Goal: Information Seeking & Learning: Learn about a topic

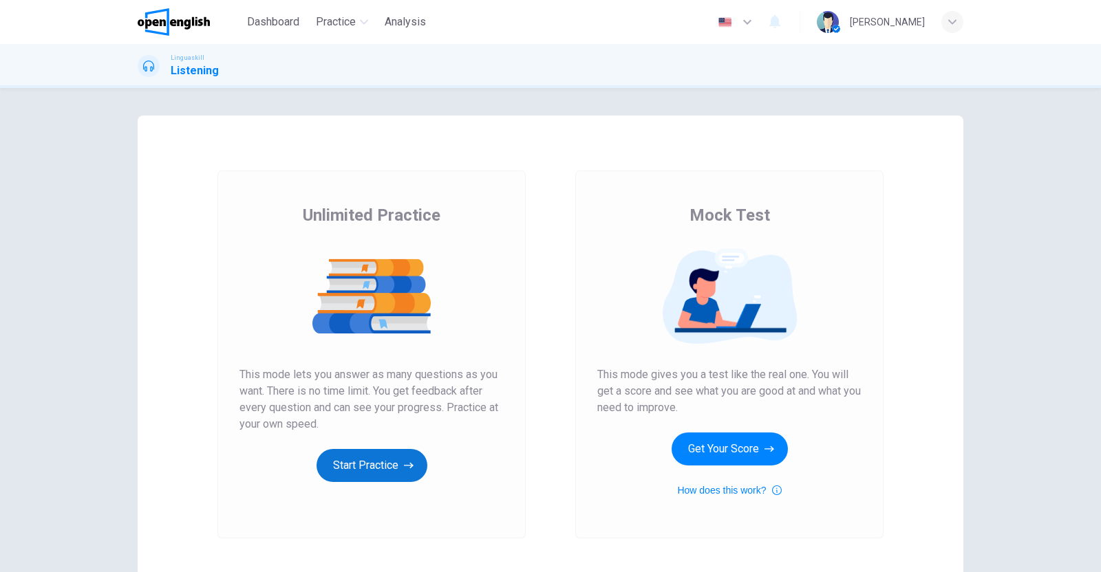
click at [366, 462] on button "Start Practice" at bounding box center [371, 465] width 111 height 33
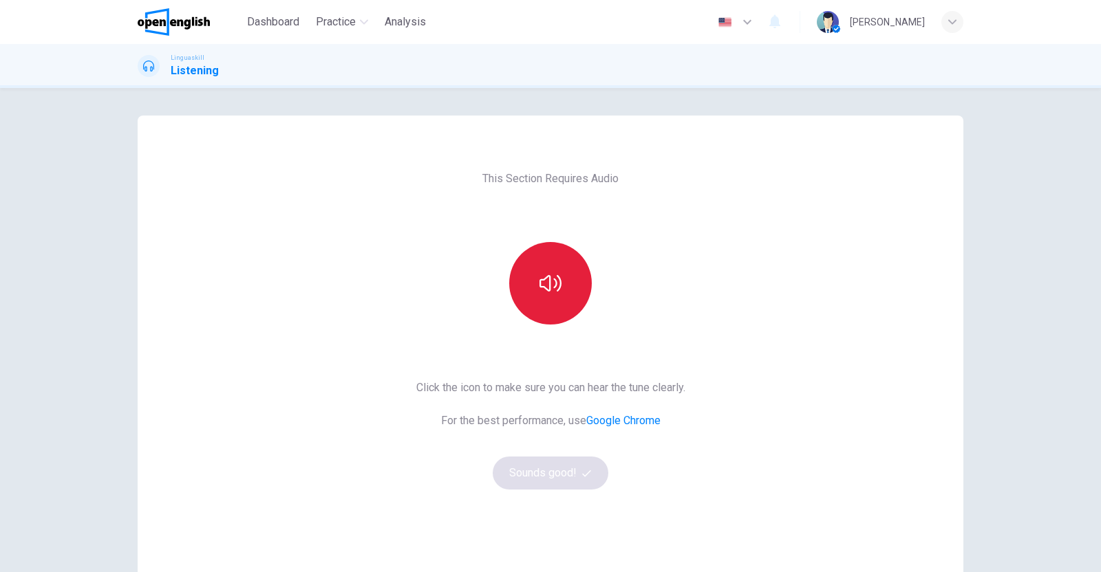
click at [557, 301] on button "button" at bounding box center [550, 283] width 83 height 83
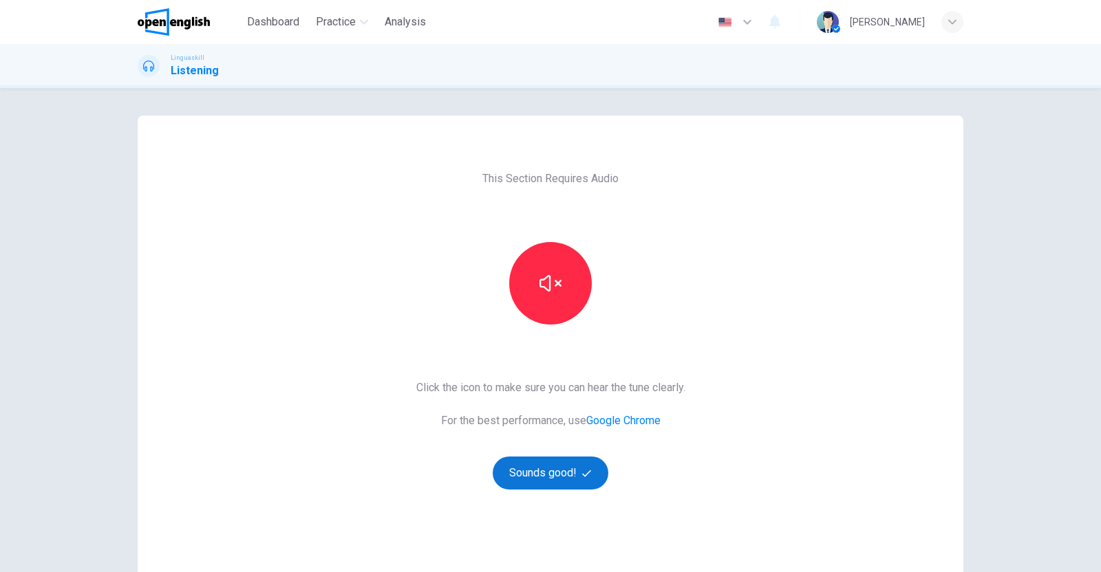
click at [561, 463] on button "Sounds good!" at bounding box center [551, 473] width 116 height 33
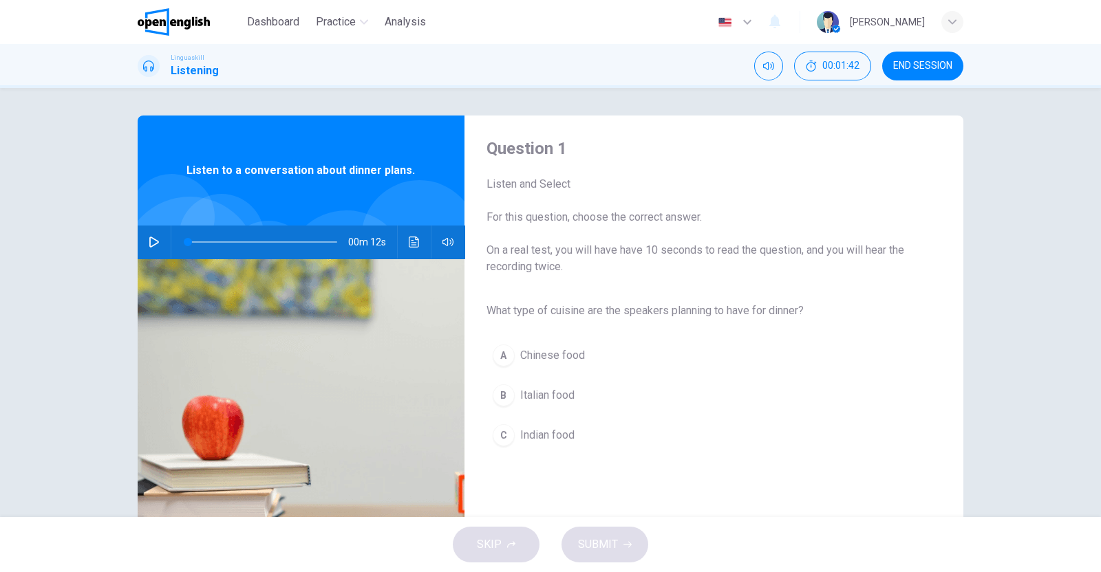
click at [925, 59] on button "END SESSION" at bounding box center [922, 66] width 81 height 29
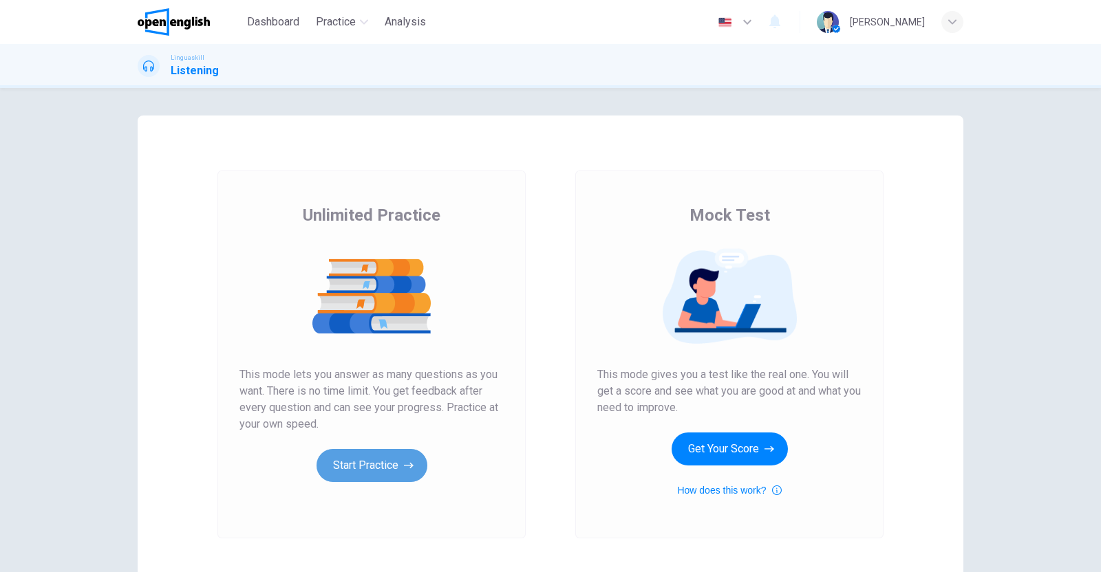
click at [382, 457] on button "Start Practice" at bounding box center [371, 465] width 111 height 33
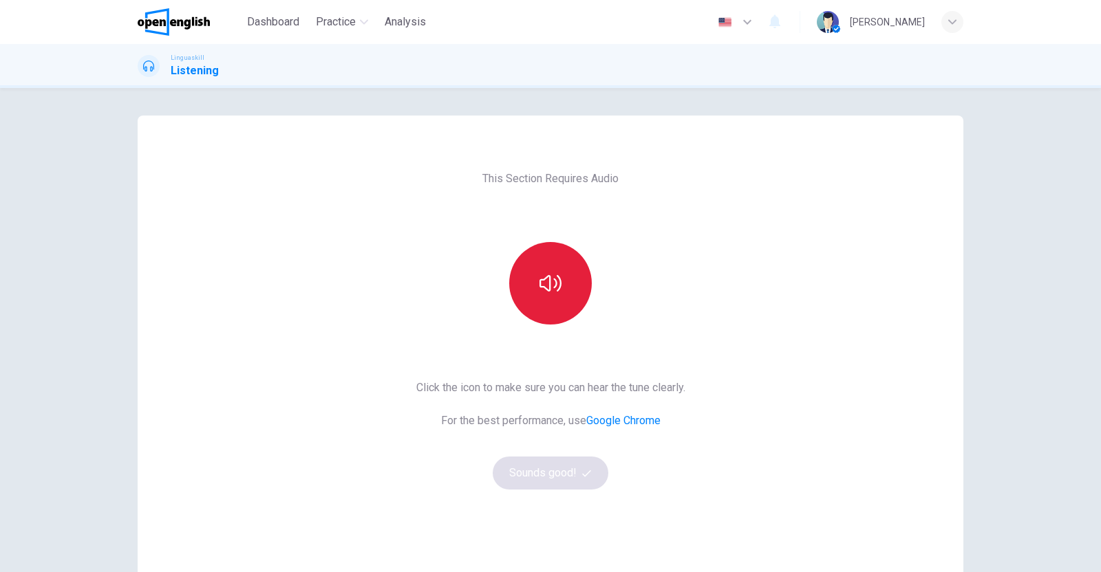
click at [530, 287] on button "button" at bounding box center [550, 283] width 83 height 83
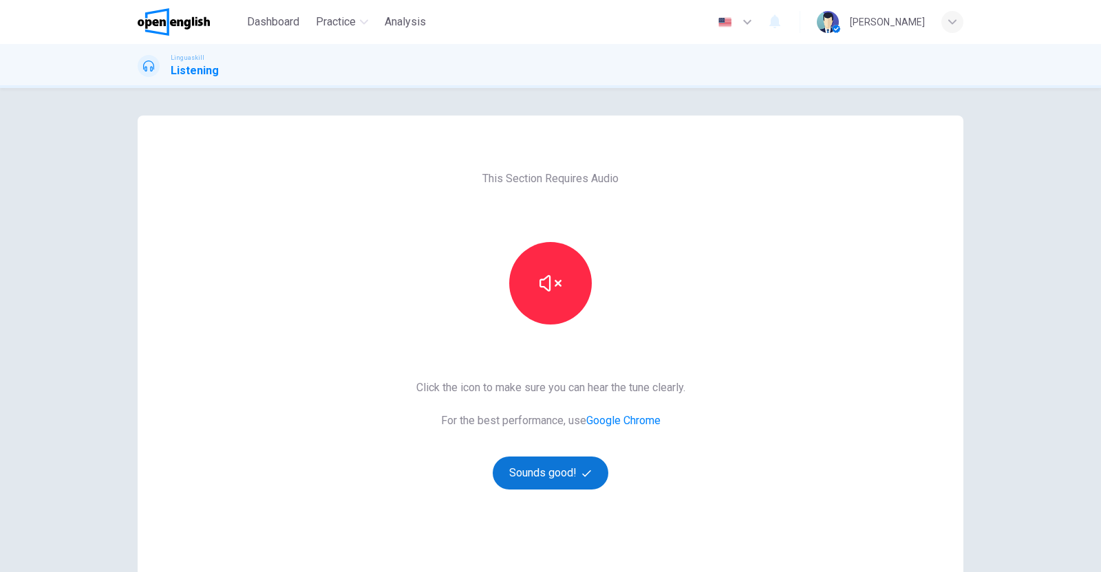
click at [564, 475] on button "Sounds good!" at bounding box center [551, 473] width 116 height 33
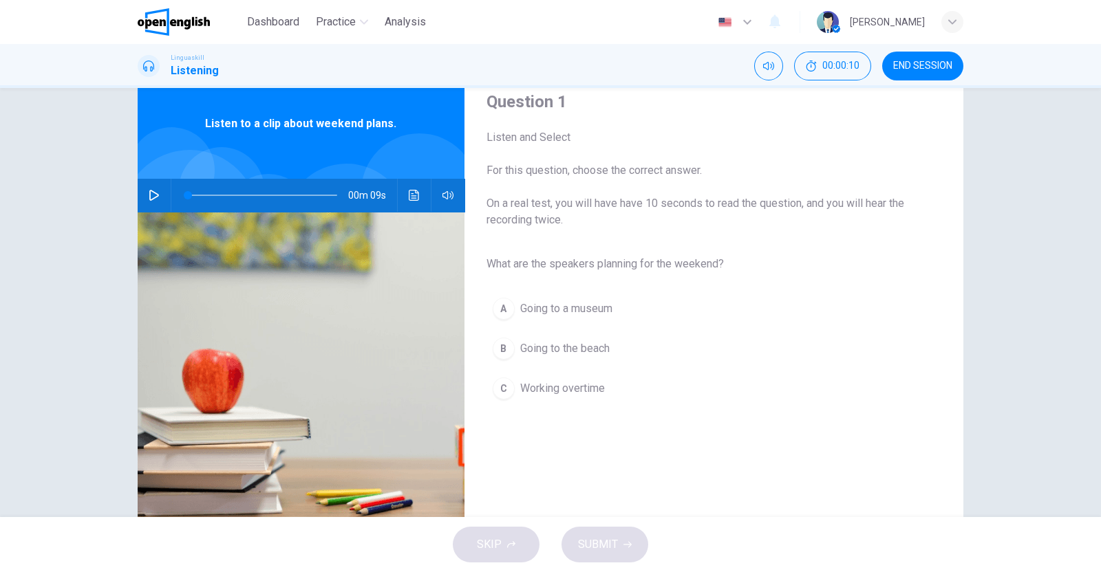
scroll to position [85, 0]
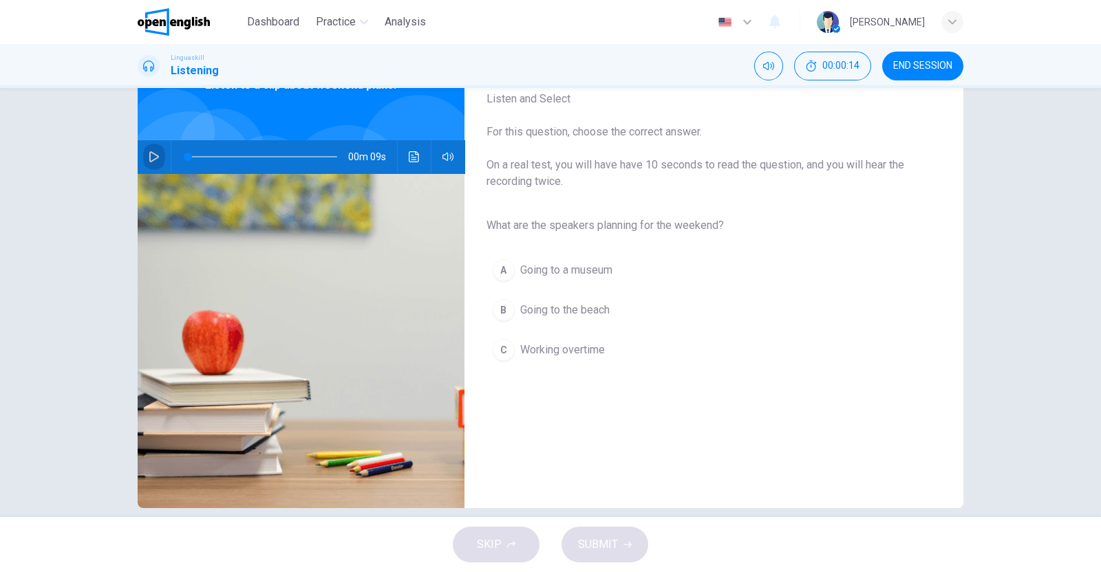
click at [149, 151] on icon "button" at bounding box center [154, 156] width 11 height 11
type input "*"
click at [504, 304] on div "B" at bounding box center [504, 310] width 22 height 22
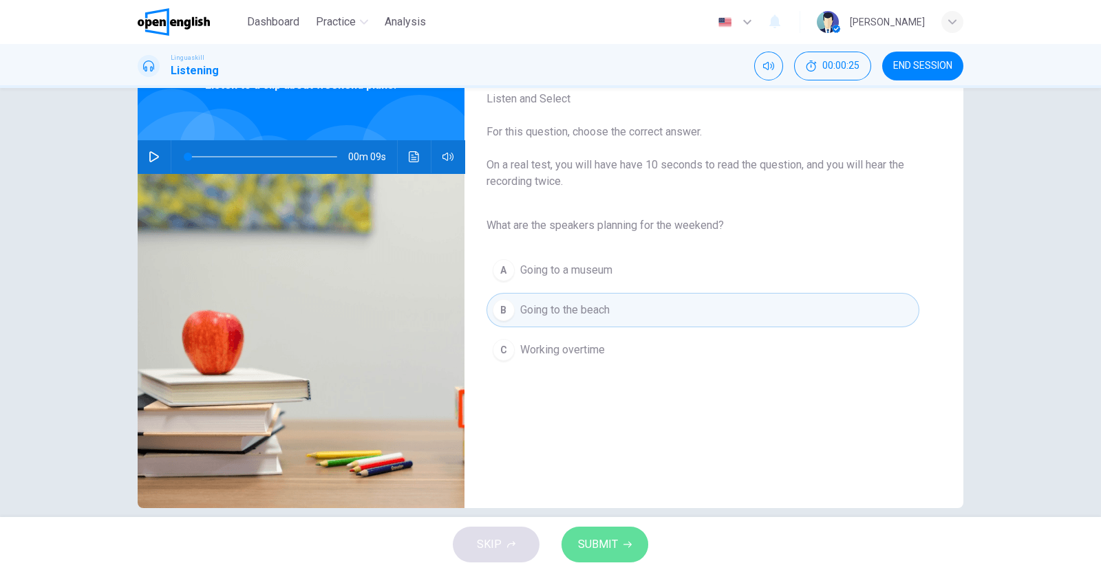
click at [631, 543] on button "SUBMIT" at bounding box center [604, 545] width 87 height 36
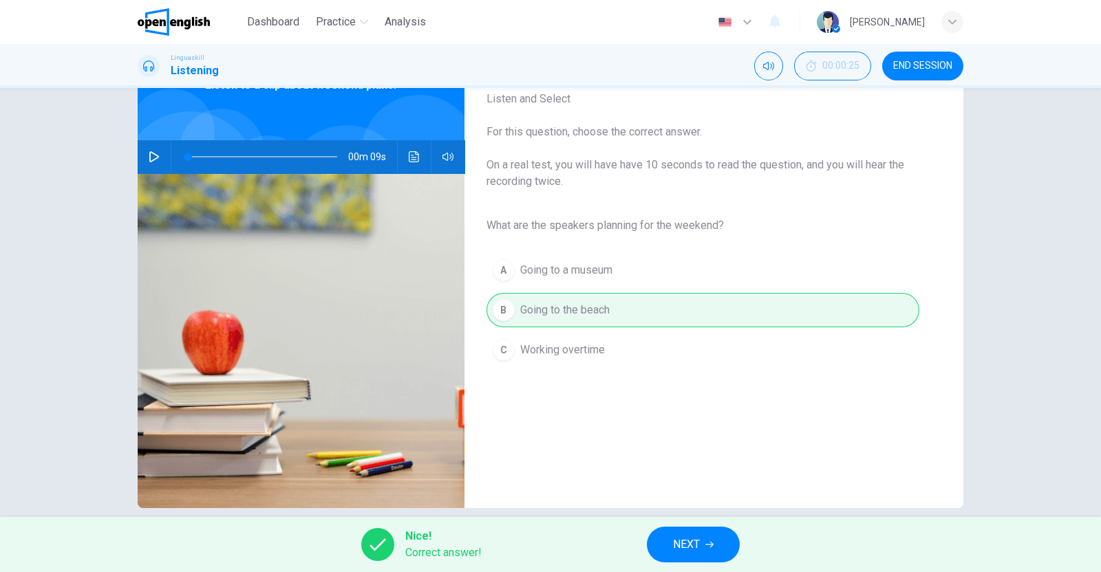
click at [683, 543] on span "NEXT" at bounding box center [686, 544] width 27 height 19
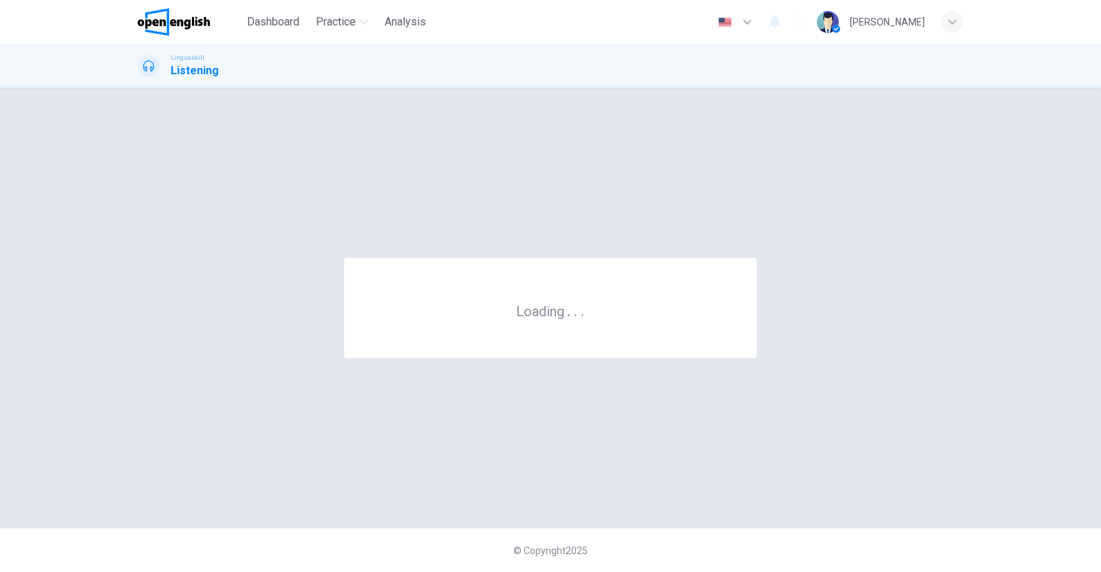
scroll to position [0, 0]
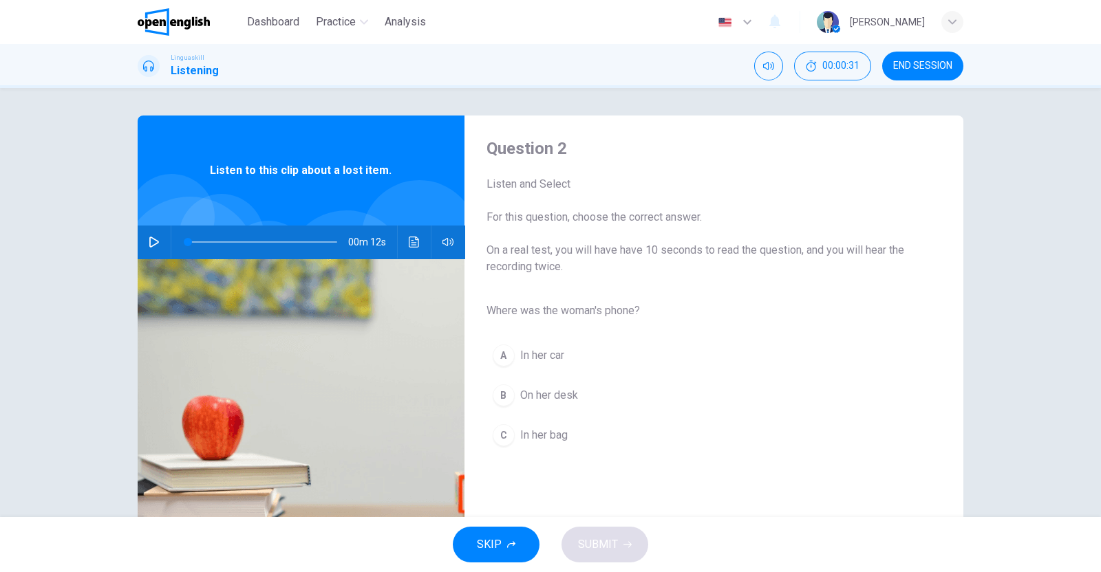
click at [152, 238] on icon "button" at bounding box center [154, 242] width 11 height 11
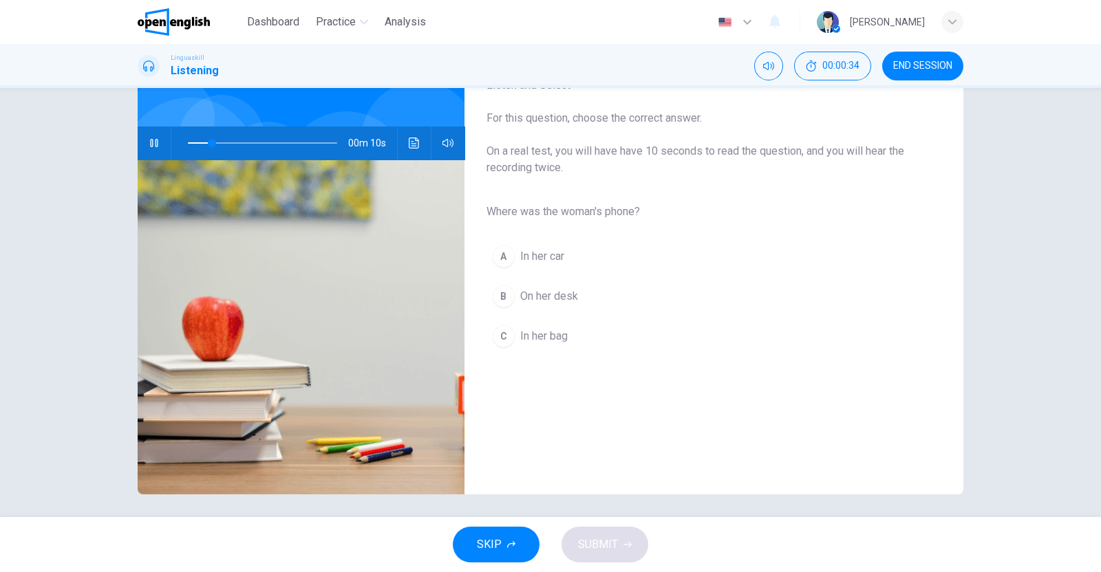
scroll to position [104, 0]
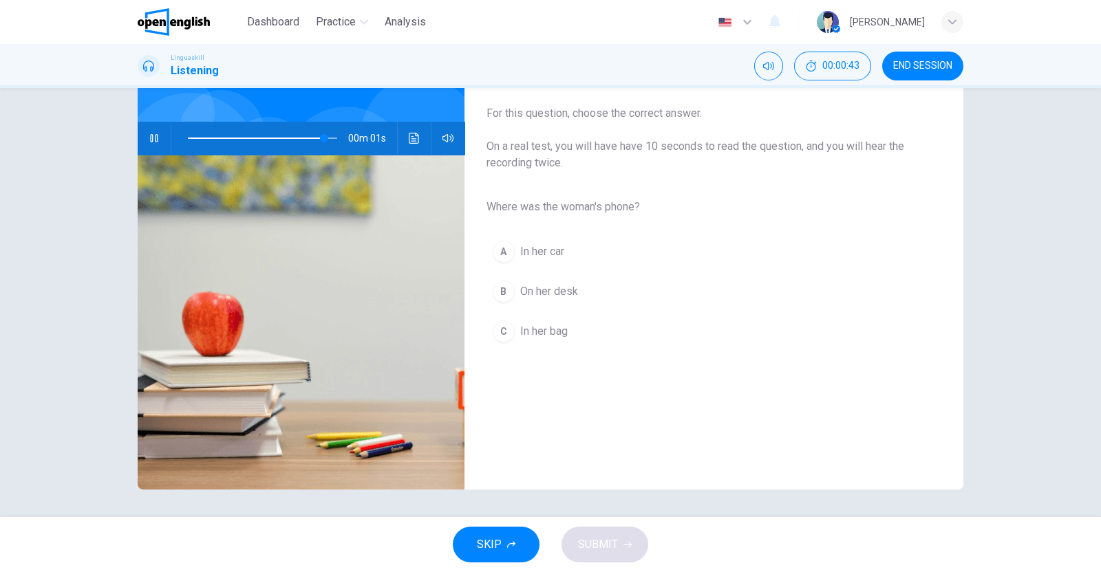
click at [497, 335] on div "C" at bounding box center [504, 332] width 22 height 22
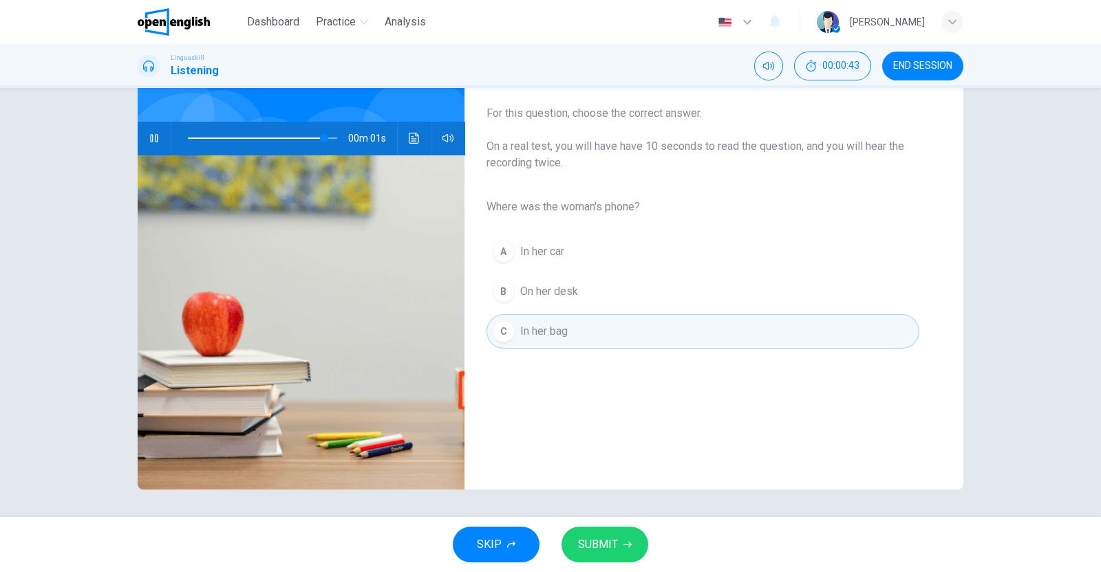
type input "*"
drag, startPoint x: 594, startPoint y: 534, endPoint x: 594, endPoint y: 507, distance: 26.8
click at [595, 534] on button "SUBMIT" at bounding box center [604, 545] width 87 height 36
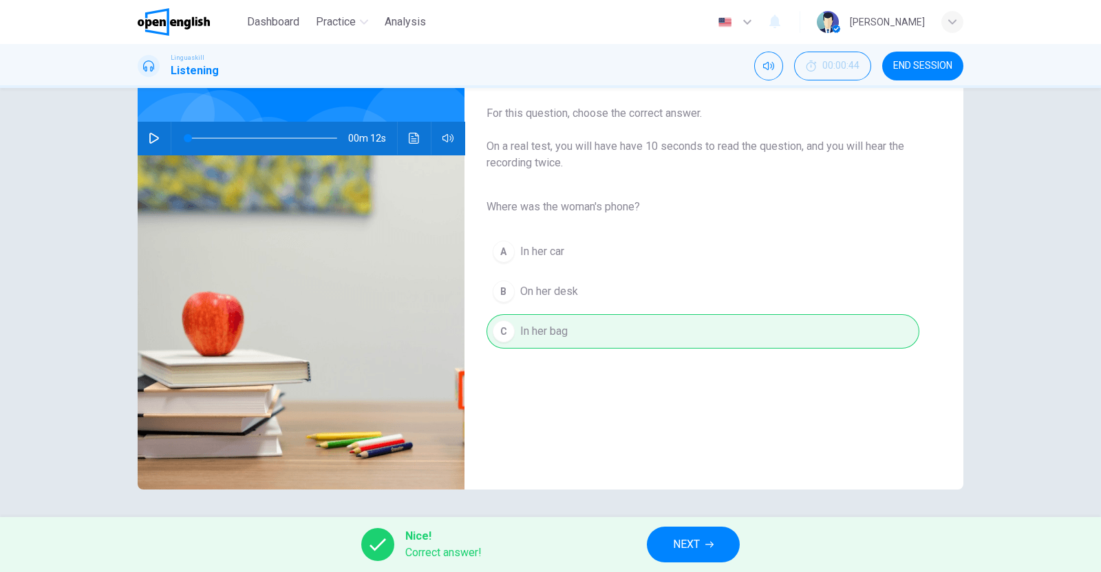
click at [690, 545] on span "NEXT" at bounding box center [686, 544] width 27 height 19
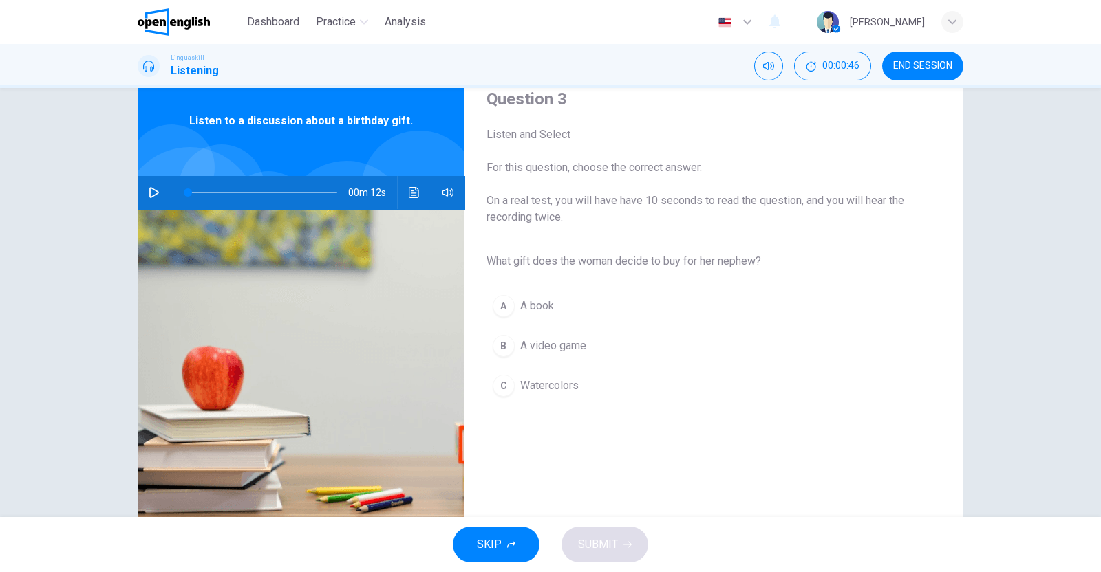
scroll to position [85, 0]
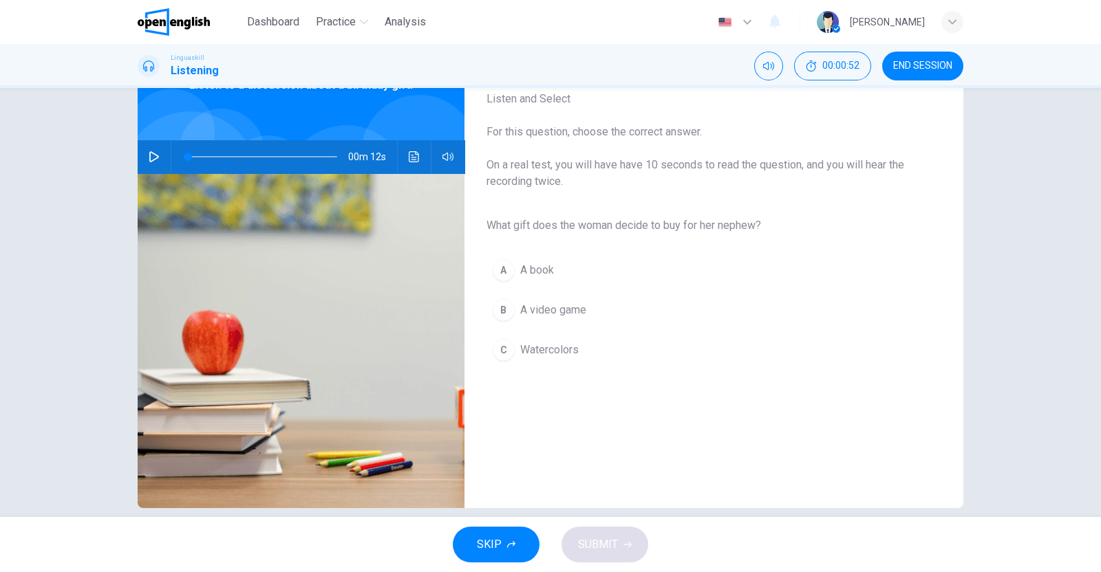
click at [149, 157] on icon "button" at bounding box center [154, 156] width 11 height 11
type input "*"
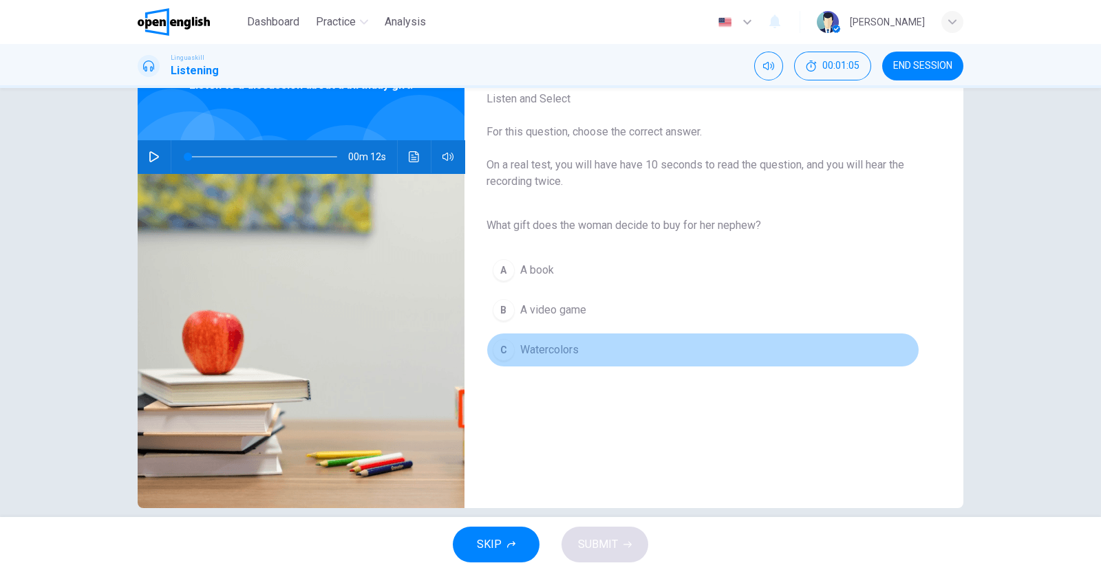
click at [500, 354] on div "C" at bounding box center [504, 350] width 22 height 22
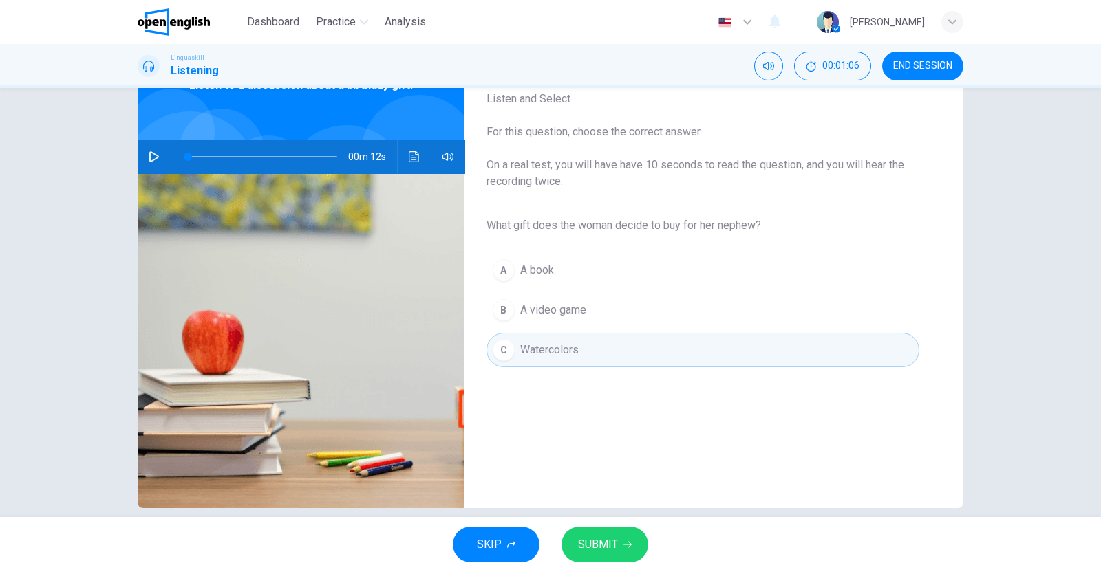
click at [592, 535] on span "SUBMIT" at bounding box center [598, 544] width 40 height 19
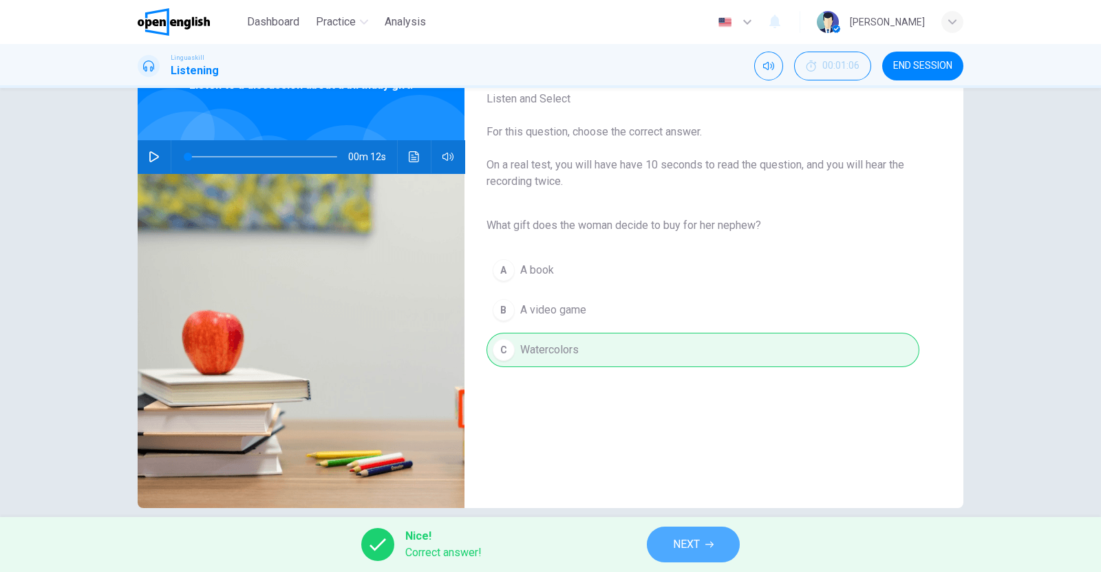
click at [695, 537] on span "NEXT" at bounding box center [686, 544] width 27 height 19
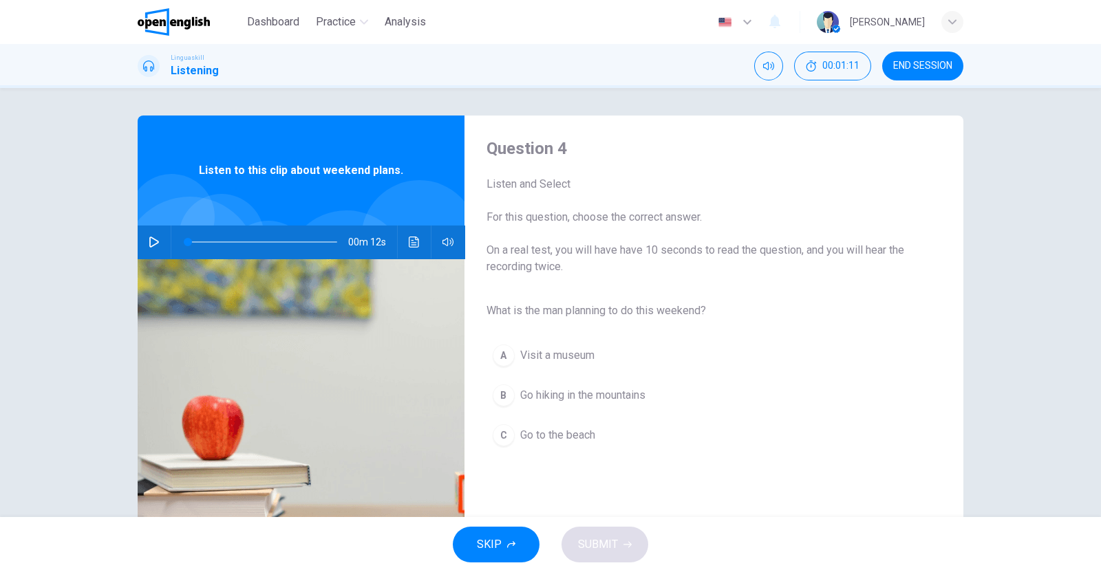
click at [143, 248] on button "button" at bounding box center [154, 242] width 22 height 33
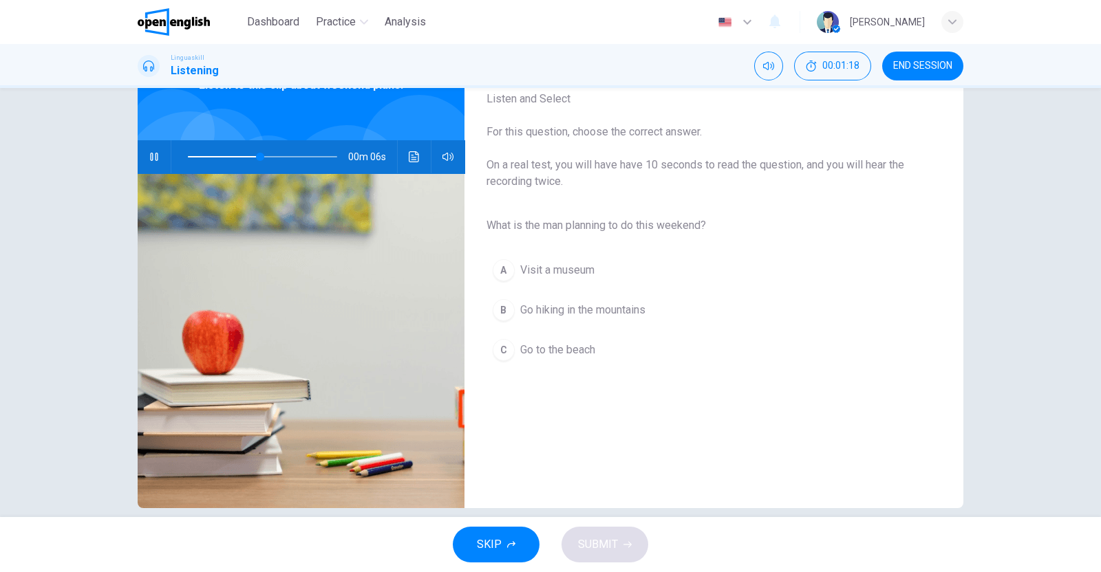
click at [583, 303] on span "Go hiking in the mountains" at bounding box center [582, 310] width 125 height 17
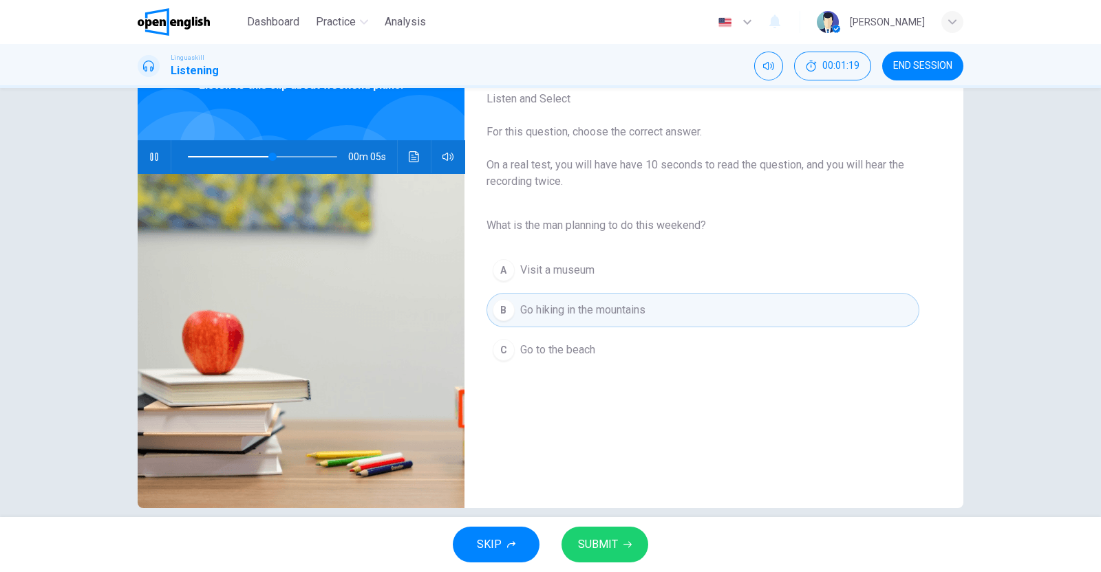
click at [617, 539] on button "SUBMIT" at bounding box center [604, 545] width 87 height 36
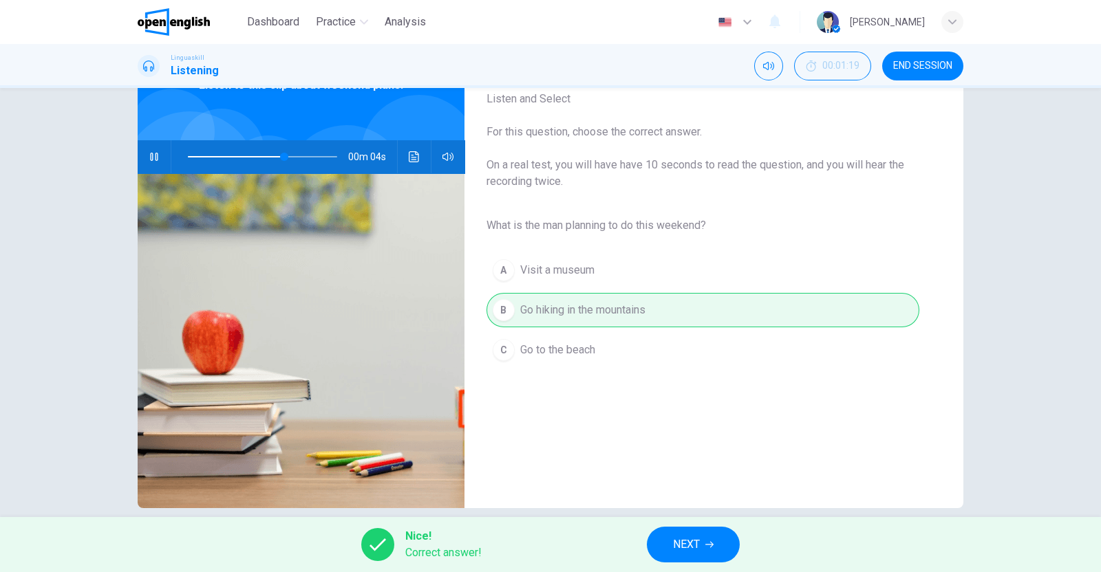
type input "**"
click at [702, 543] on button "NEXT" at bounding box center [693, 545] width 93 height 36
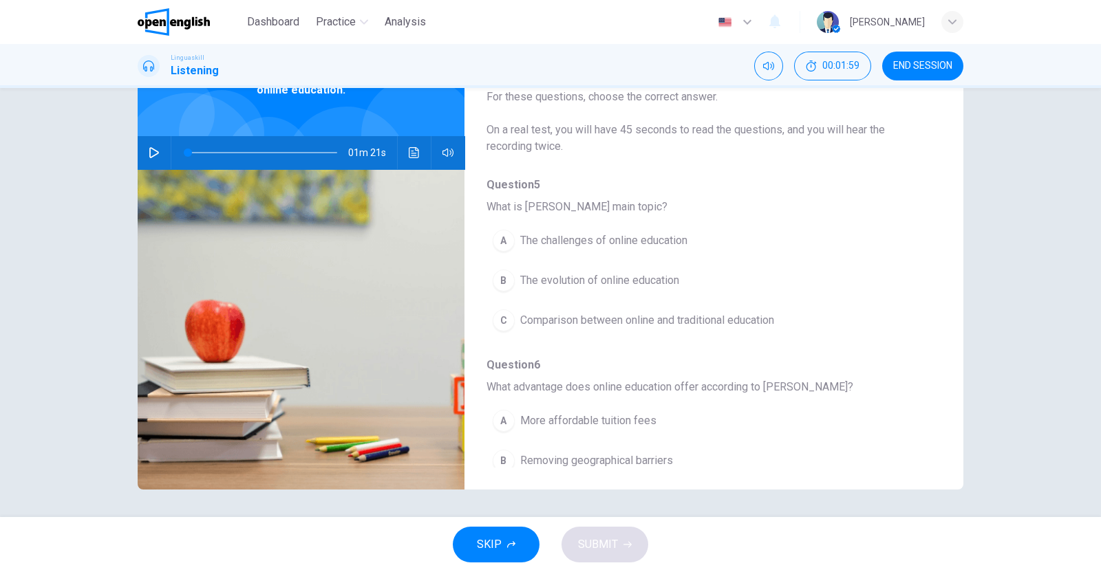
scroll to position [0, 0]
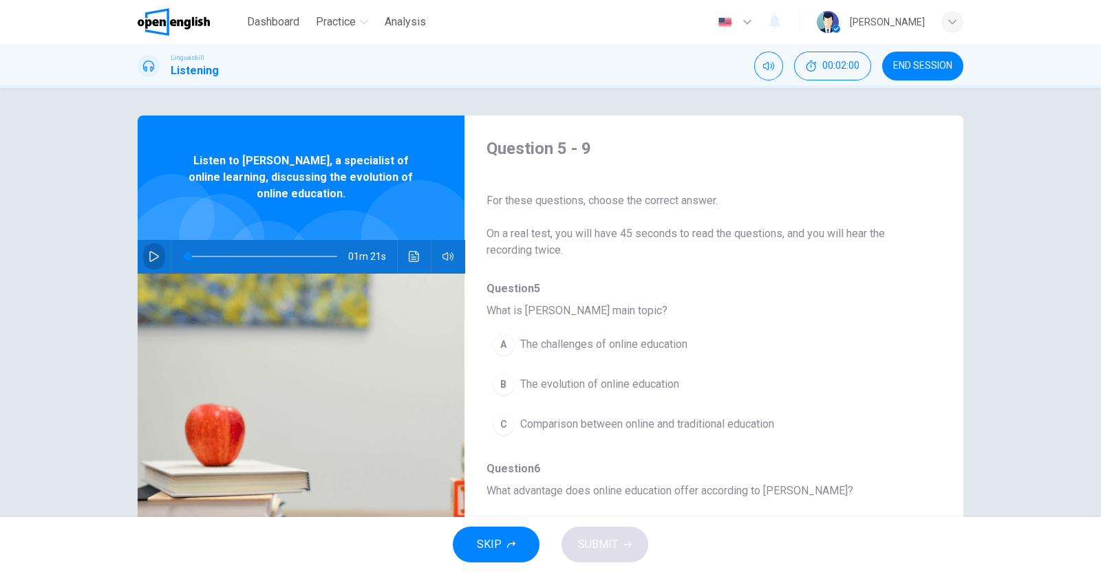
click at [151, 258] on icon "button" at bounding box center [154, 256] width 10 height 11
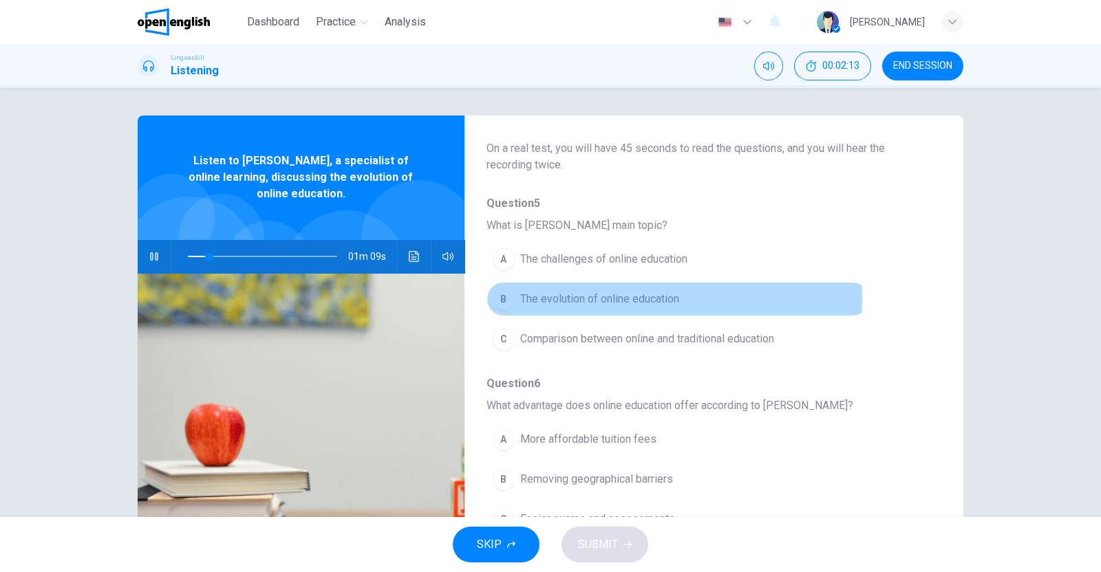
click at [506, 299] on div "B" at bounding box center [504, 299] width 22 height 22
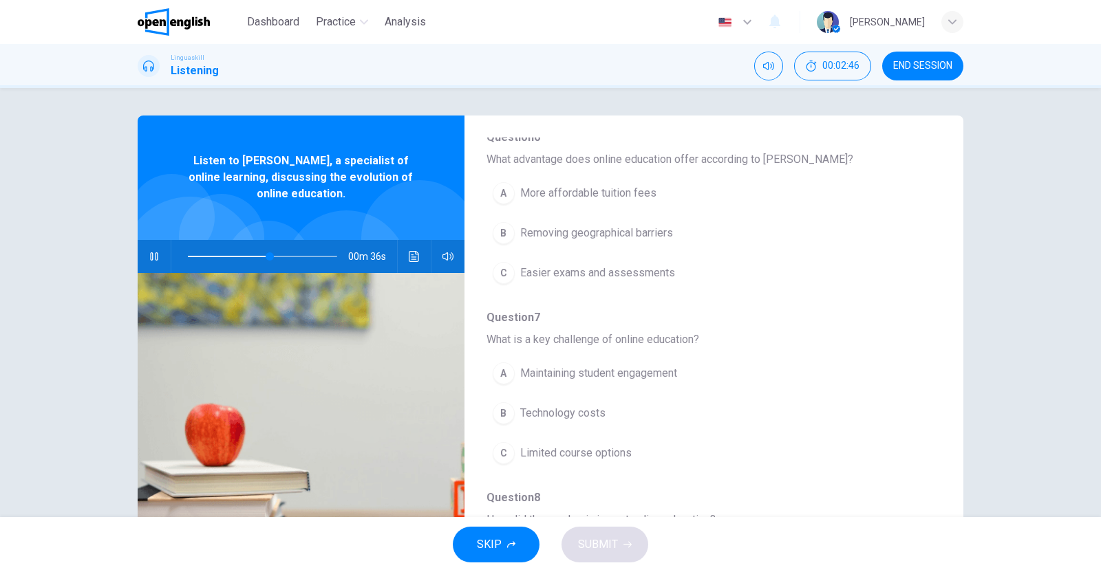
scroll to position [418, 0]
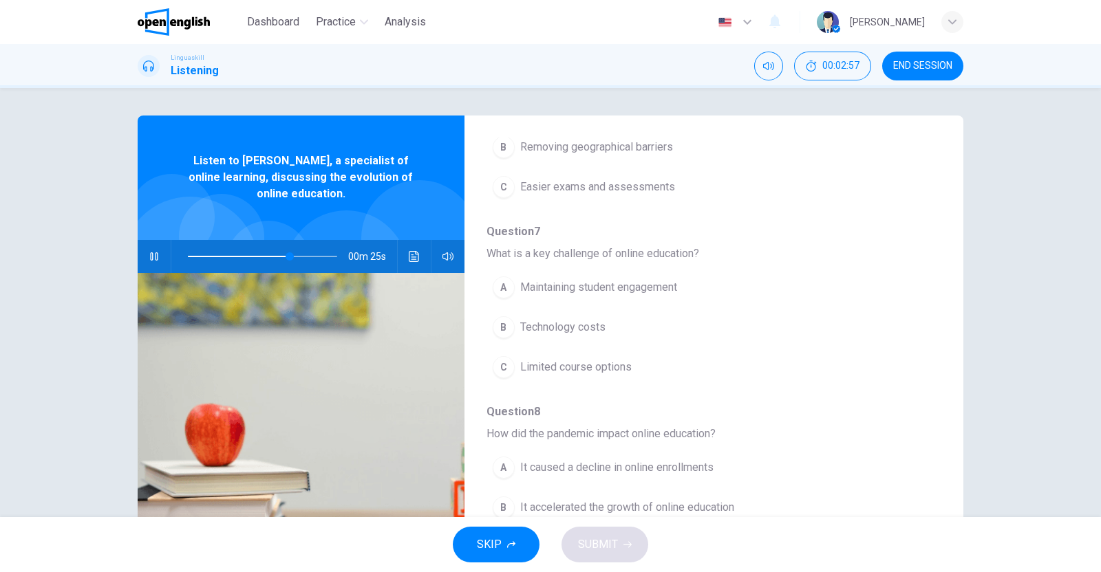
click at [502, 284] on div "A" at bounding box center [504, 288] width 22 height 22
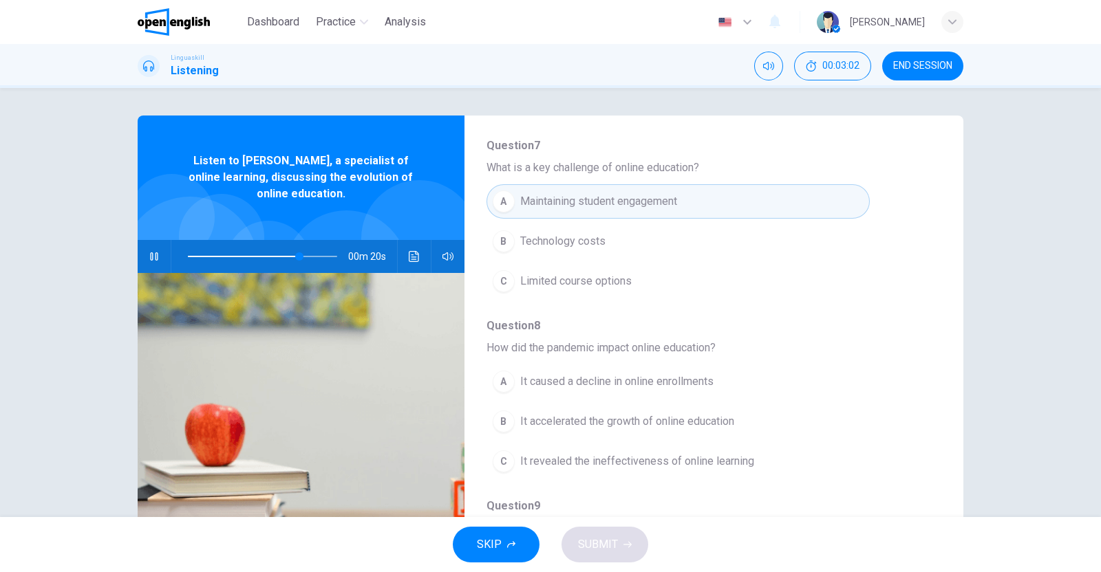
scroll to position [589, 0]
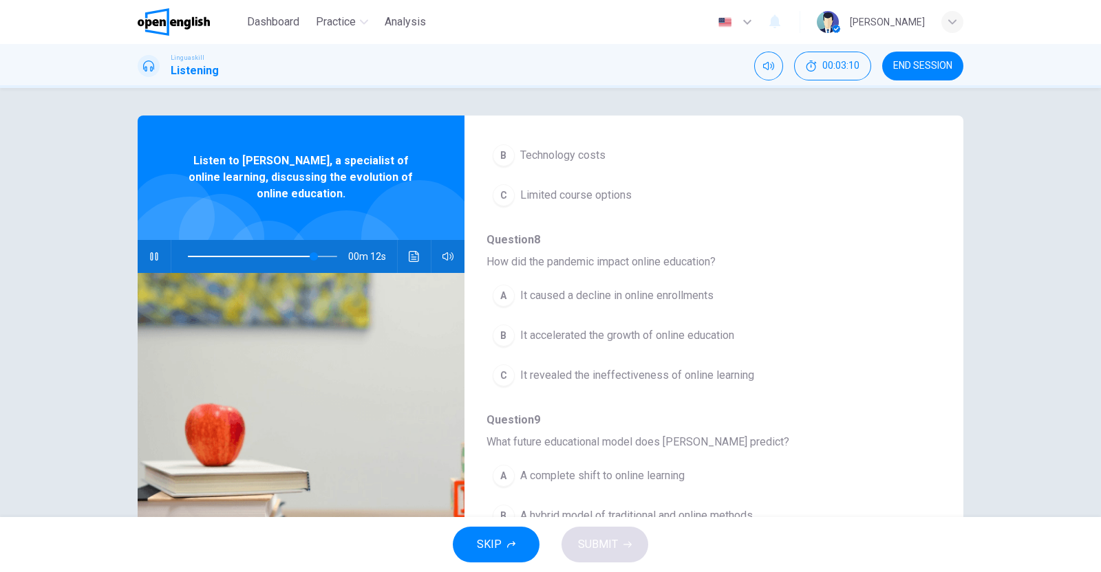
click at [581, 330] on span "It accelerated the growth of online education" at bounding box center [627, 335] width 214 height 17
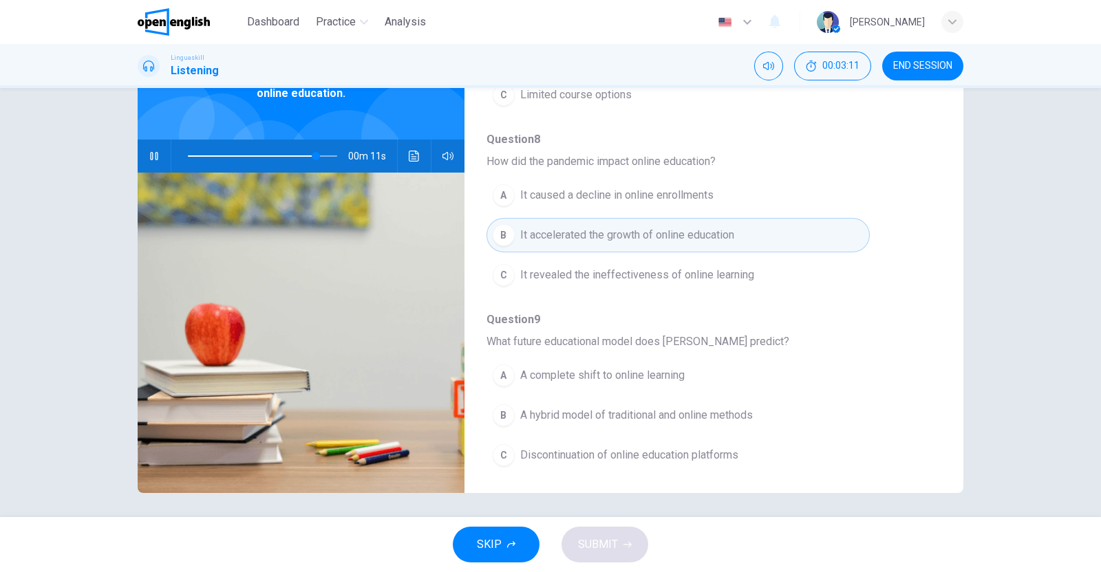
scroll to position [104, 0]
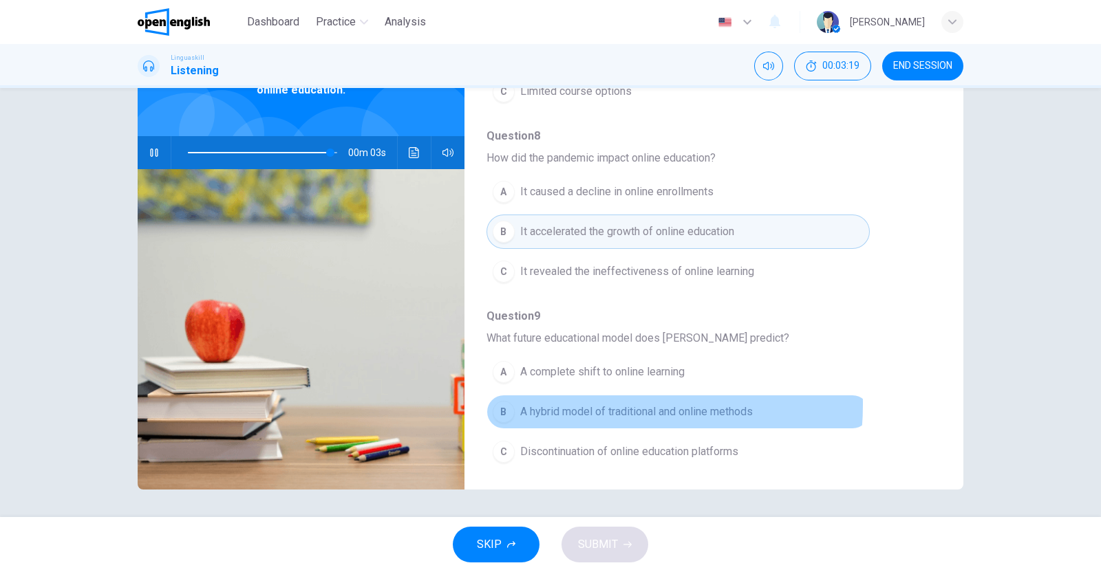
click at [569, 404] on span "A hybrid model of traditional and online methods" at bounding box center [636, 412] width 232 height 17
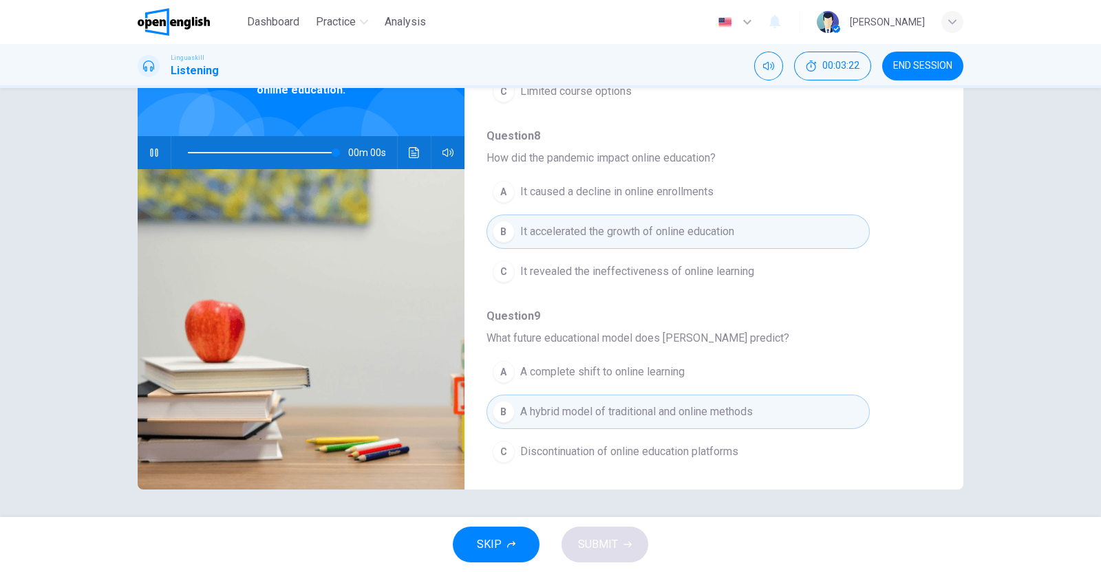
type input "*"
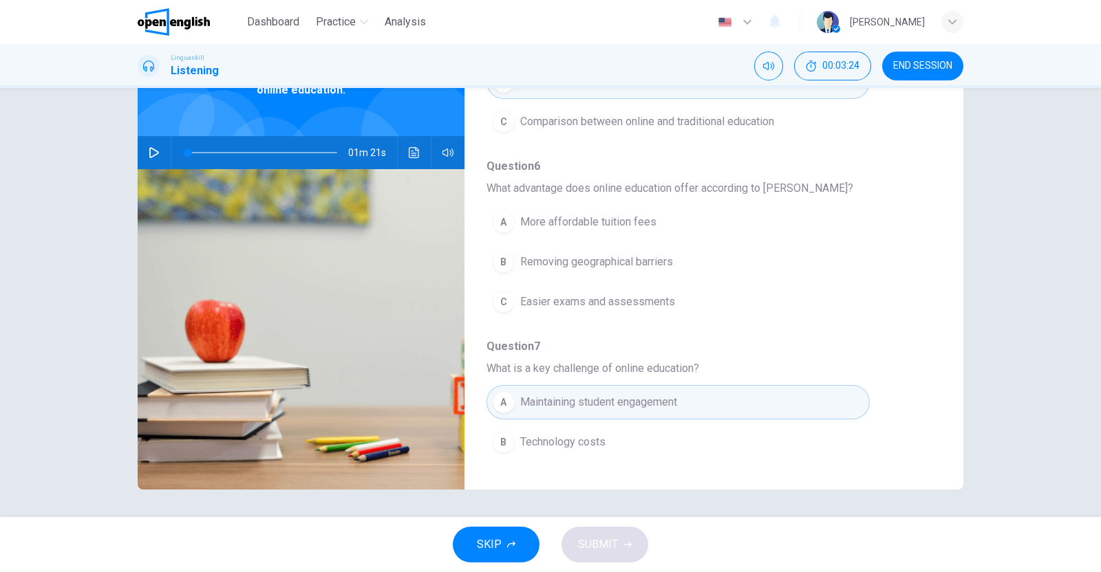
scroll to position [160, 0]
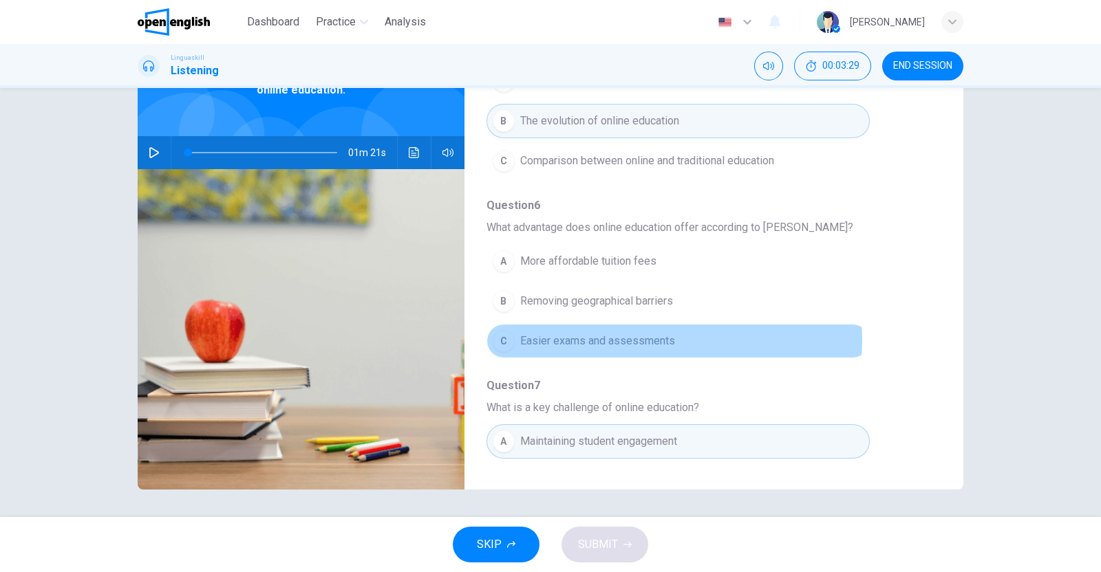
click at [612, 338] on span "Easier exams and assessments" at bounding box center [597, 341] width 155 height 17
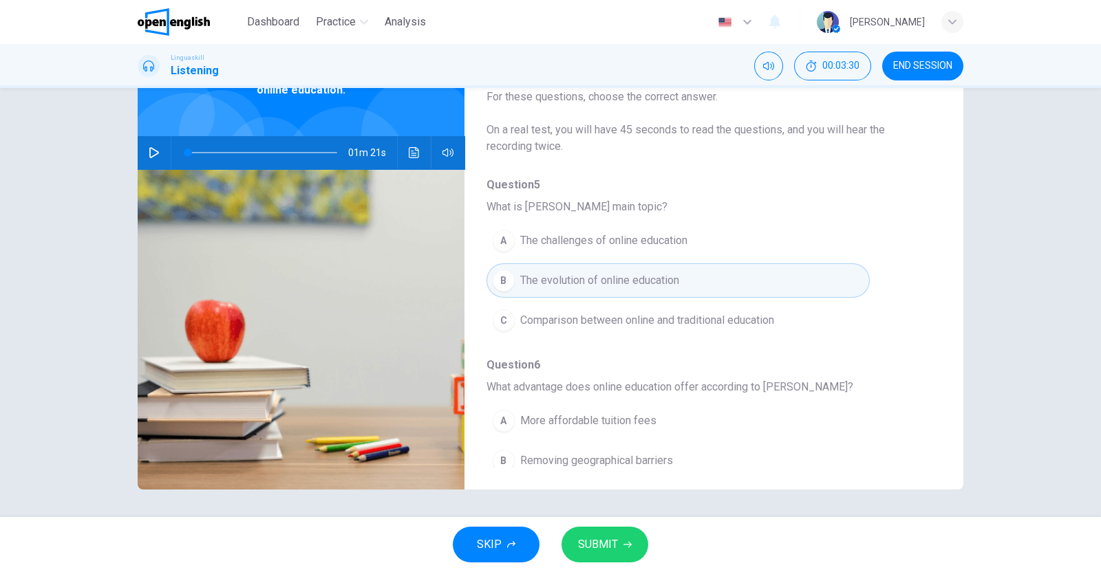
scroll to position [0, 0]
click at [599, 541] on span "SUBMIT" at bounding box center [598, 544] width 40 height 19
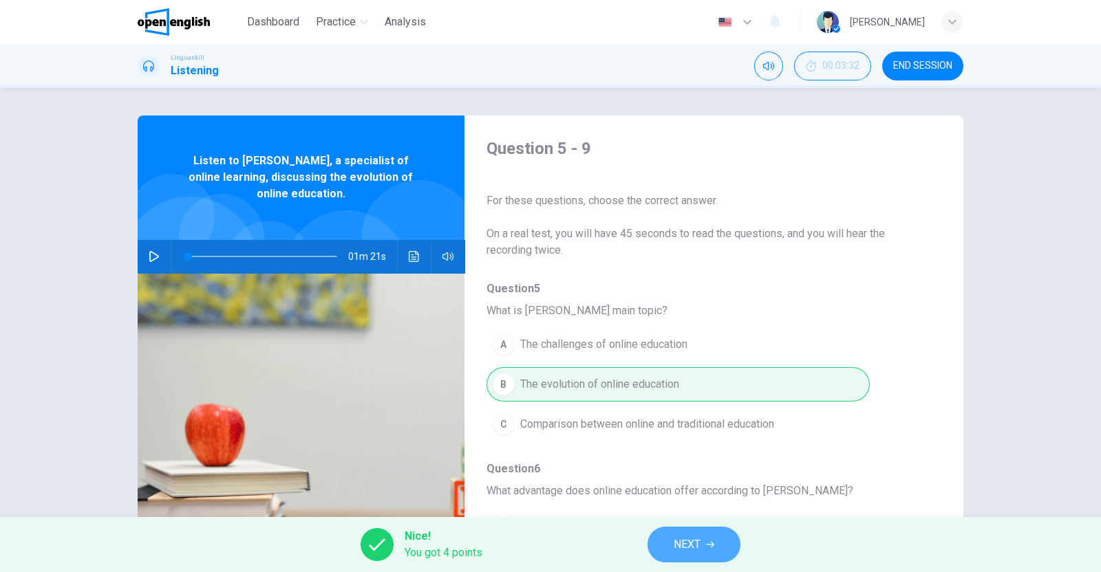
click at [728, 548] on button "NEXT" at bounding box center [693, 545] width 93 height 36
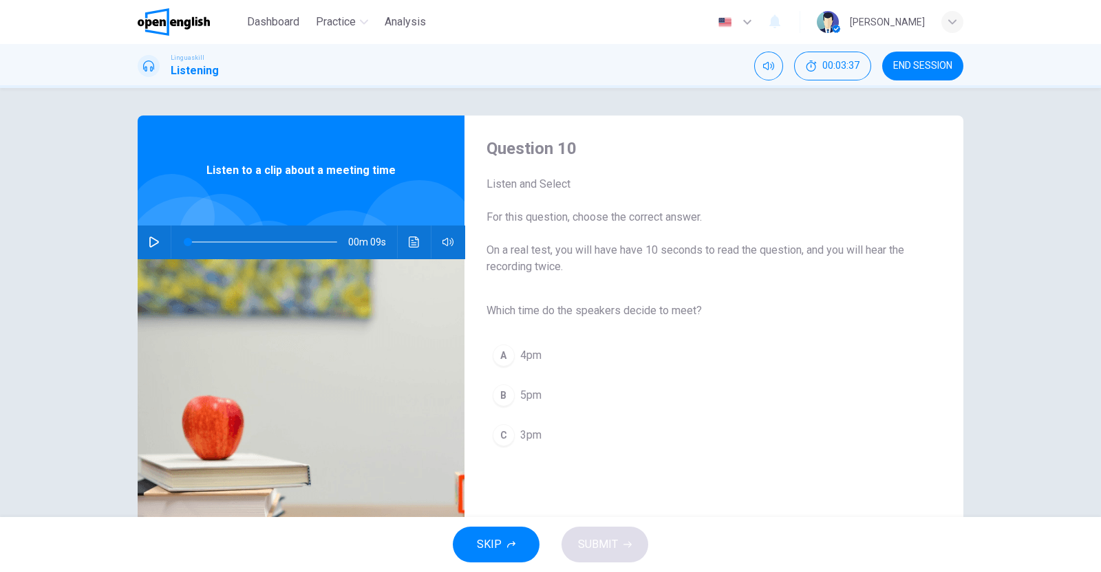
scroll to position [85, 0]
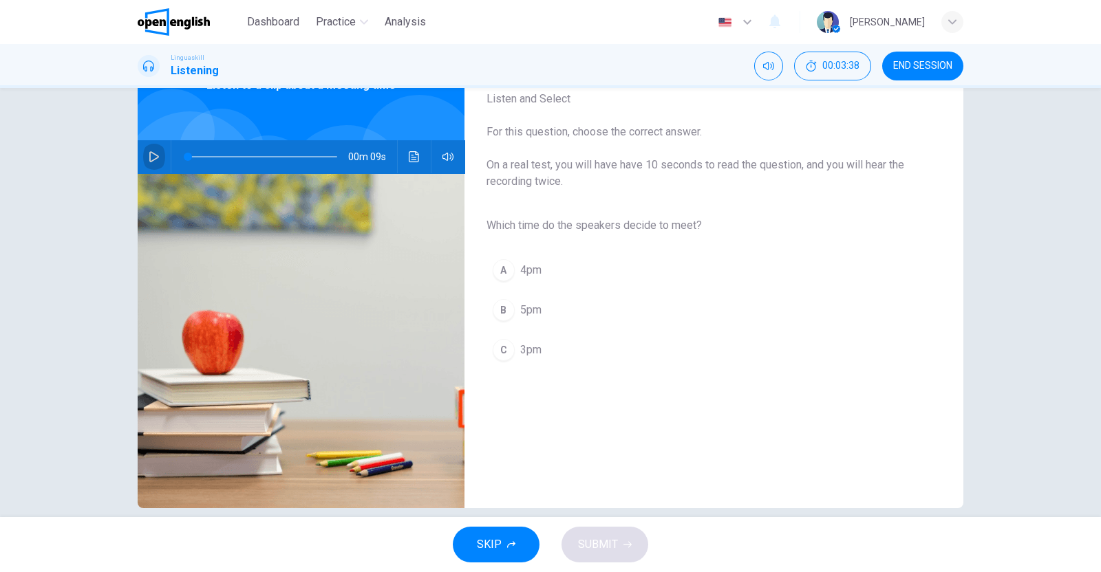
click at [145, 149] on button "button" at bounding box center [154, 156] width 22 height 33
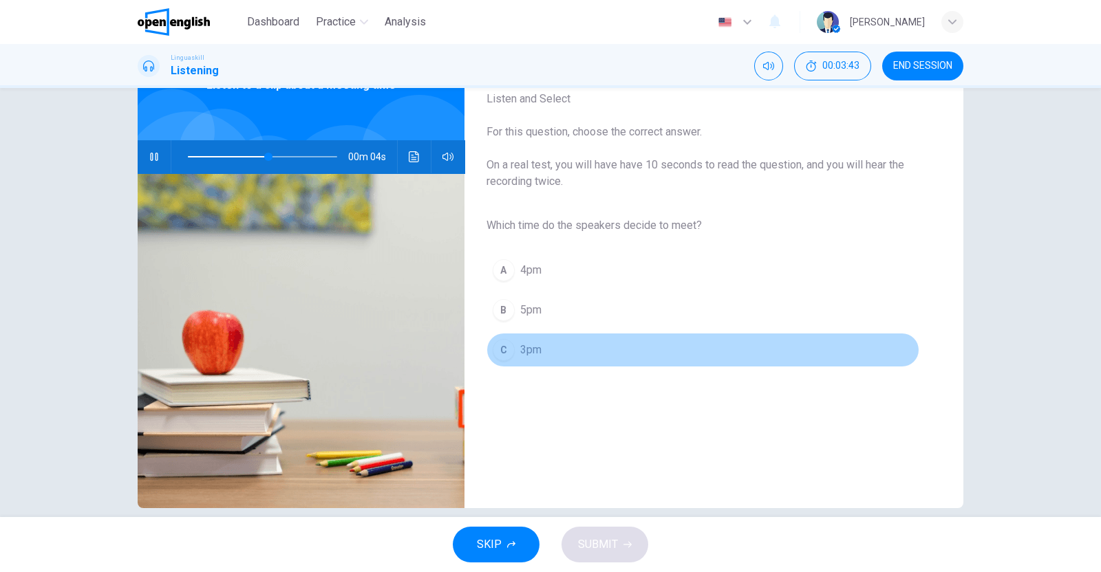
drag, startPoint x: 495, startPoint y: 347, endPoint x: 502, endPoint y: 348, distance: 7.0
click at [495, 347] on div "C" at bounding box center [504, 350] width 22 height 22
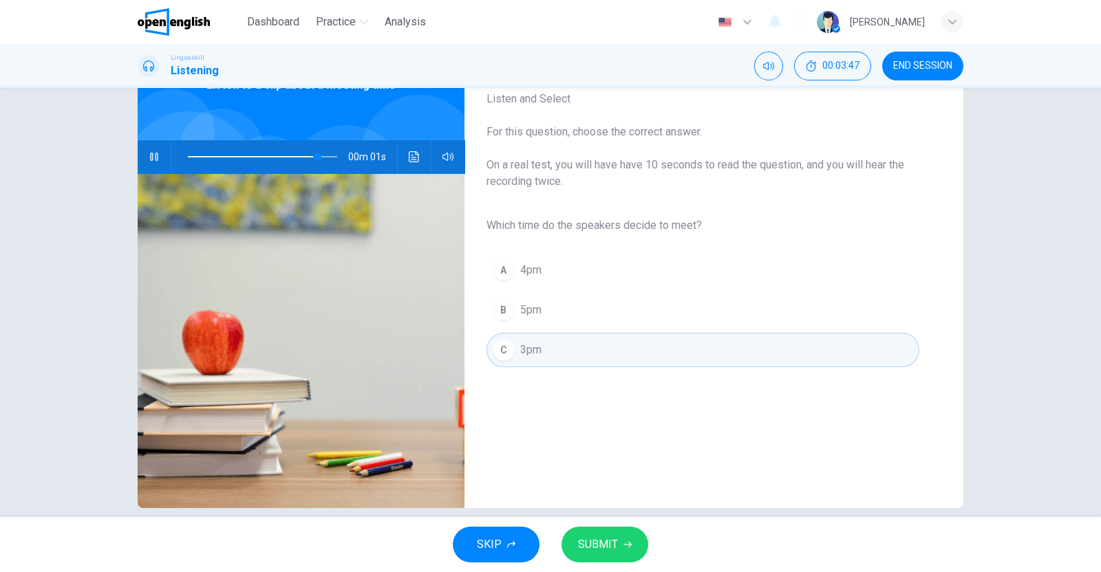
click at [623, 542] on icon "button" at bounding box center [627, 545] width 8 height 8
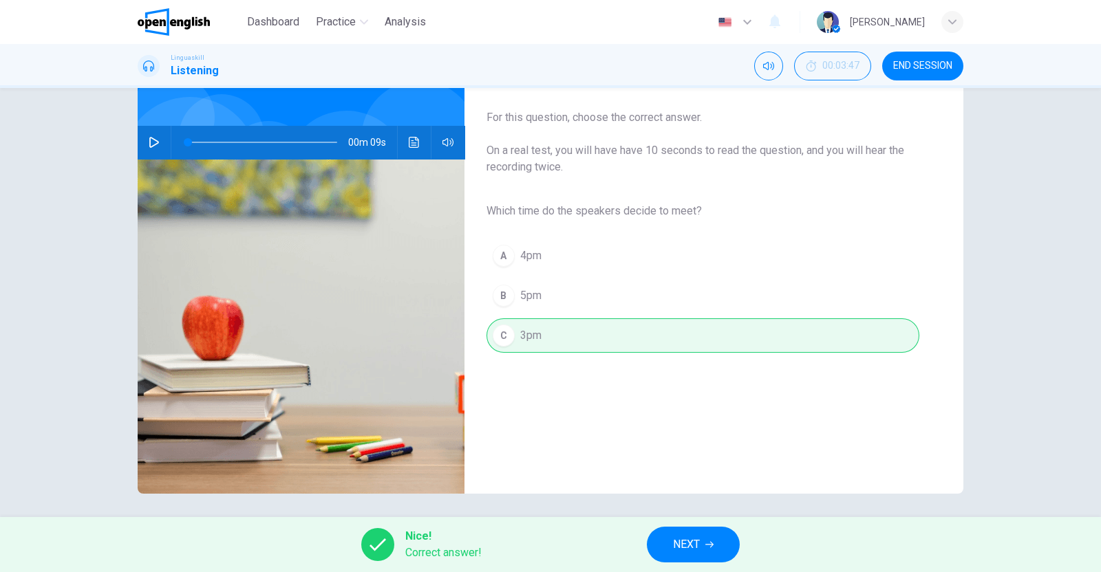
scroll to position [104, 0]
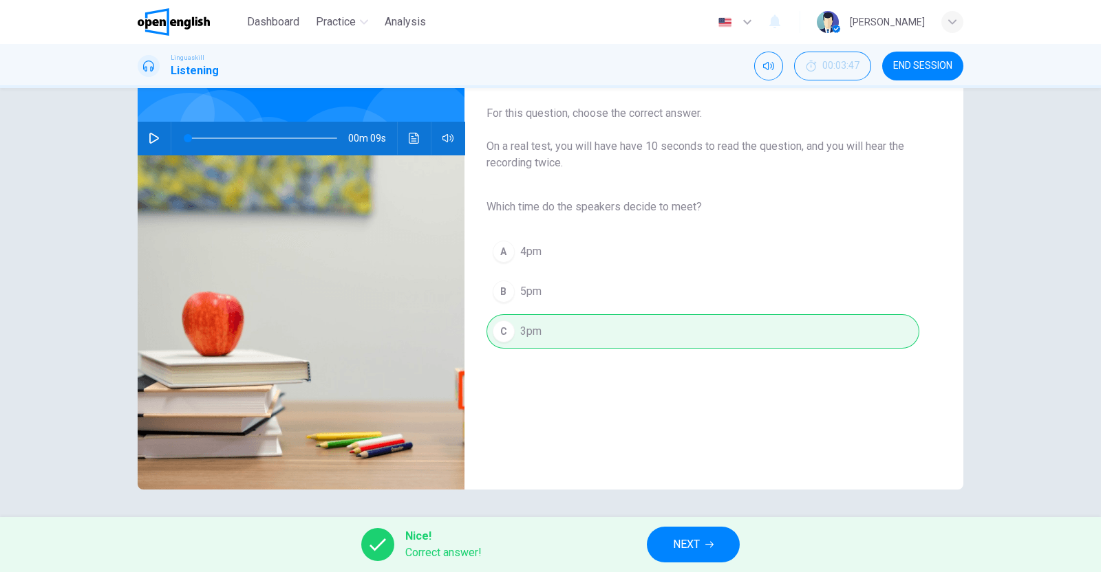
click at [702, 545] on button "NEXT" at bounding box center [693, 545] width 93 height 36
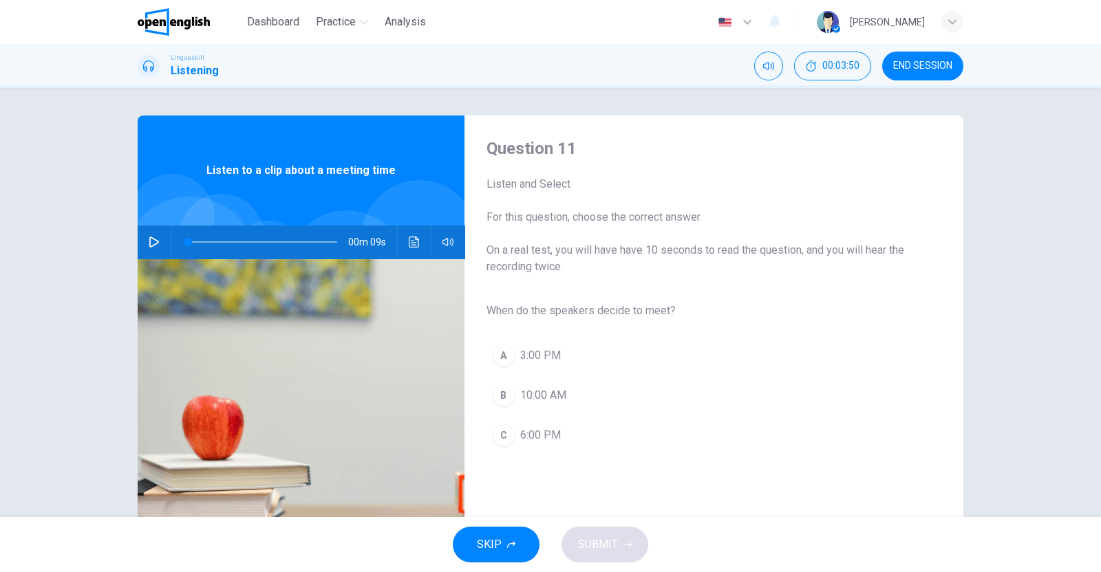
scroll to position [85, 0]
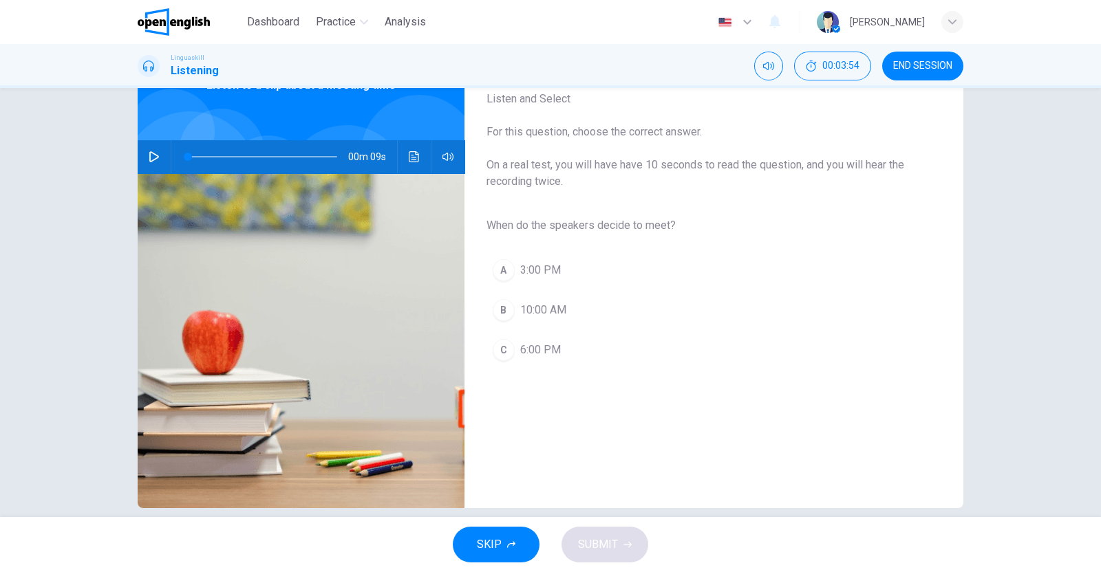
click at [149, 156] on icon "button" at bounding box center [154, 156] width 11 height 11
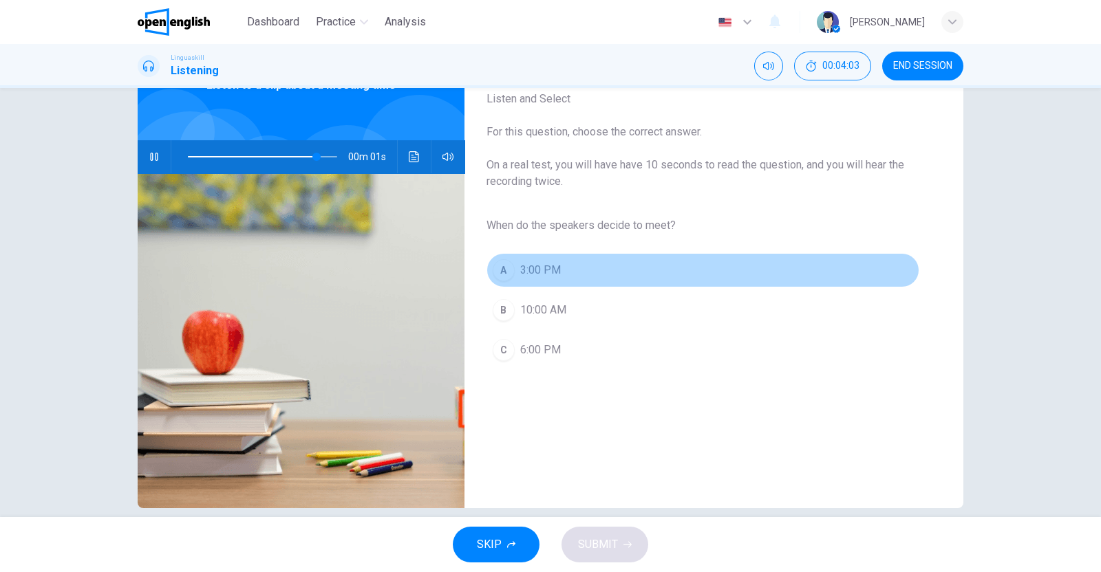
click at [533, 270] on span "3:00 PM" at bounding box center [540, 270] width 41 height 17
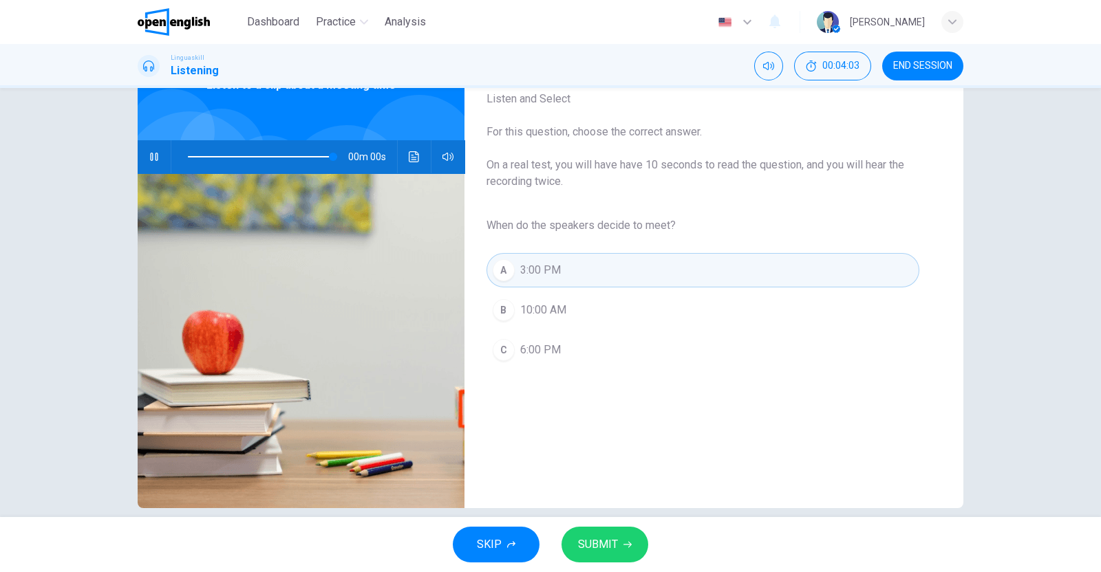
type input "*"
click at [595, 541] on span "SUBMIT" at bounding box center [598, 544] width 40 height 19
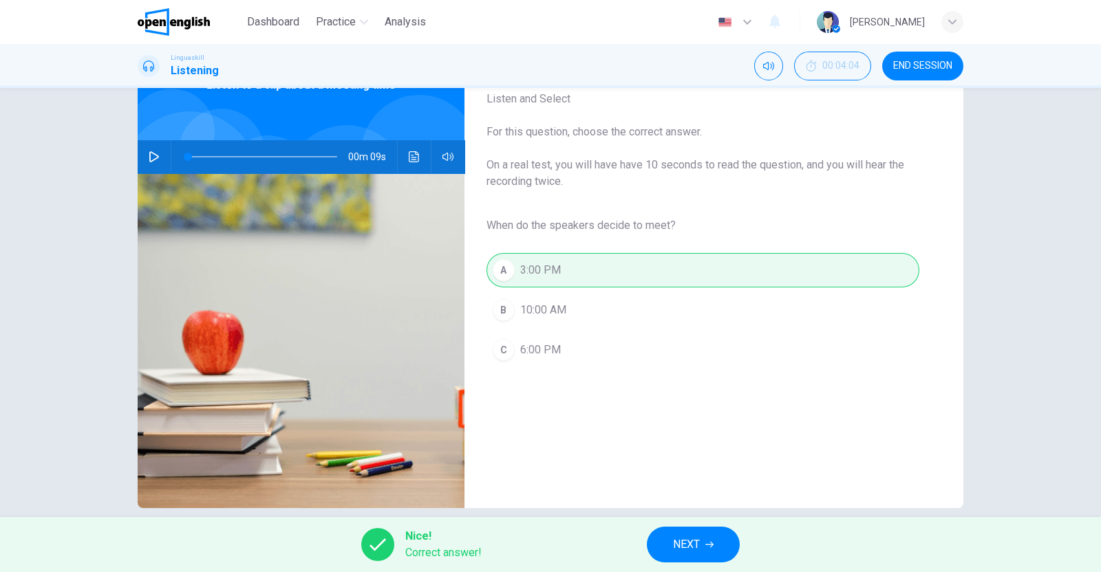
click at [700, 541] on span "NEXT" at bounding box center [686, 544] width 27 height 19
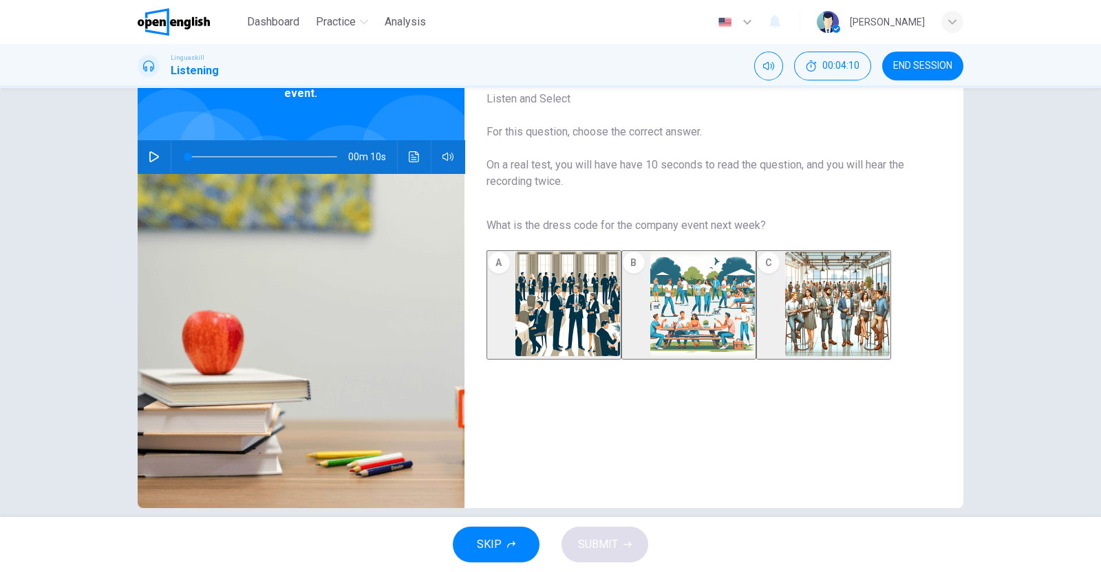
scroll to position [0, 0]
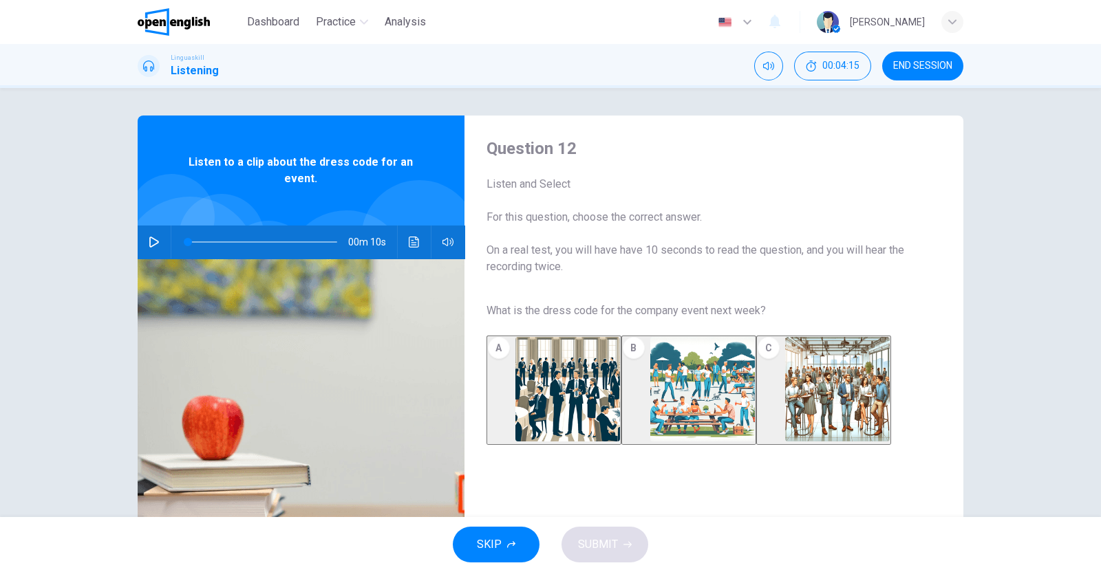
click at [150, 239] on icon "button" at bounding box center [154, 242] width 10 height 11
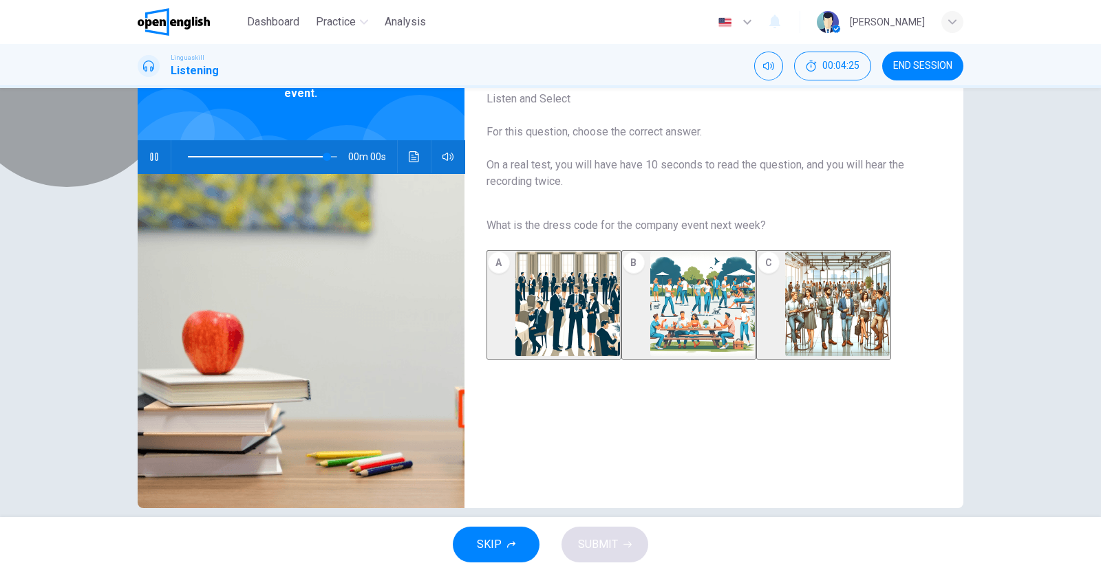
click at [837, 334] on img "button" at bounding box center [837, 304] width 105 height 105
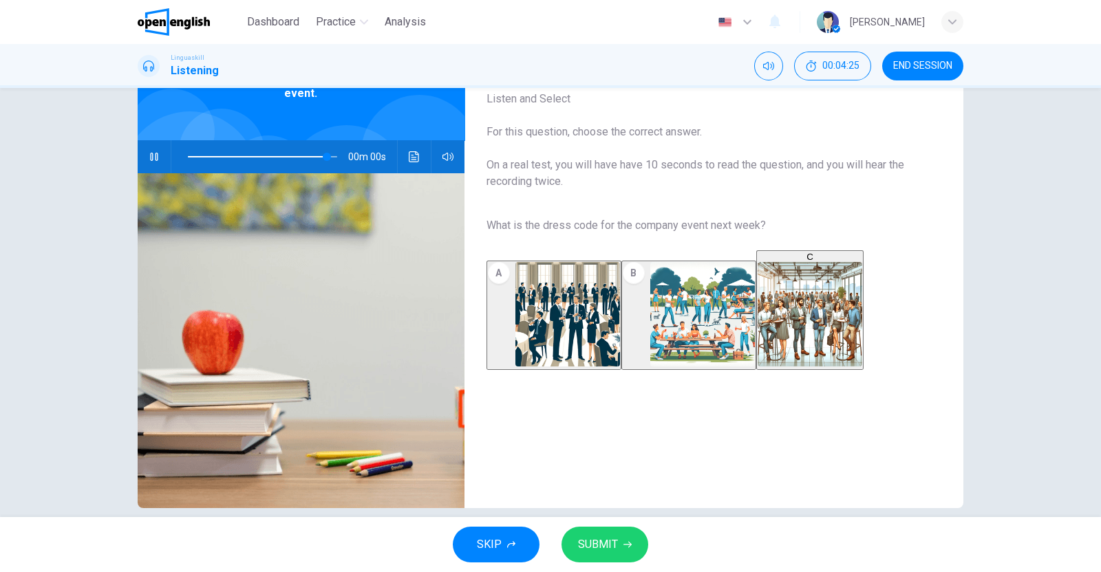
type input "*"
click at [588, 546] on span "SUBMIT" at bounding box center [598, 544] width 40 height 19
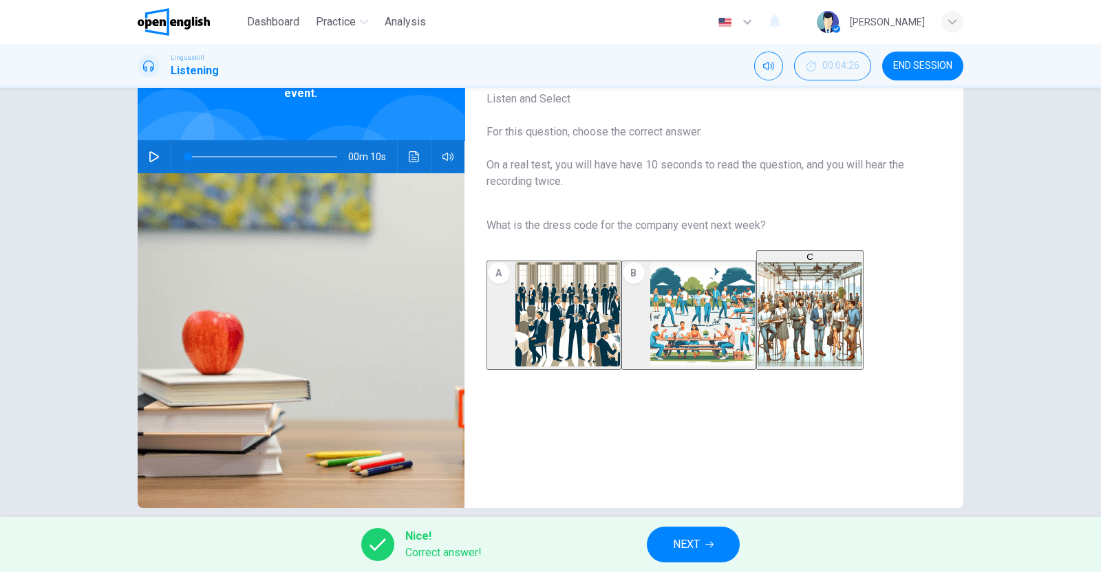
click at [684, 543] on span "NEXT" at bounding box center [686, 544] width 27 height 19
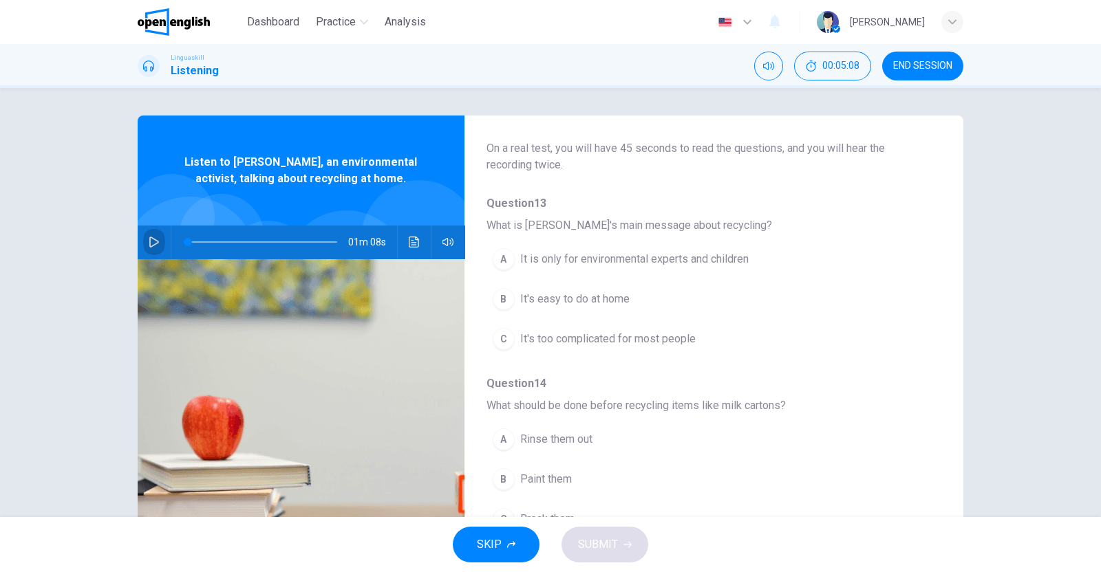
click at [149, 239] on icon "button" at bounding box center [154, 242] width 11 height 11
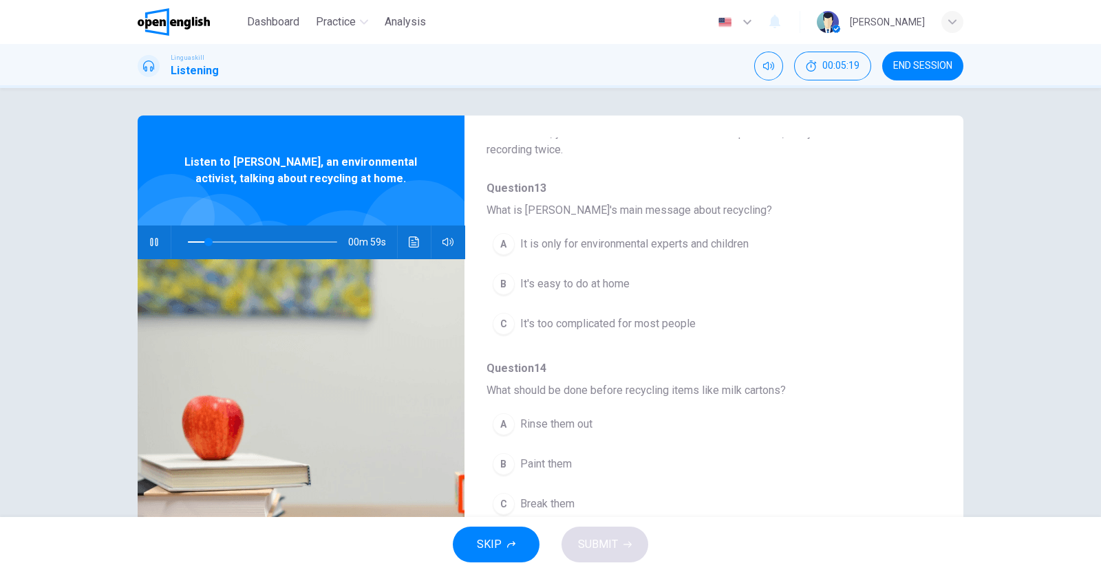
click at [541, 283] on span "It's easy to do at home" at bounding box center [574, 284] width 109 height 17
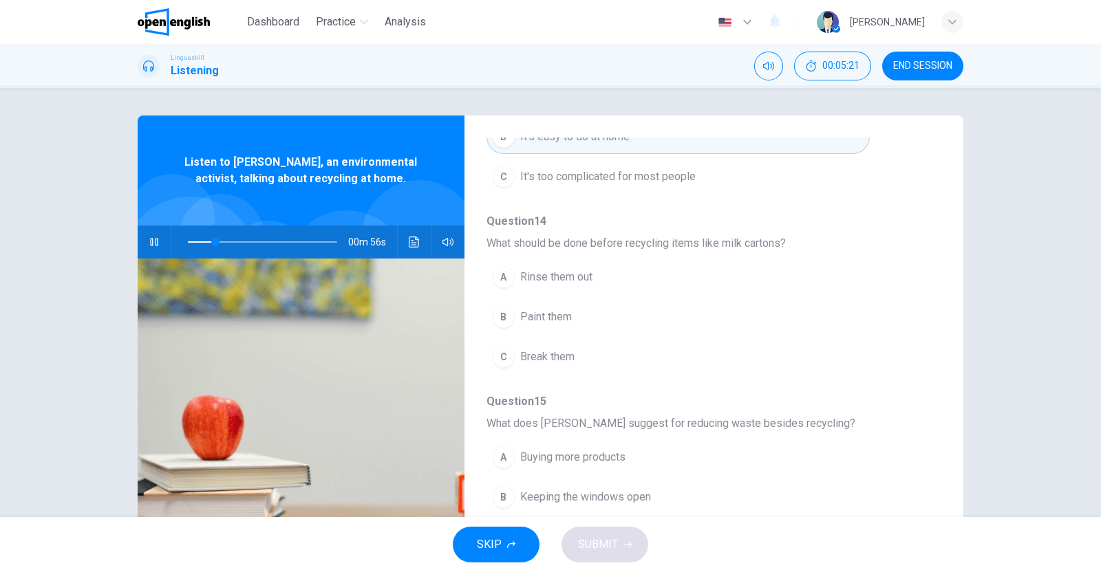
scroll to position [272, 0]
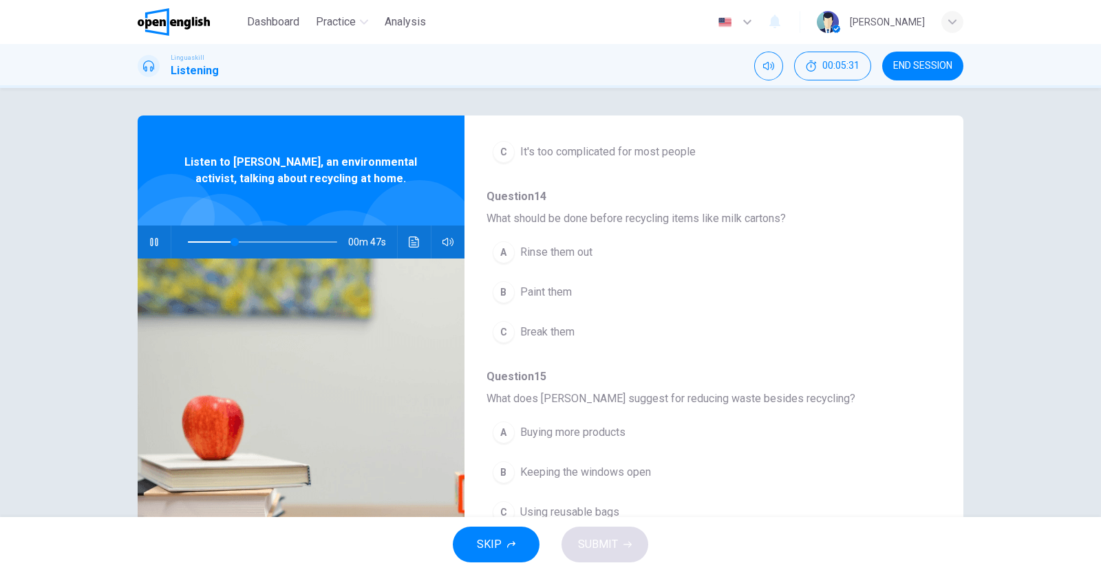
click at [506, 246] on div "A" at bounding box center [504, 252] width 22 height 22
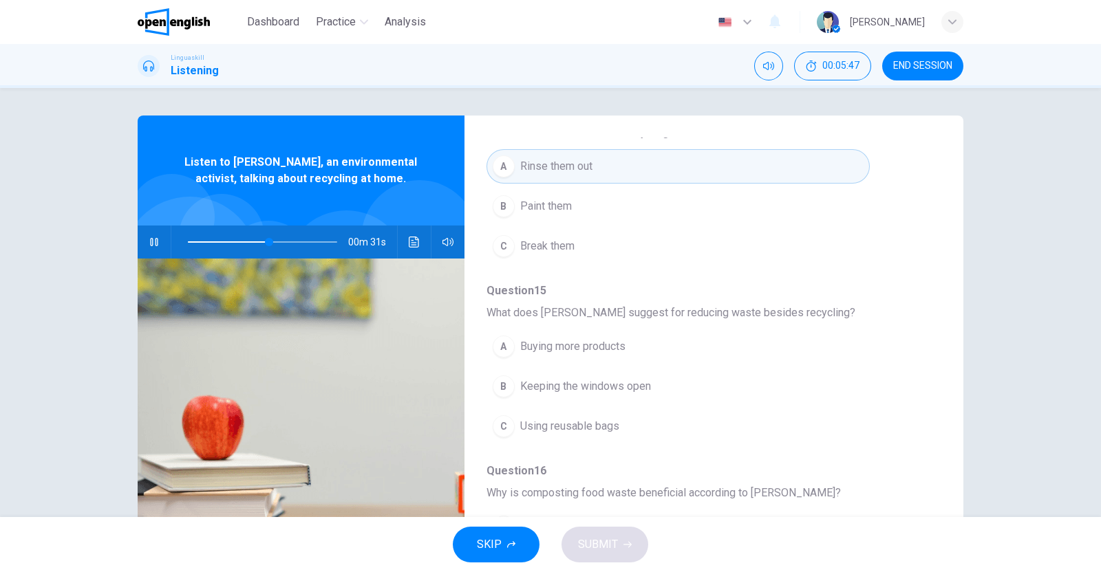
scroll to position [444, 0]
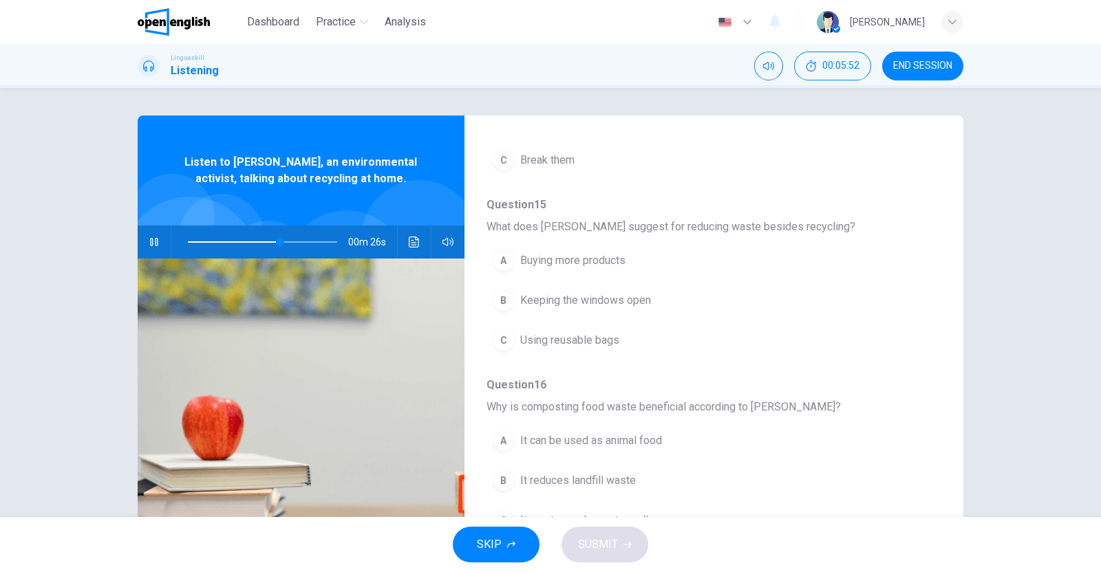
drag, startPoint x: 576, startPoint y: 337, endPoint x: 583, endPoint y: 336, distance: 7.7
click at [578, 336] on span "Using reusable bags" at bounding box center [569, 340] width 99 height 17
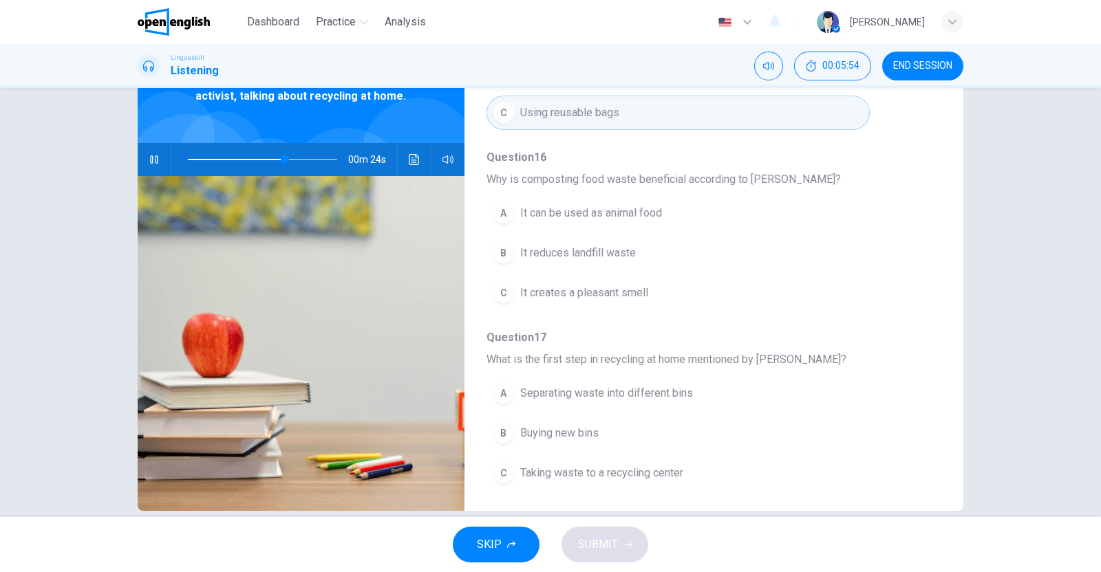
scroll to position [85, 0]
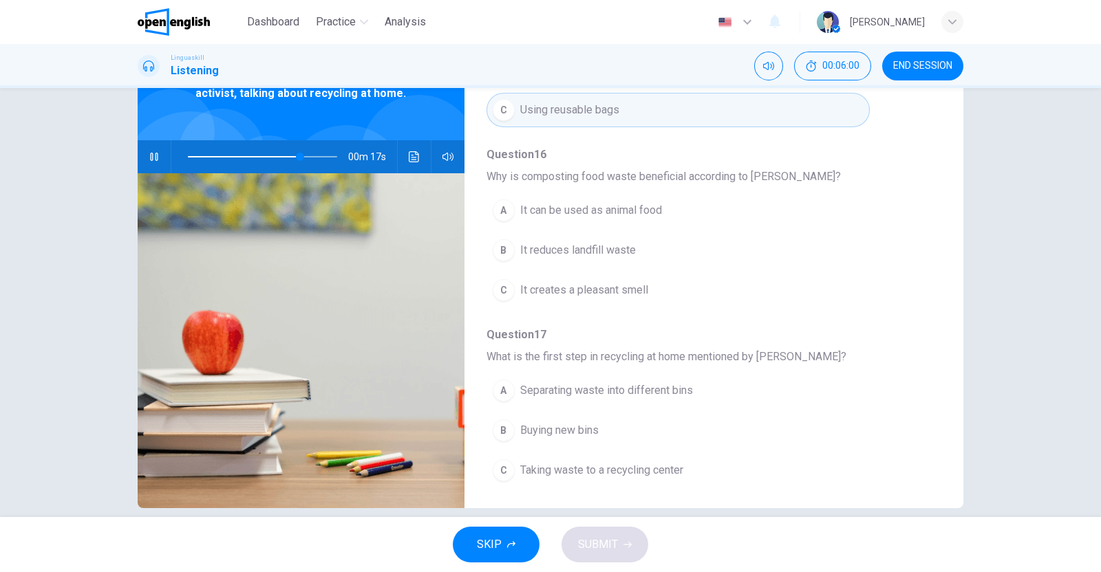
click at [589, 242] on span "It reduces landfill waste" at bounding box center [578, 250] width 116 height 17
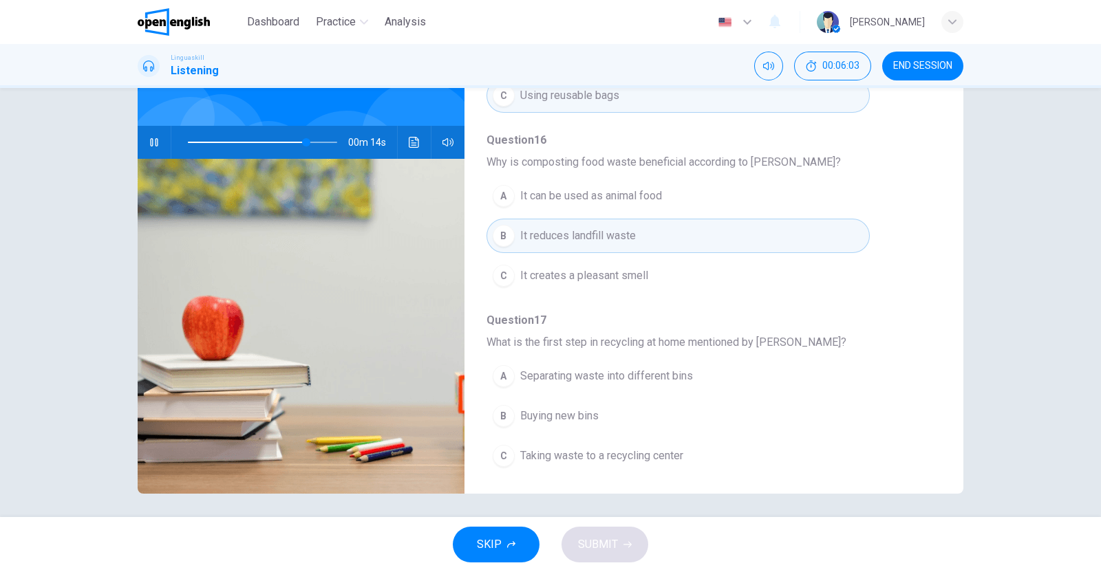
scroll to position [104, 0]
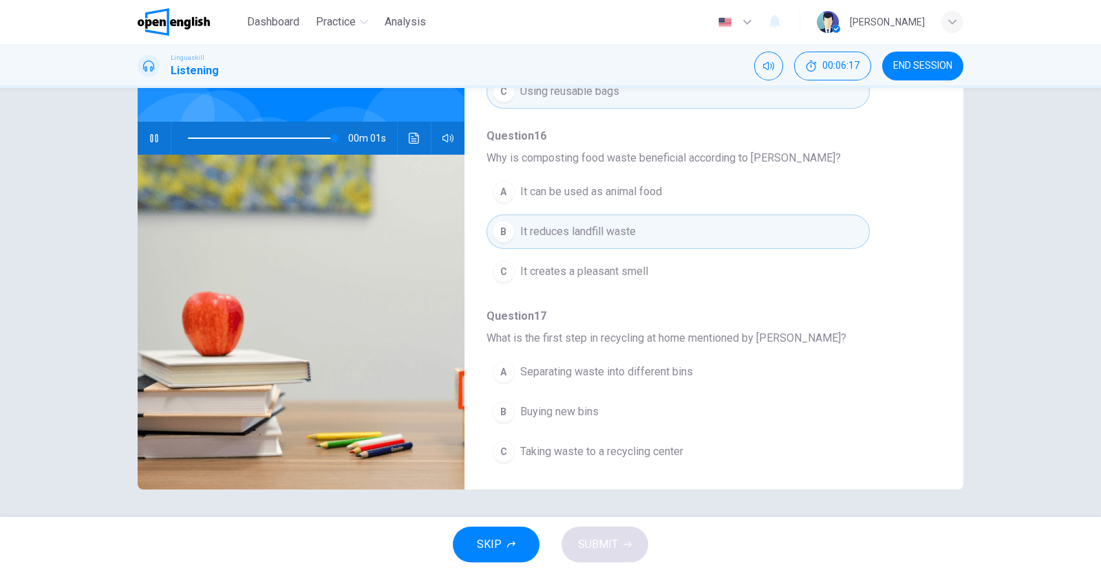
type input "*"
click at [656, 365] on span "Separating waste into different bins" at bounding box center [606, 372] width 173 height 17
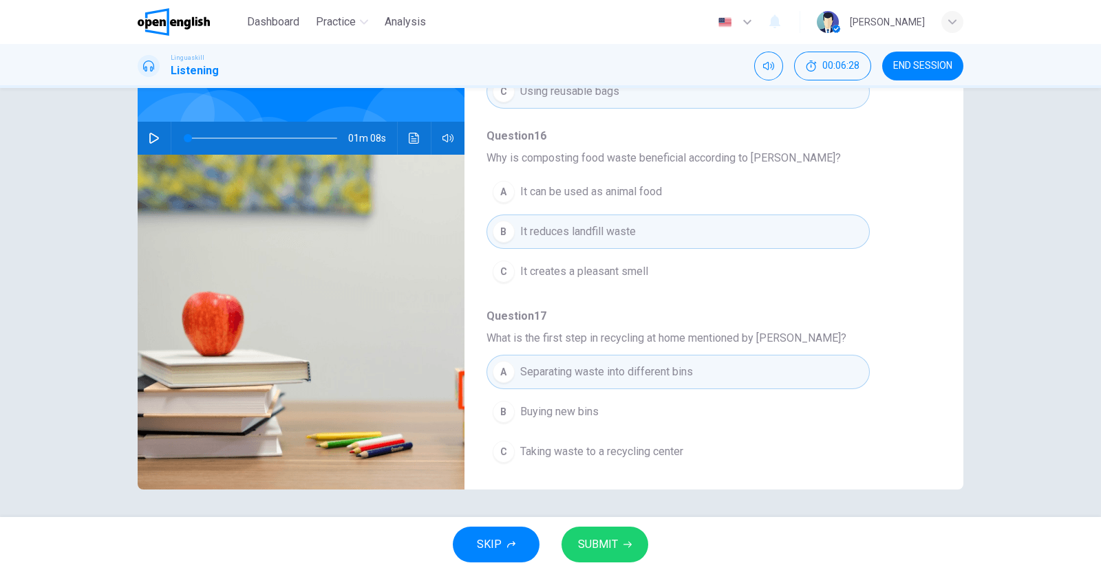
click at [610, 541] on span "SUBMIT" at bounding box center [598, 544] width 40 height 19
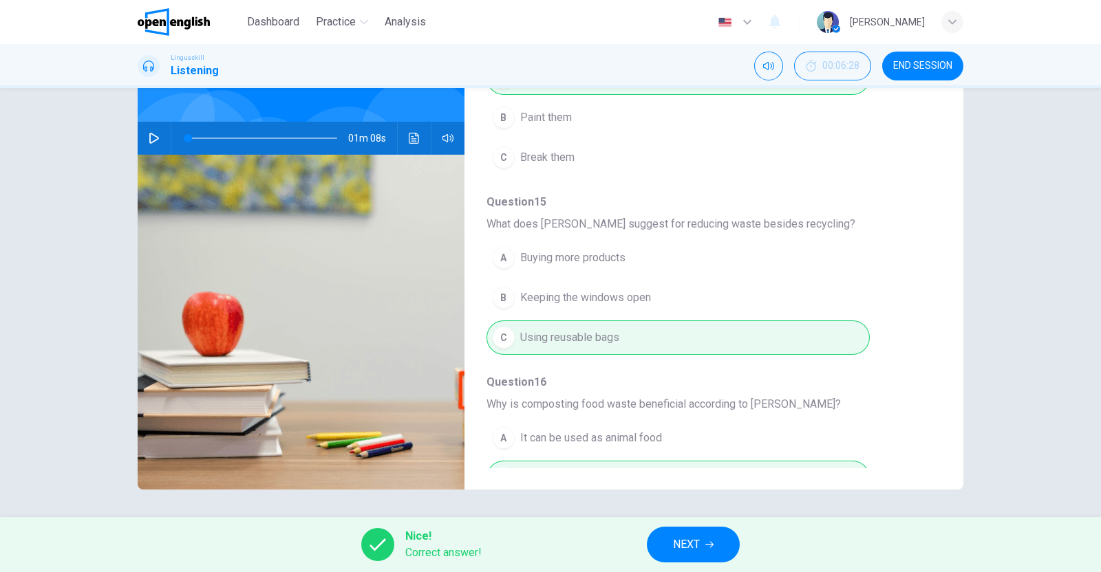
scroll to position [589, 0]
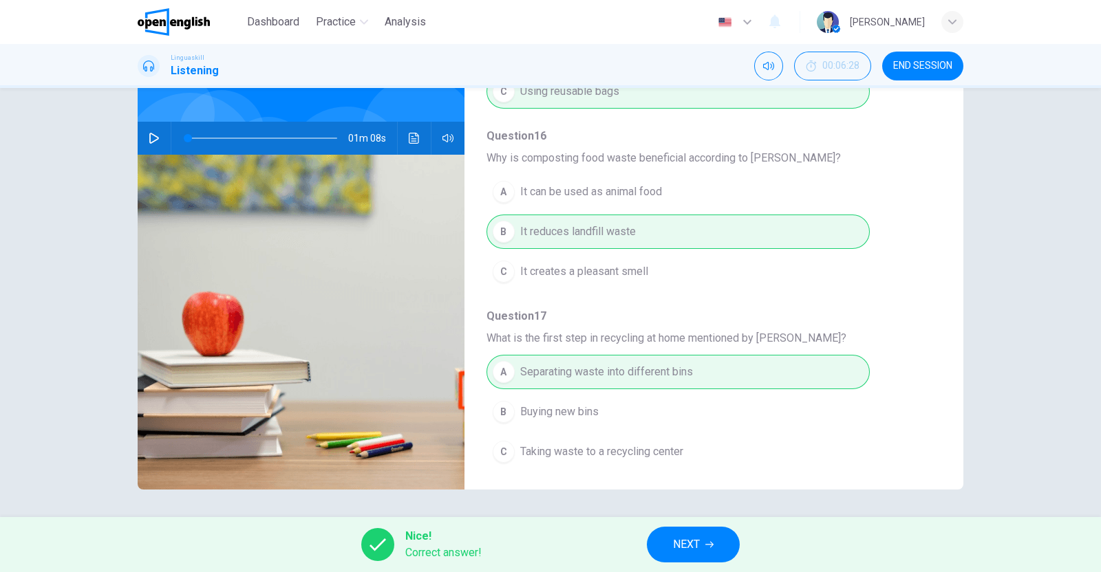
click at [711, 548] on icon "button" at bounding box center [709, 545] width 8 height 8
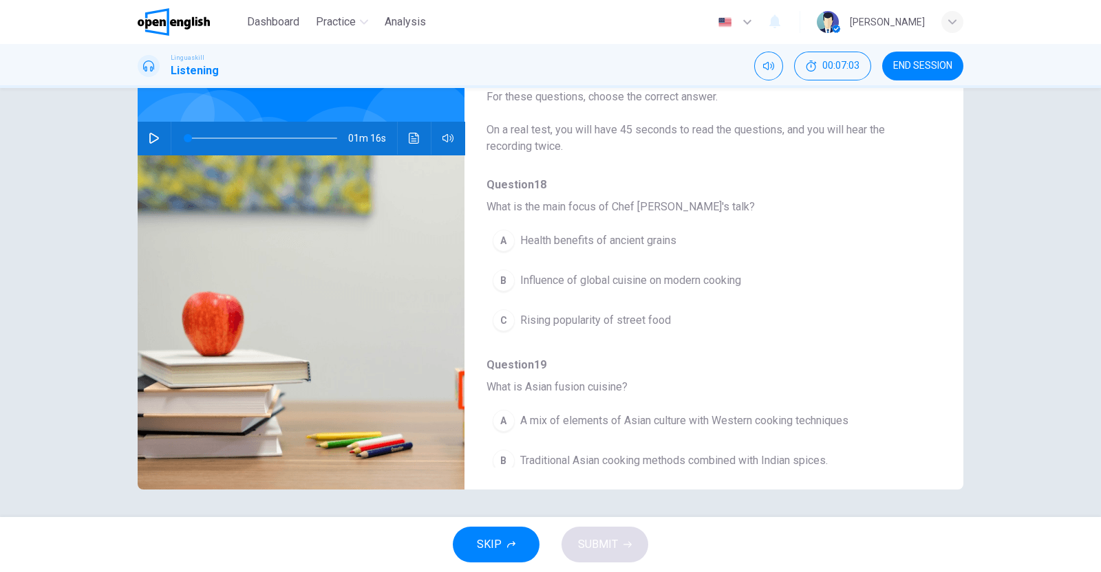
scroll to position [18, 0]
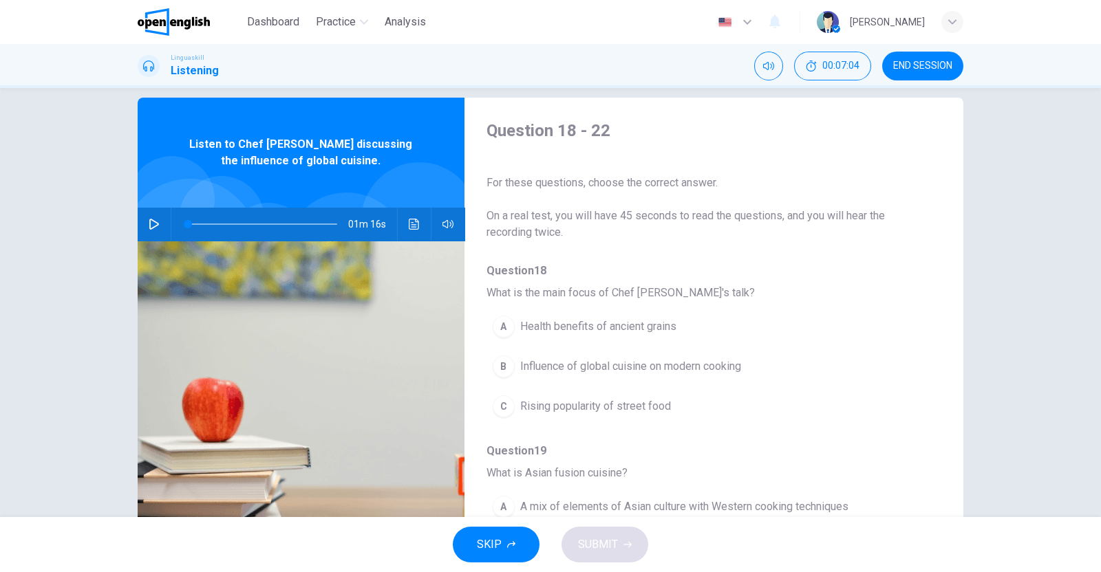
drag, startPoint x: 149, startPoint y: 221, endPoint x: 706, endPoint y: 347, distance: 571.7
click at [150, 221] on icon "button" at bounding box center [154, 224] width 11 height 11
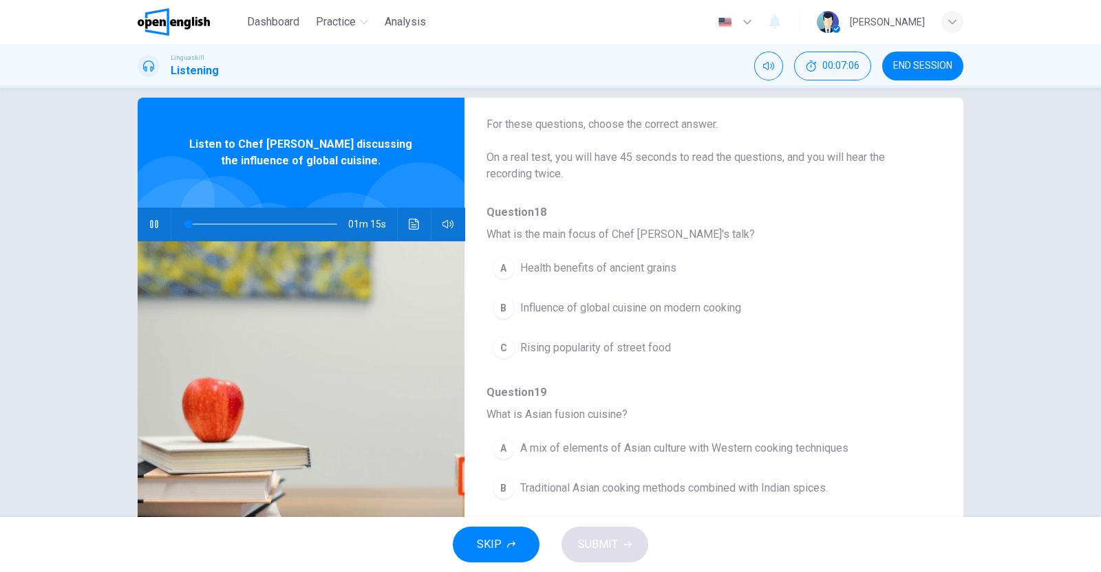
scroll to position [85, 0]
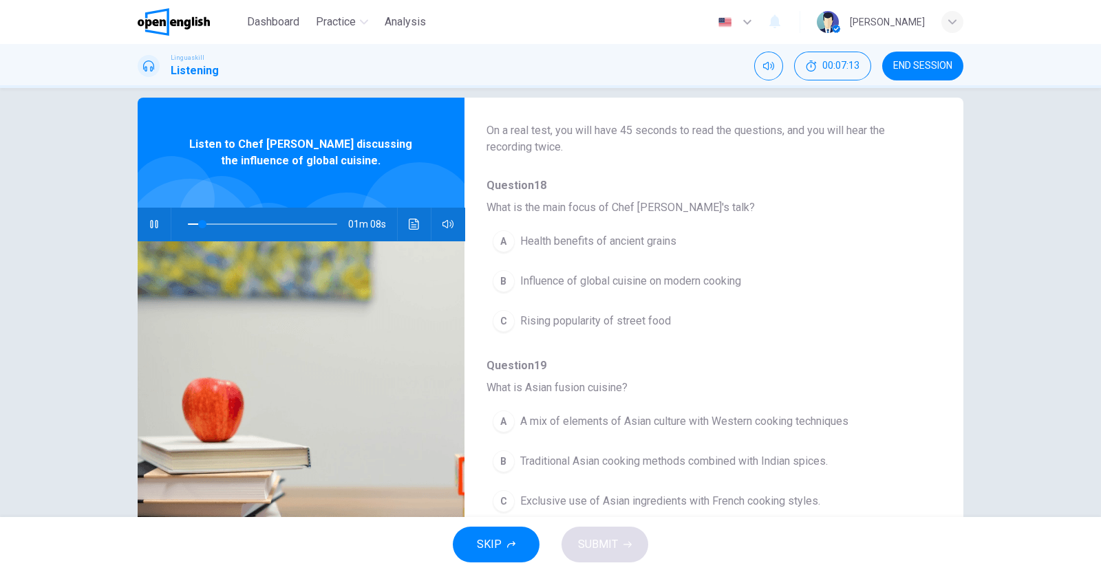
click at [719, 277] on span "Influence of global cuisine on modern cooking" at bounding box center [630, 281] width 221 height 17
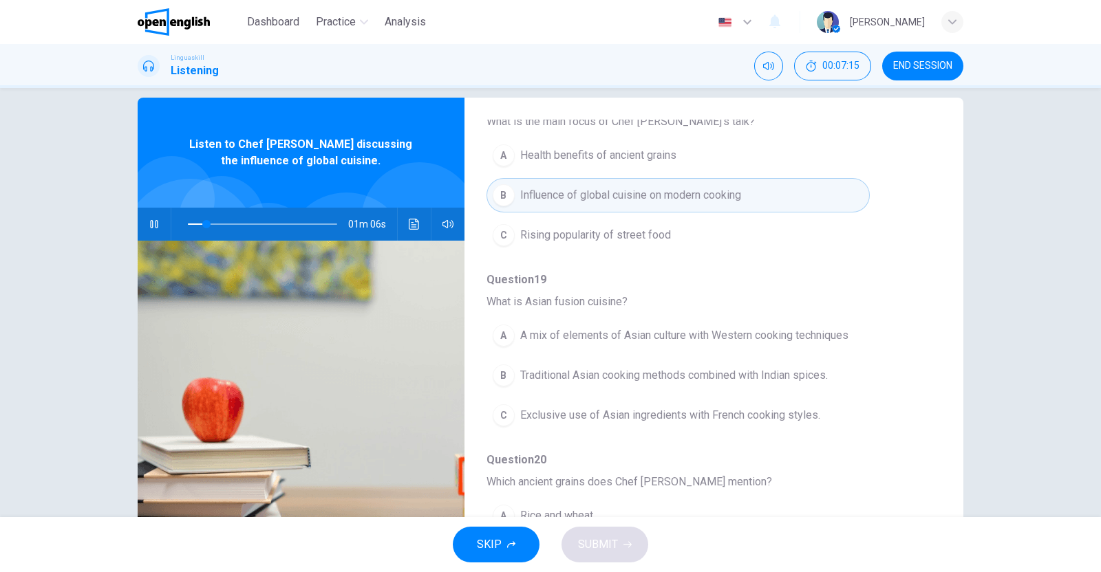
scroll to position [258, 0]
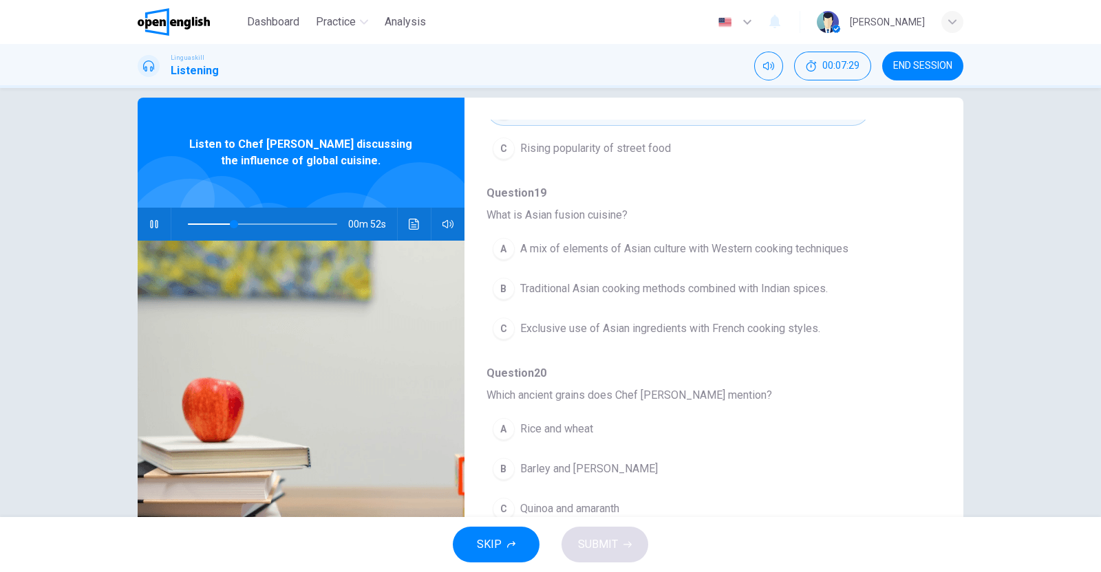
click at [823, 243] on span "A mix of elements of Asian culture with Western cooking techniques" at bounding box center [684, 249] width 328 height 17
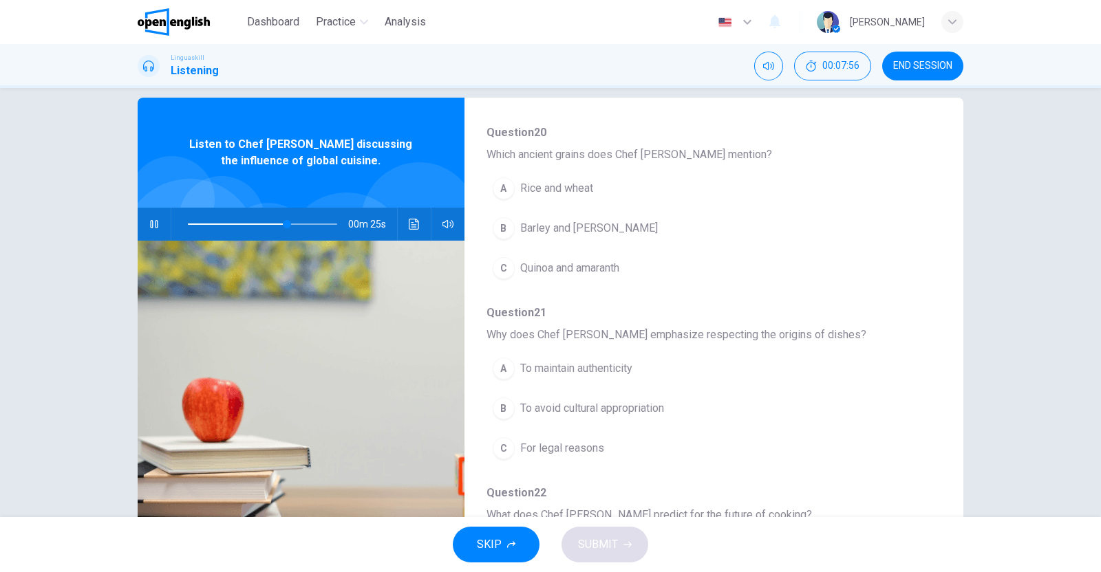
scroll to position [504, 0]
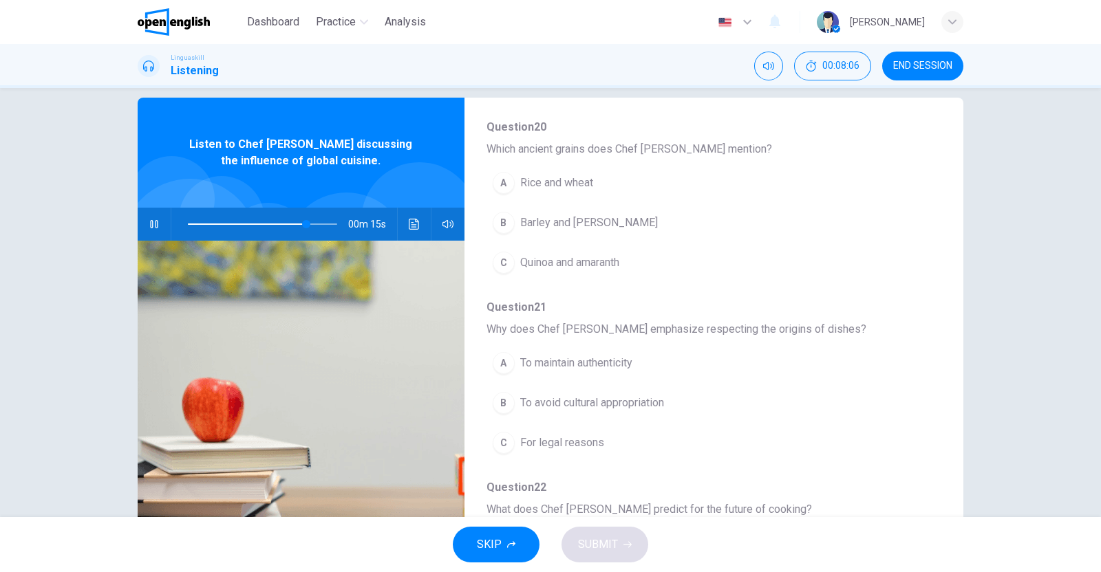
click at [938, 442] on div "Question 18 - 22 For these questions, choose the correct answer. On a real test…" at bounding box center [550, 337] width 825 height 478
click at [581, 395] on span "To avoid cultural appropriation" at bounding box center [592, 403] width 144 height 17
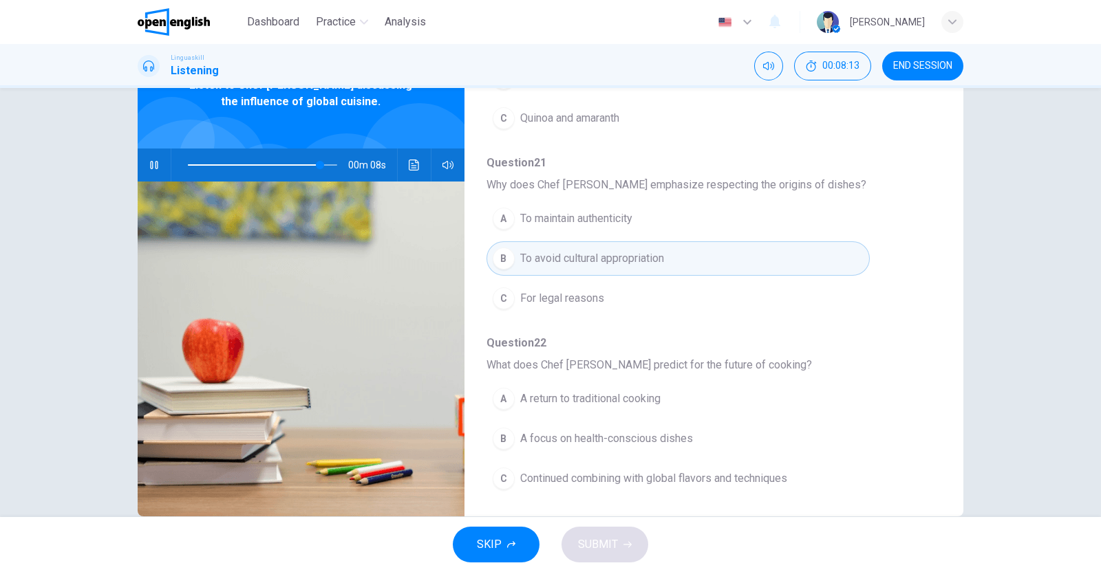
scroll to position [104, 0]
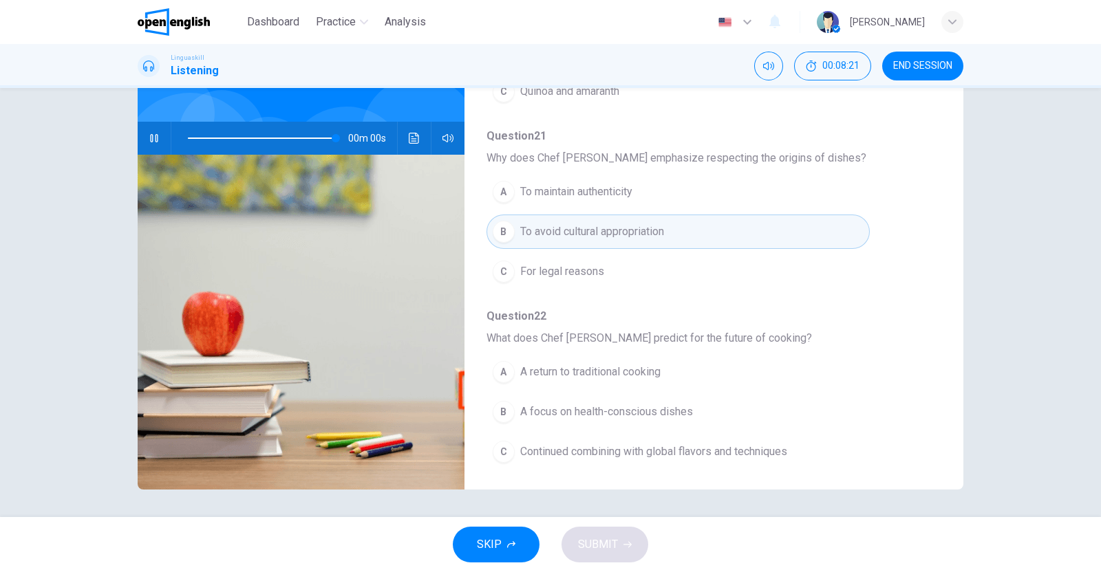
type input "*"
click at [637, 444] on span "Continued combining with global flavors and techniques" at bounding box center [653, 452] width 267 height 17
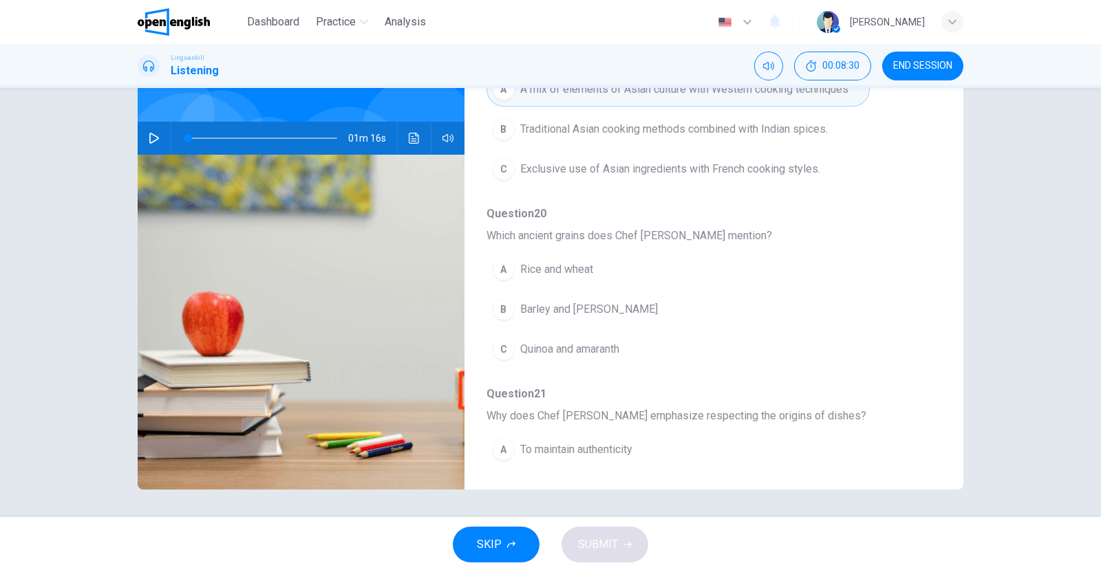
scroll to position [246, 0]
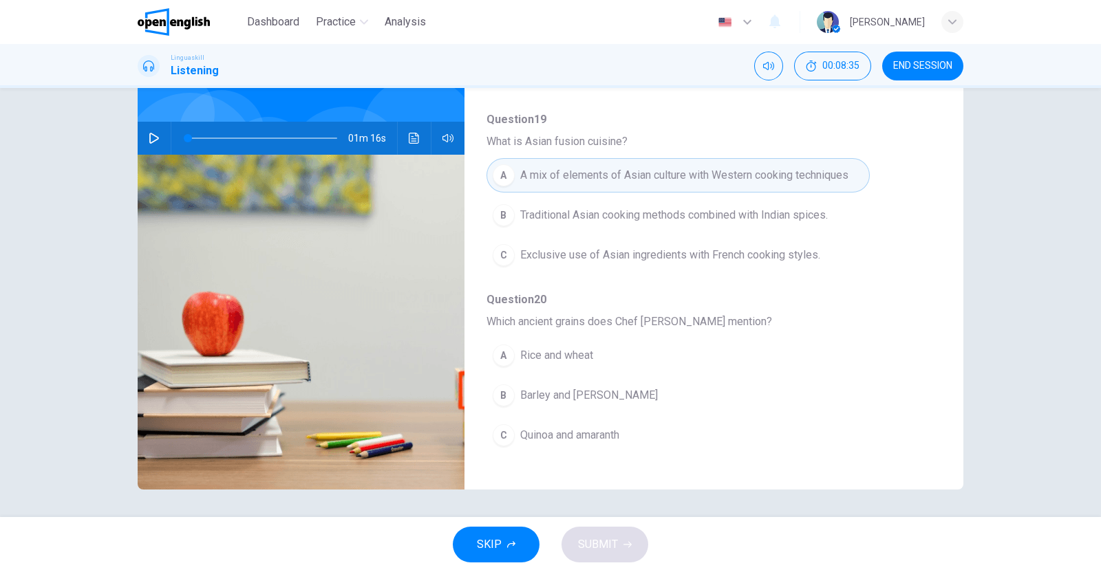
click at [580, 349] on span "Rice and wheat" at bounding box center [556, 355] width 73 height 17
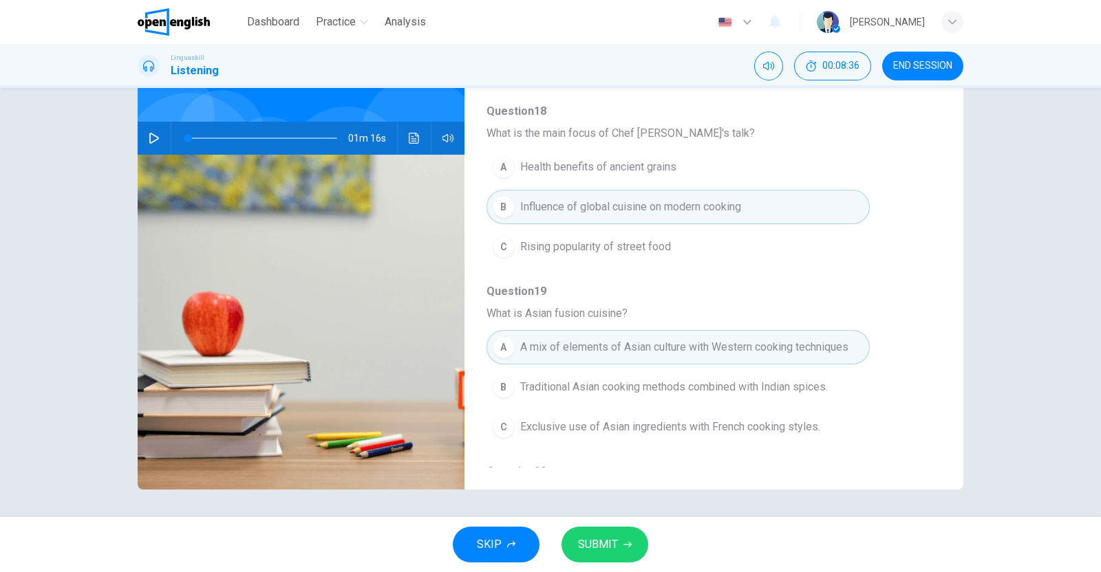
scroll to position [0, 0]
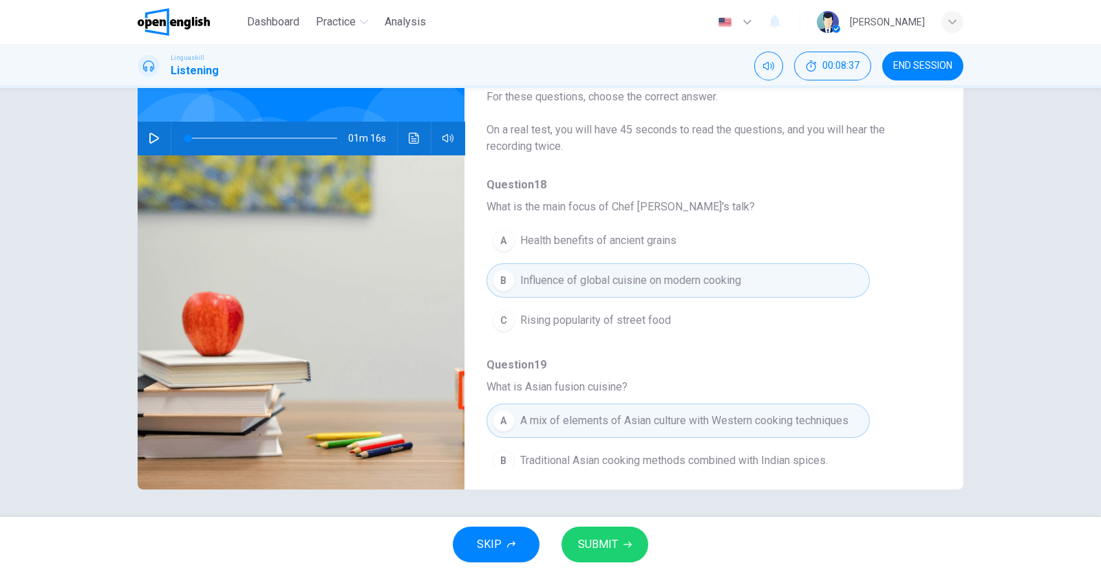
click at [609, 539] on span "SUBMIT" at bounding box center [598, 544] width 40 height 19
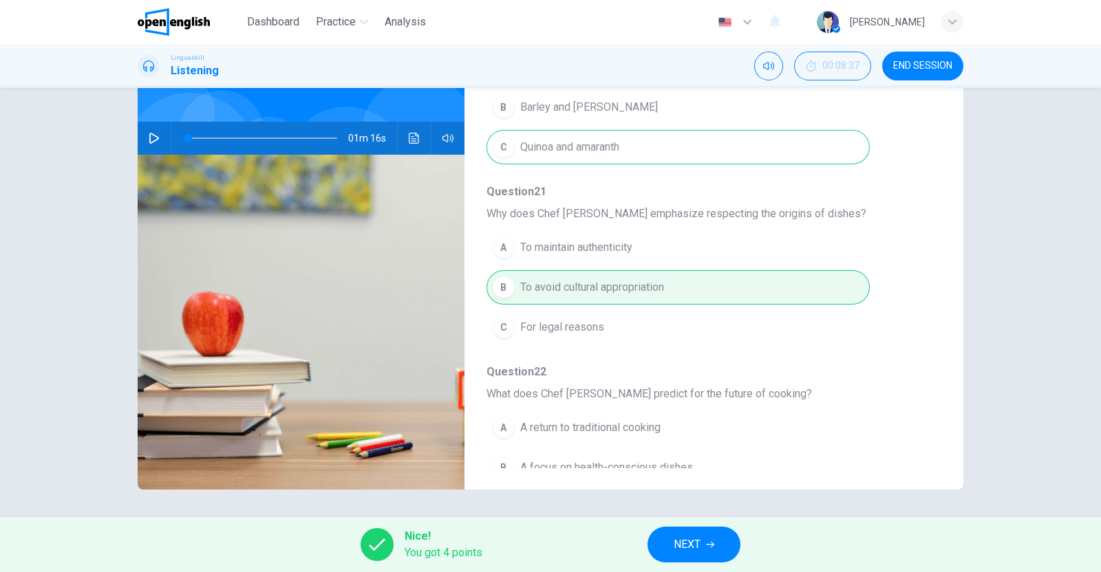
scroll to position [589, 0]
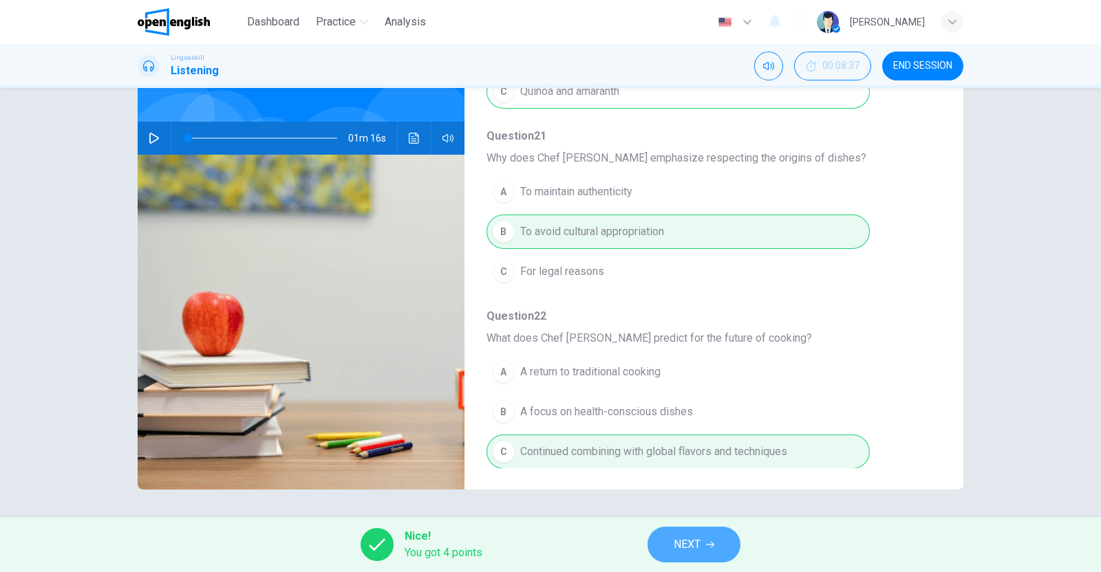
click at [712, 537] on button "NEXT" at bounding box center [693, 545] width 93 height 36
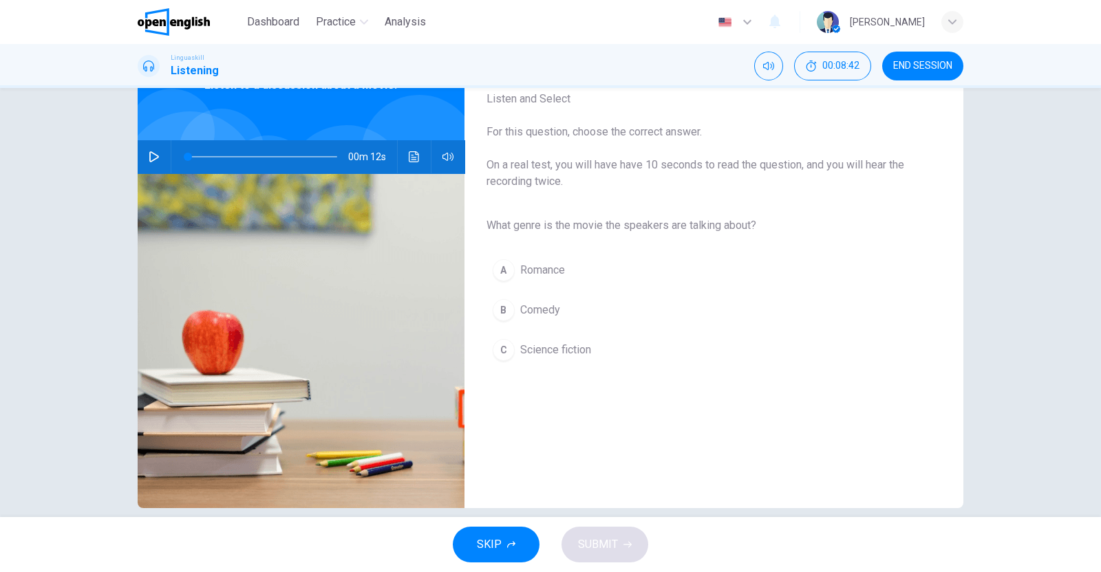
scroll to position [0, 0]
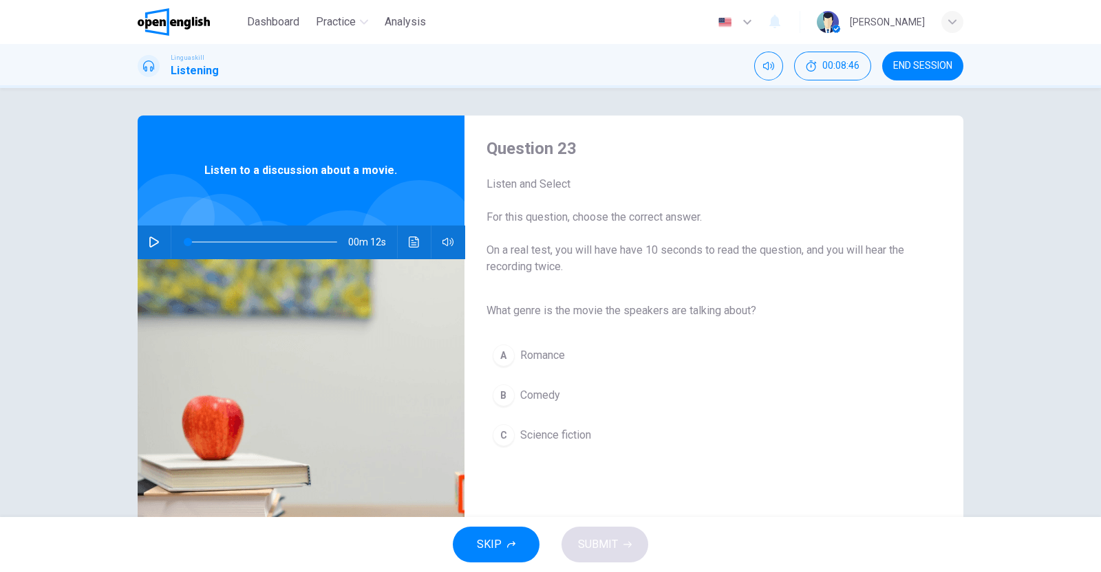
click at [149, 242] on icon "button" at bounding box center [154, 242] width 11 height 11
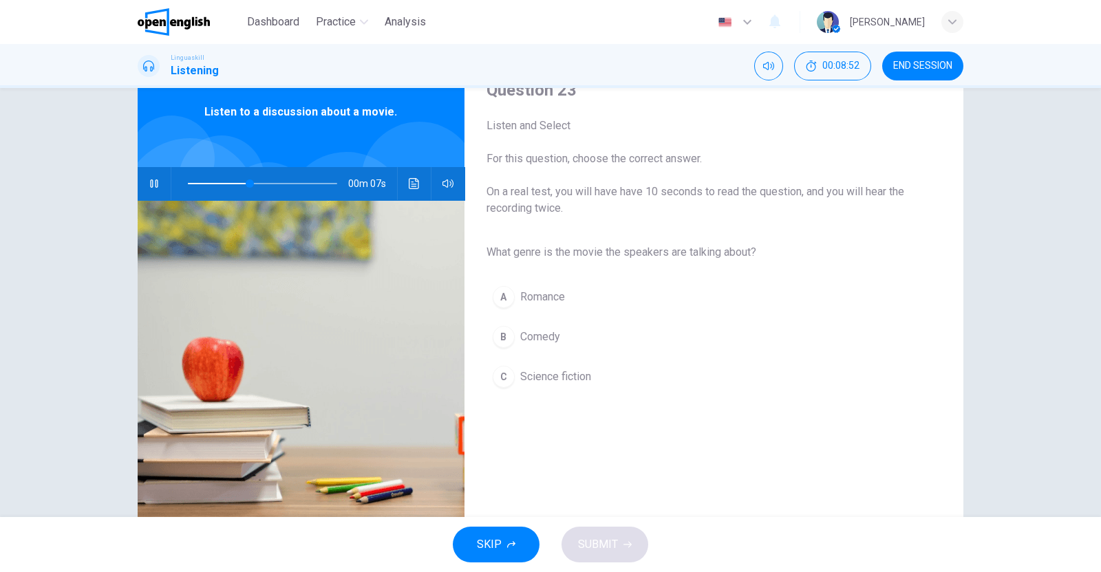
scroll to position [85, 0]
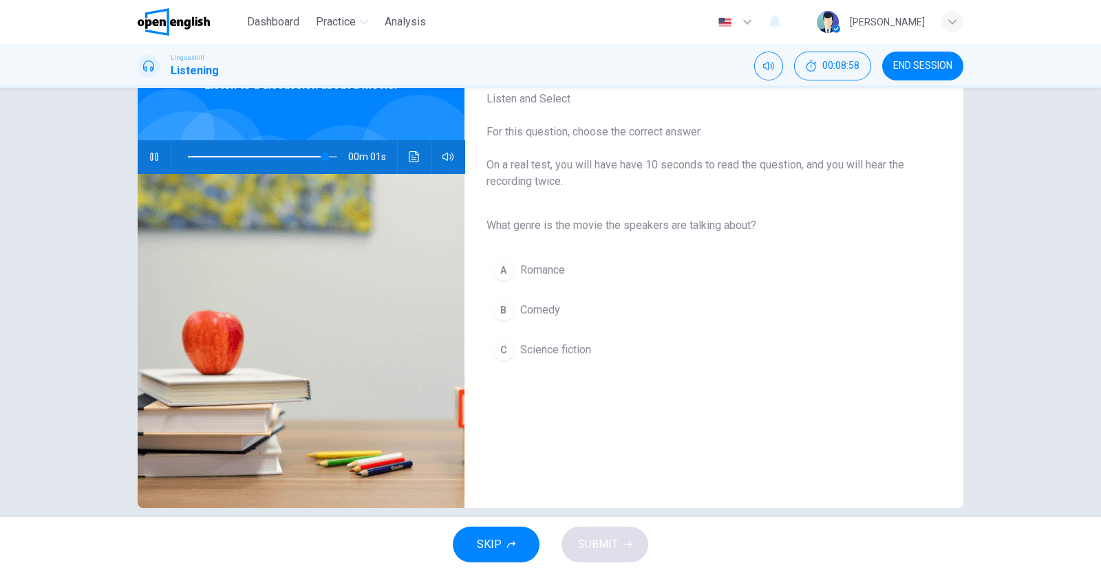
type input "*"
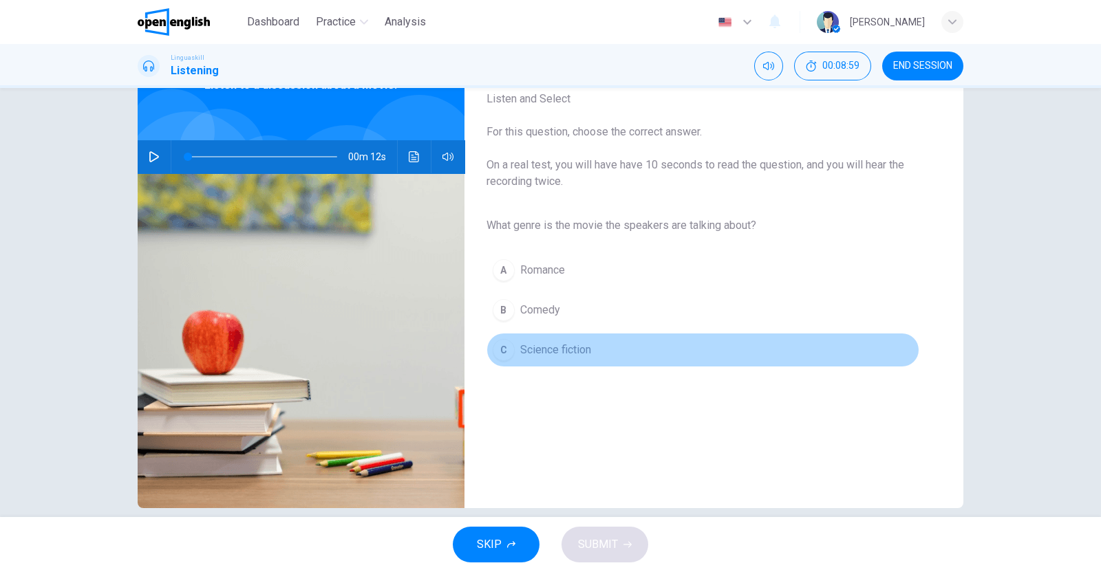
click at [547, 351] on span "Science fiction" at bounding box center [555, 350] width 71 height 17
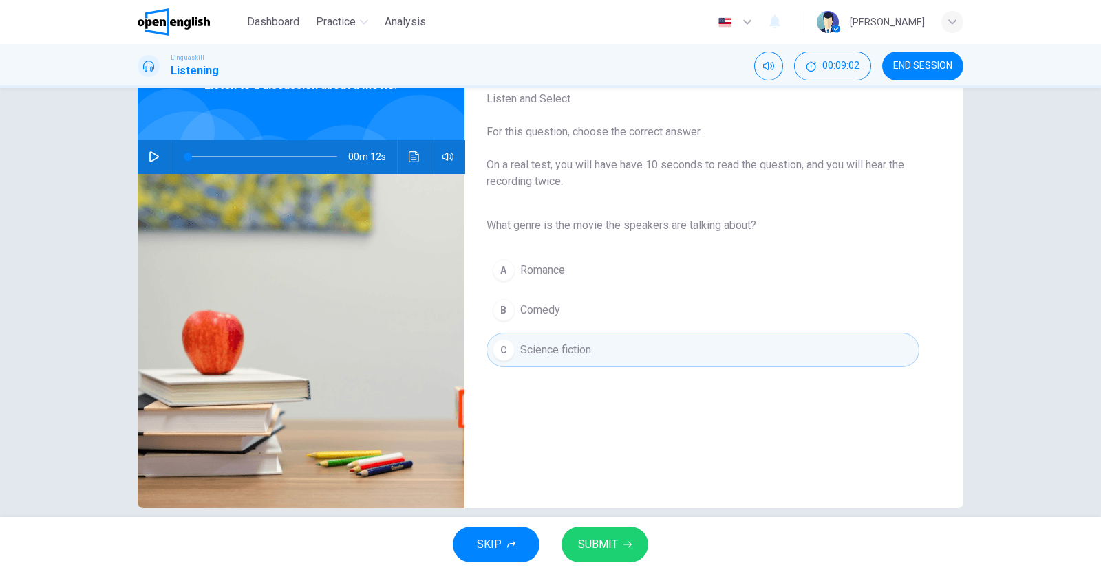
click at [605, 546] on span "SUBMIT" at bounding box center [598, 544] width 40 height 19
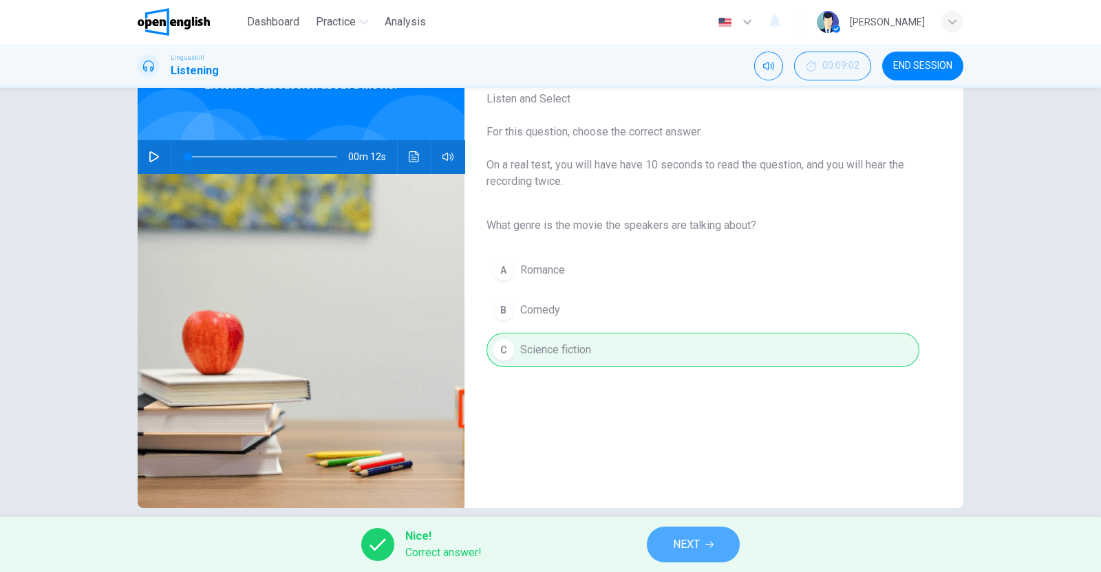
click at [689, 543] on span "NEXT" at bounding box center [686, 544] width 27 height 19
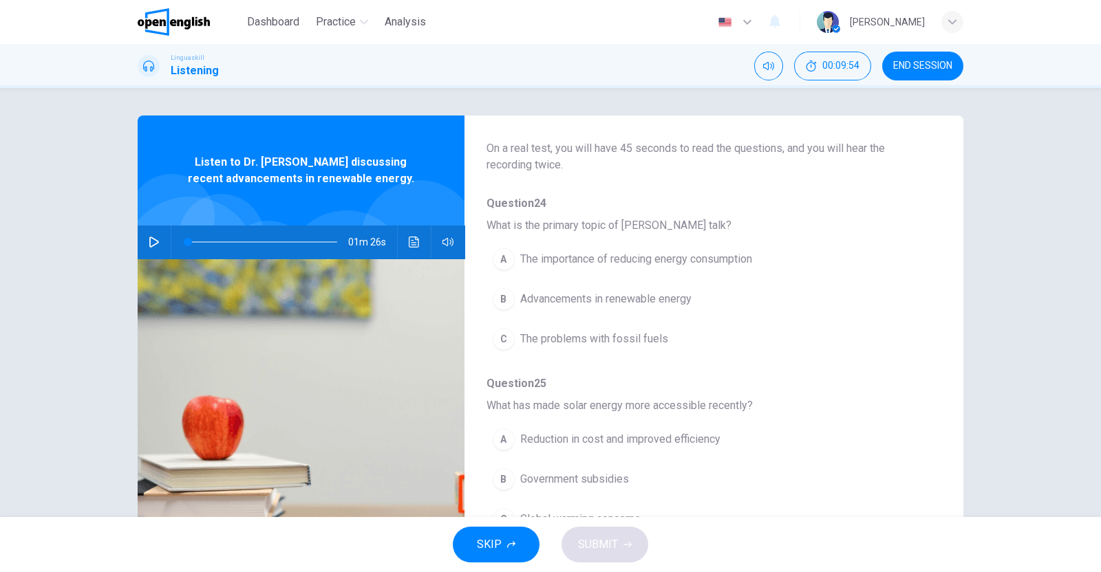
scroll to position [171, 0]
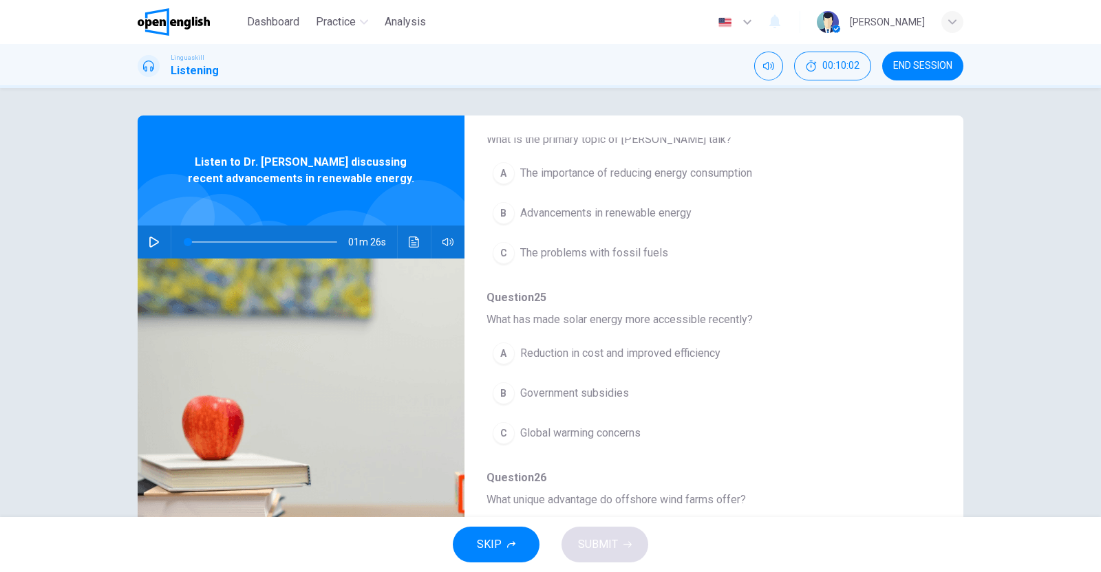
click at [145, 230] on button "button" at bounding box center [154, 242] width 22 height 33
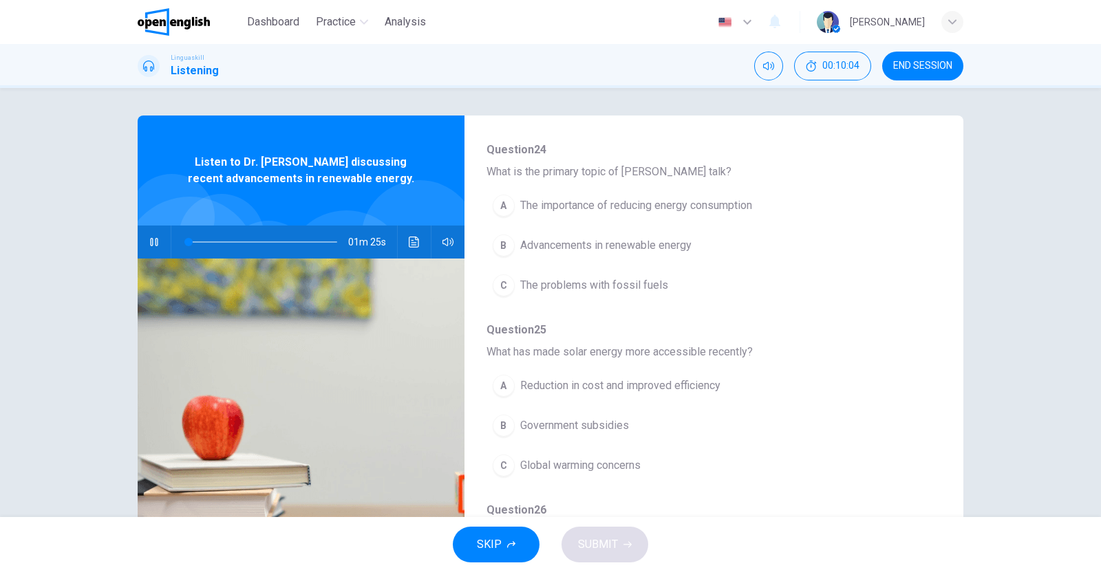
scroll to position [135, 0]
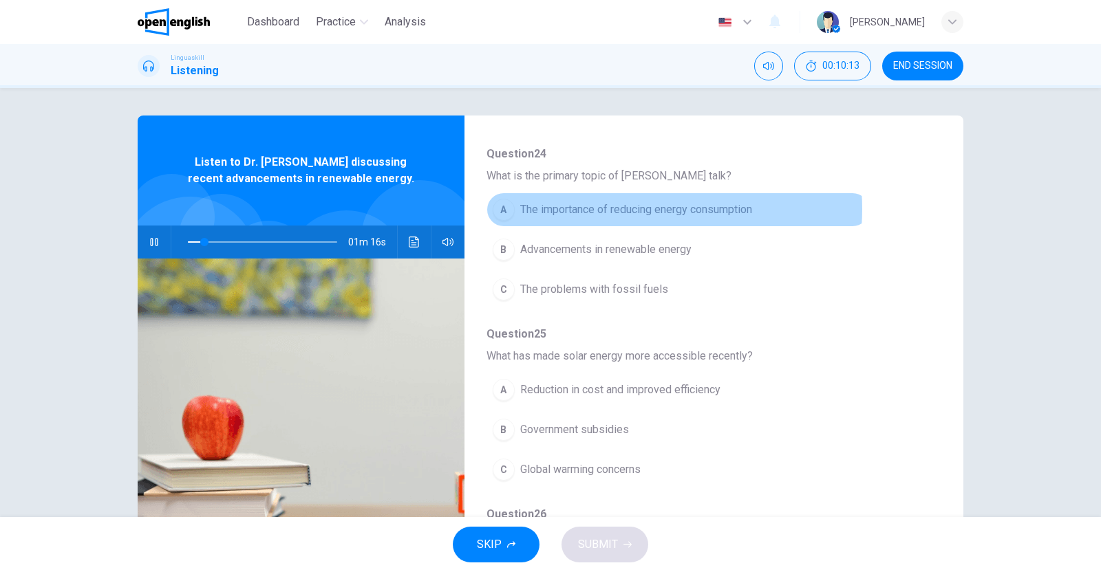
click at [624, 208] on span "The importance of reducing energy consumption" at bounding box center [636, 210] width 232 height 17
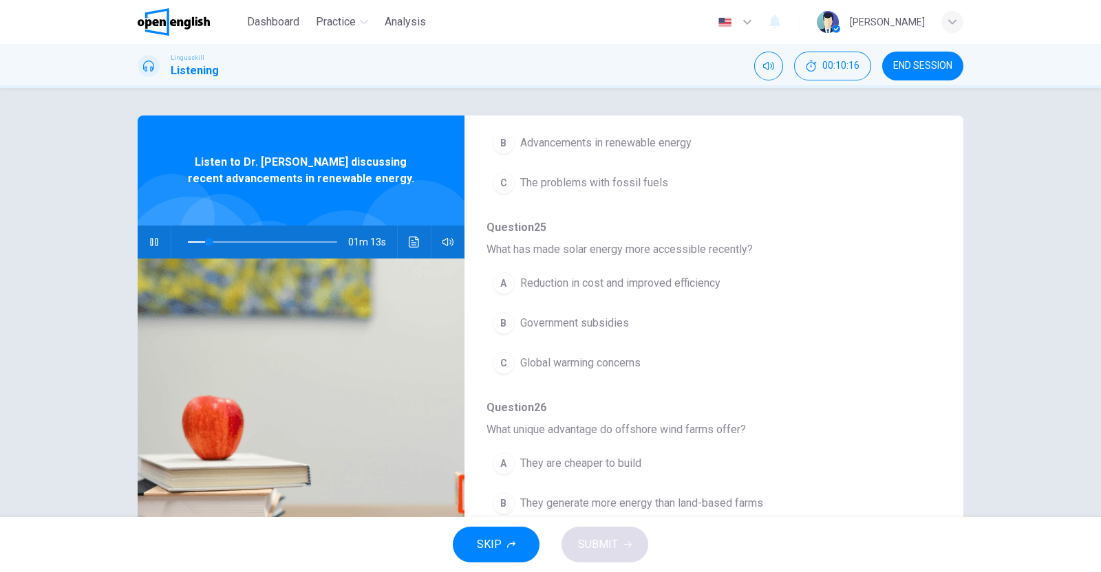
scroll to position [249, 0]
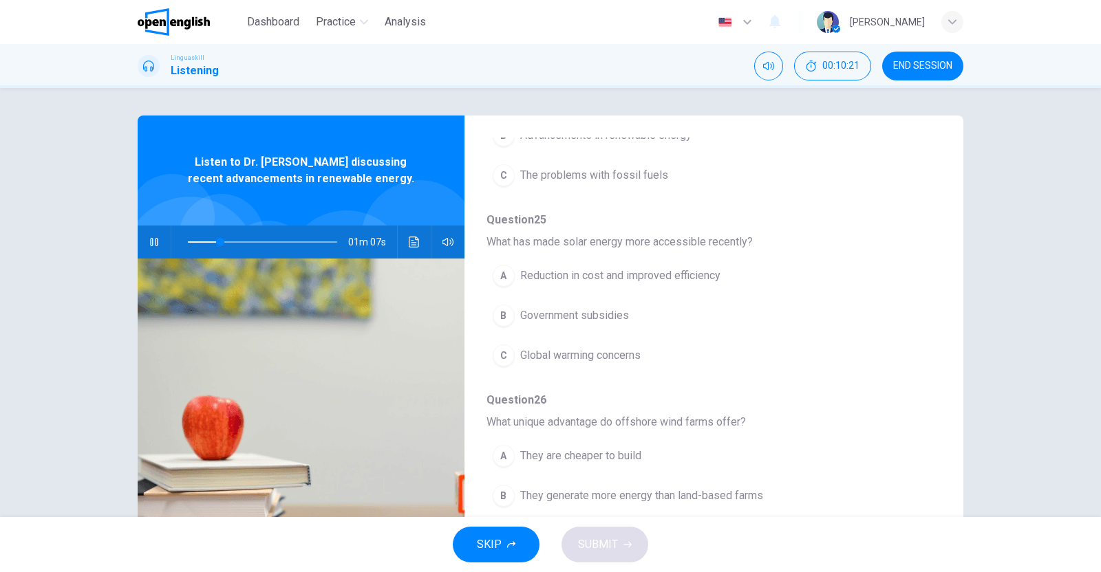
click at [687, 274] on span "Reduction in cost and improved efficiency" at bounding box center [620, 276] width 200 height 17
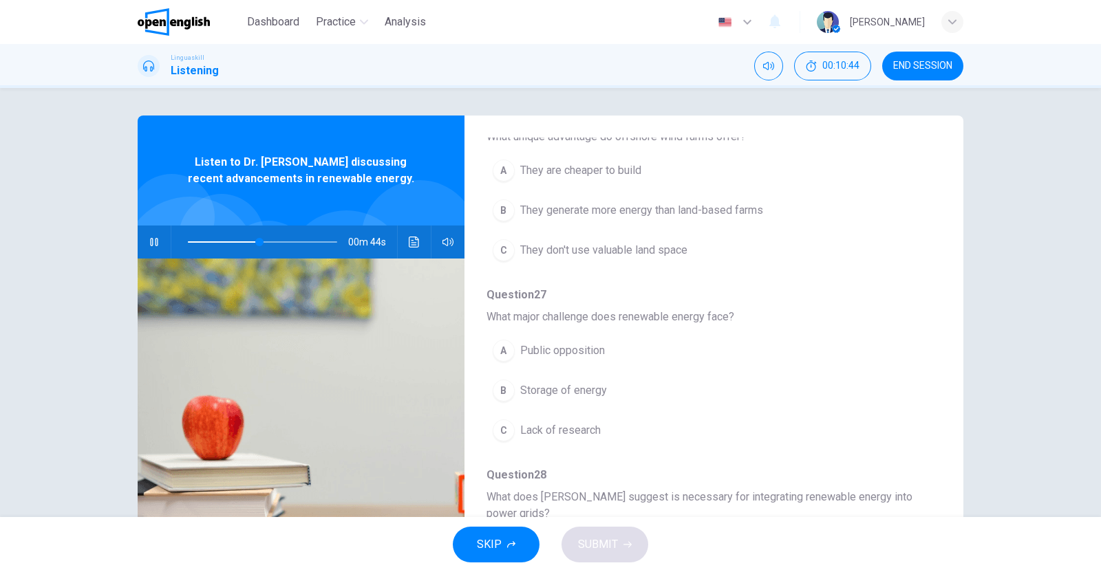
scroll to position [514, 0]
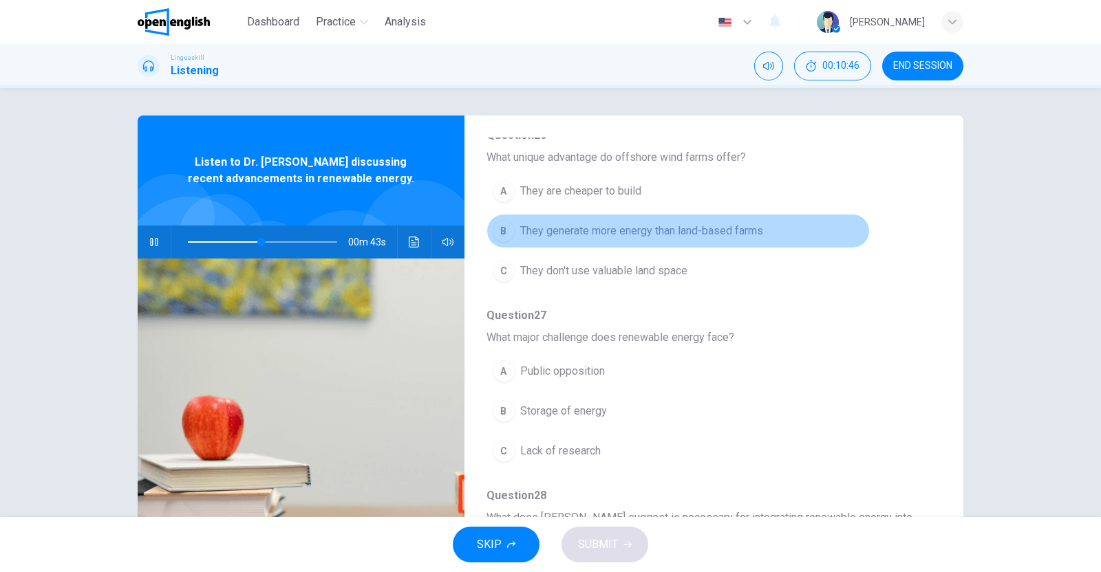
click at [683, 230] on span "They generate more energy than land-based farms" at bounding box center [641, 231] width 243 height 17
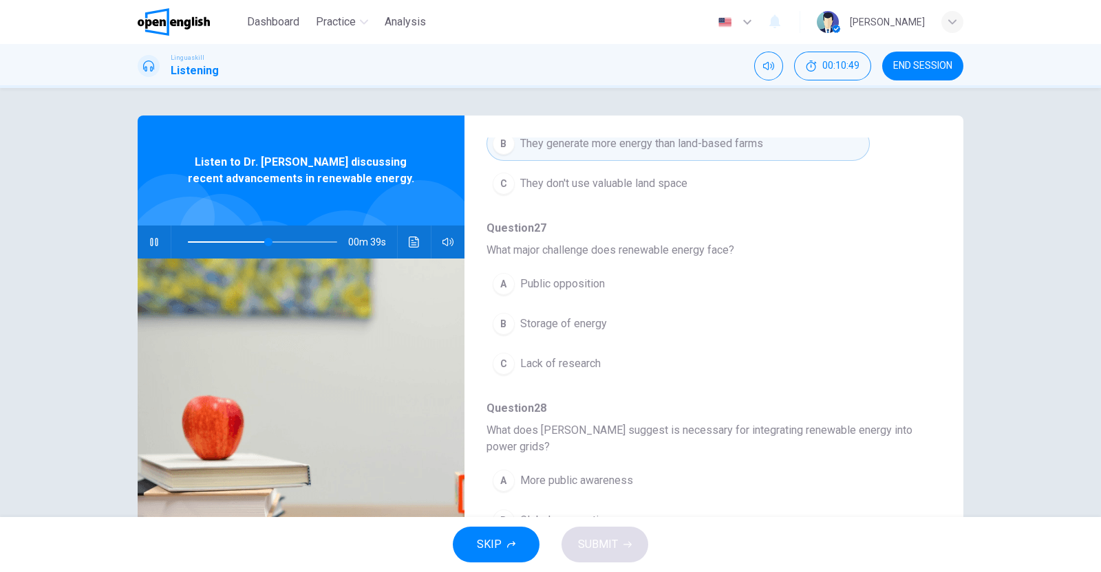
scroll to position [606, 0]
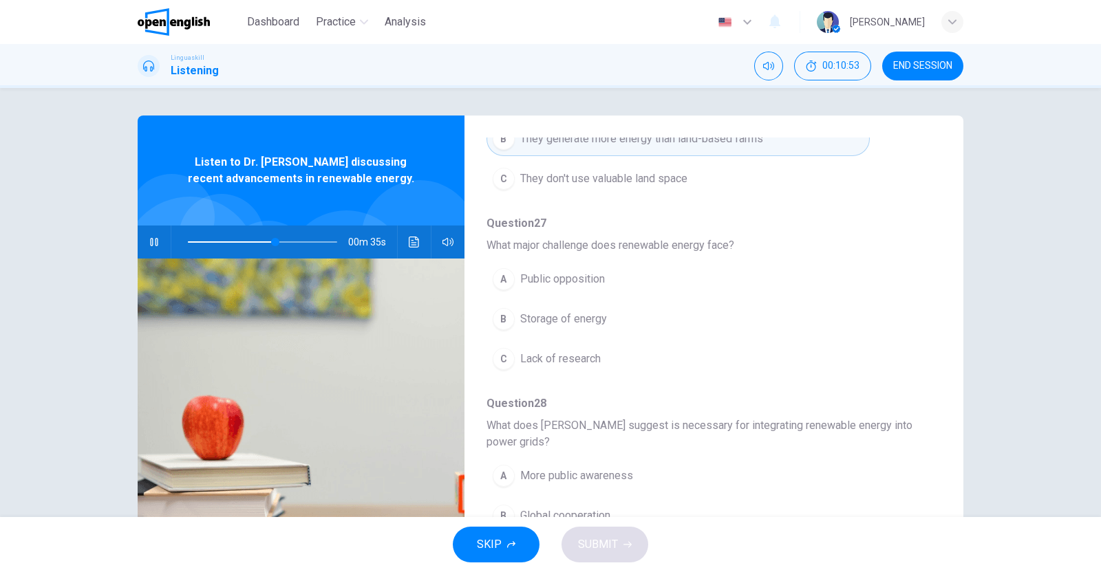
click at [556, 311] on span "Storage of energy" at bounding box center [563, 319] width 87 height 17
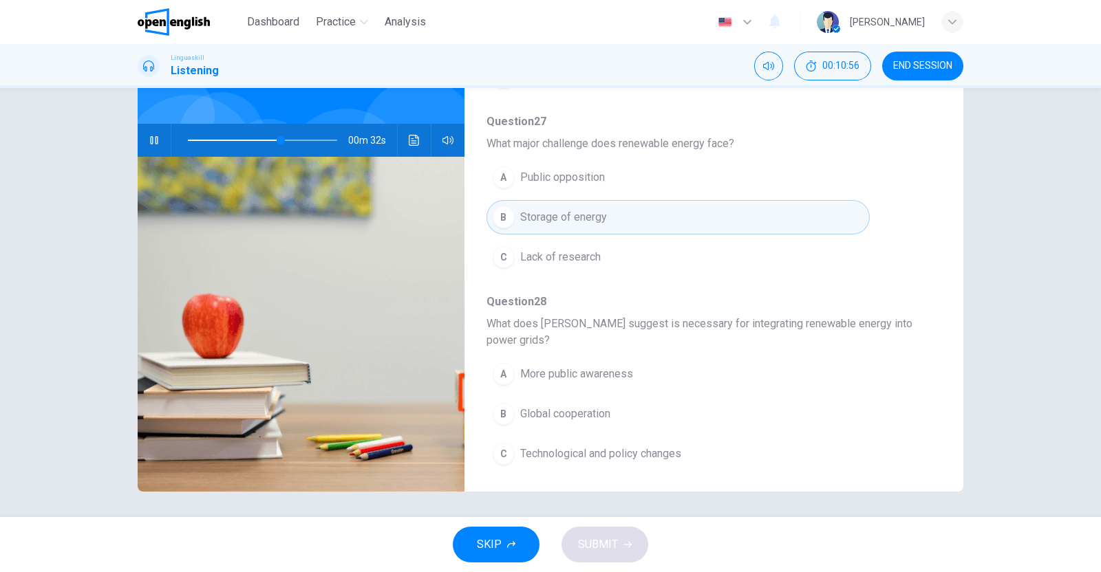
scroll to position [104, 0]
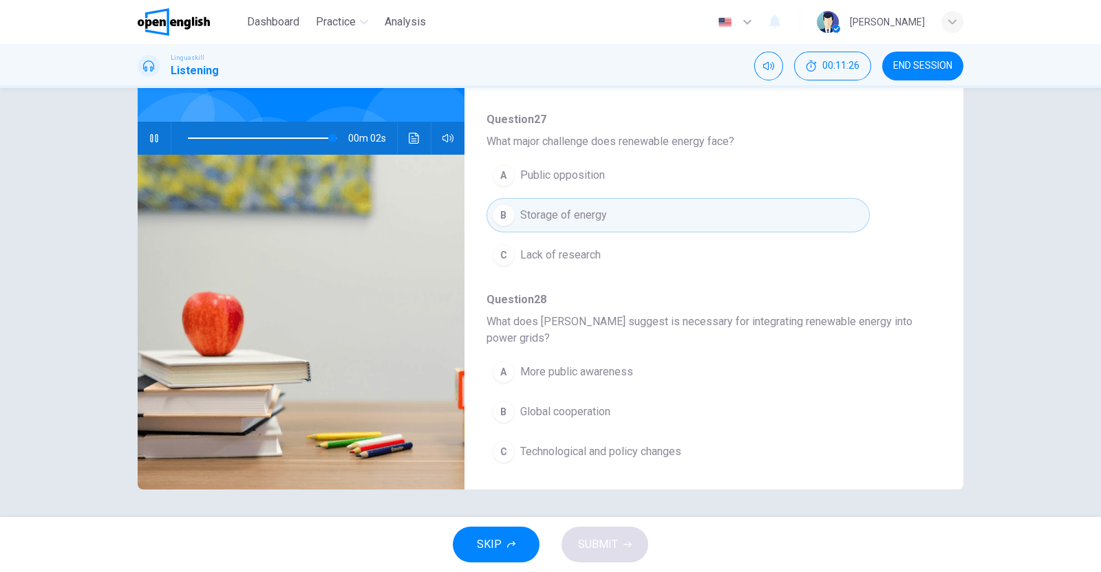
click at [659, 448] on span "Technological and policy changes" at bounding box center [600, 452] width 161 height 17
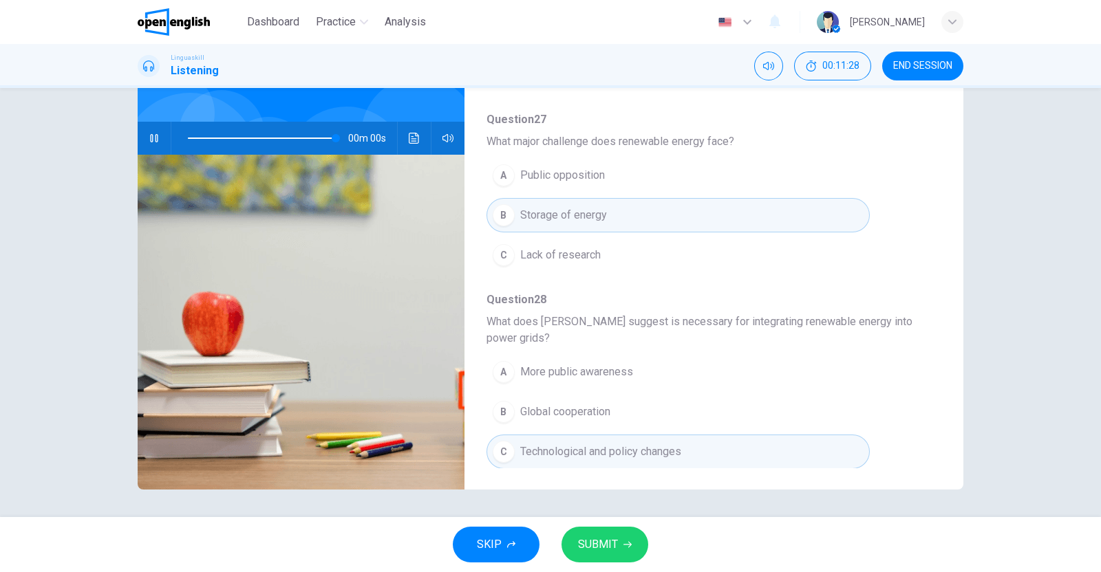
click at [616, 541] on span "SUBMIT" at bounding box center [598, 544] width 40 height 19
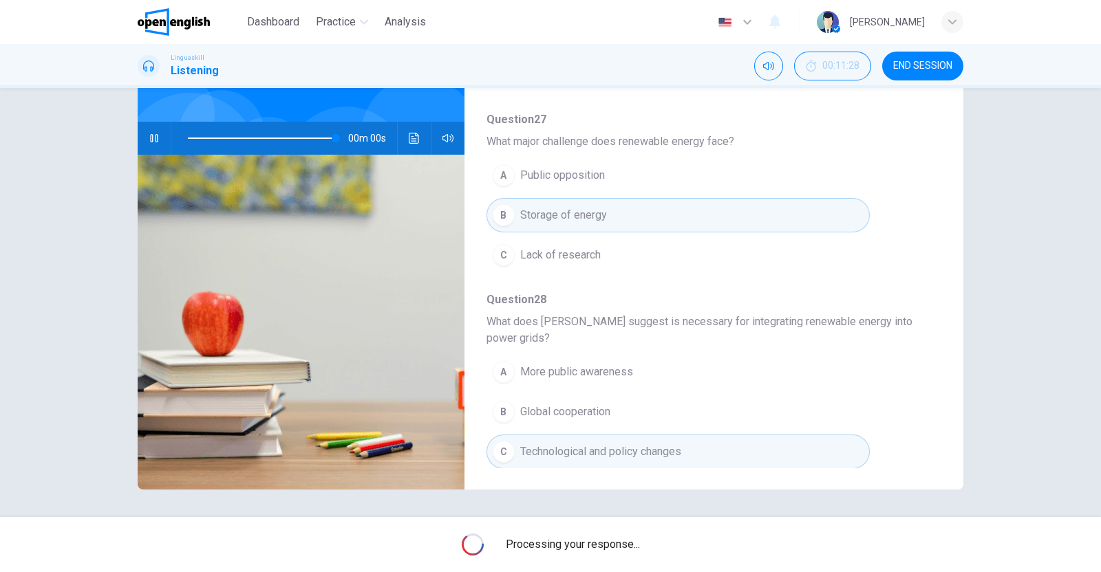
type input "*"
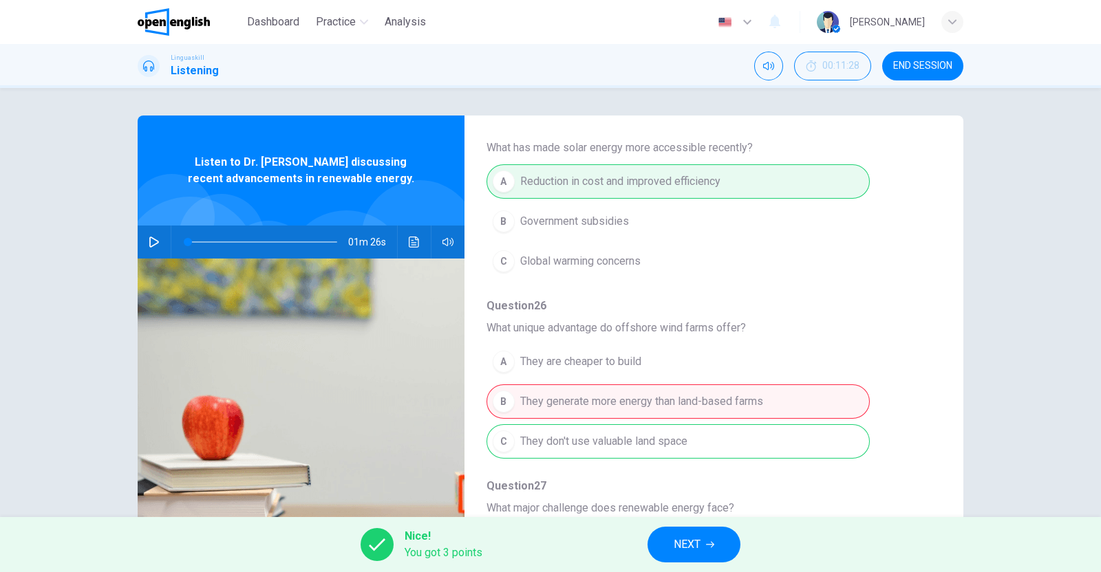
scroll to position [606, 0]
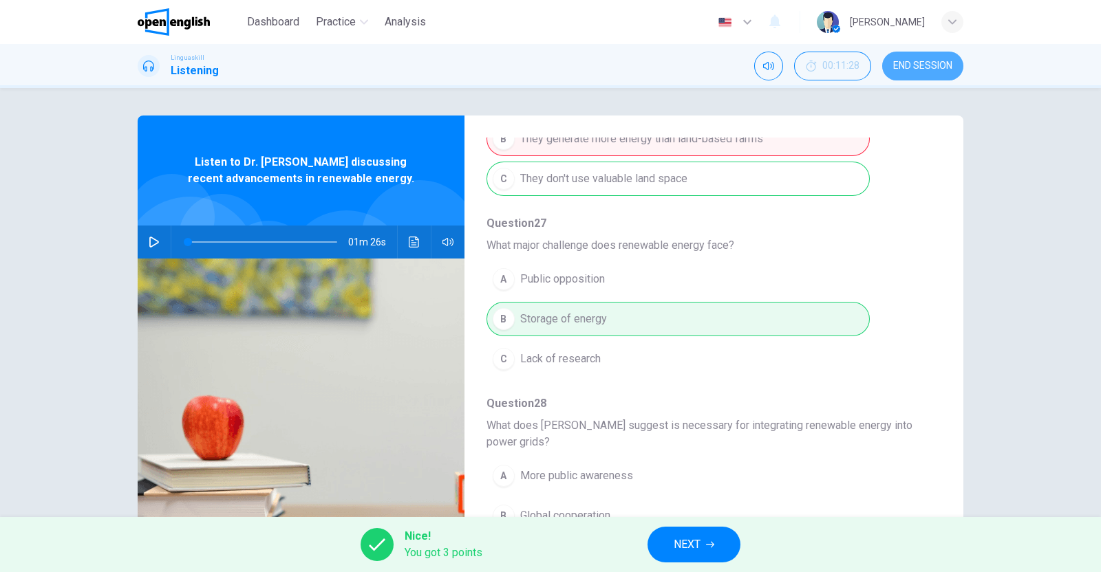
click at [946, 61] on span "END SESSION" at bounding box center [922, 66] width 59 height 11
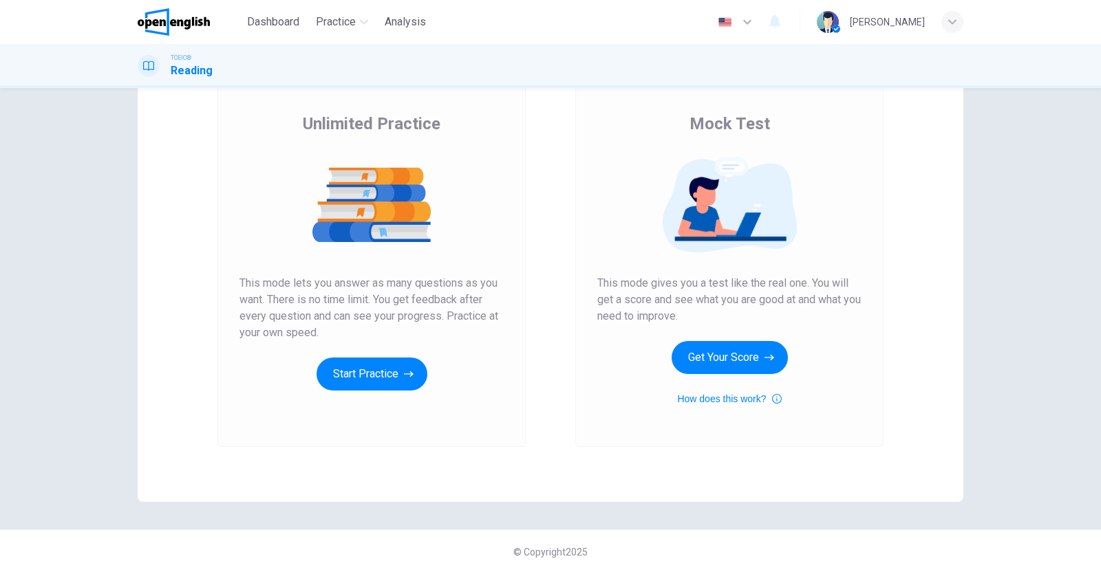
scroll to position [93, 0]
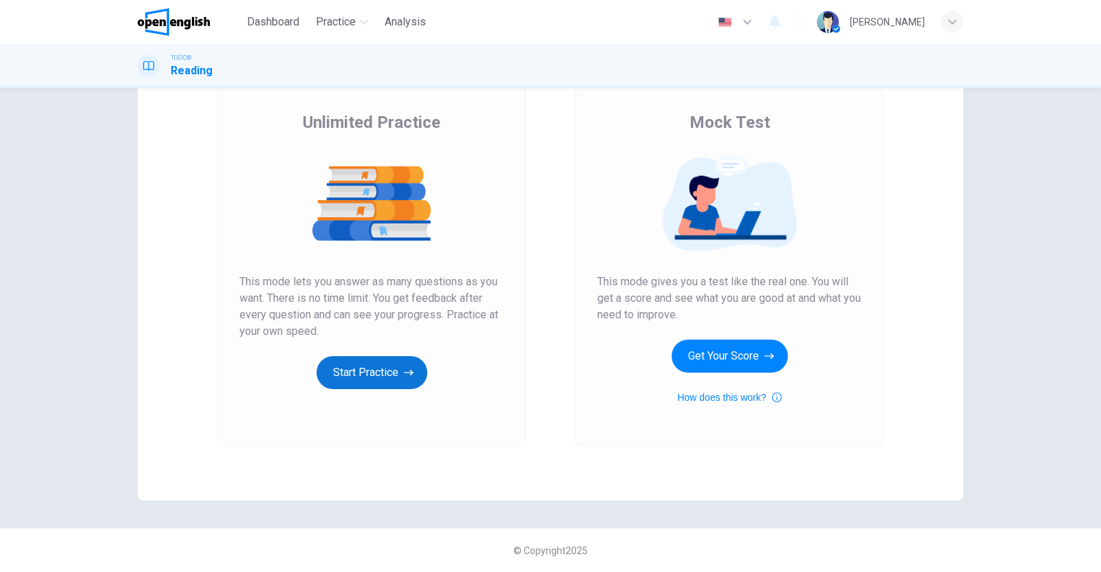
click at [351, 367] on button "Start Practice" at bounding box center [371, 372] width 111 height 33
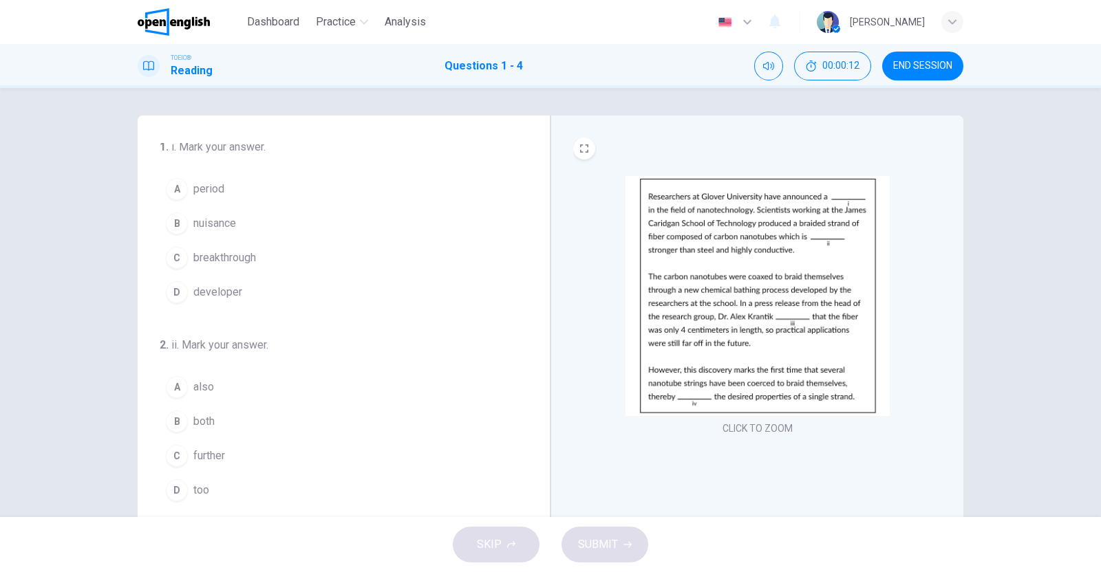
scroll to position [0, 0]
click at [175, 184] on div "A" at bounding box center [177, 193] width 22 height 22
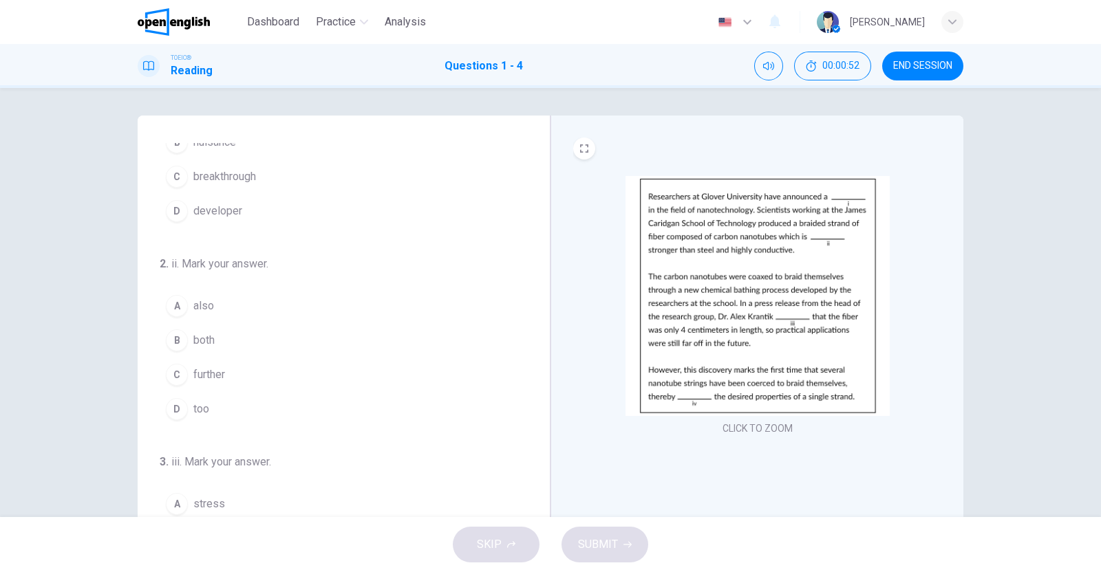
scroll to position [171, 0]
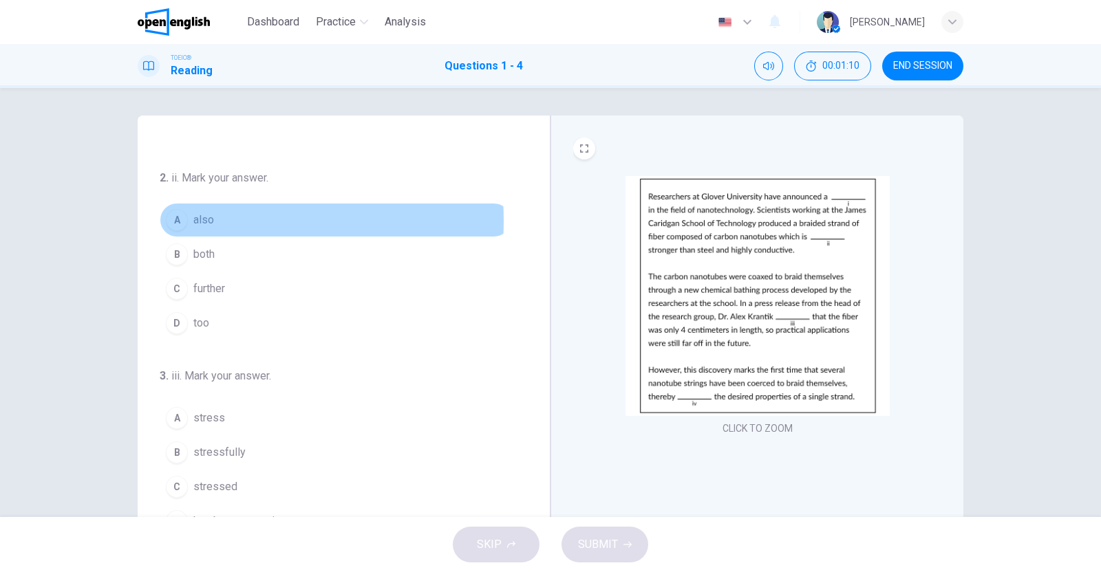
click at [175, 219] on div "A" at bounding box center [177, 220] width 22 height 22
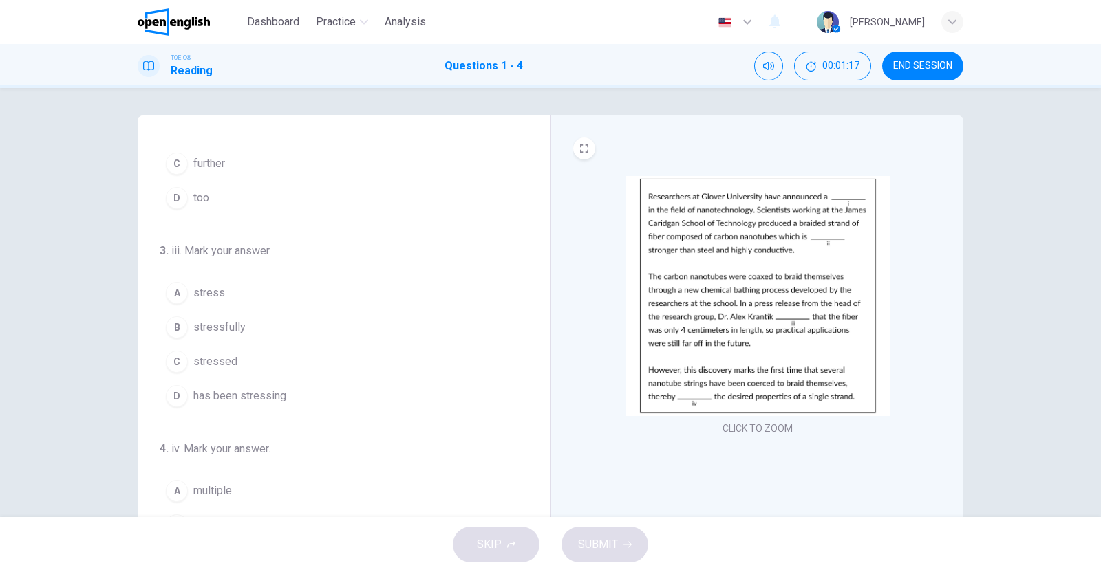
scroll to position [304, 0]
click at [173, 383] on div "D" at bounding box center [177, 389] width 22 height 22
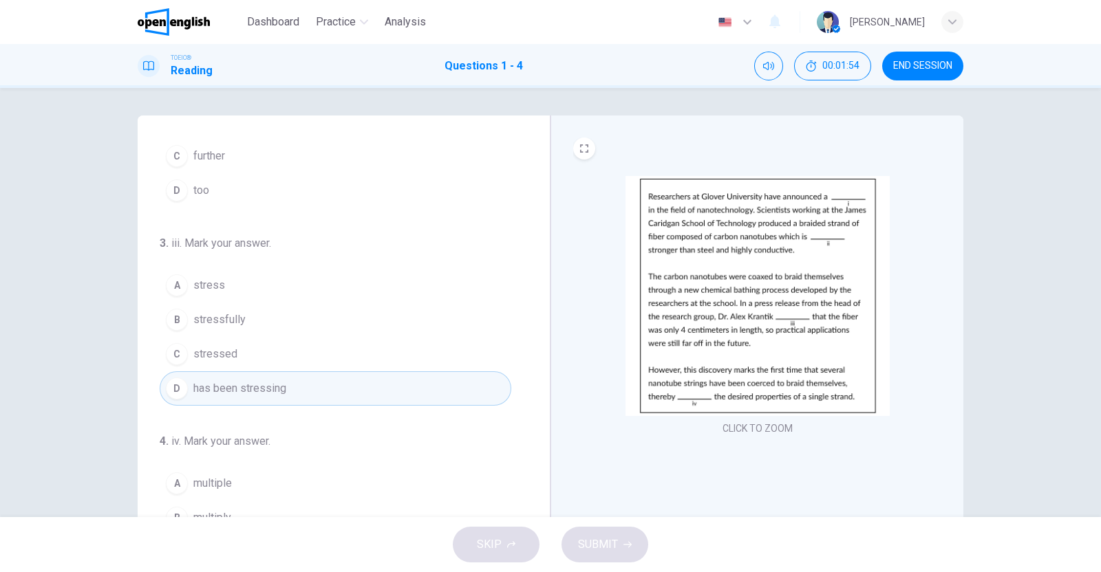
scroll to position [337, 0]
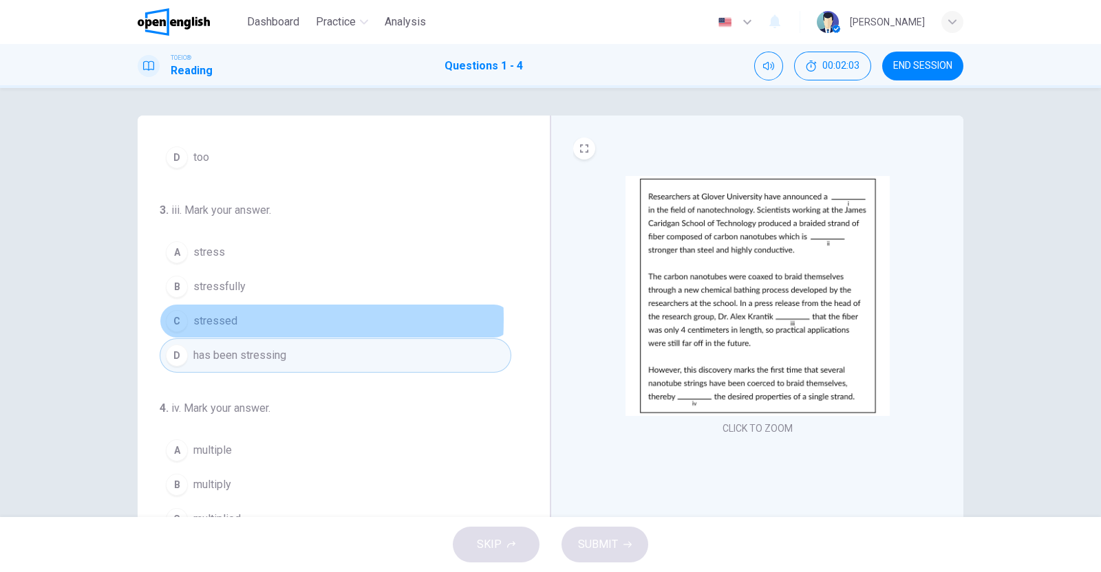
click at [169, 316] on div "C" at bounding box center [177, 321] width 22 height 22
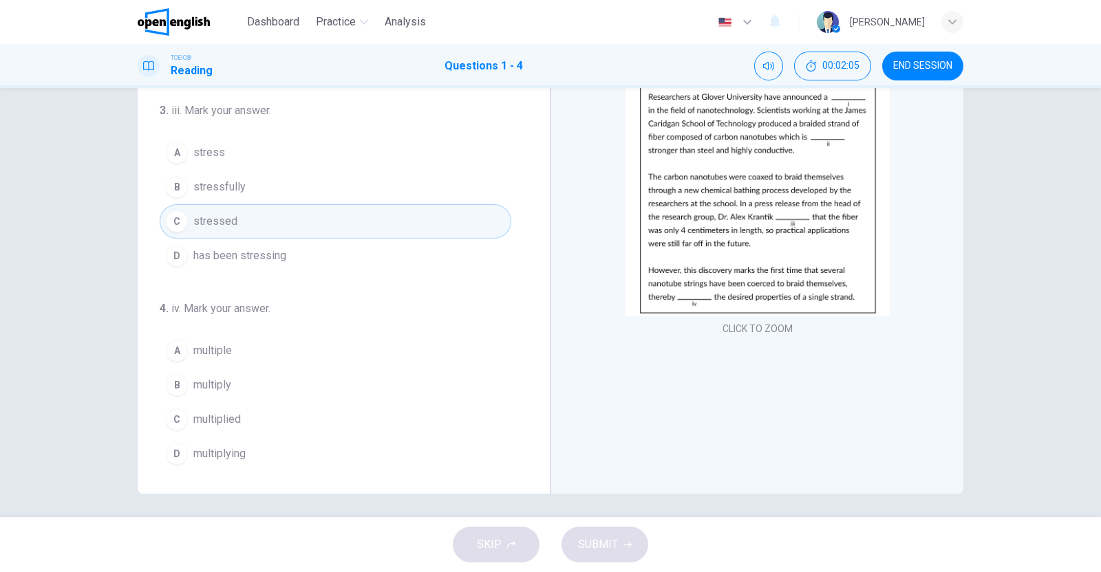
scroll to position [104, 0]
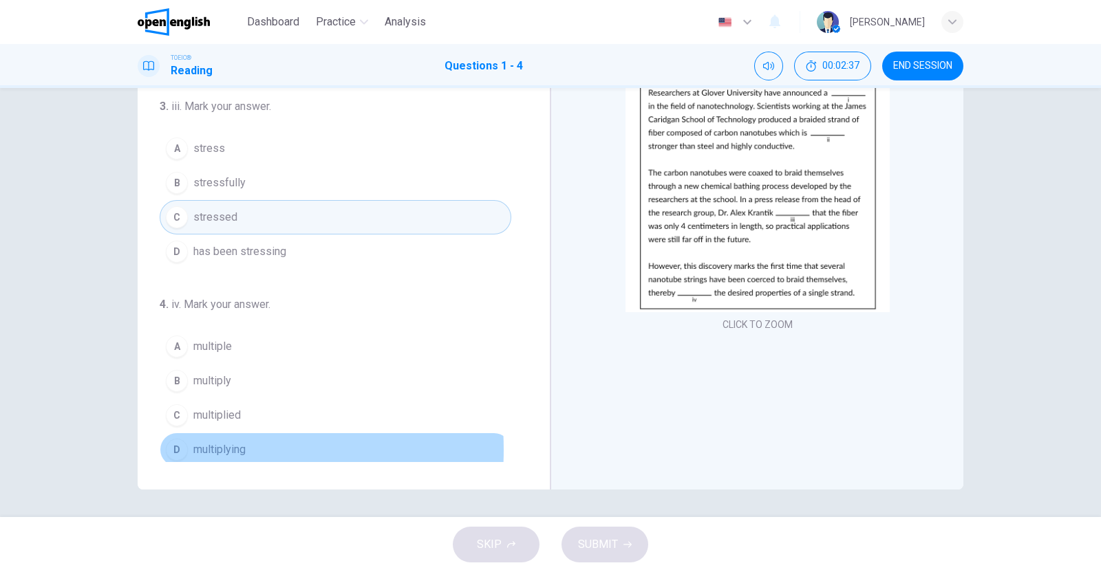
click at [166, 446] on div "D" at bounding box center [177, 450] width 22 height 22
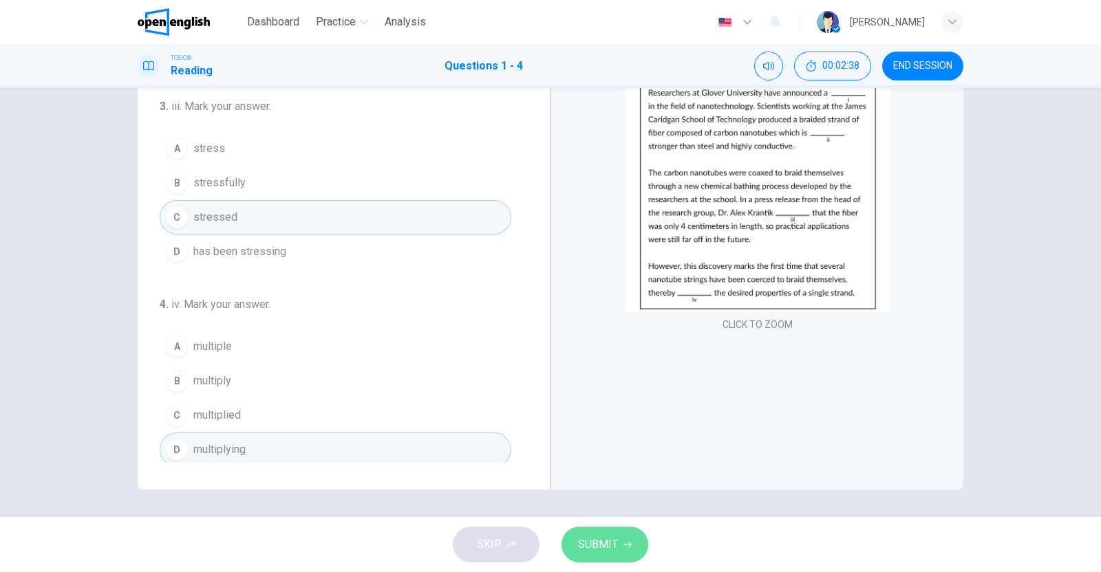
click at [596, 540] on span "SUBMIT" at bounding box center [598, 544] width 40 height 19
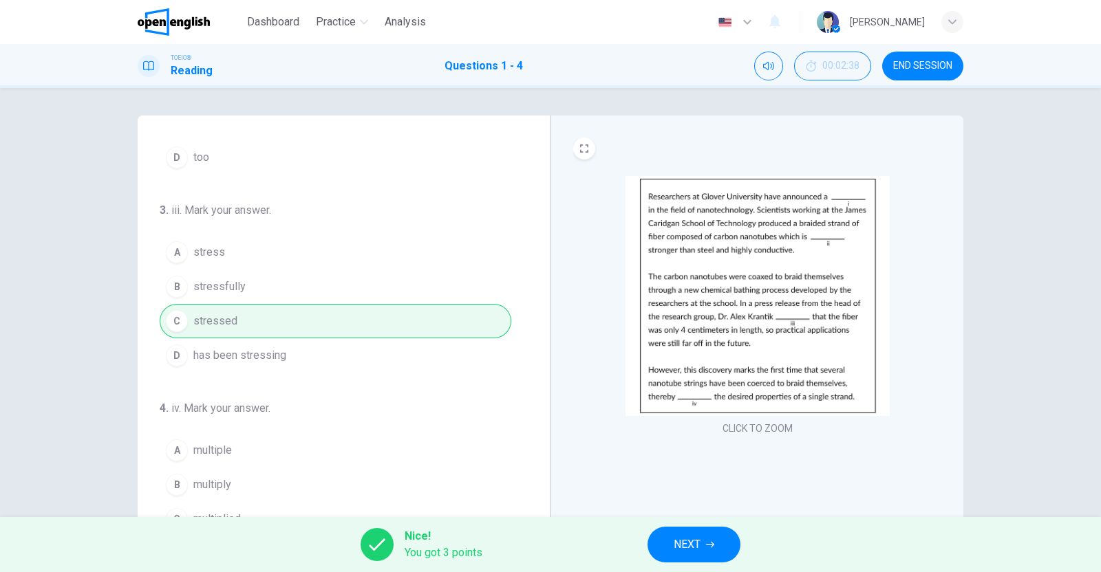
scroll to position [85, 0]
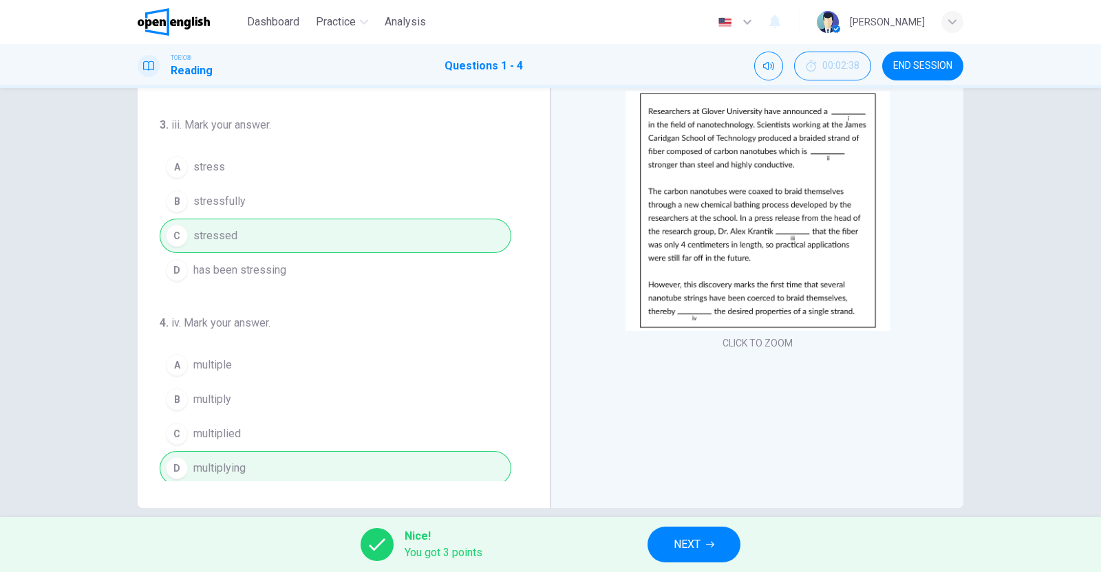
click at [691, 542] on span "NEXT" at bounding box center [686, 544] width 27 height 19
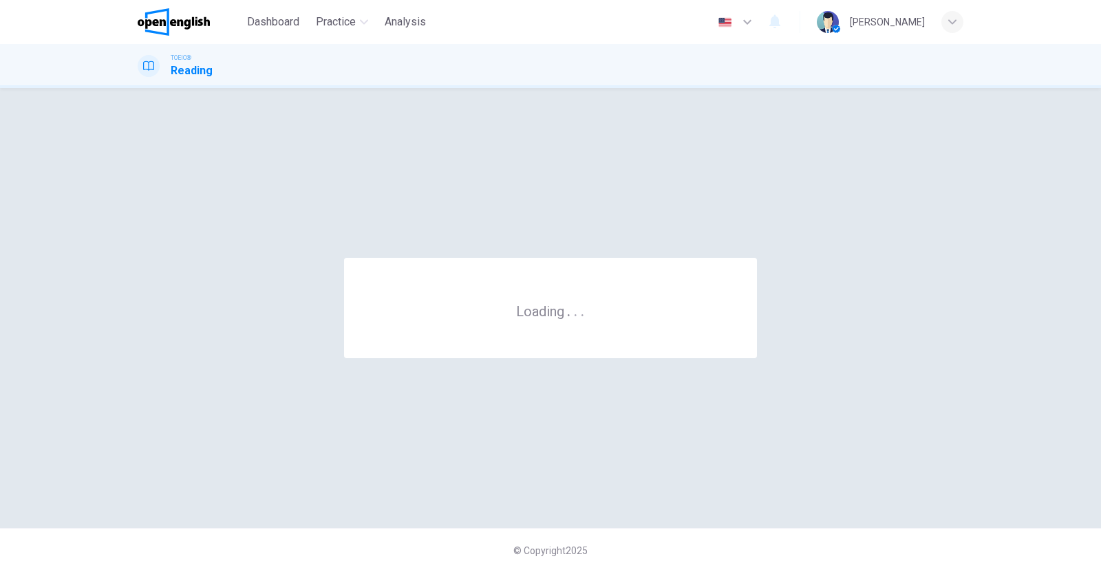
scroll to position [0, 0]
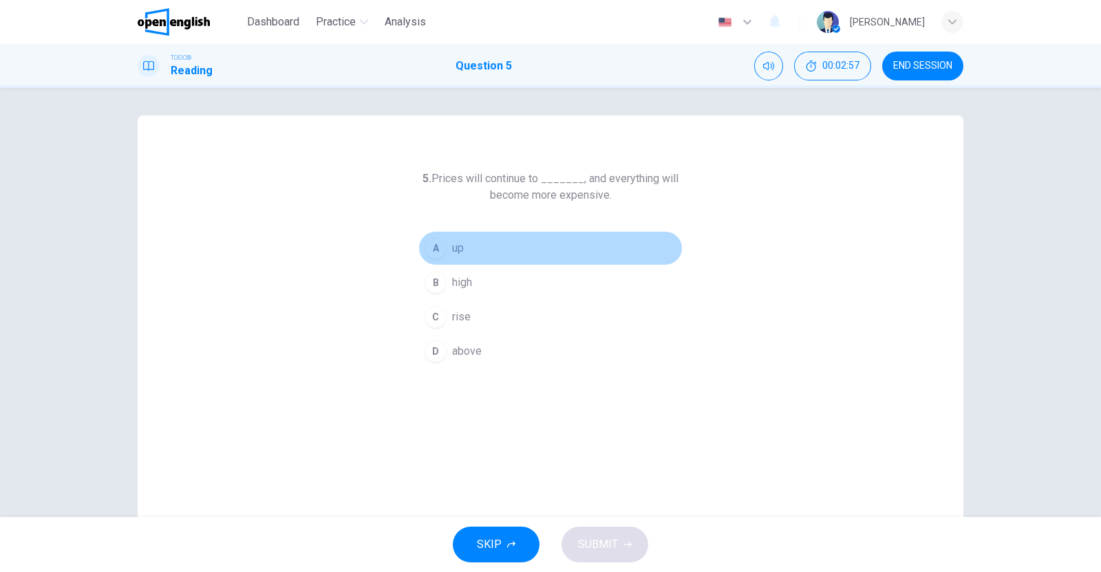
click at [433, 246] on div "A" at bounding box center [435, 248] width 22 height 22
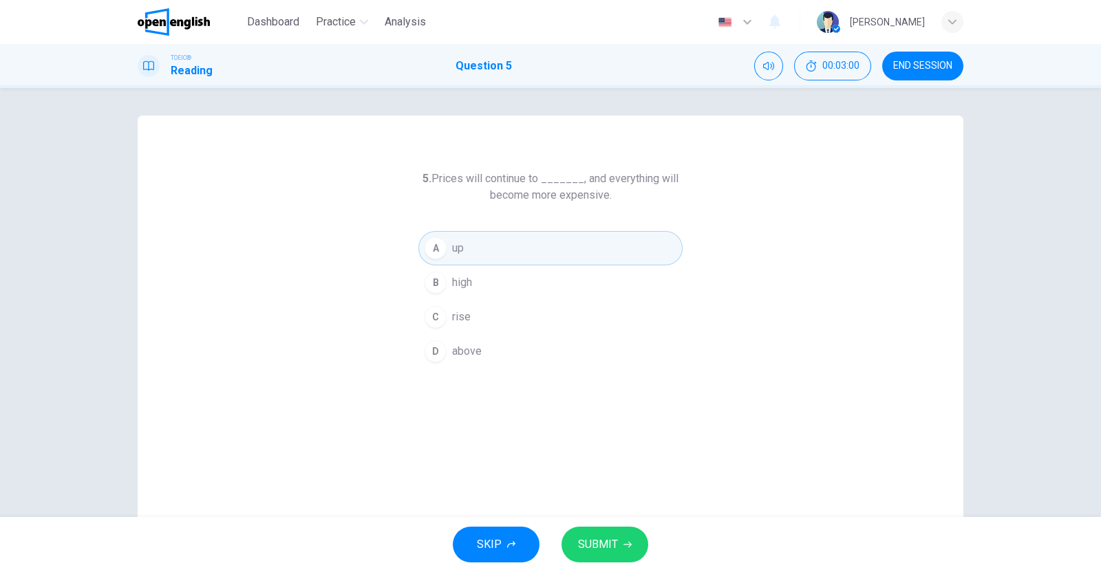
click at [623, 541] on icon "button" at bounding box center [627, 545] width 8 height 8
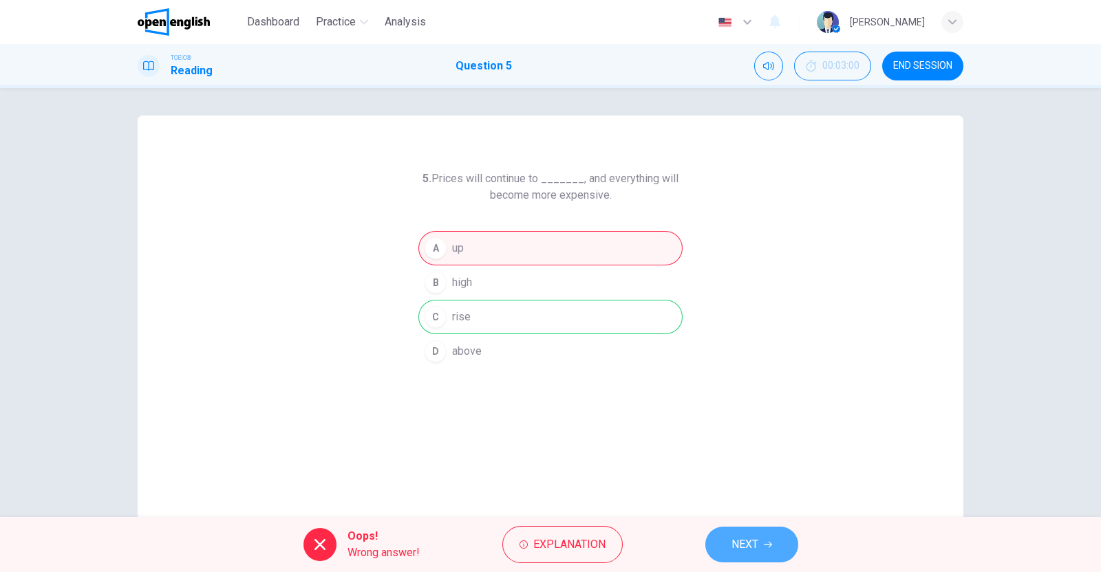
click at [745, 540] on span "NEXT" at bounding box center [744, 544] width 27 height 19
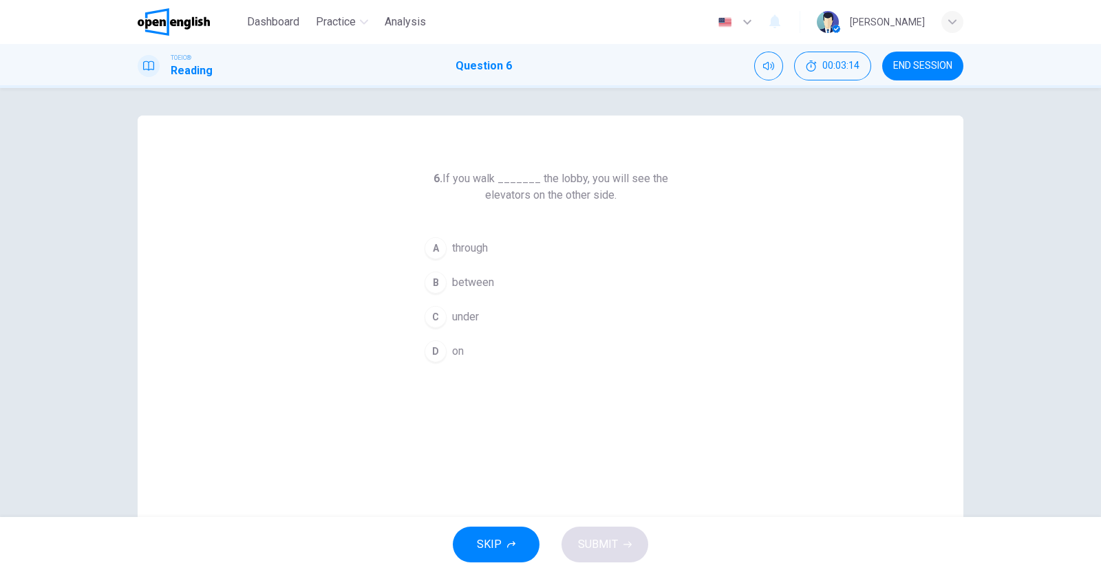
click at [438, 244] on div "A" at bounding box center [435, 248] width 22 height 22
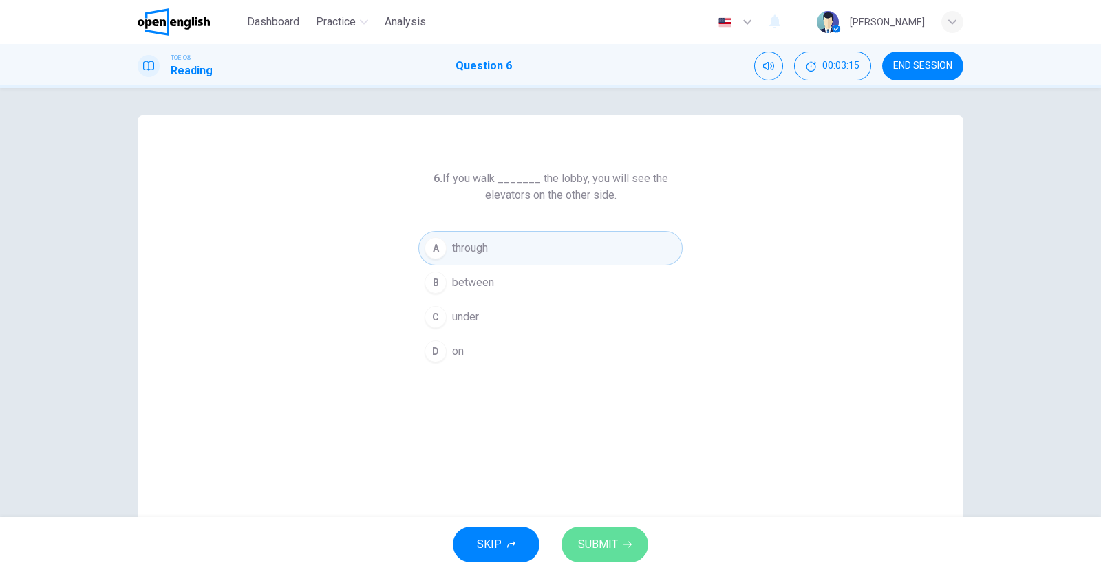
click at [587, 535] on span "SUBMIT" at bounding box center [598, 544] width 40 height 19
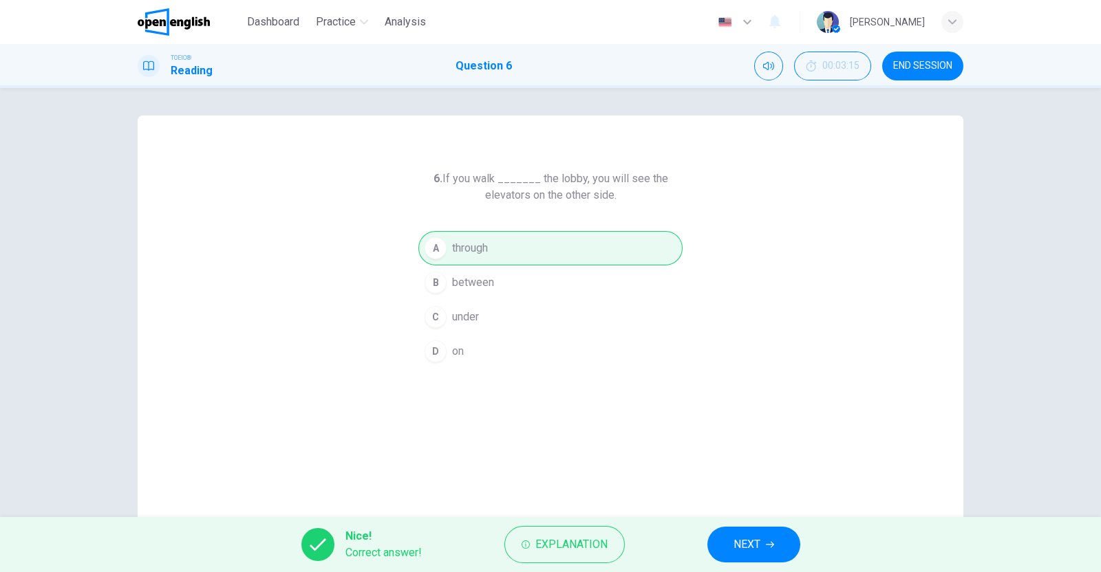
click at [761, 541] on button "NEXT" at bounding box center [753, 545] width 93 height 36
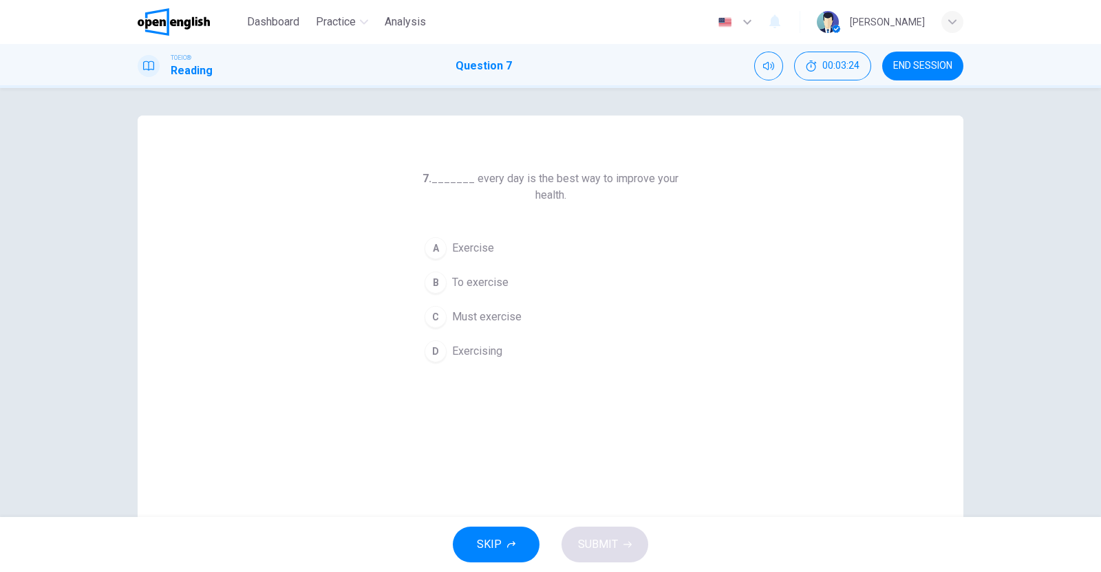
click at [431, 245] on div "A" at bounding box center [435, 248] width 22 height 22
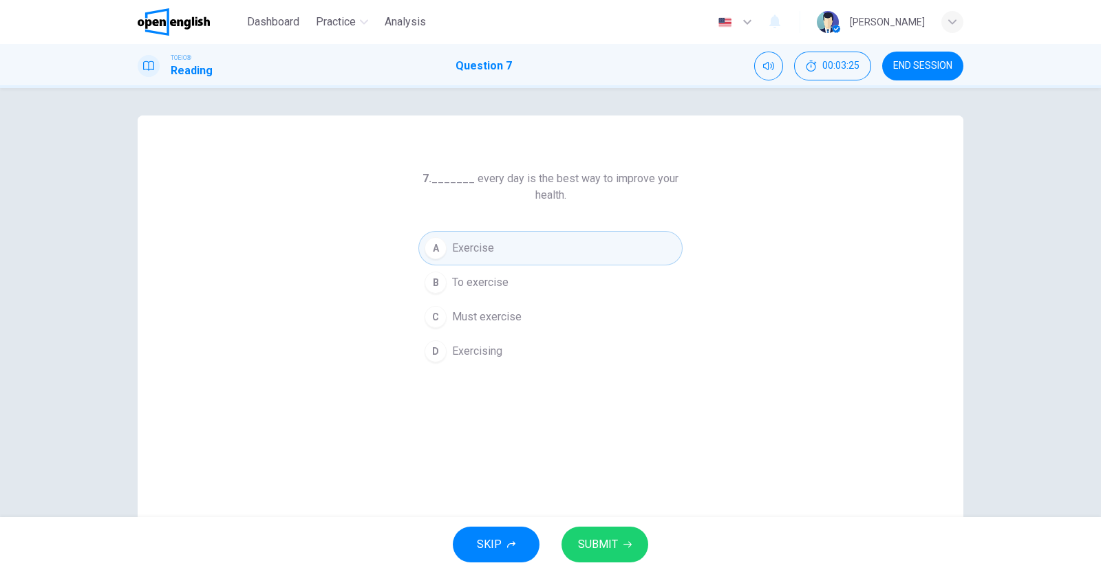
click at [612, 553] on button "SUBMIT" at bounding box center [604, 545] width 87 height 36
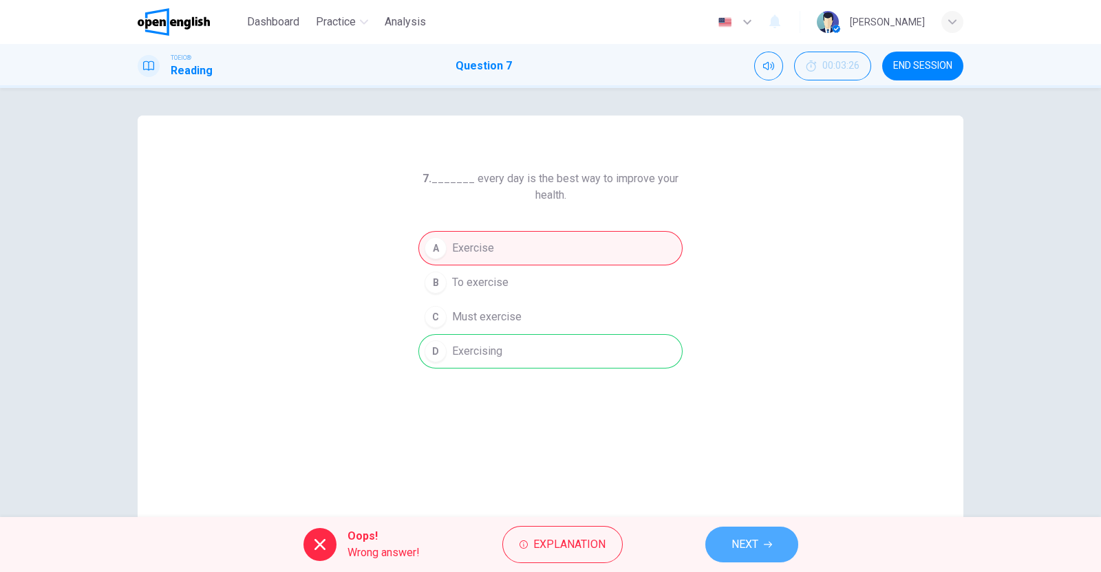
click at [739, 548] on span "NEXT" at bounding box center [744, 544] width 27 height 19
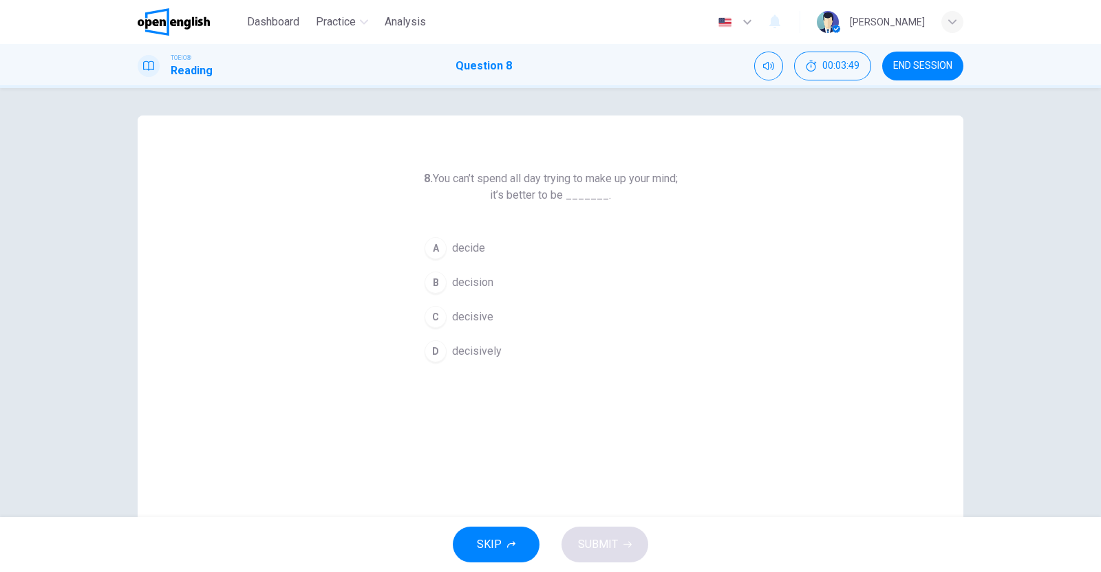
click at [440, 315] on div "C" at bounding box center [435, 317] width 22 height 22
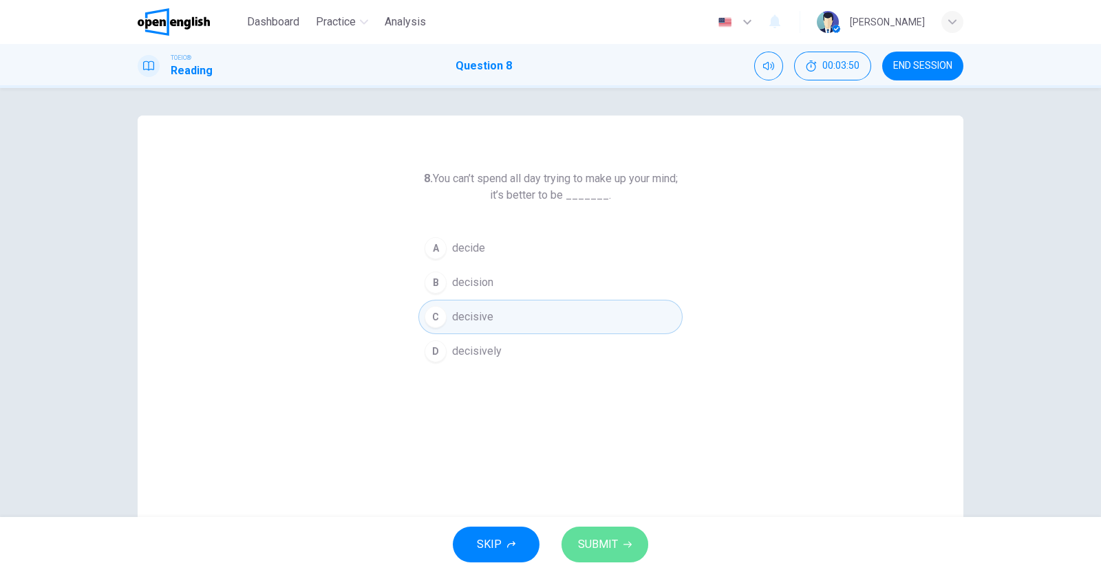
click at [592, 533] on button "SUBMIT" at bounding box center [604, 545] width 87 height 36
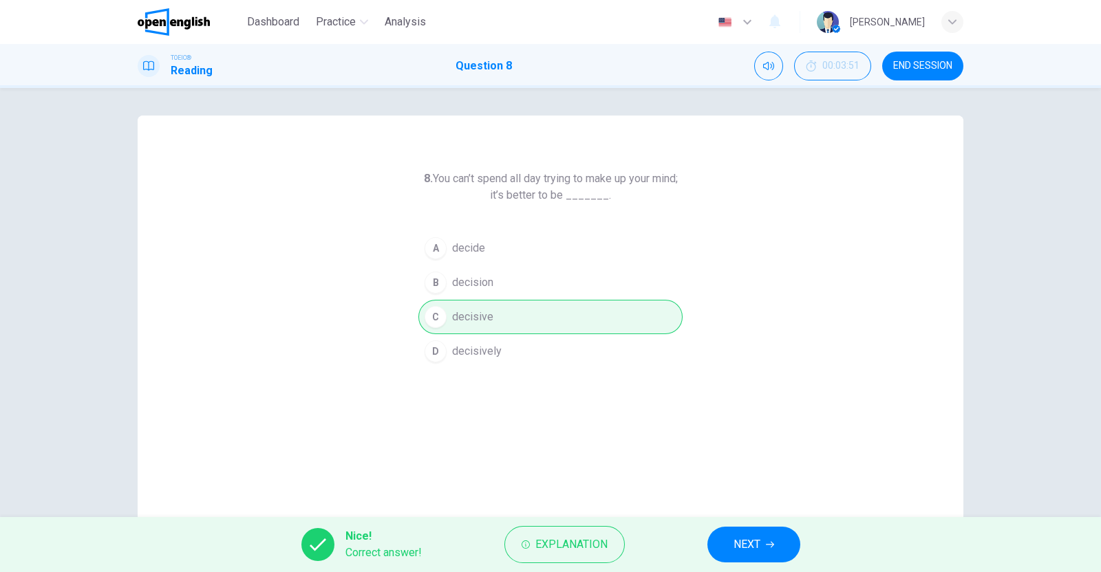
click at [769, 541] on icon "button" at bounding box center [770, 545] width 8 height 8
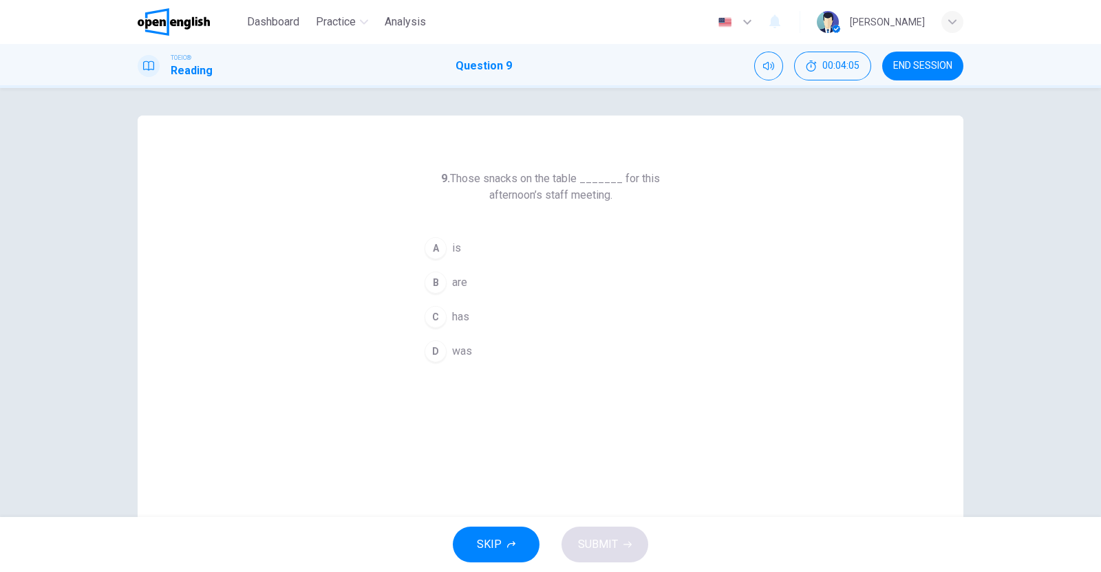
click at [437, 283] on div "B" at bounding box center [435, 283] width 22 height 22
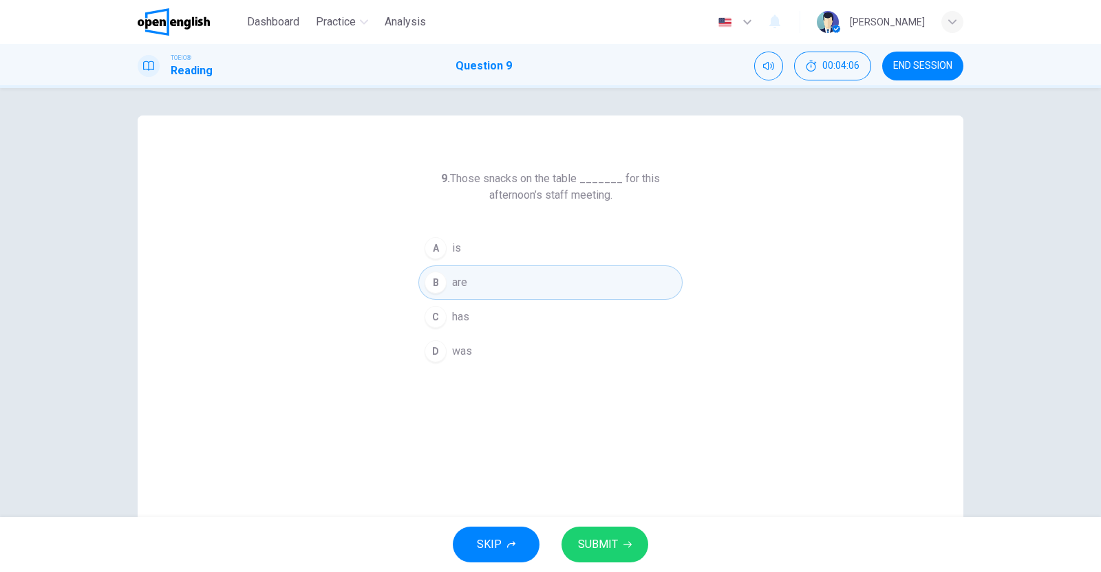
click at [606, 531] on button "SUBMIT" at bounding box center [604, 545] width 87 height 36
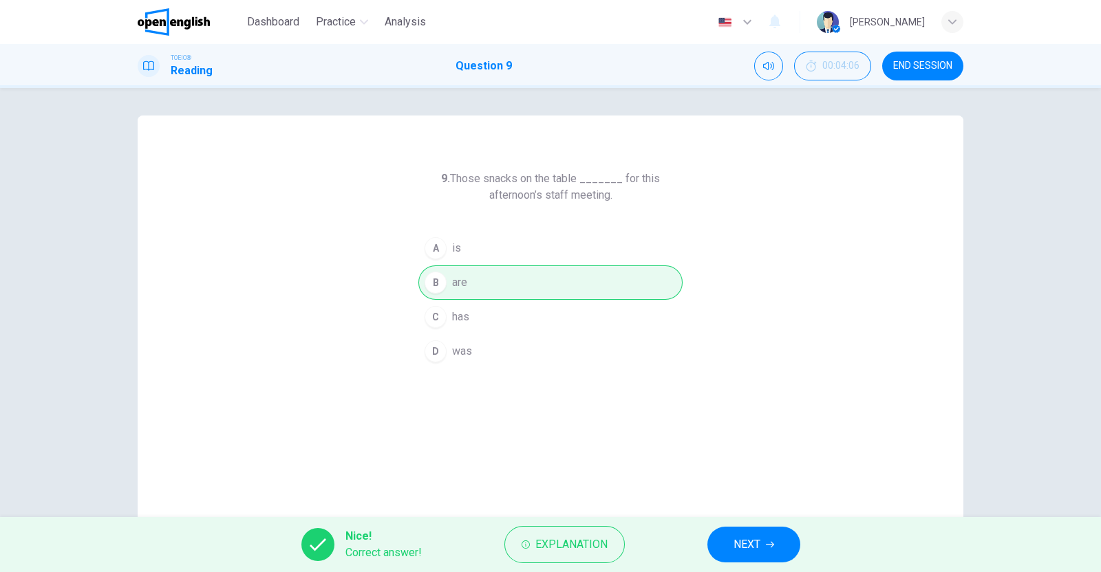
click at [753, 539] on span "NEXT" at bounding box center [746, 544] width 27 height 19
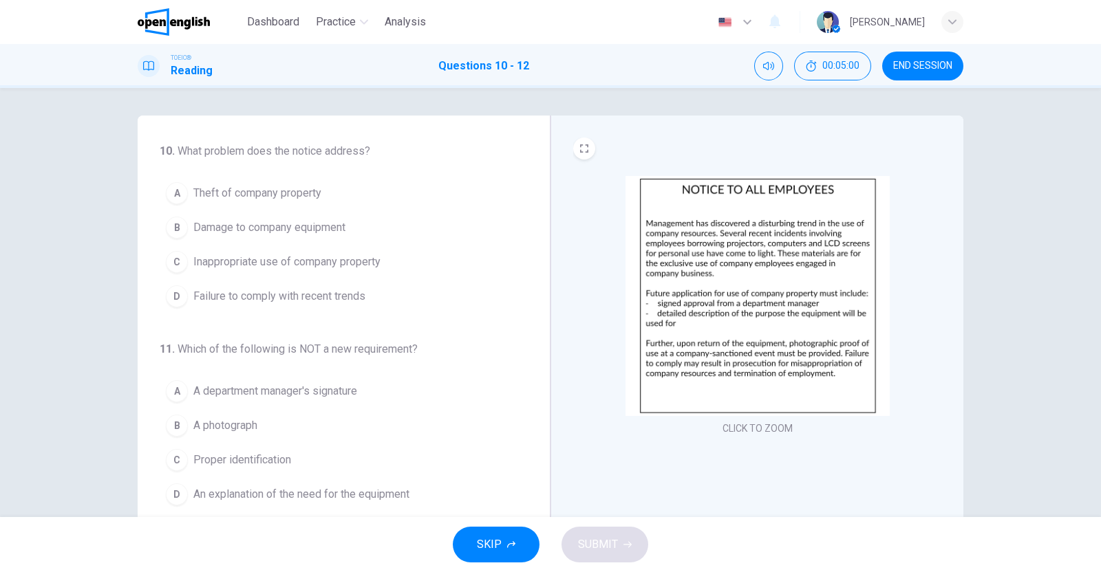
click at [211, 259] on span "Inappropriate use of company property" at bounding box center [286, 262] width 187 height 17
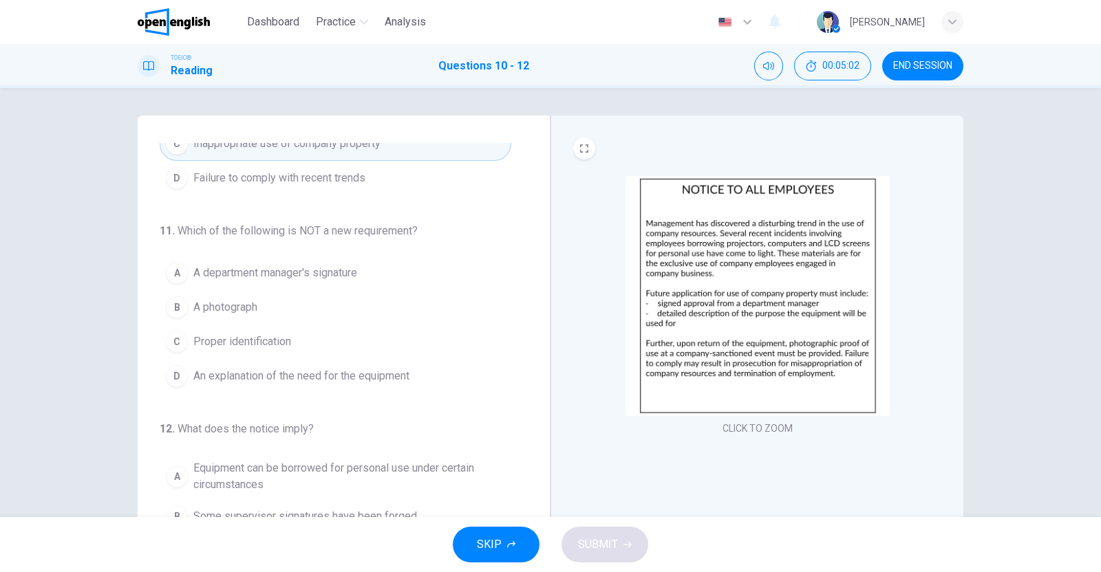
scroll to position [119, 0]
click at [244, 307] on span "A photograph" at bounding box center [225, 307] width 64 height 17
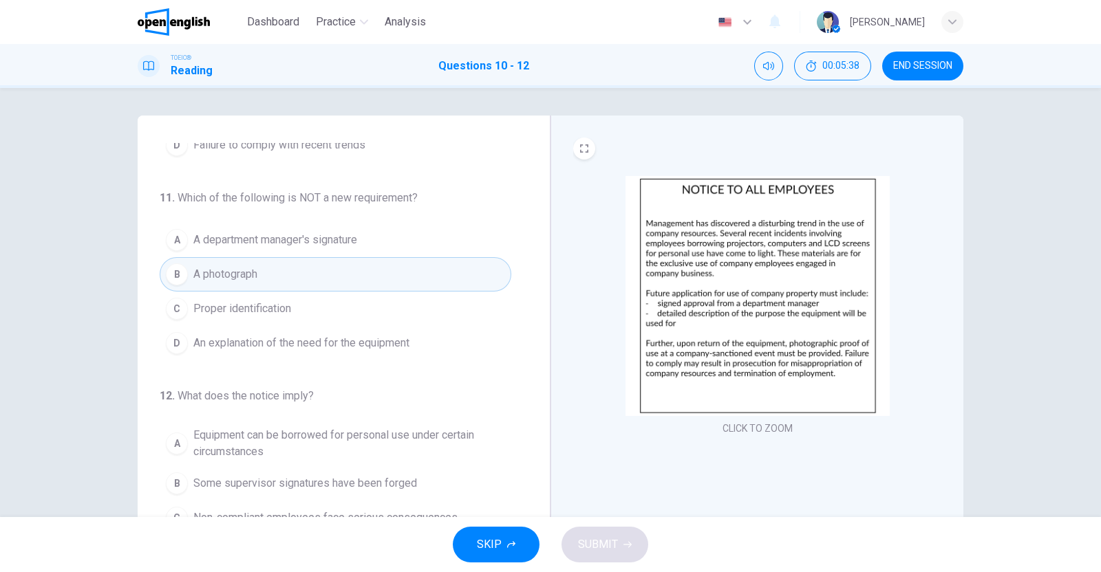
scroll to position [104, 0]
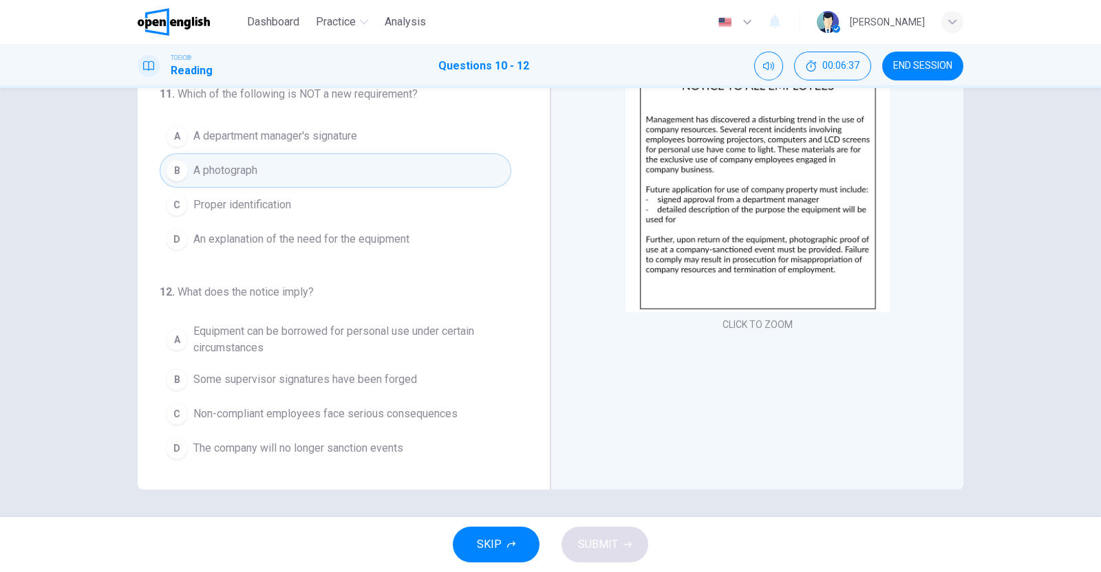
click at [235, 445] on span "The company will no longer sanction events" at bounding box center [298, 448] width 210 height 17
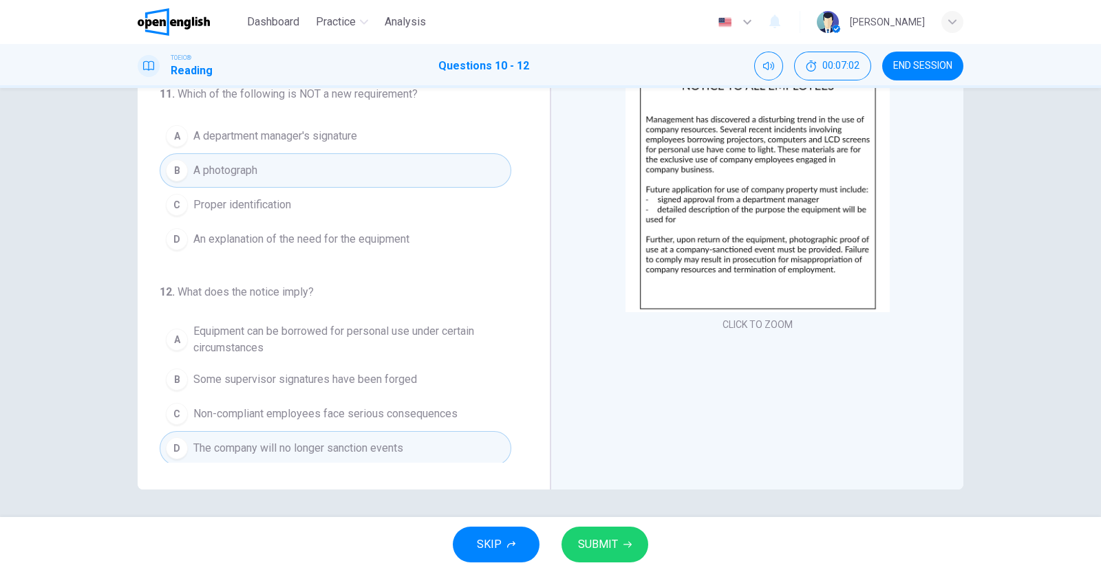
click at [342, 328] on span "Equipment can be borrowed for personal use under certain circumstances" at bounding box center [349, 339] width 312 height 33
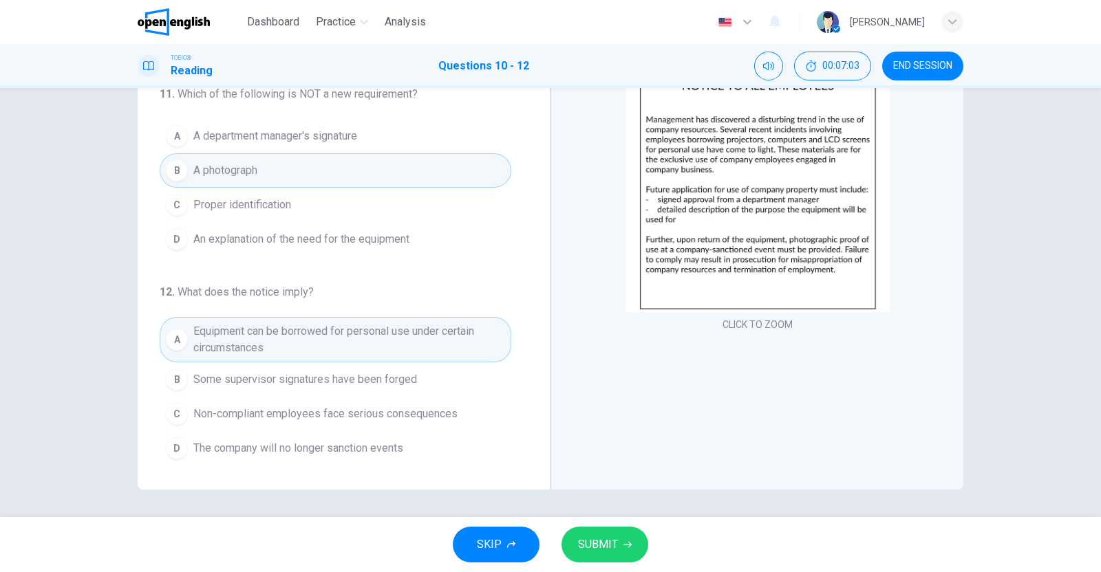
click at [625, 541] on icon "button" at bounding box center [627, 545] width 8 height 8
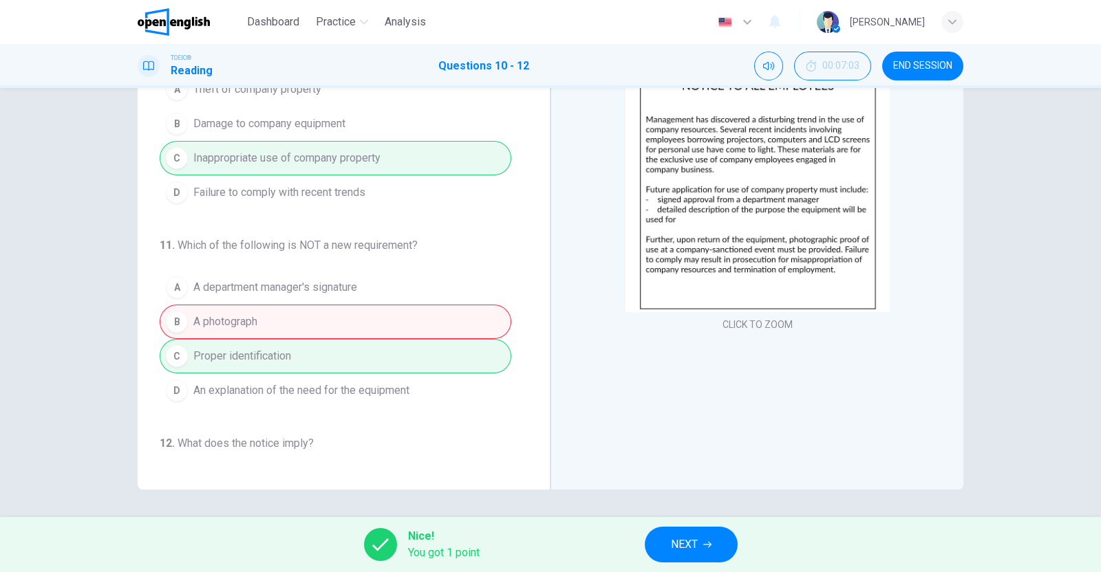
scroll to position [151, 0]
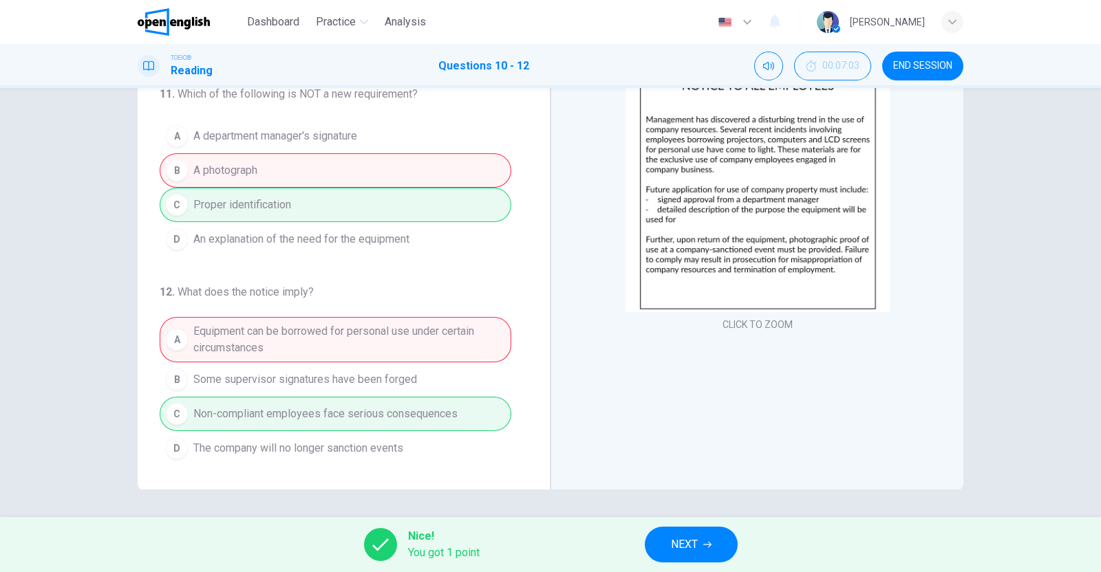
drag, startPoint x: 714, startPoint y: 539, endPoint x: 707, endPoint y: 506, distance: 33.1
click at [714, 539] on button "NEXT" at bounding box center [691, 545] width 93 height 36
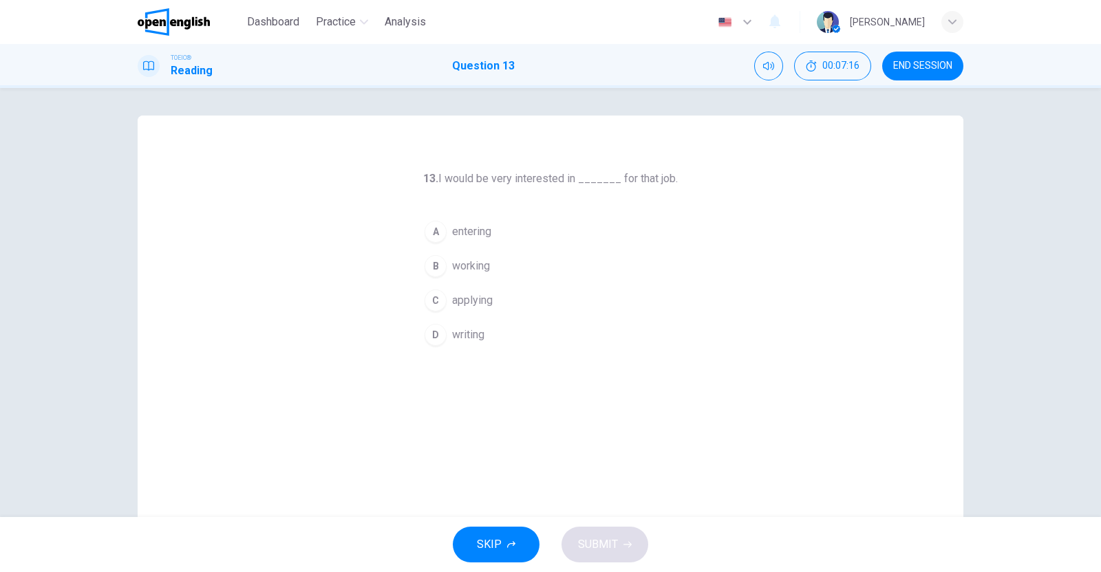
click at [473, 295] on span "applying" at bounding box center [472, 300] width 41 height 17
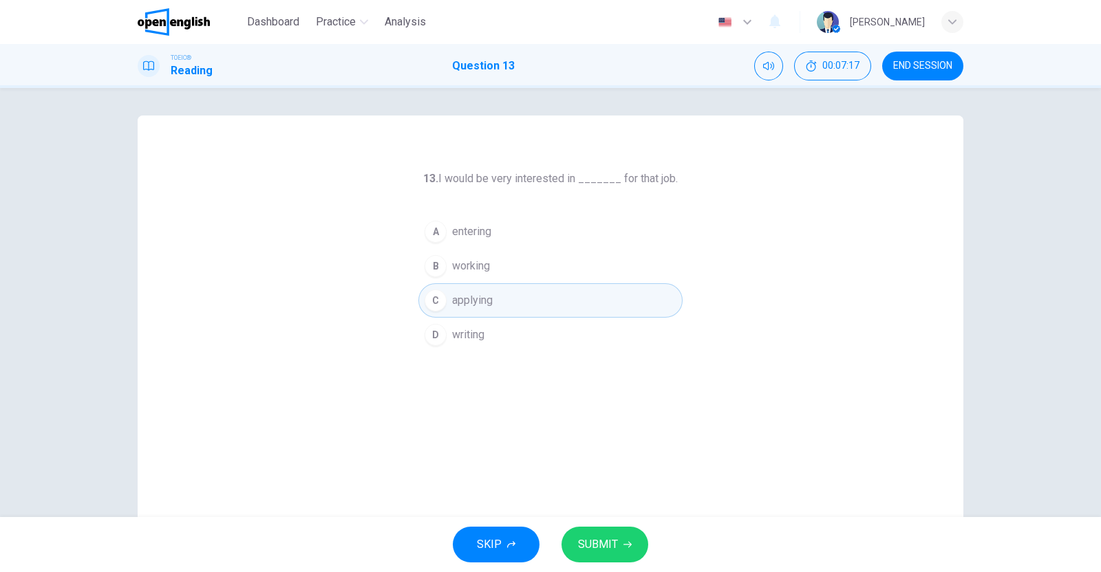
click at [625, 543] on icon "button" at bounding box center [627, 545] width 8 height 8
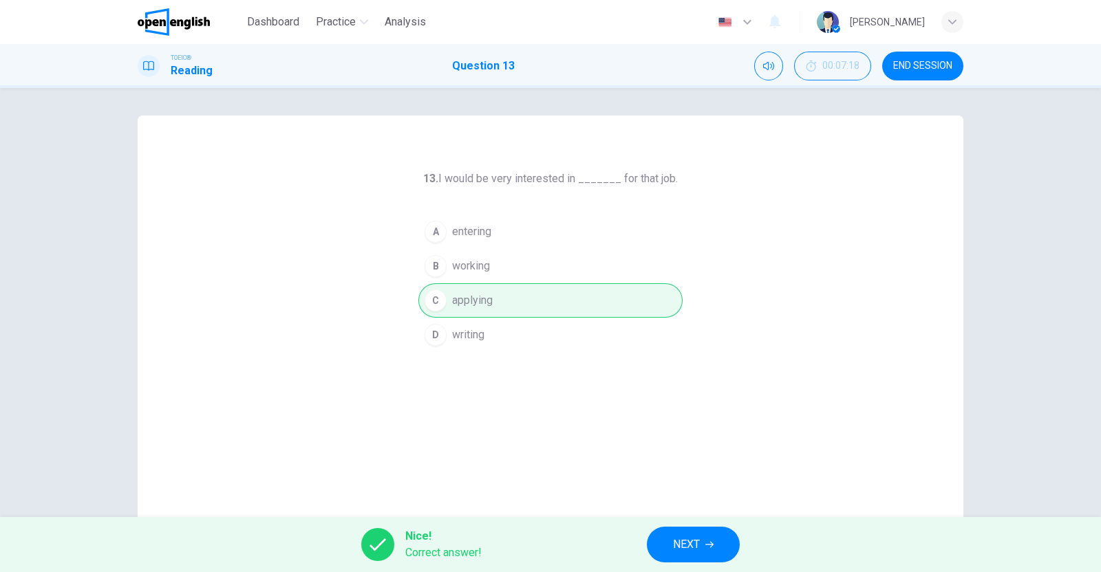
click at [706, 538] on button "NEXT" at bounding box center [693, 545] width 93 height 36
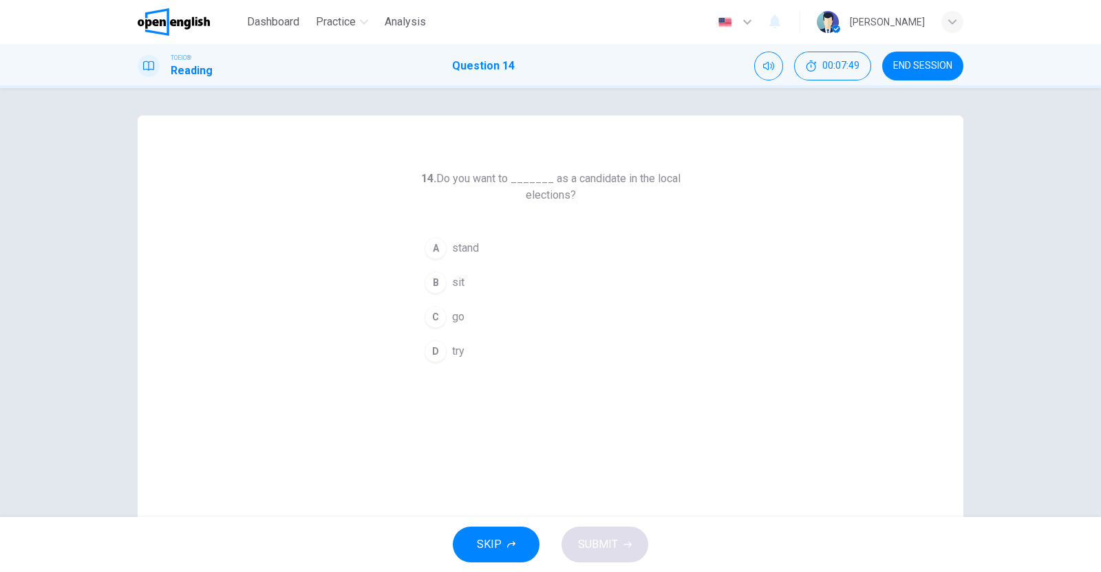
click at [439, 247] on div "A" at bounding box center [435, 248] width 22 height 22
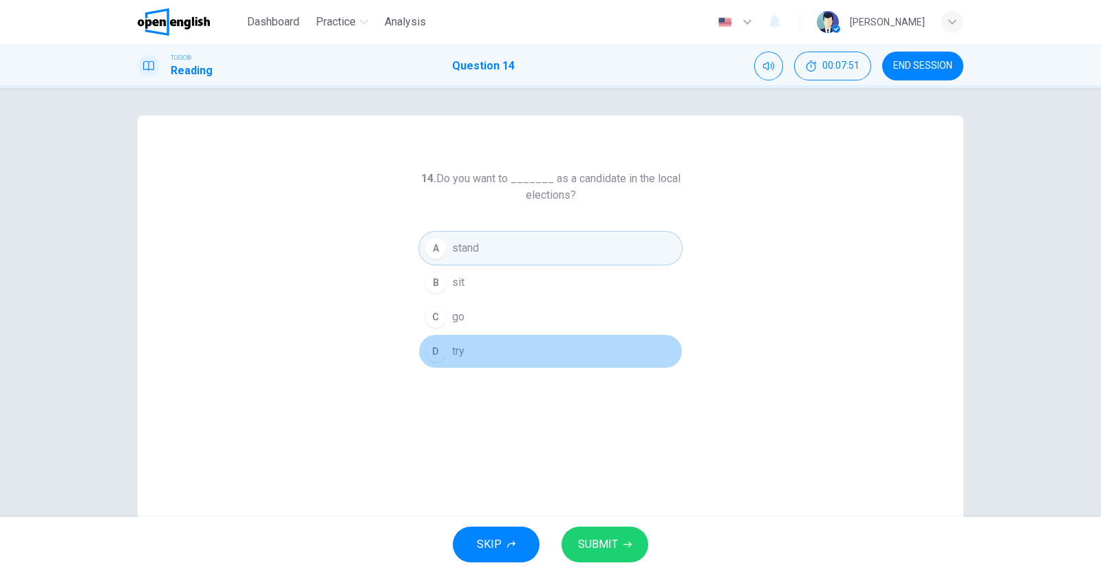
click at [439, 356] on div "D" at bounding box center [435, 351] width 22 height 22
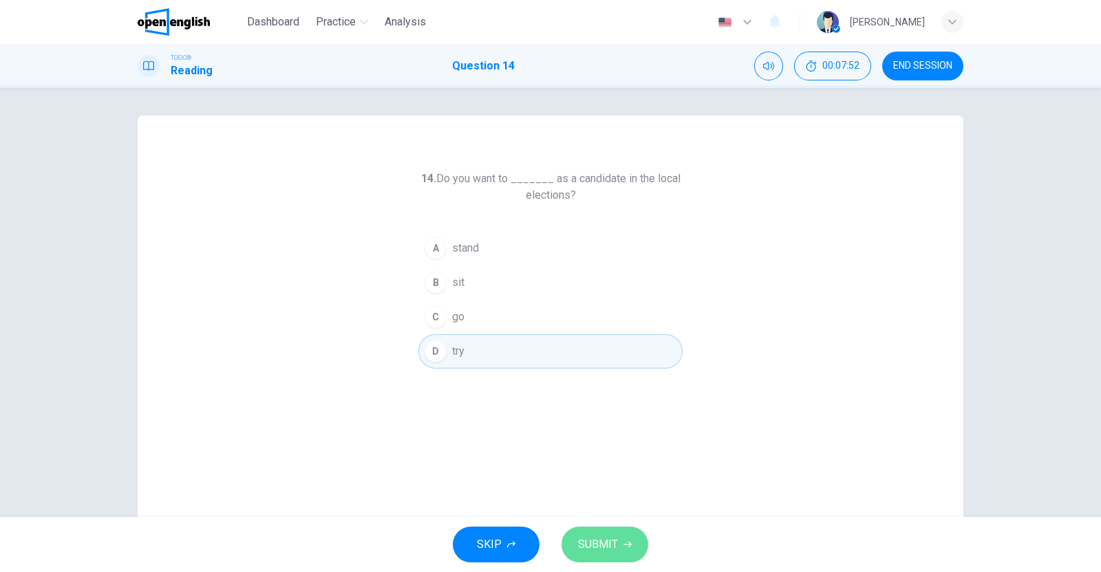
click at [592, 548] on span "SUBMIT" at bounding box center [598, 544] width 40 height 19
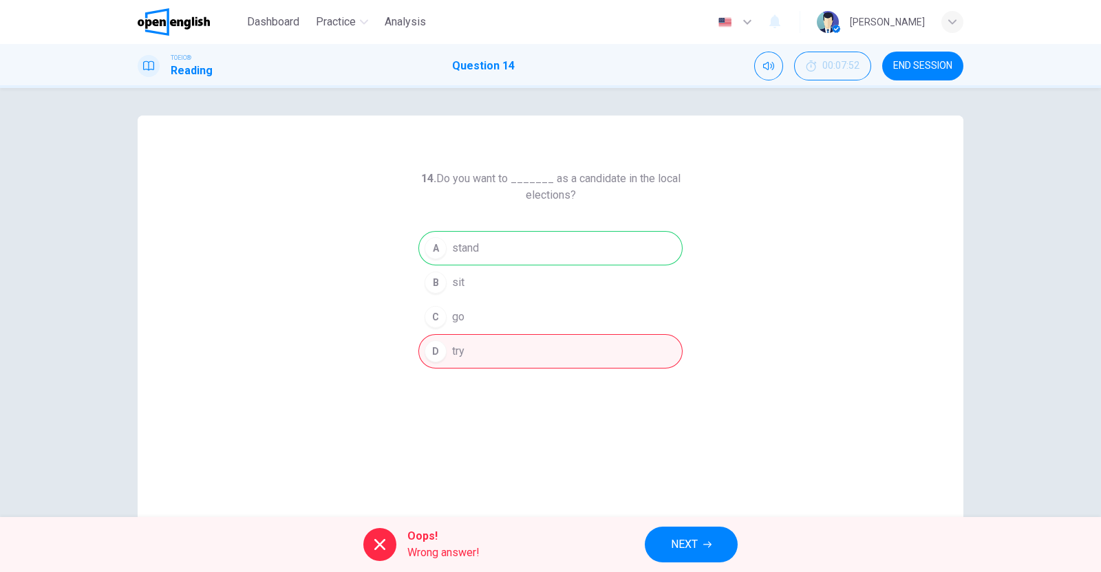
click at [688, 543] on span "NEXT" at bounding box center [684, 544] width 27 height 19
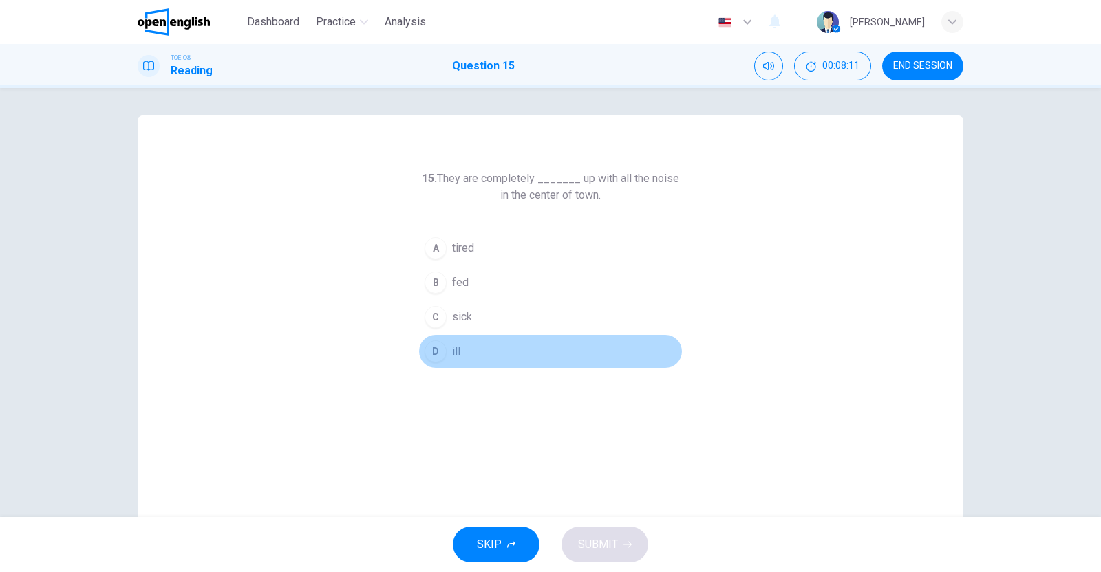
click at [435, 352] on div "D" at bounding box center [435, 351] width 22 height 22
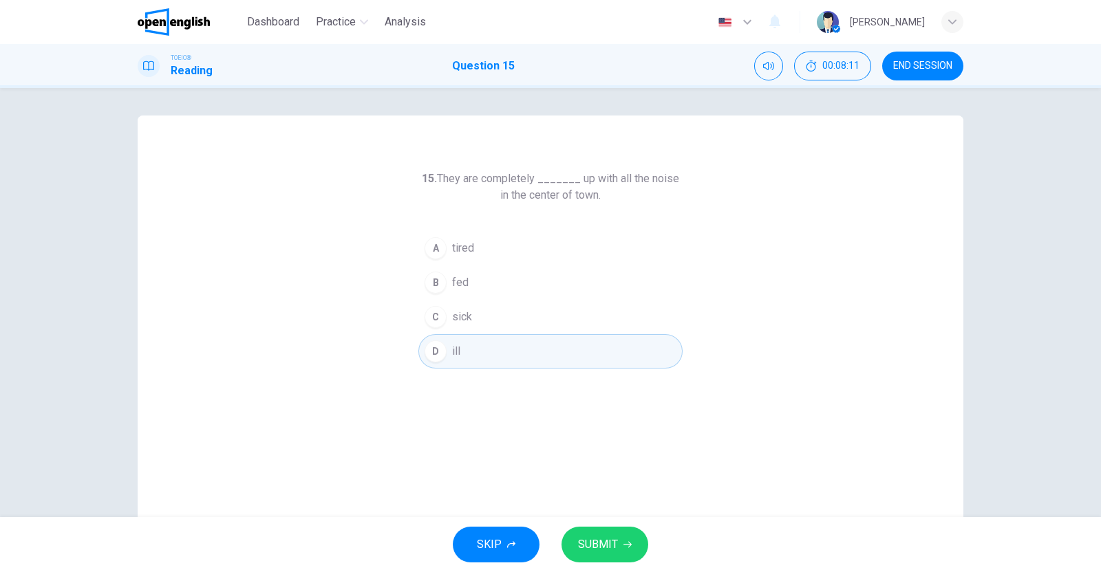
click at [602, 543] on span "SUBMIT" at bounding box center [598, 544] width 40 height 19
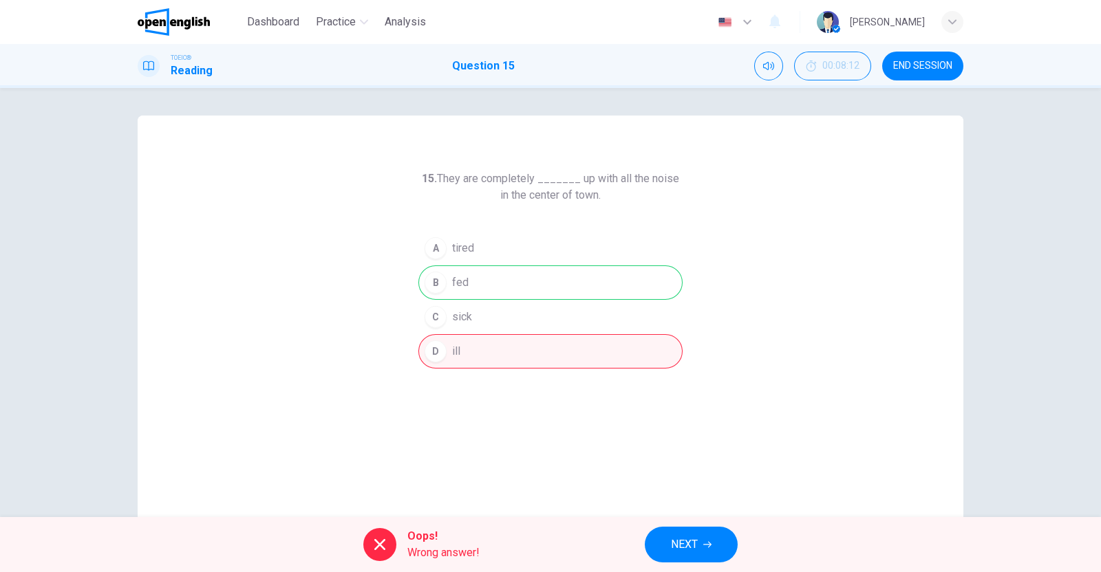
click at [713, 538] on button "NEXT" at bounding box center [691, 545] width 93 height 36
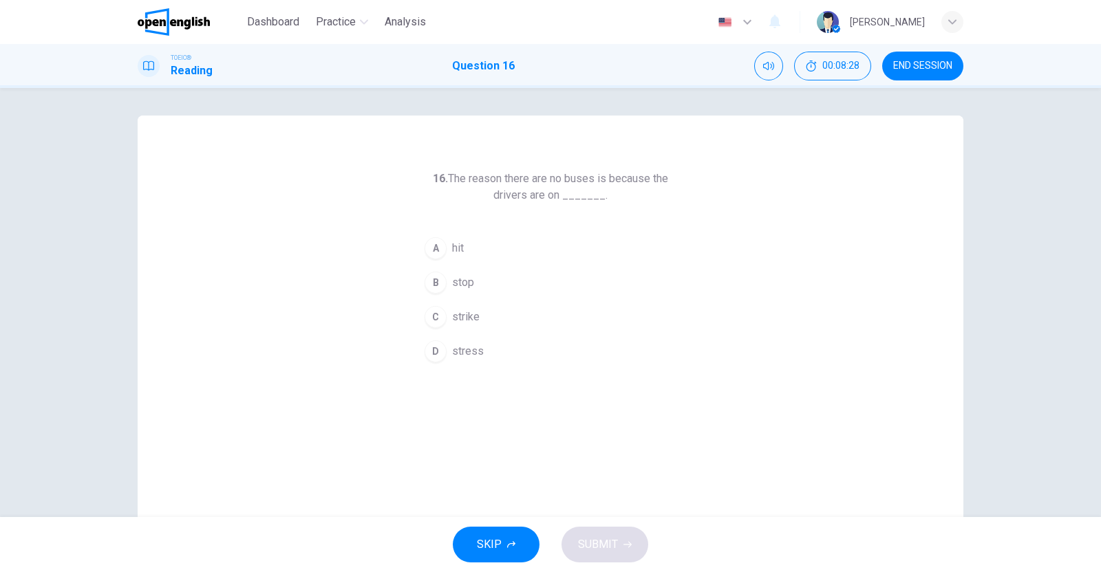
click at [437, 314] on div "C" at bounding box center [435, 317] width 22 height 22
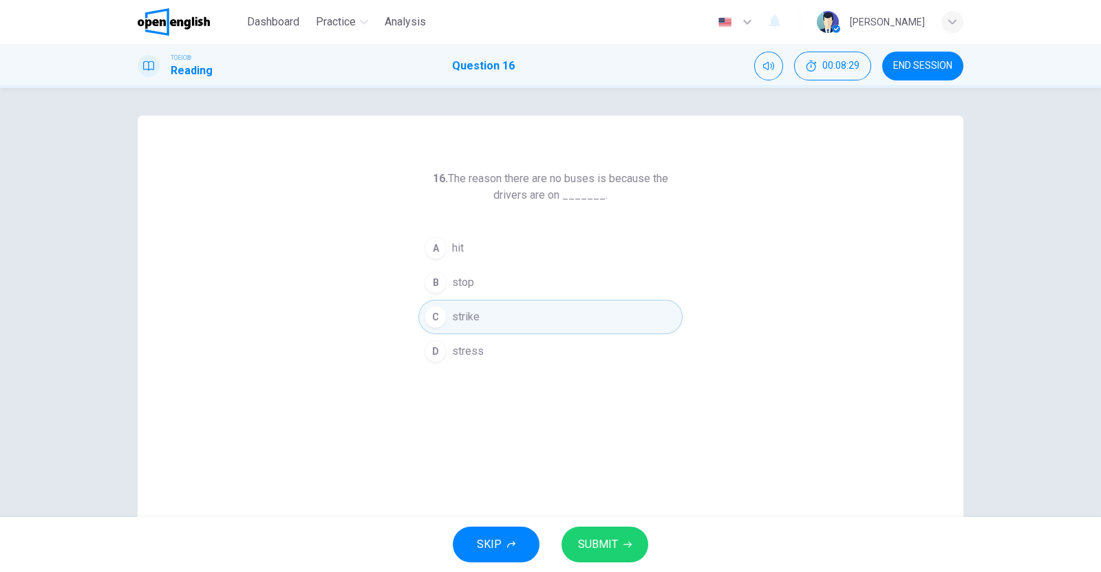
drag, startPoint x: 629, startPoint y: 538, endPoint x: 623, endPoint y: 488, distance: 50.7
click at [629, 539] on button "SUBMIT" at bounding box center [604, 545] width 87 height 36
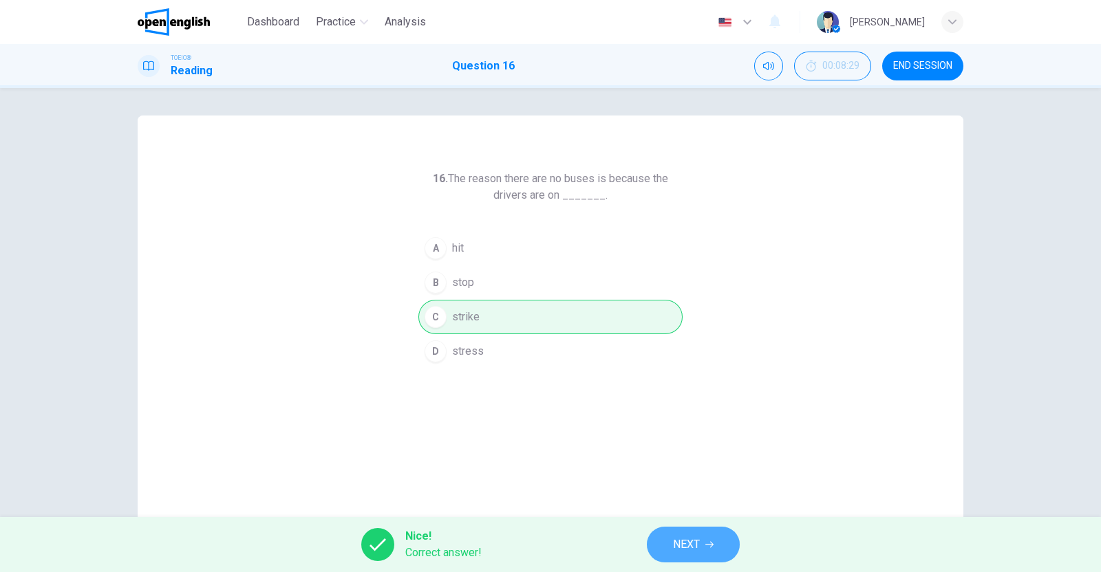
click at [702, 548] on button "NEXT" at bounding box center [693, 545] width 93 height 36
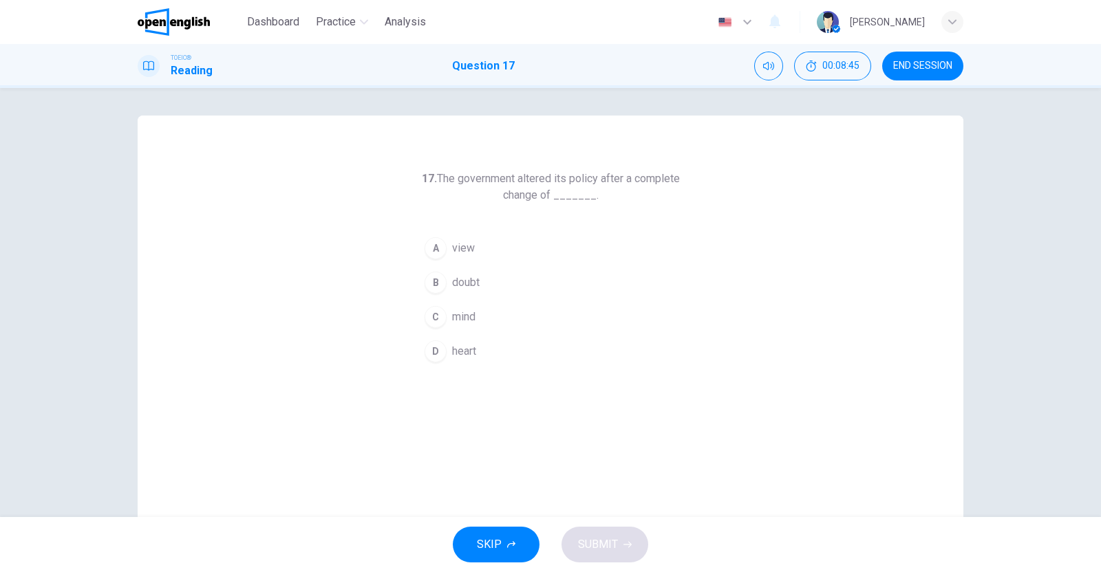
click at [432, 311] on div "C" at bounding box center [435, 317] width 22 height 22
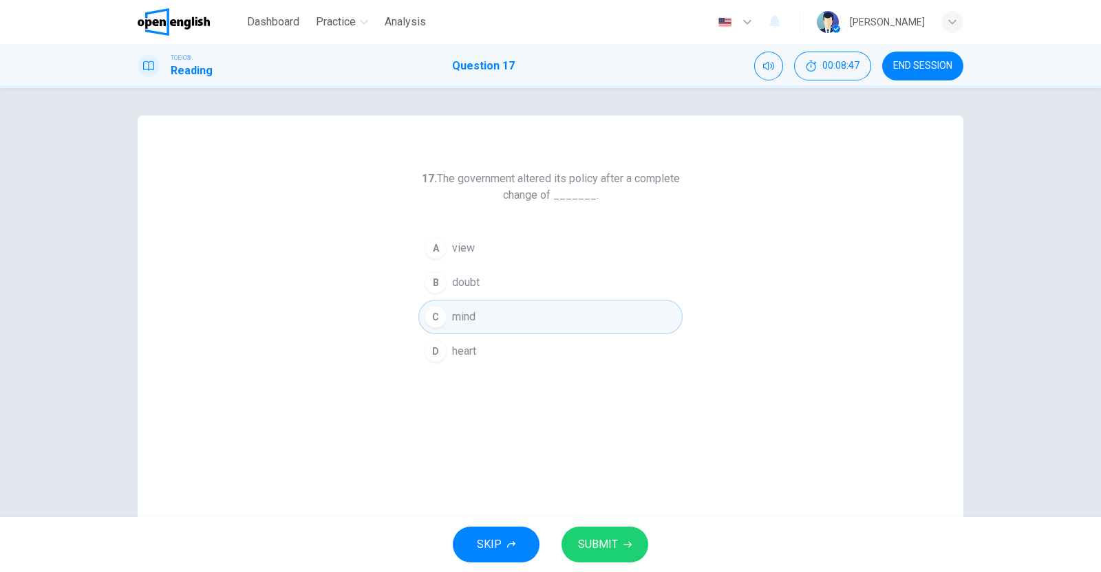
click at [595, 537] on span "SUBMIT" at bounding box center [598, 544] width 40 height 19
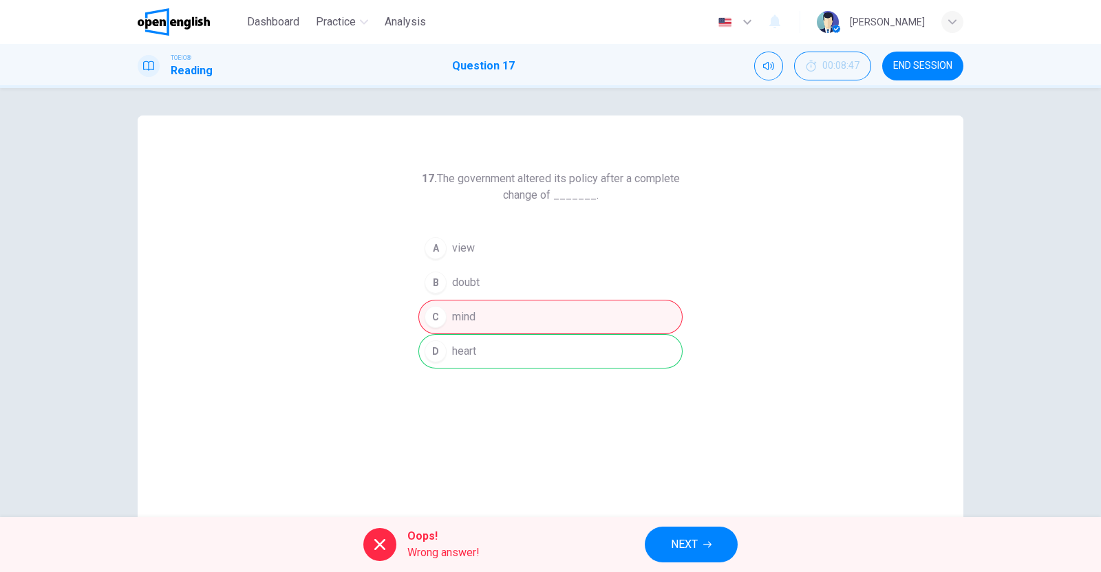
click at [695, 543] on span "NEXT" at bounding box center [684, 544] width 27 height 19
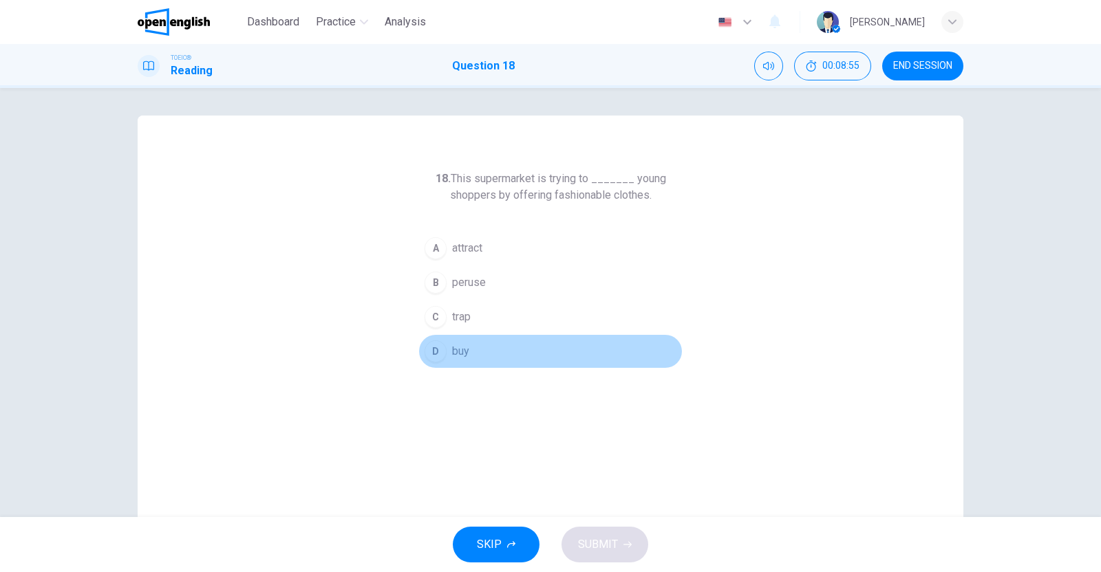
drag, startPoint x: 430, startPoint y: 345, endPoint x: 442, endPoint y: 356, distance: 16.6
click at [431, 345] on div "D" at bounding box center [435, 351] width 22 height 22
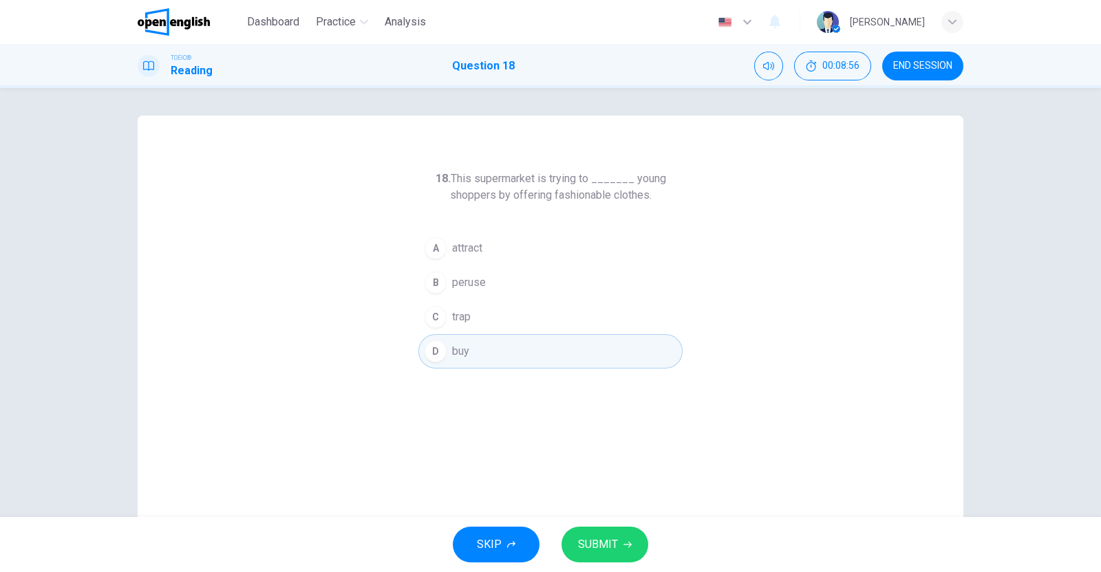
click at [588, 533] on button "SUBMIT" at bounding box center [604, 545] width 87 height 36
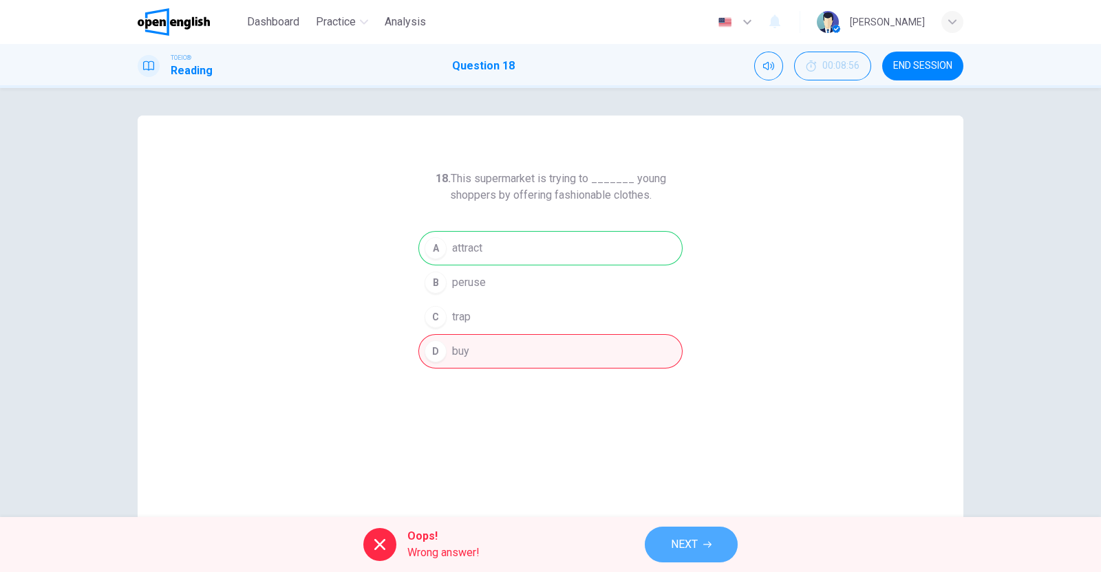
click at [678, 549] on span "NEXT" at bounding box center [684, 544] width 27 height 19
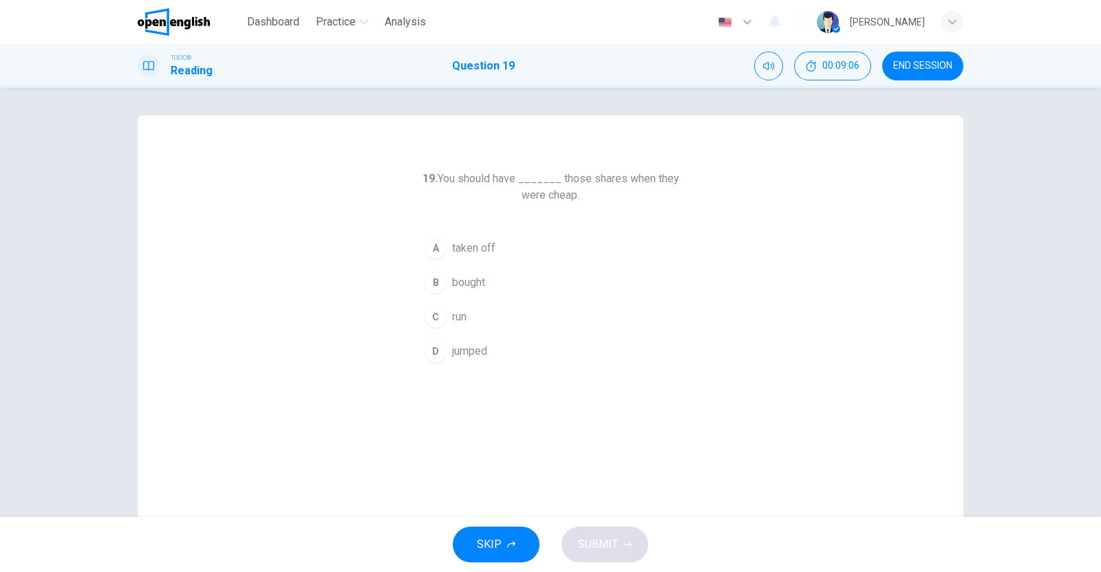
click at [431, 278] on div "B" at bounding box center [435, 283] width 22 height 22
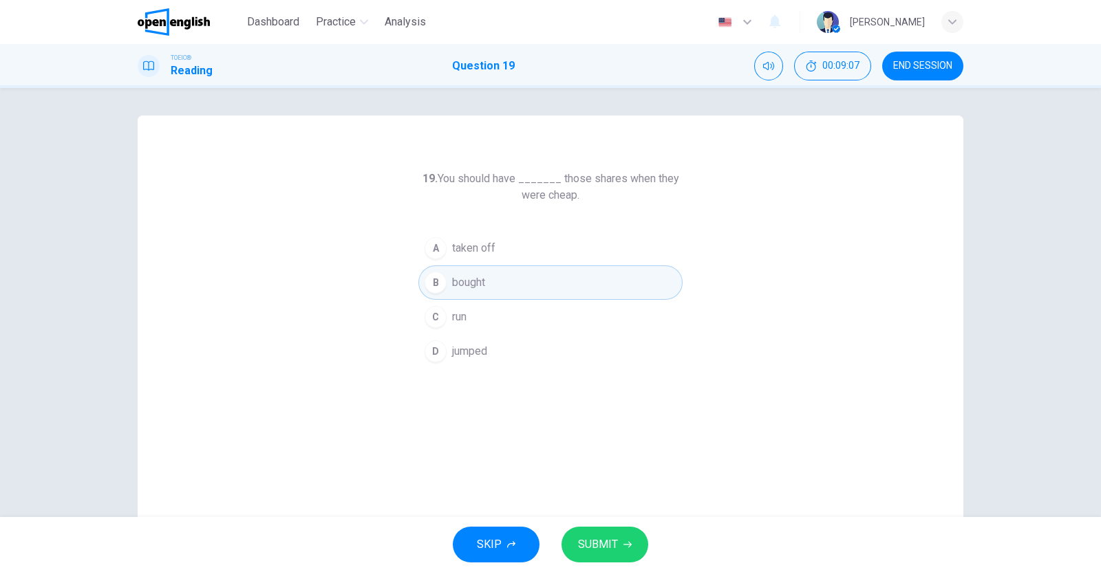
click at [583, 538] on span "SUBMIT" at bounding box center [598, 544] width 40 height 19
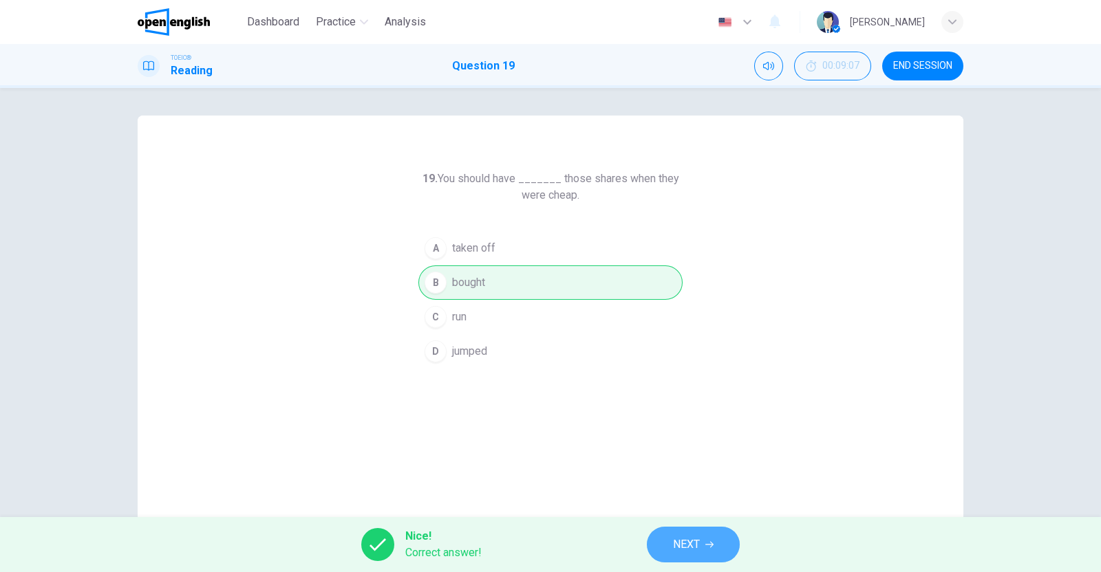
click at [708, 545] on icon "button" at bounding box center [709, 545] width 8 height 8
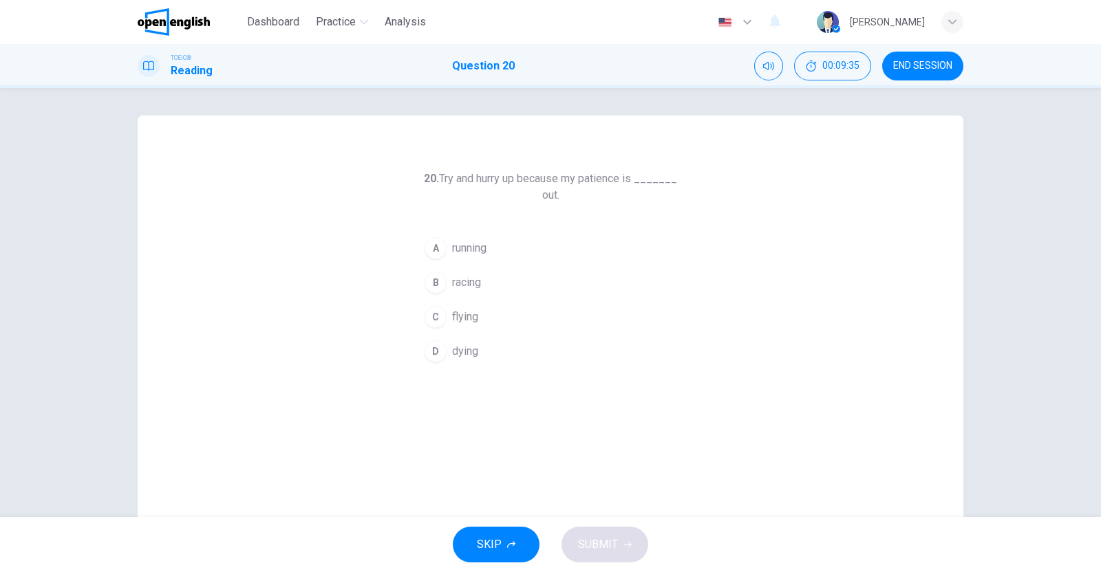
click at [439, 314] on div "C" at bounding box center [435, 317] width 22 height 22
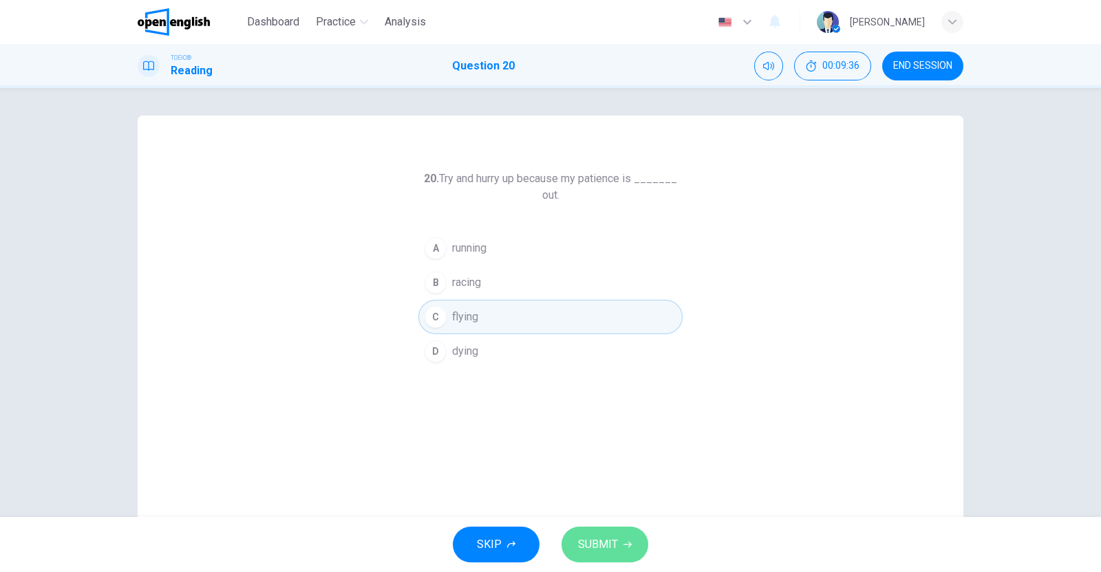
drag, startPoint x: 605, startPoint y: 545, endPoint x: 605, endPoint y: 527, distance: 17.9
click at [605, 541] on span "SUBMIT" at bounding box center [598, 544] width 40 height 19
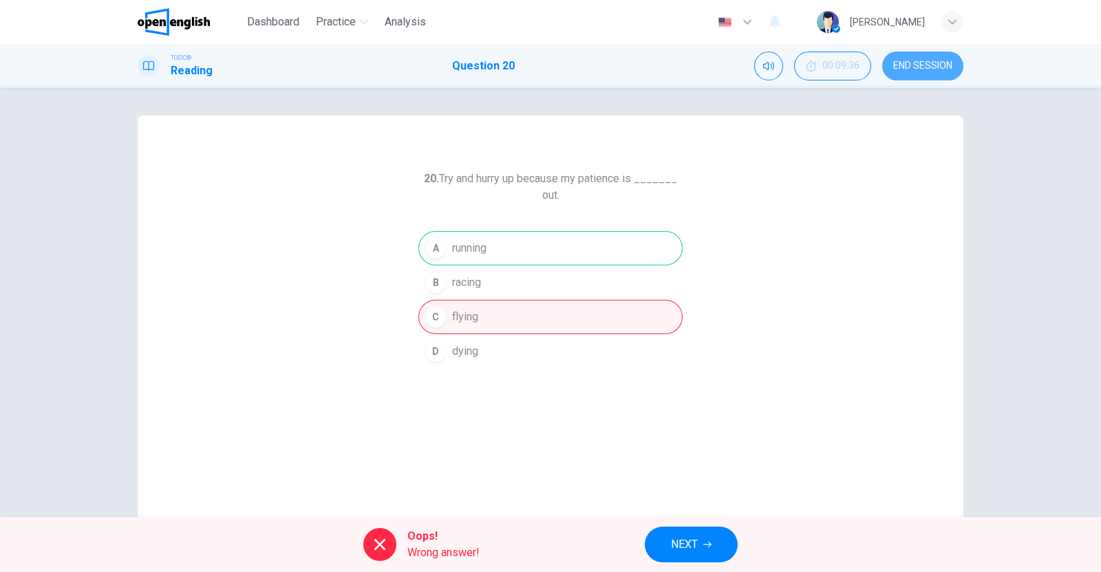
click at [933, 70] on span "END SESSION" at bounding box center [922, 66] width 59 height 11
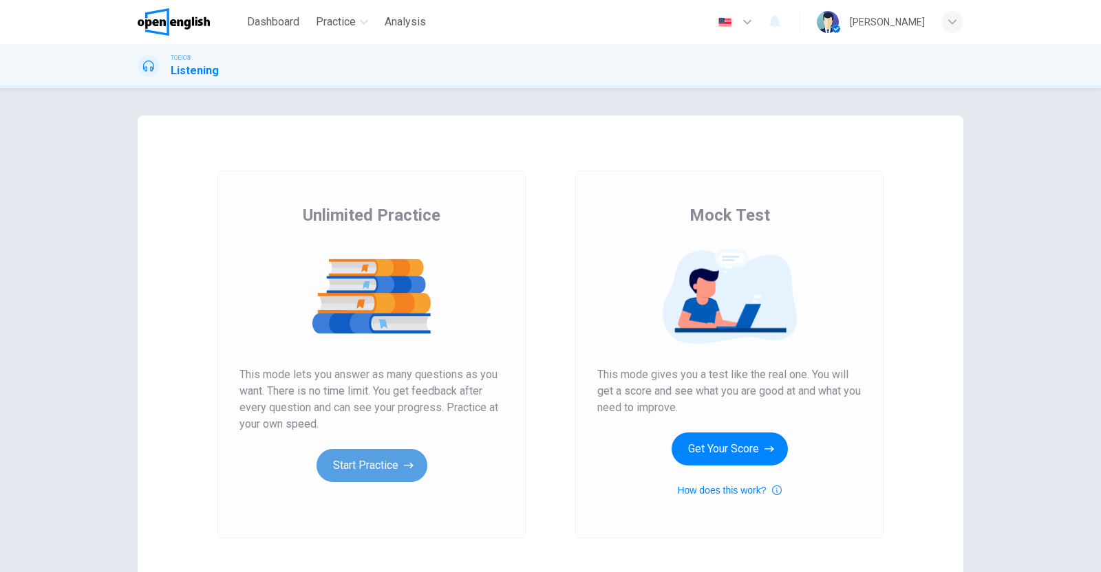
click at [382, 463] on button "Start Practice" at bounding box center [371, 465] width 111 height 33
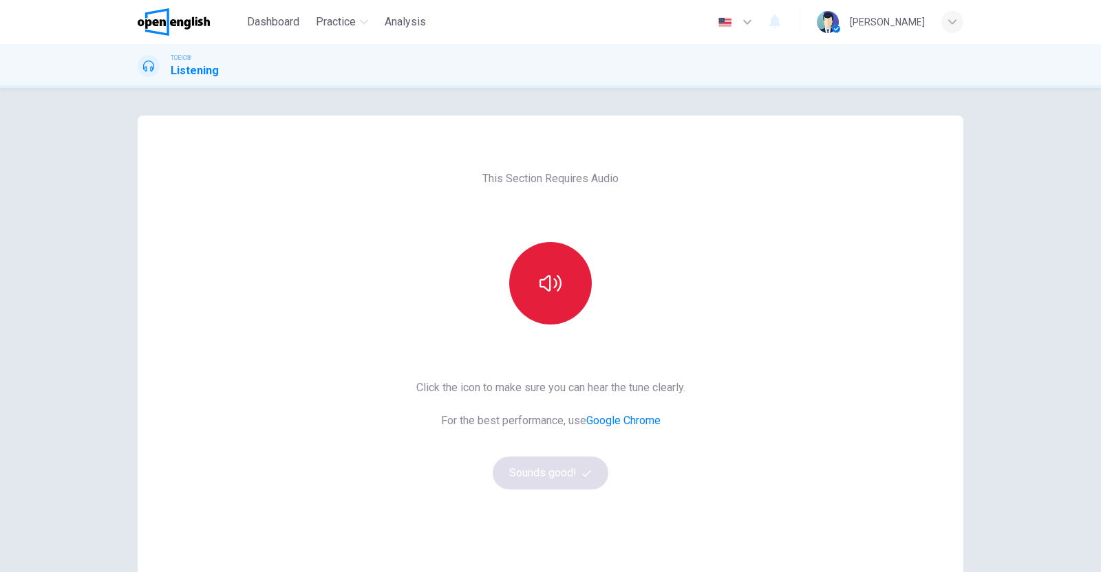
click at [548, 283] on icon "button" at bounding box center [550, 283] width 22 height 22
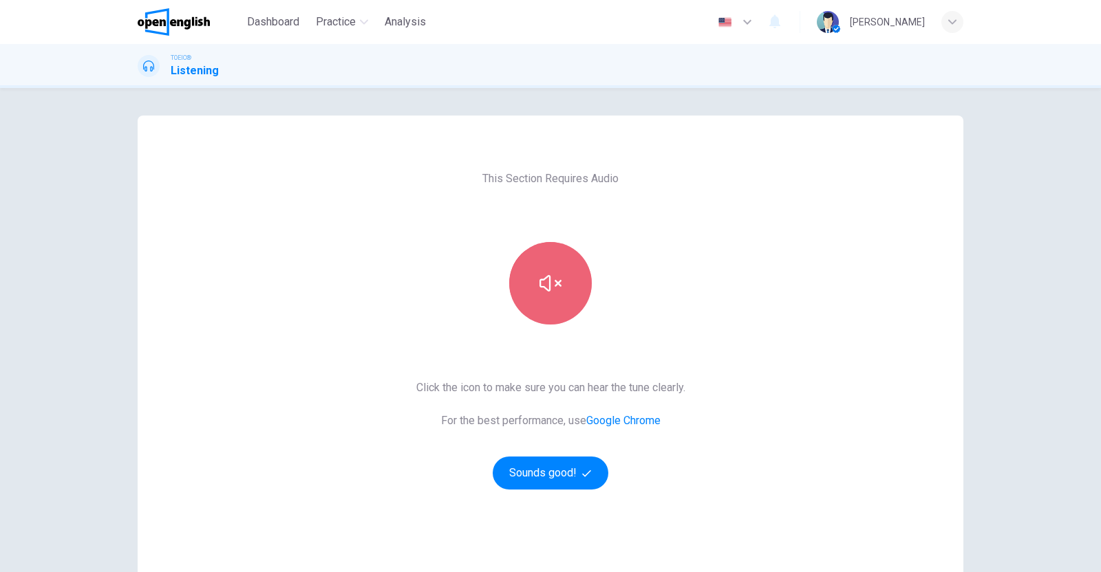
click at [556, 274] on icon "button" at bounding box center [550, 283] width 22 height 22
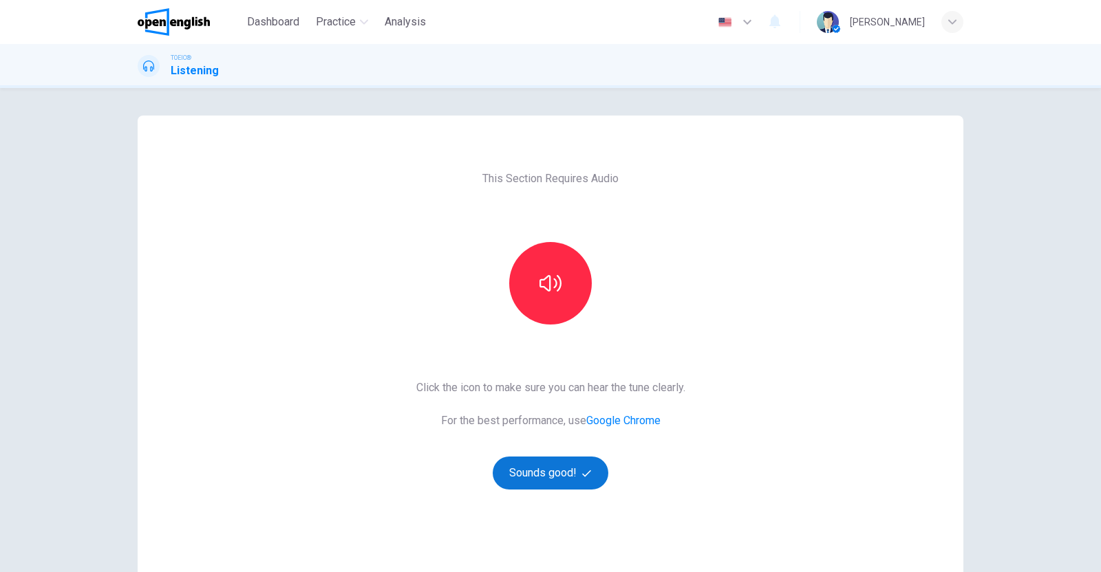
click at [533, 474] on button "Sounds good!" at bounding box center [551, 473] width 116 height 33
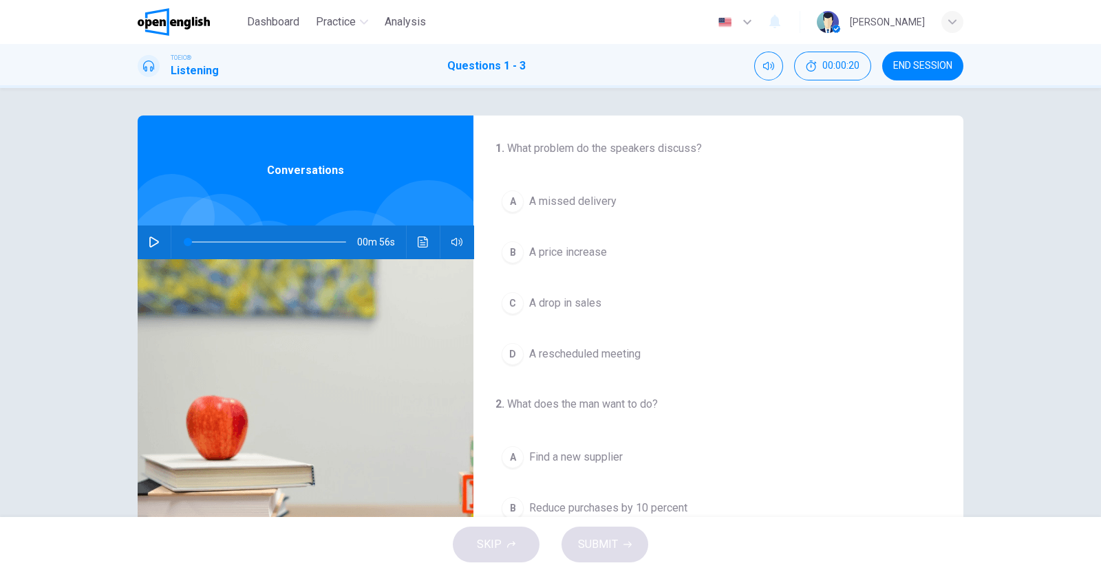
click at [149, 241] on icon "button" at bounding box center [154, 242] width 11 height 11
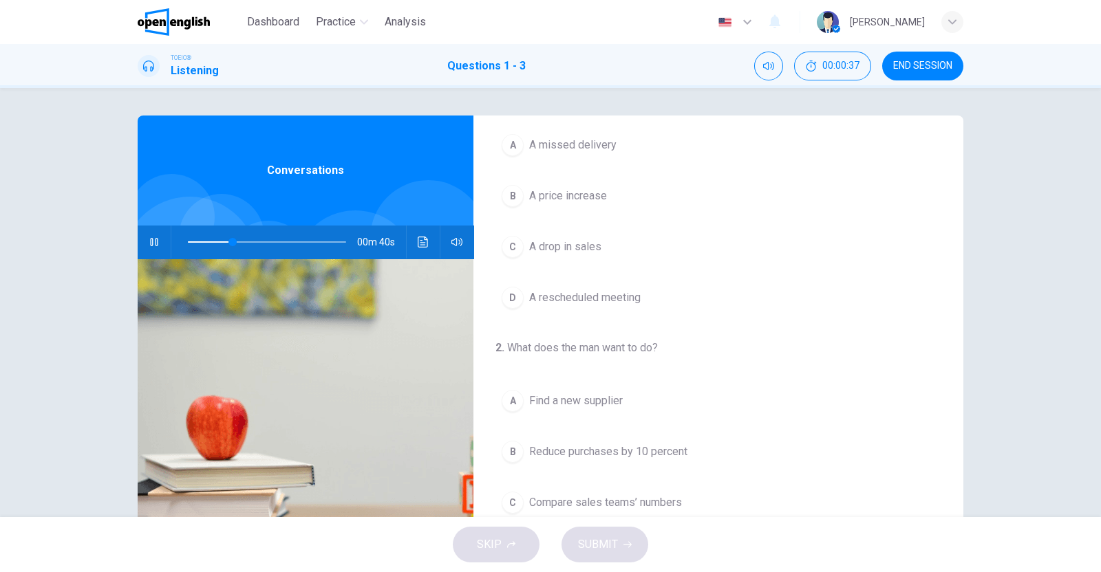
click at [519, 198] on button "B A price increase" at bounding box center [718, 196] width 446 height 34
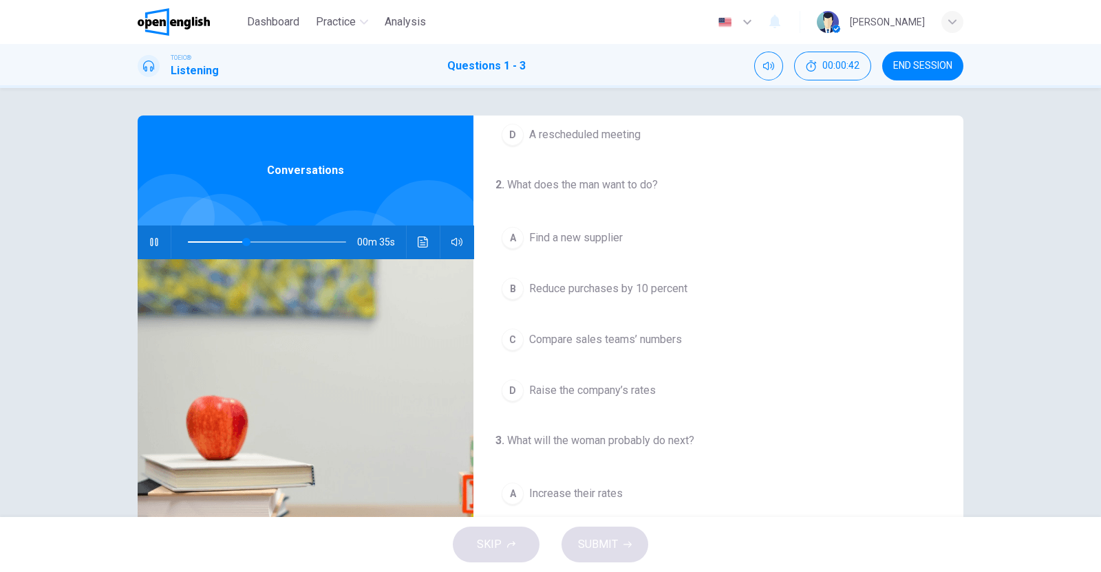
scroll to position [221, 0]
click at [598, 331] on span "Compare sales teams’ numbers" at bounding box center [605, 338] width 153 height 17
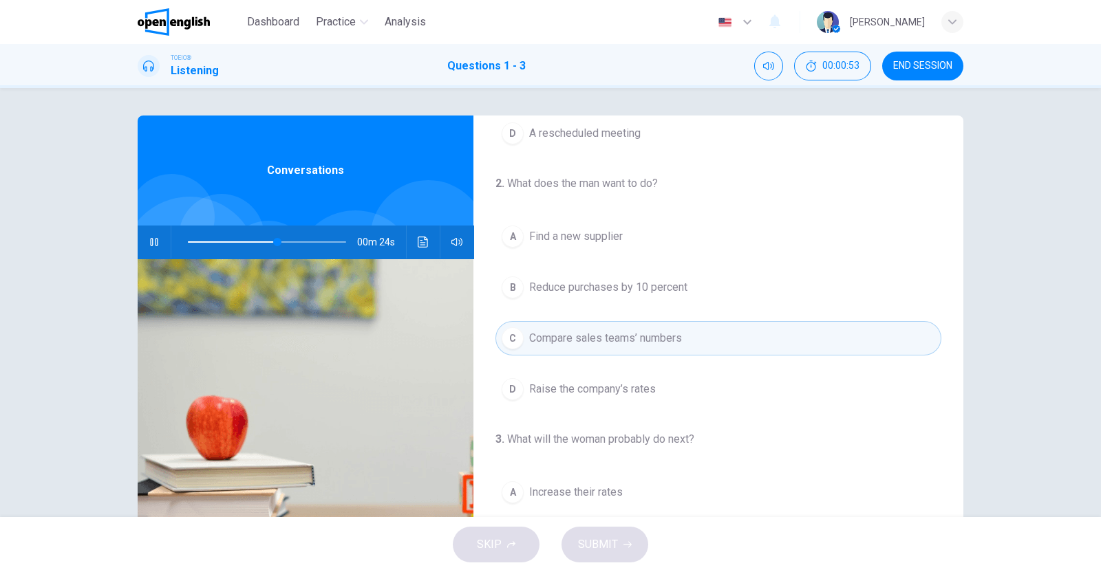
click at [554, 387] on span "Raise the company’s rates" at bounding box center [592, 389] width 127 height 17
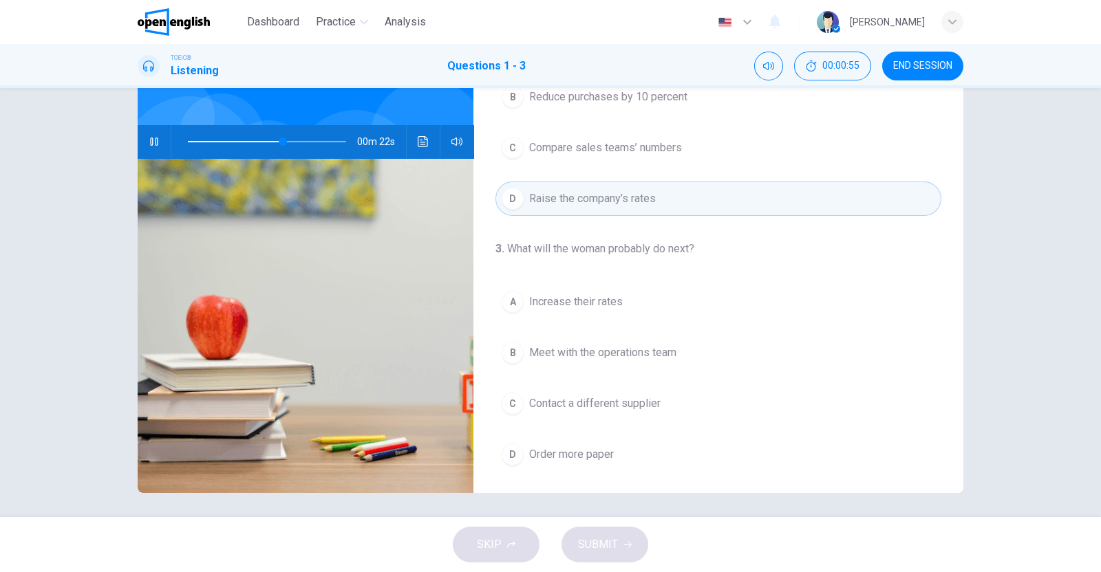
scroll to position [104, 0]
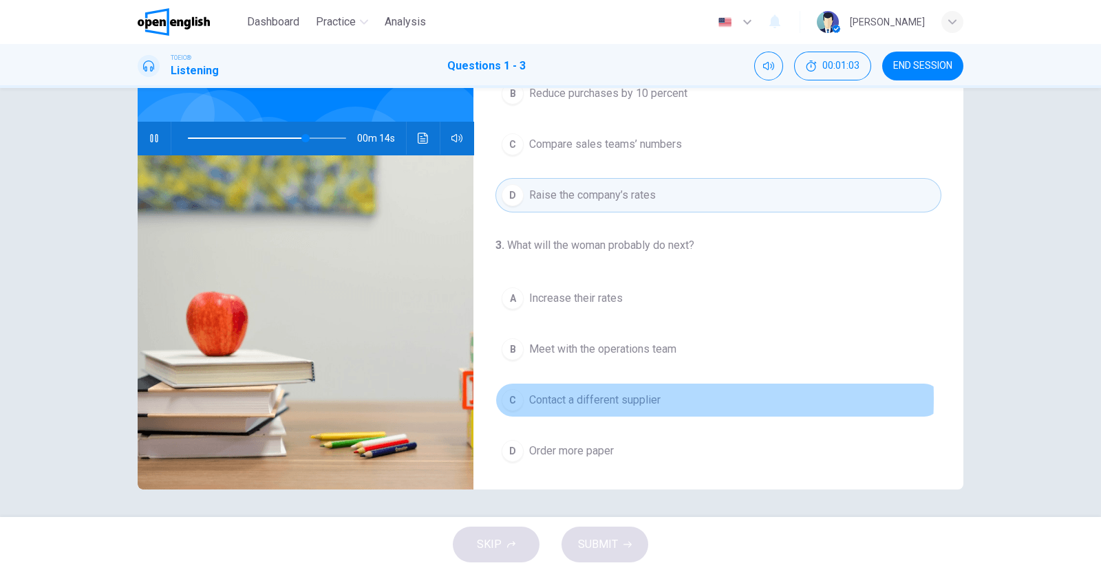
click at [577, 396] on span "Contact a different supplier" at bounding box center [594, 400] width 131 height 17
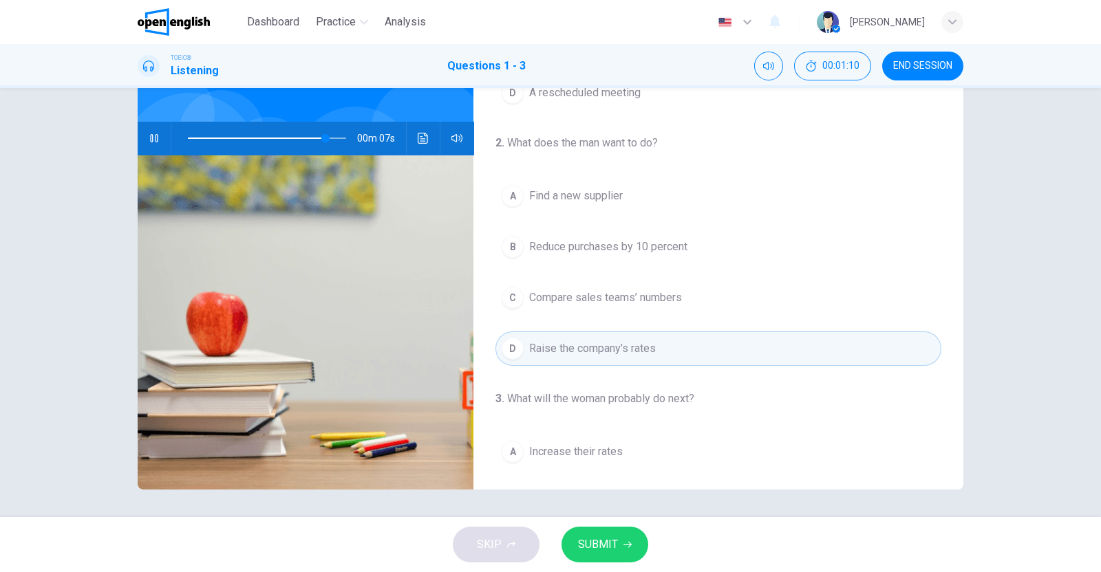
scroll to position [171, 0]
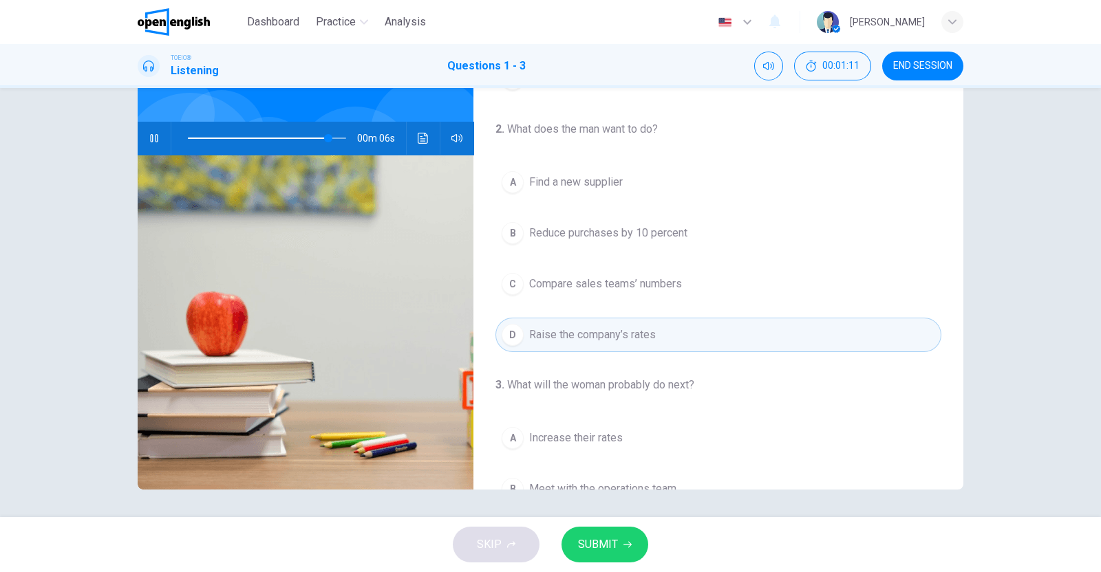
click at [599, 542] on span "SUBMIT" at bounding box center [598, 544] width 40 height 19
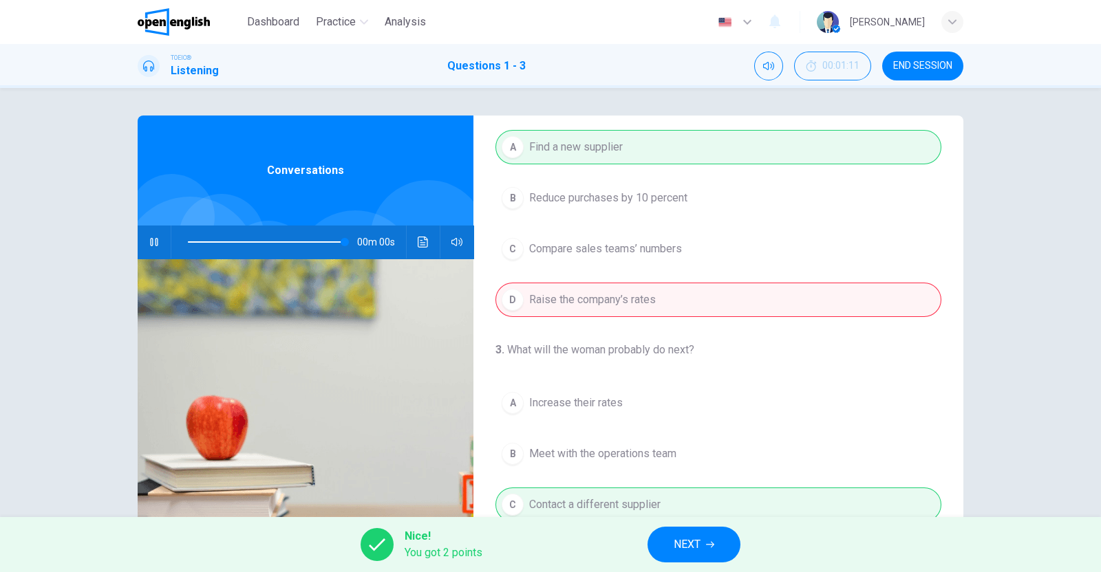
scroll to position [311, 0]
type input "*"
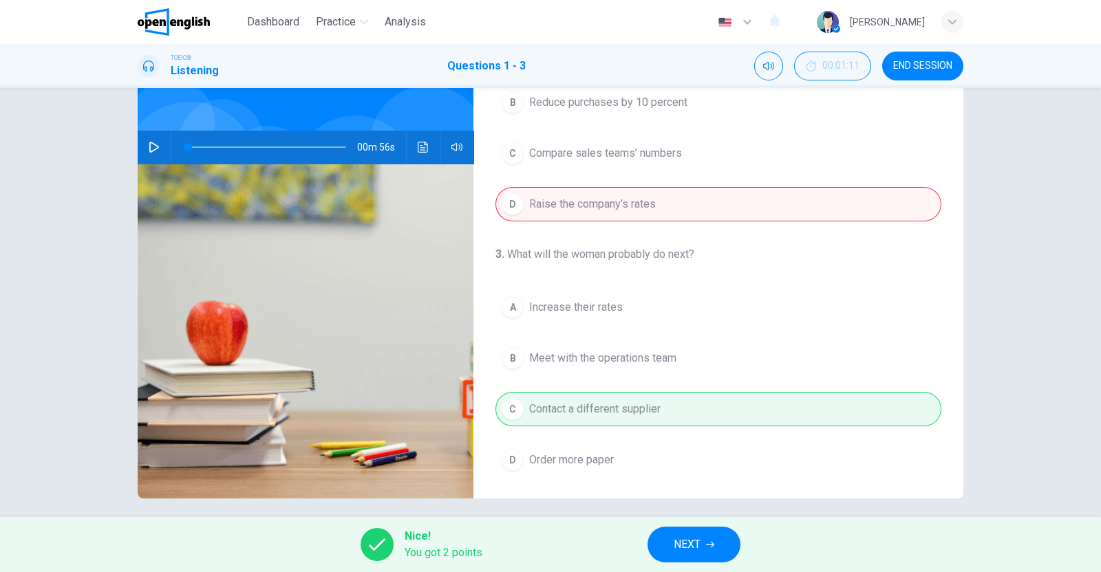
scroll to position [104, 0]
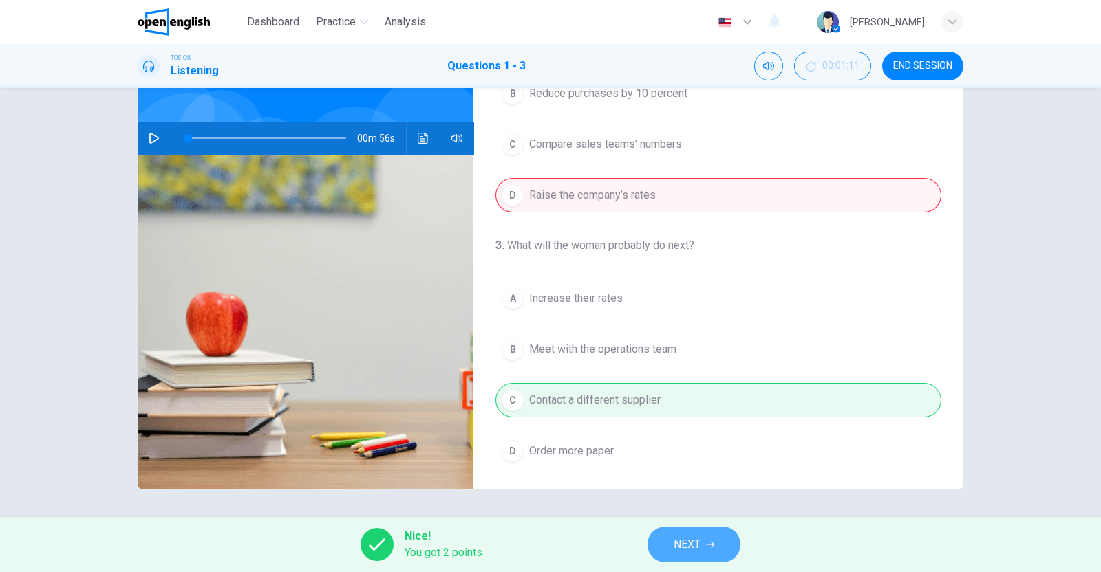
click at [704, 548] on button "NEXT" at bounding box center [693, 545] width 93 height 36
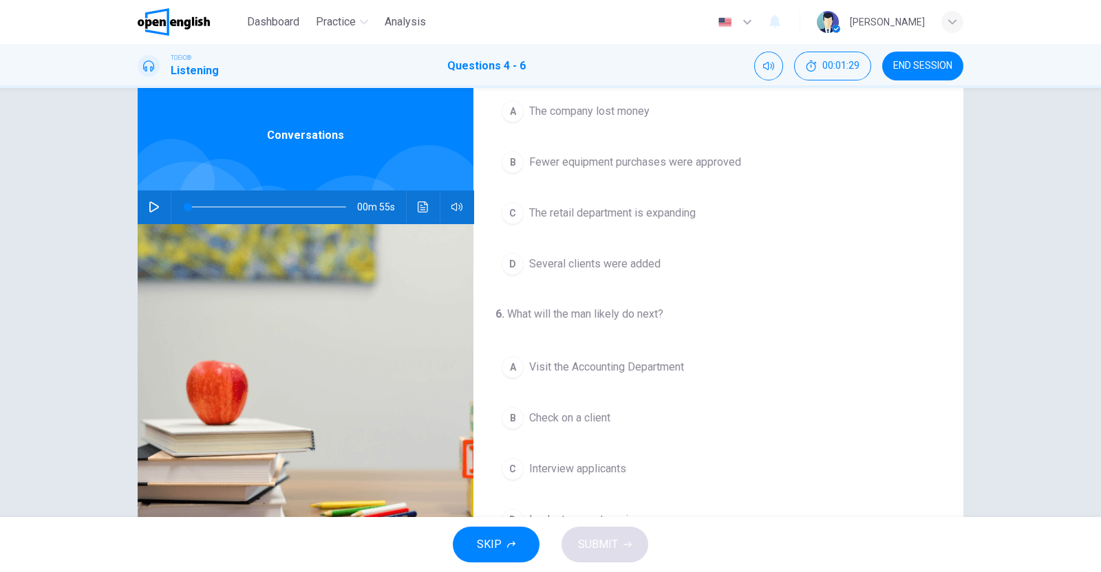
scroll to position [10, 0]
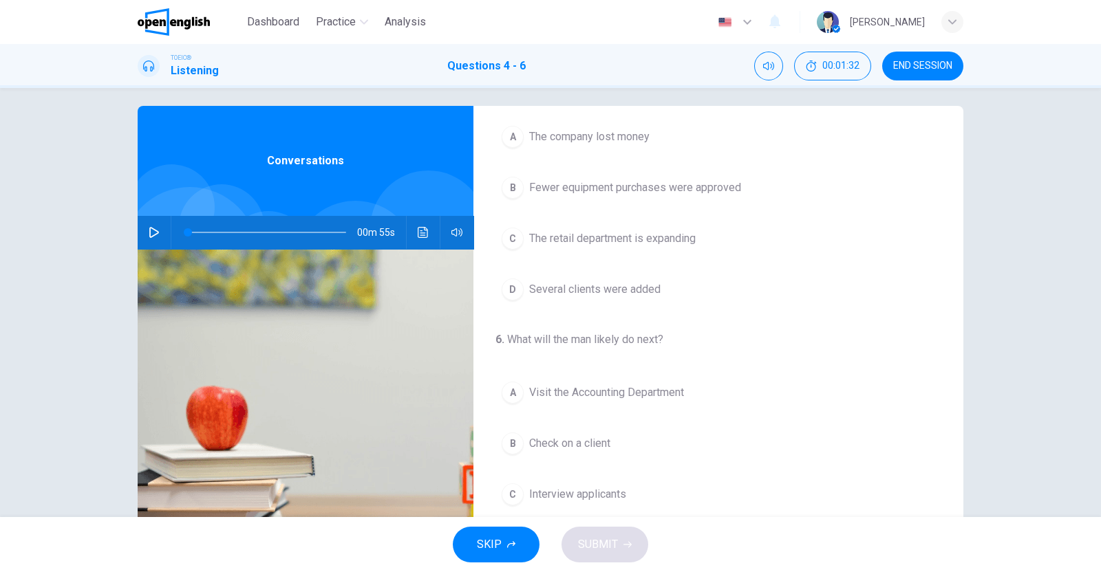
click at [149, 232] on icon "button" at bounding box center [154, 232] width 11 height 11
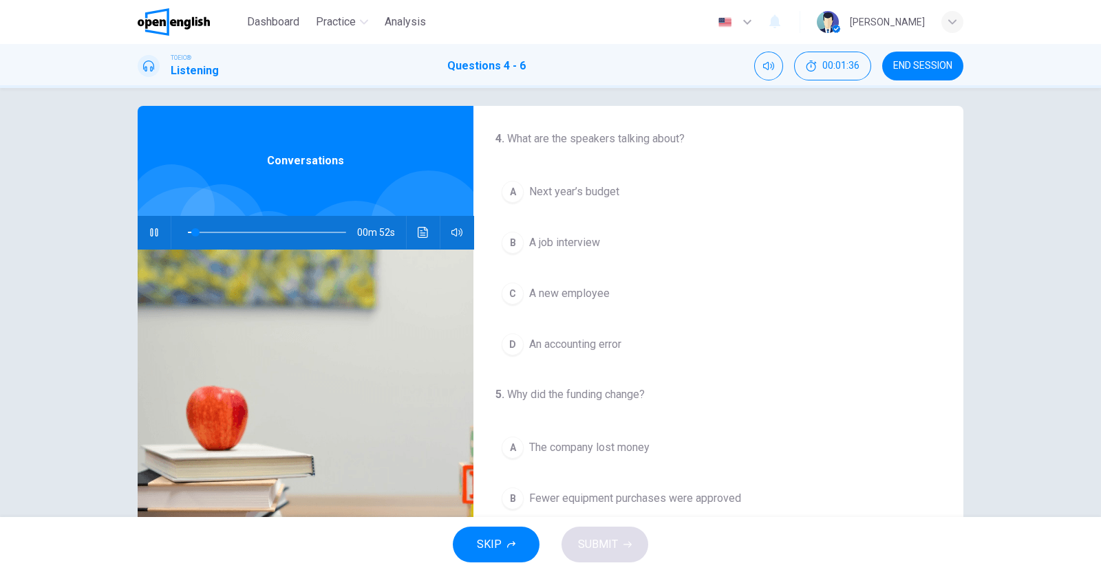
scroll to position [3, 0]
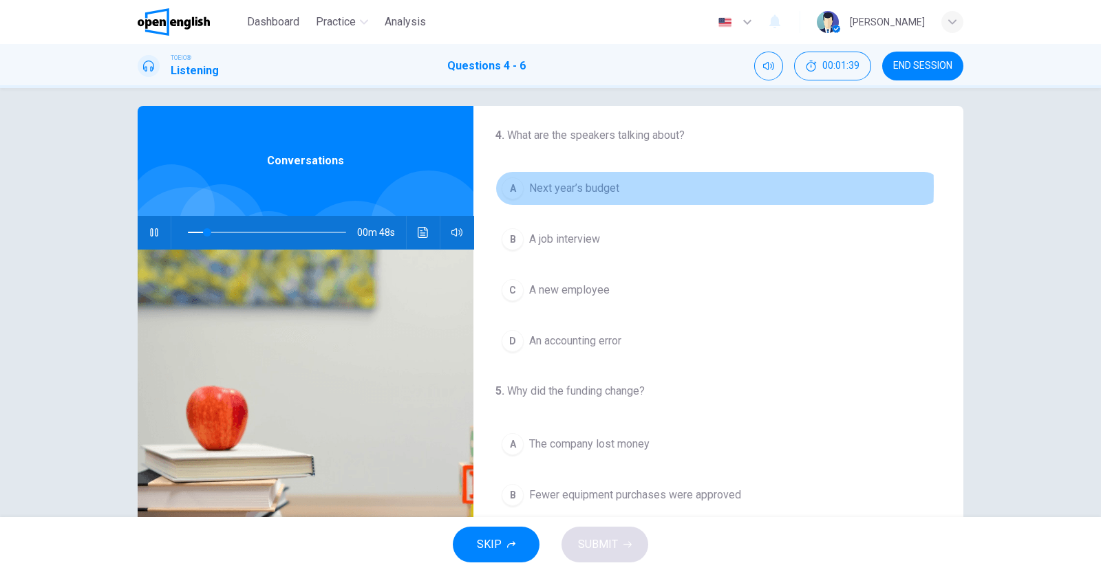
click at [571, 186] on span "Next year’s budget" at bounding box center [574, 188] width 90 height 17
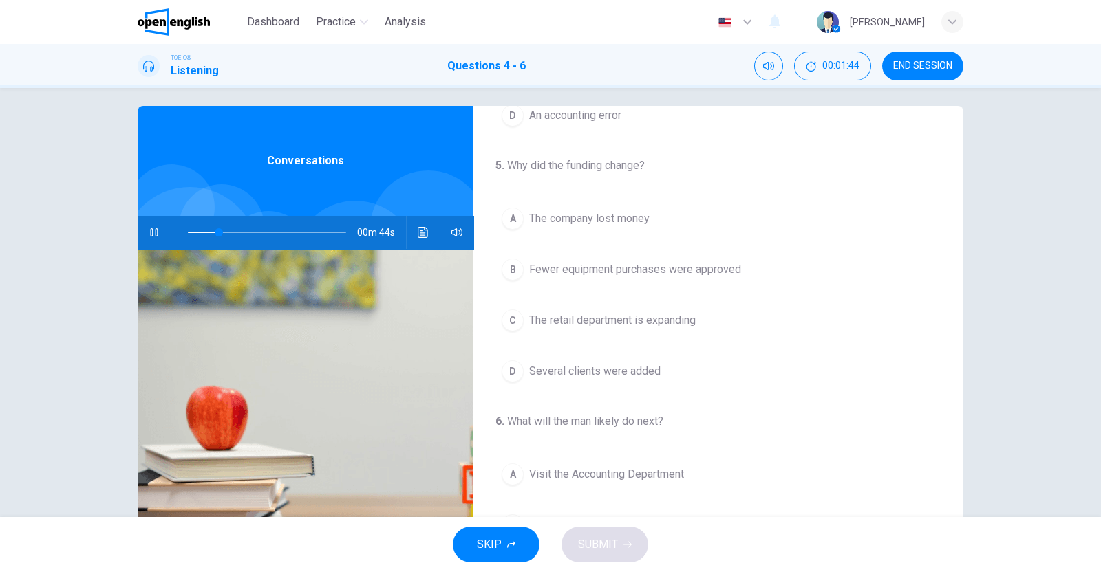
scroll to position [236, 0]
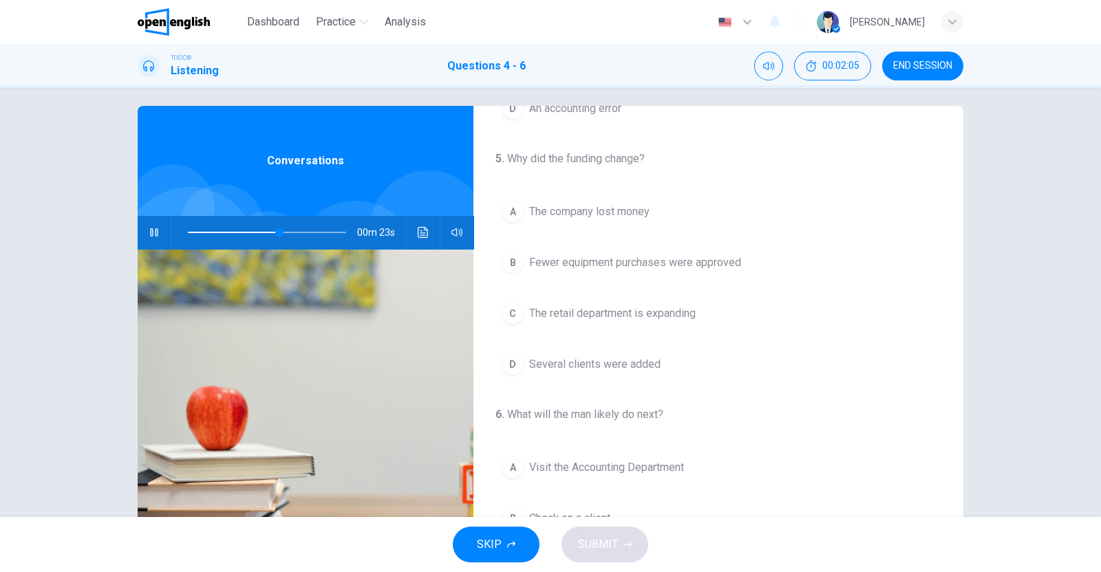
click at [614, 262] on span "Fewer equipment purchases were approved" at bounding box center [635, 263] width 212 height 17
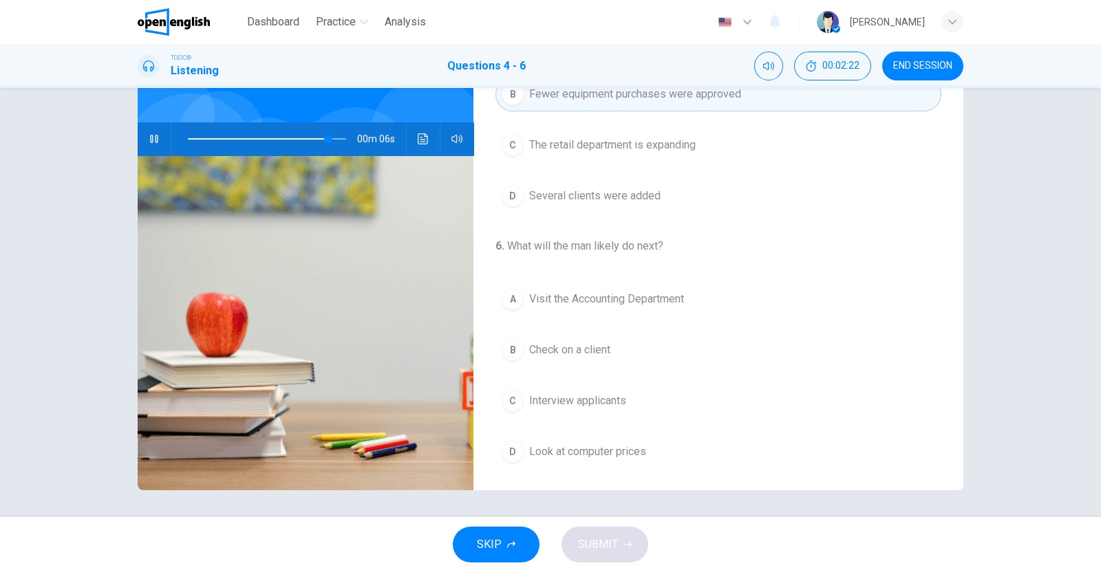
scroll to position [104, 0]
click at [594, 451] on span "Look at computer prices" at bounding box center [587, 451] width 117 height 17
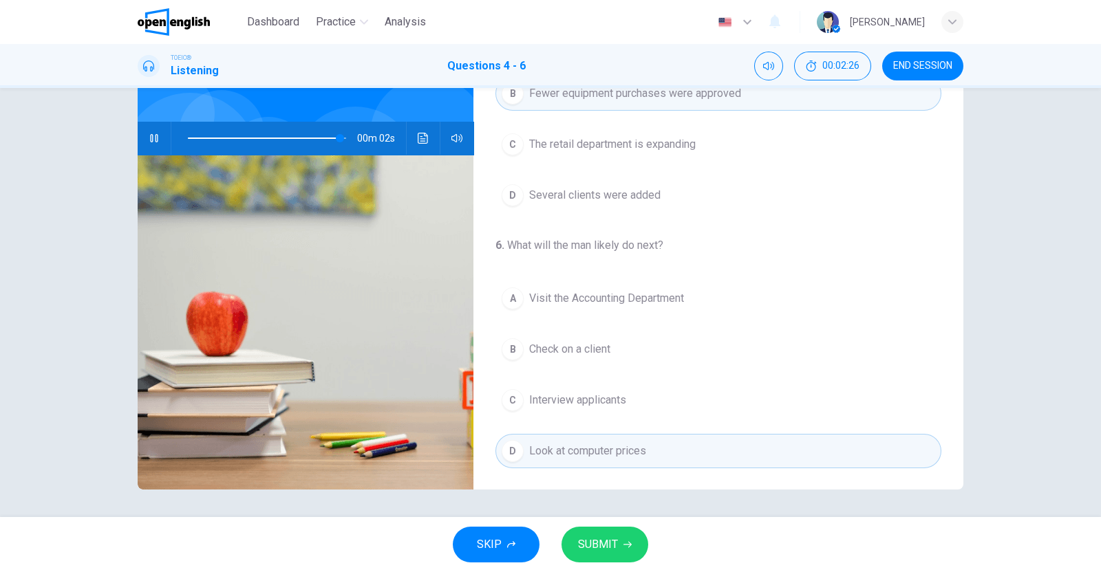
click at [614, 545] on span "SUBMIT" at bounding box center [598, 544] width 40 height 19
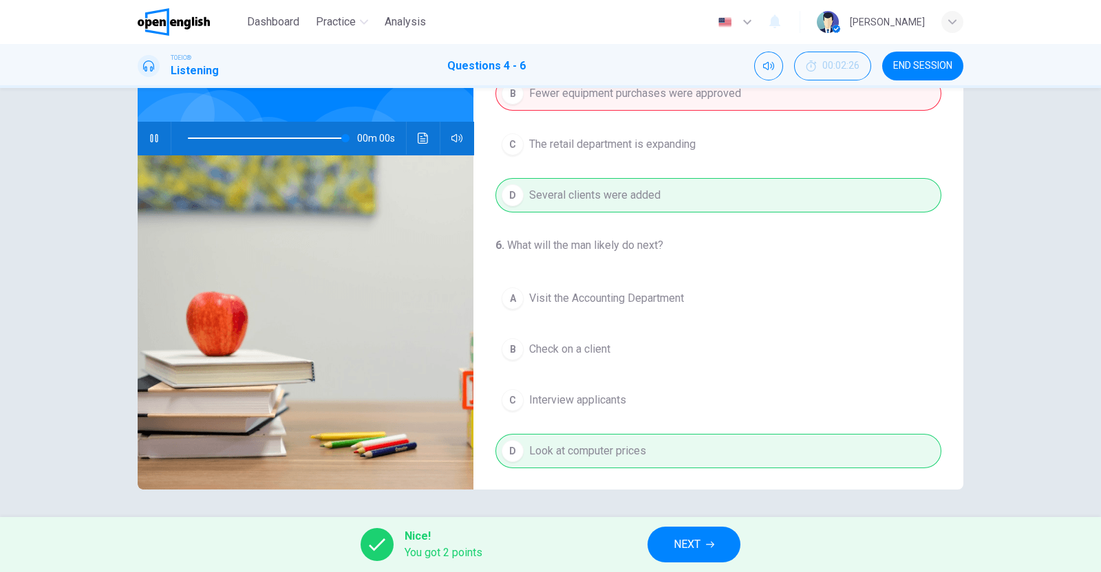
type input "*"
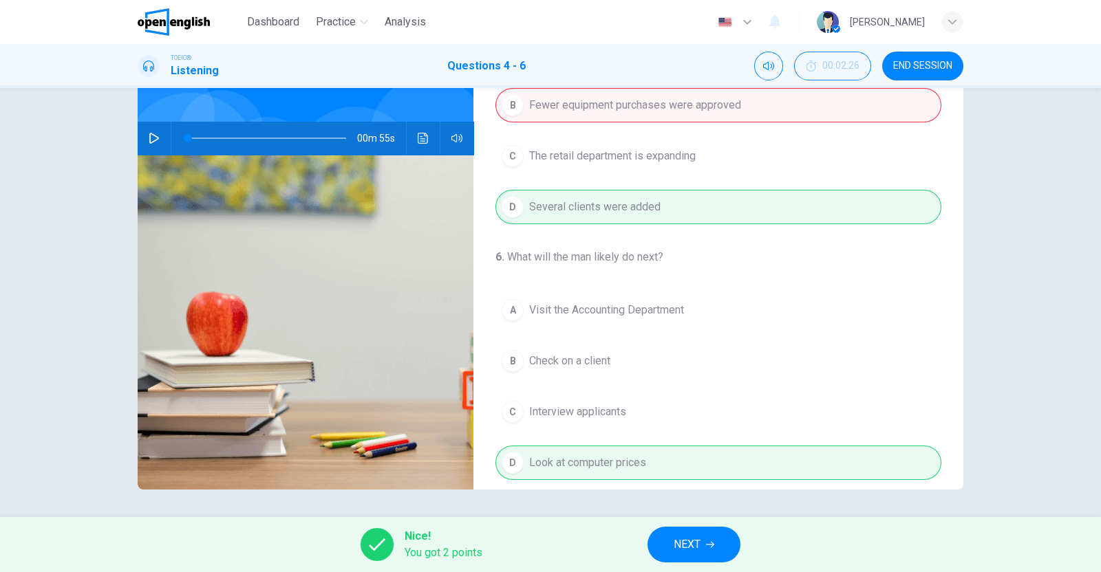
scroll to position [311, 0]
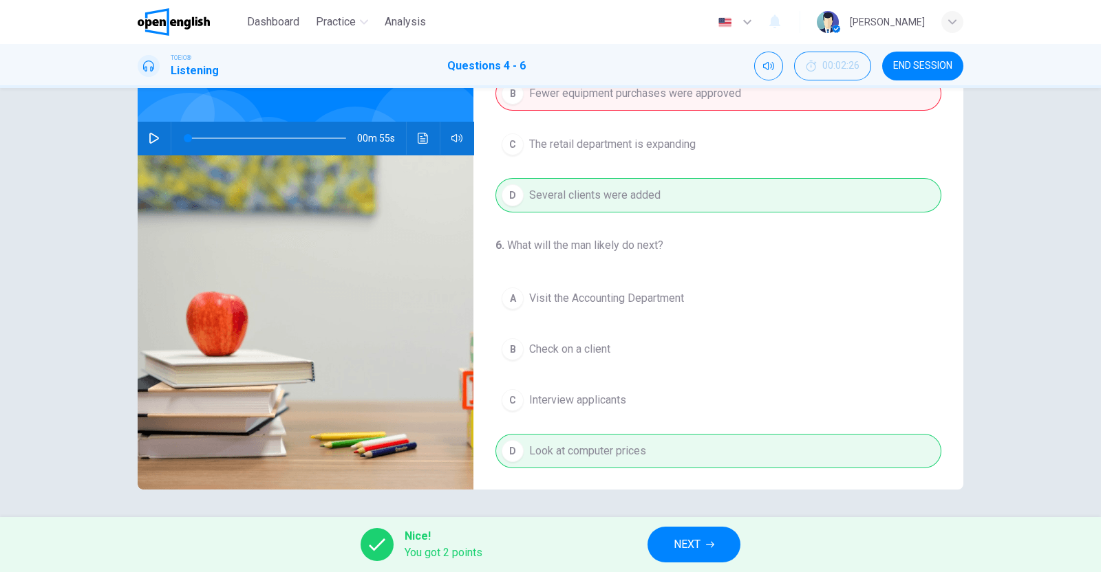
click at [686, 546] on span "NEXT" at bounding box center [686, 544] width 27 height 19
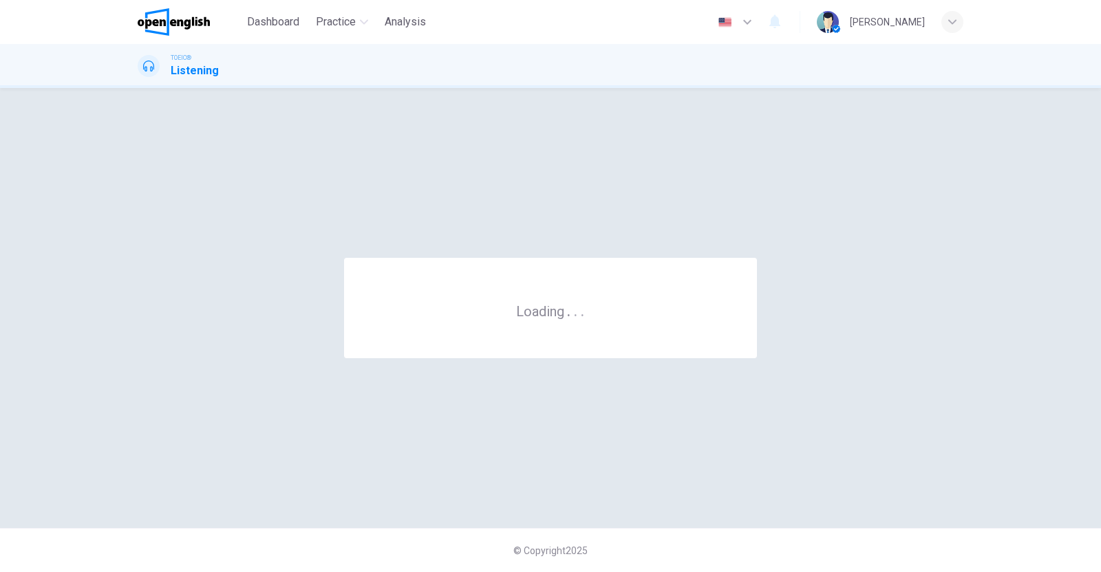
scroll to position [0, 0]
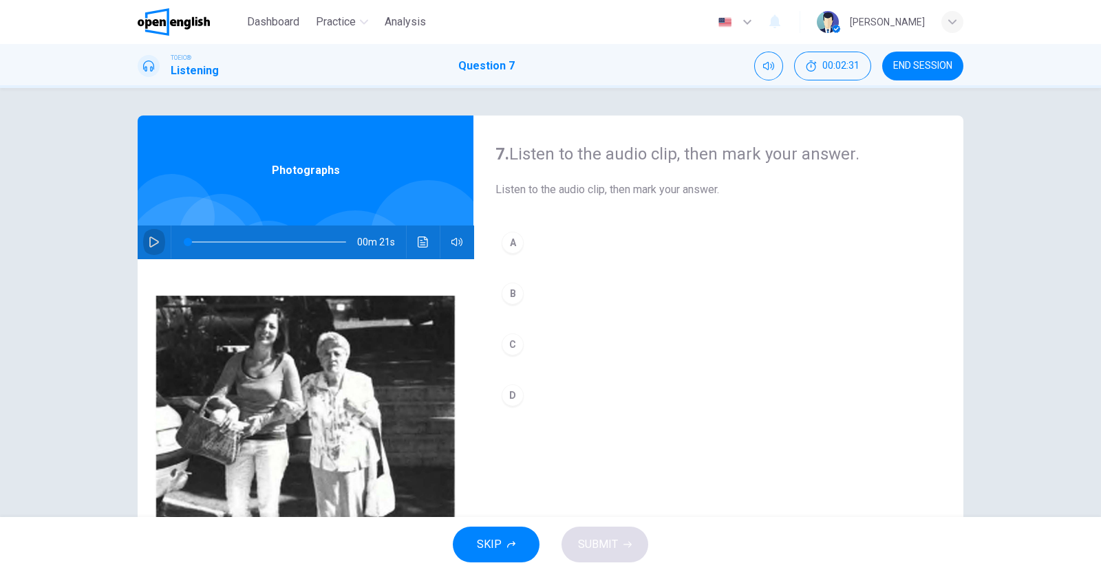
click at [149, 239] on icon "button" at bounding box center [154, 242] width 11 height 11
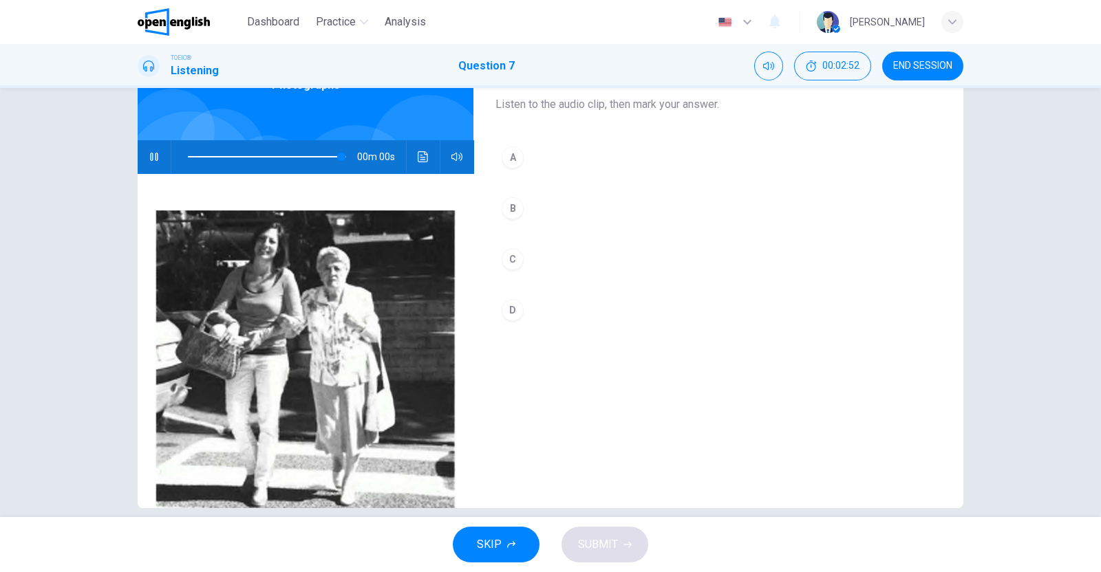
click at [512, 299] on div "D" at bounding box center [512, 310] width 22 height 22
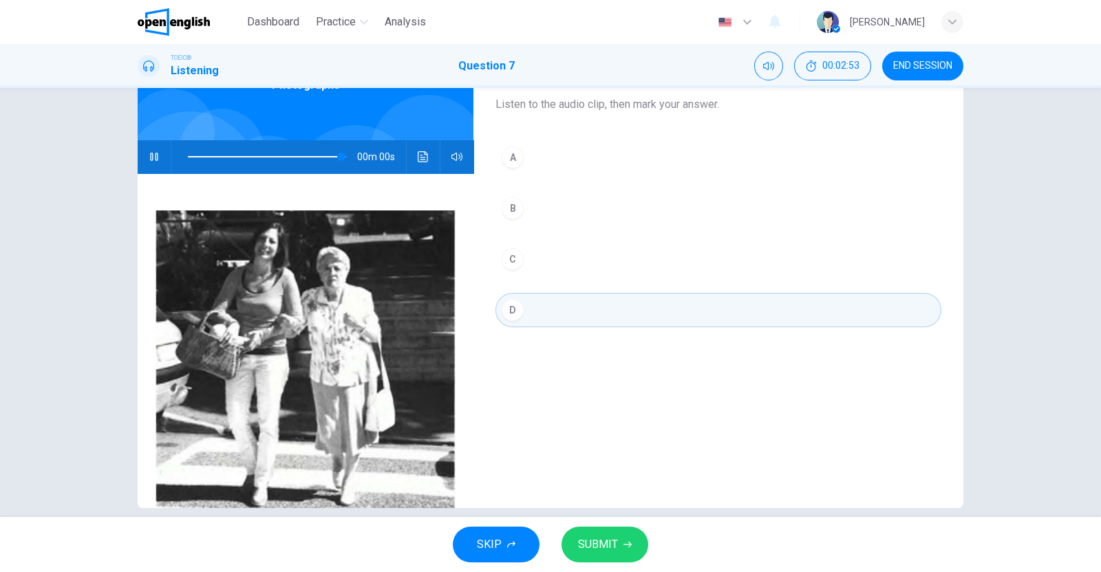
type input "*"
click at [598, 539] on span "SUBMIT" at bounding box center [598, 544] width 40 height 19
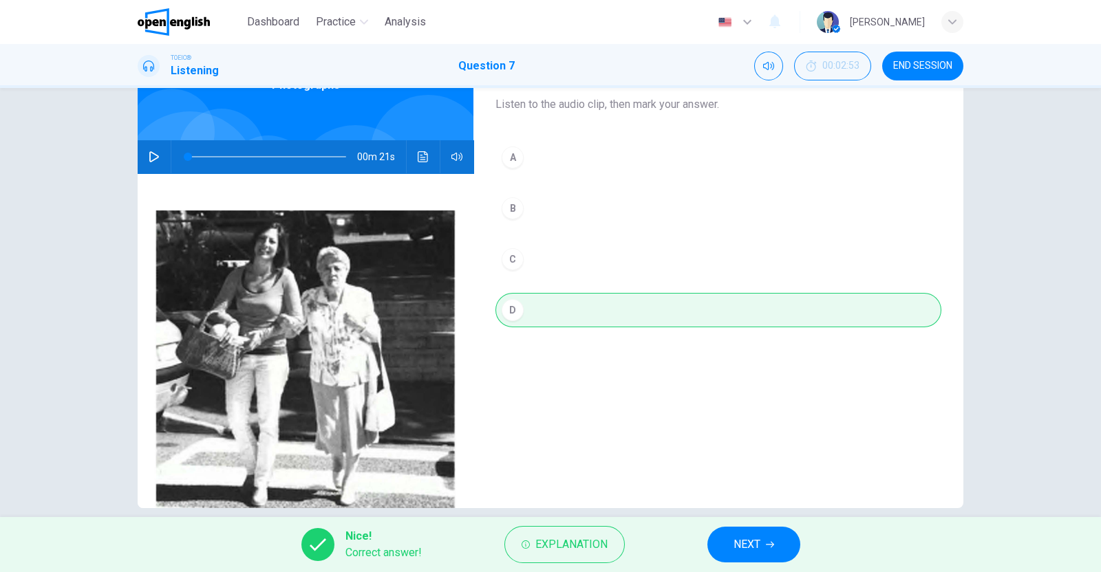
click at [770, 548] on icon "button" at bounding box center [770, 545] width 8 height 8
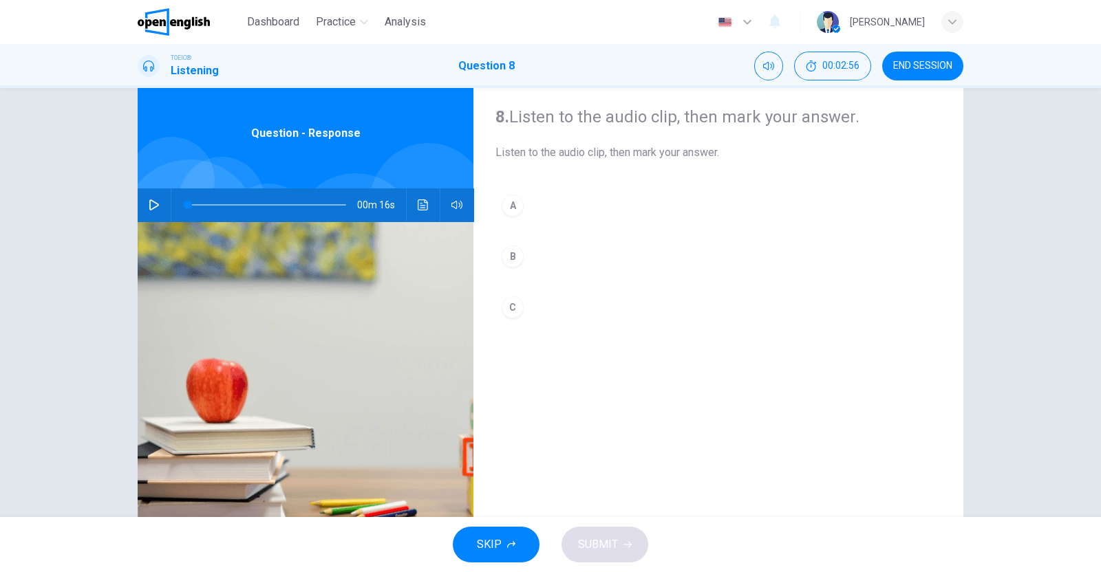
scroll to position [0, 0]
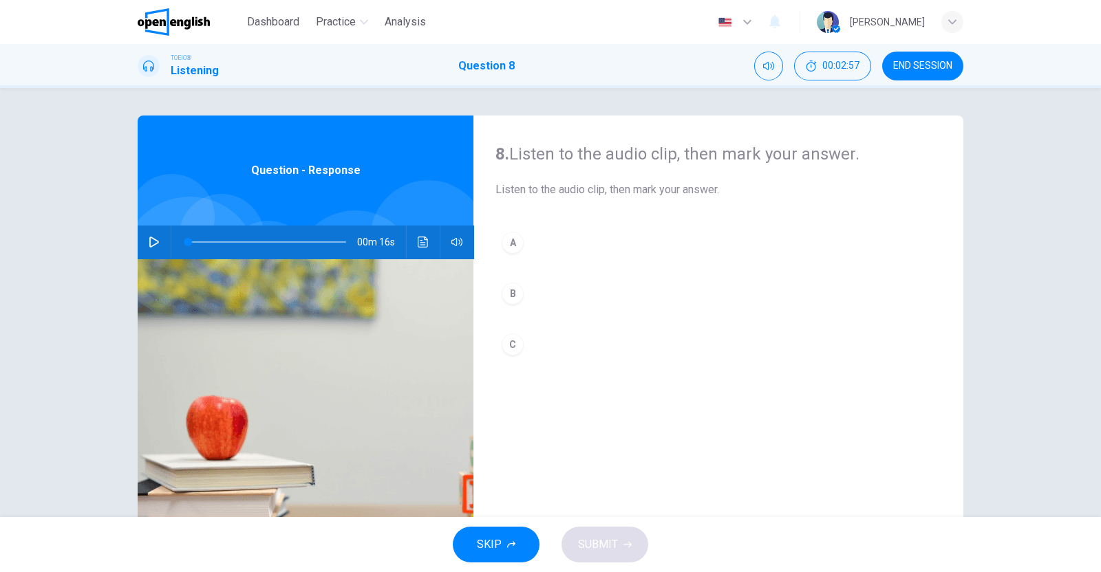
click at [151, 241] on icon "button" at bounding box center [154, 242] width 11 height 11
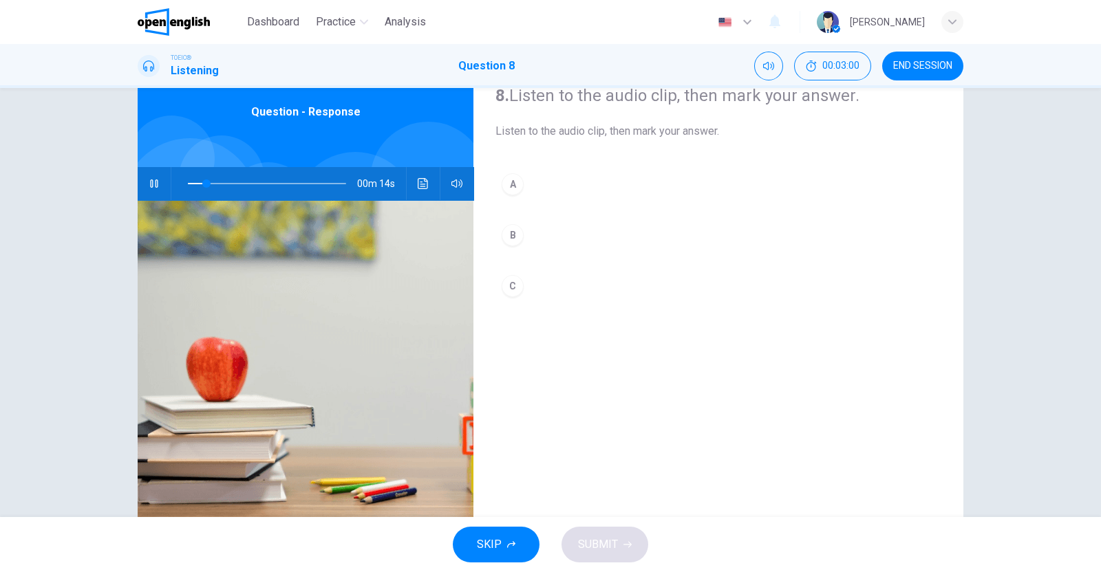
scroll to position [85, 0]
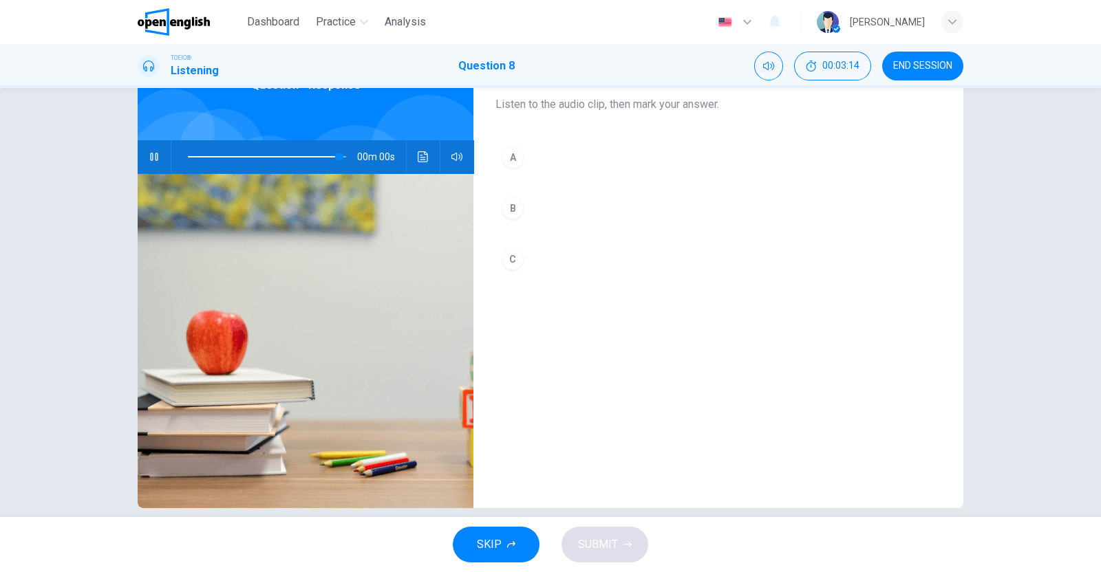
type input "*"
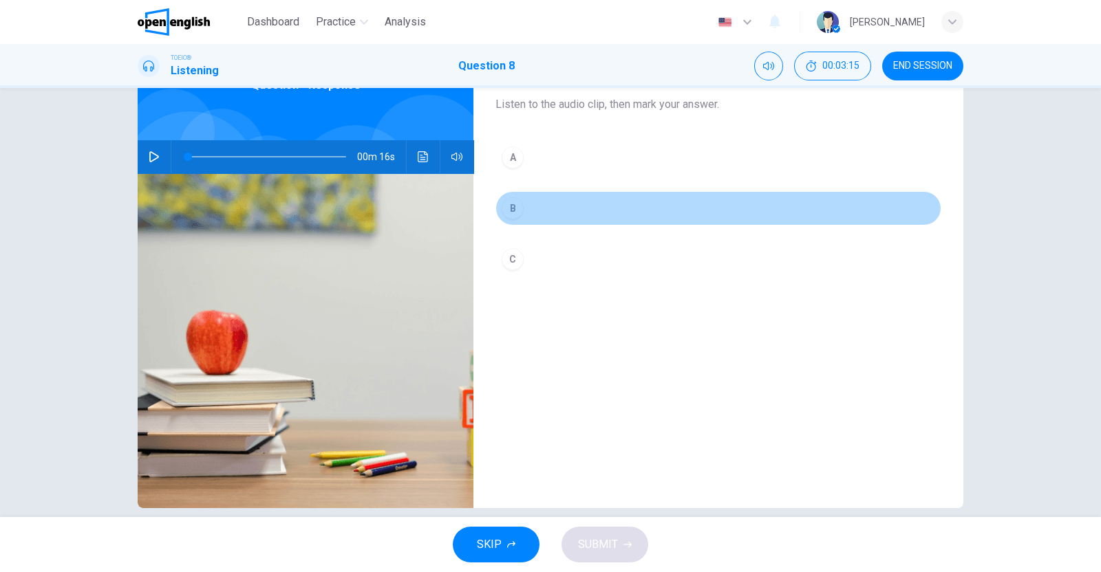
click at [516, 202] on div "B" at bounding box center [512, 208] width 22 height 22
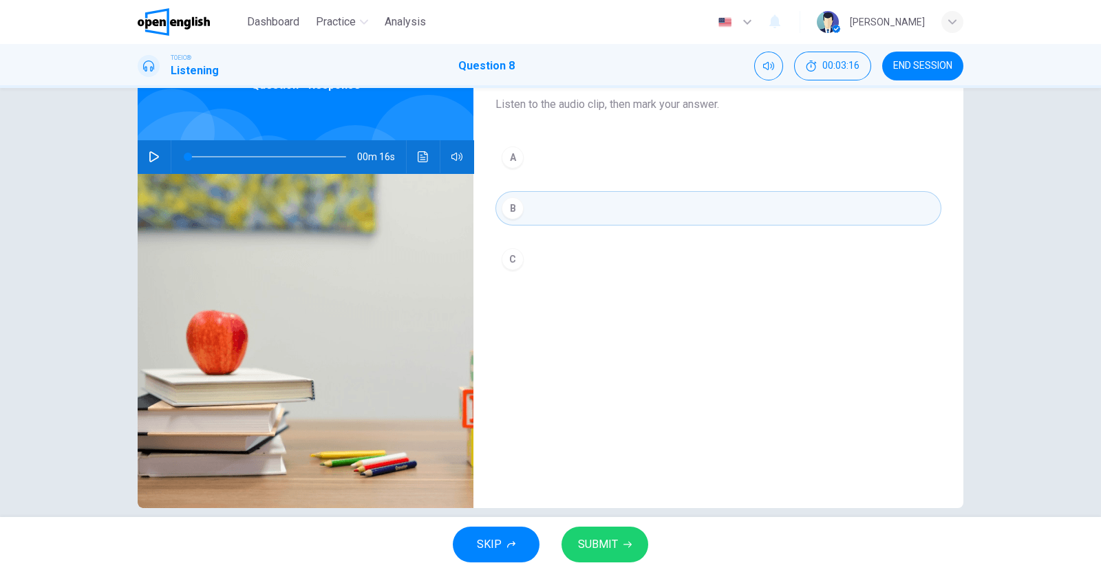
click at [606, 537] on span "SUBMIT" at bounding box center [598, 544] width 40 height 19
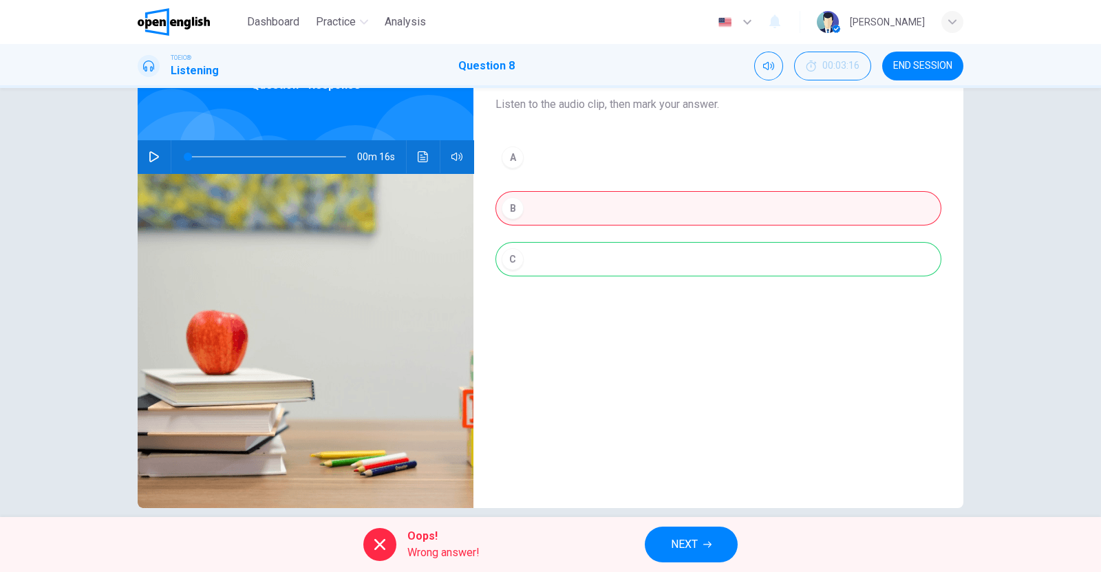
scroll to position [0, 0]
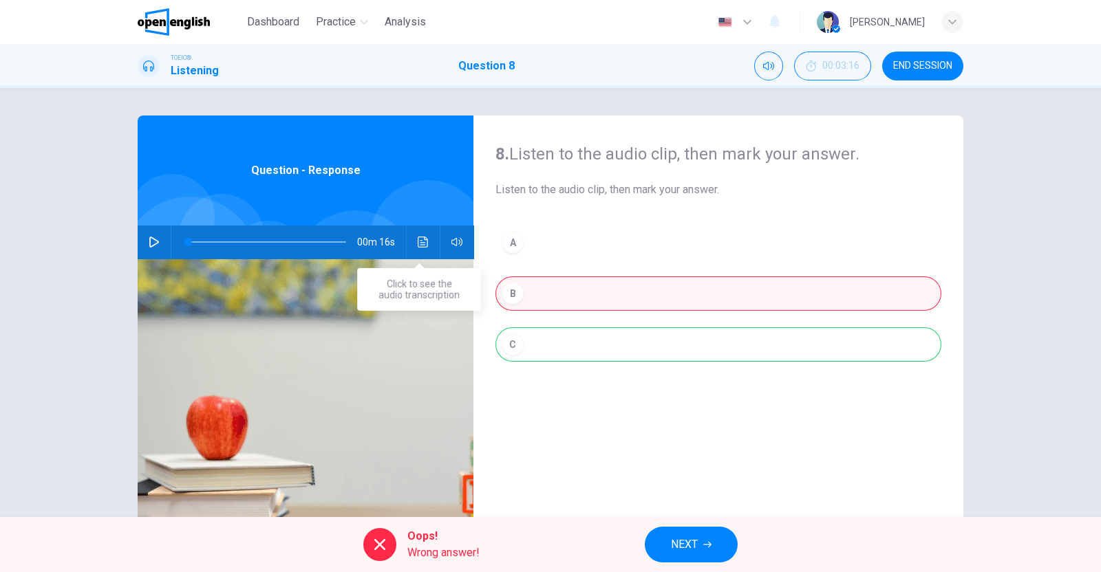
click at [419, 241] on icon "Click to see the audio transcription" at bounding box center [423, 242] width 11 height 11
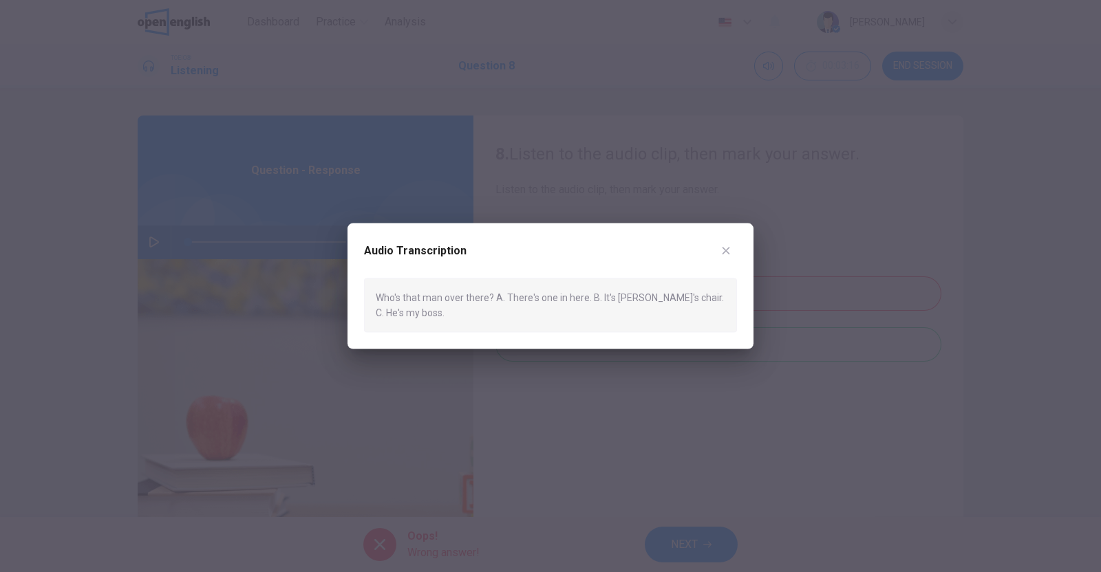
click at [724, 246] on icon "button" at bounding box center [725, 251] width 11 height 11
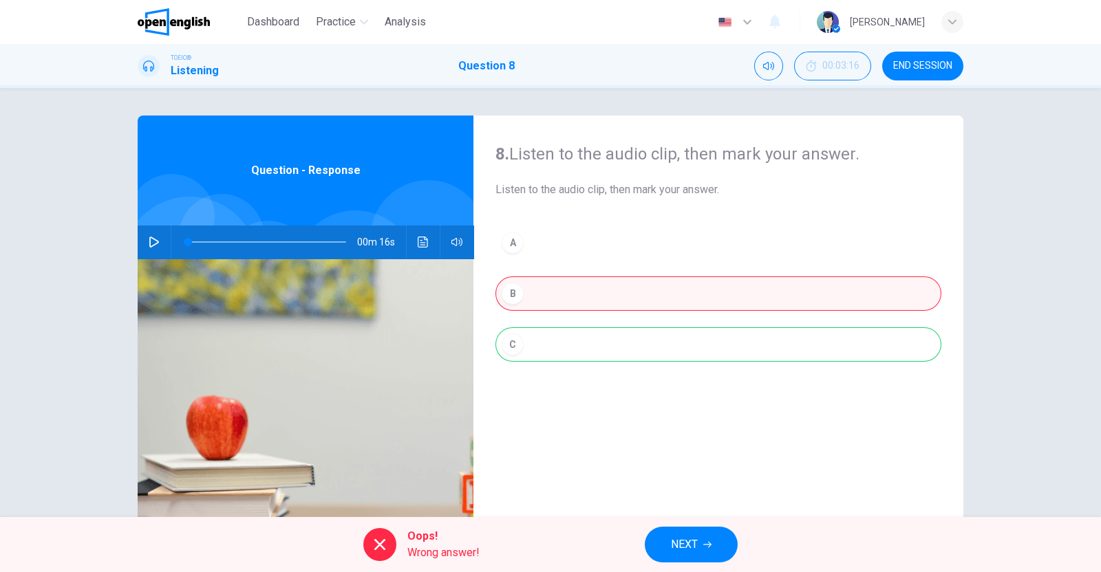
click at [711, 548] on icon "button" at bounding box center [707, 545] width 8 height 8
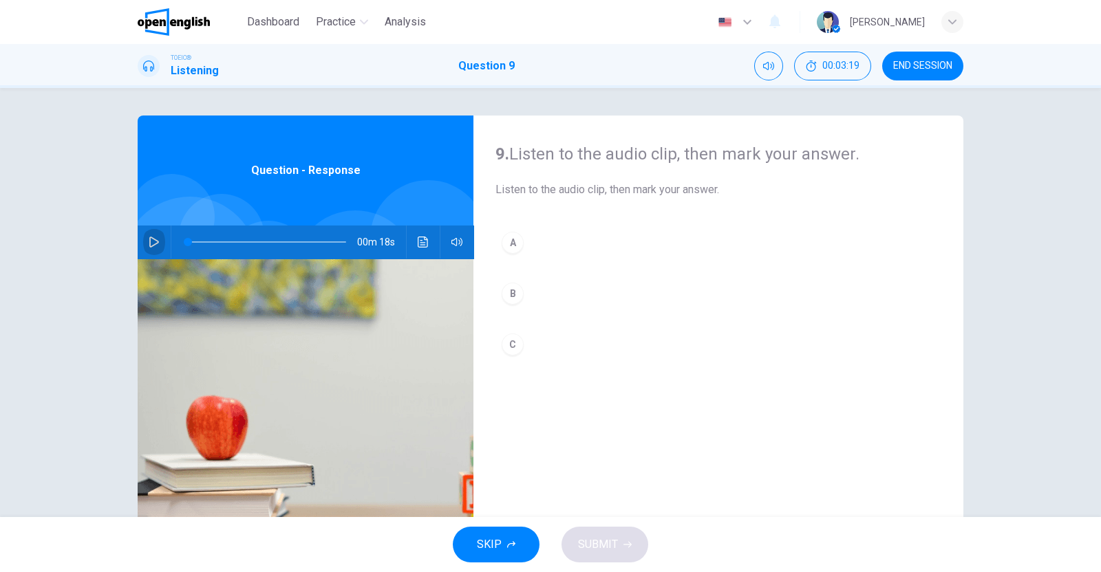
click at [151, 242] on icon "button" at bounding box center [154, 242] width 11 height 11
click at [511, 239] on div "A" at bounding box center [512, 243] width 22 height 22
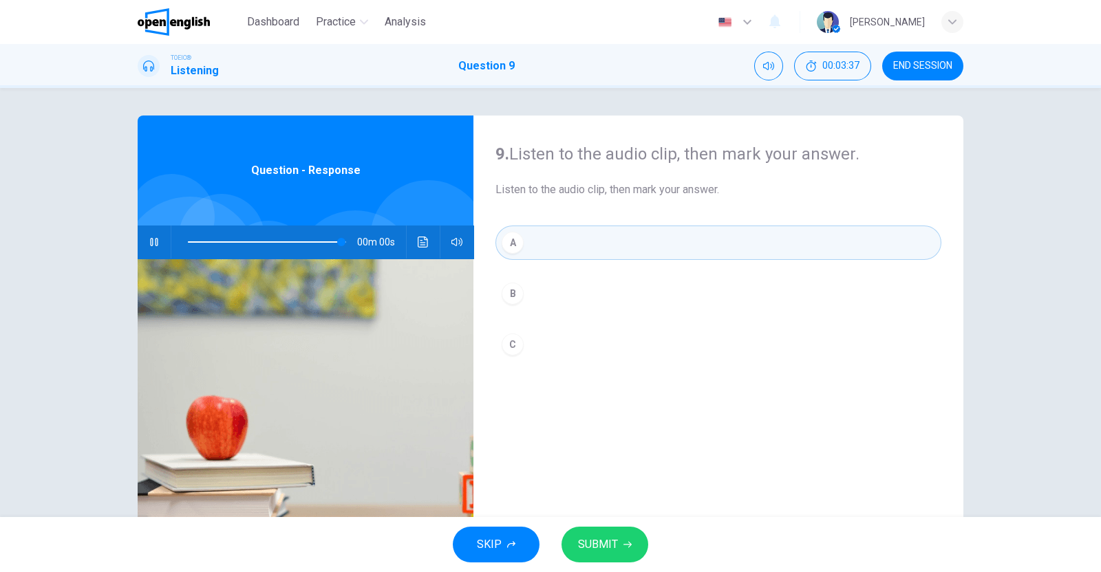
type input "*"
click at [604, 545] on span "SUBMIT" at bounding box center [598, 544] width 40 height 19
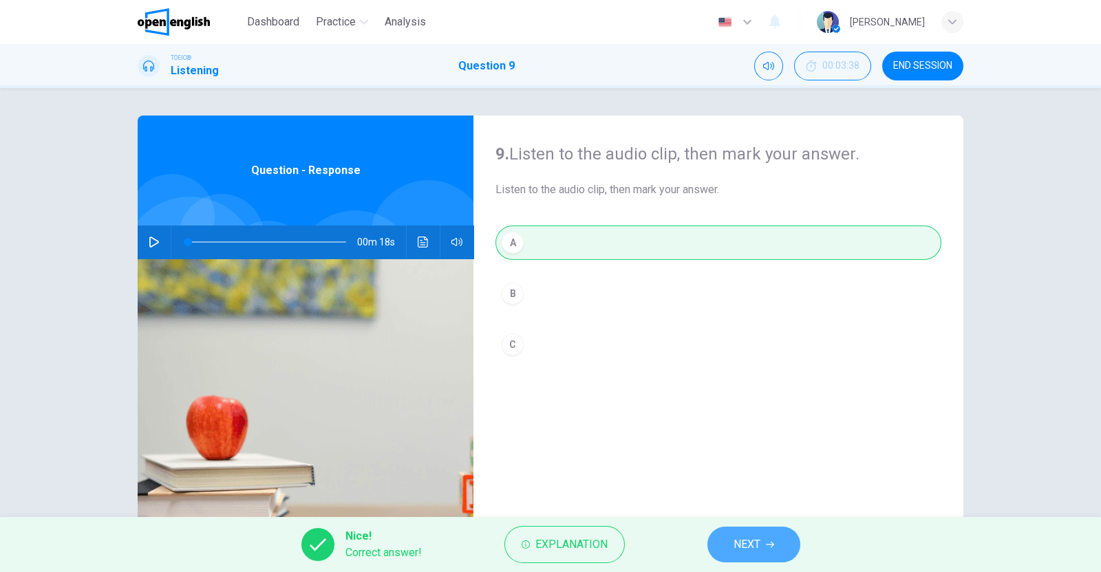
click at [767, 543] on icon "button" at bounding box center [770, 545] width 8 height 8
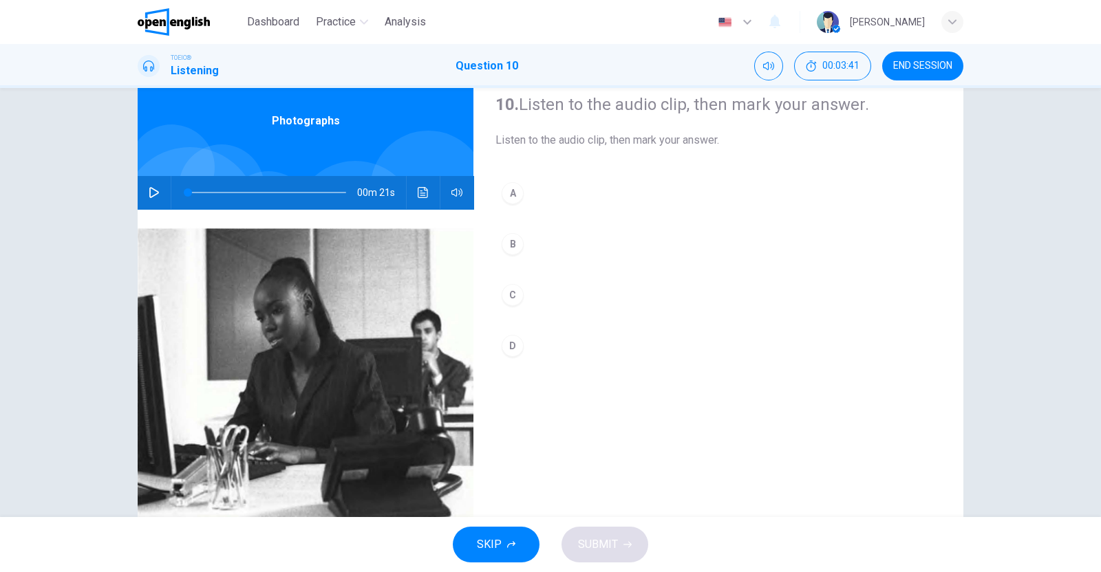
scroll to position [85, 0]
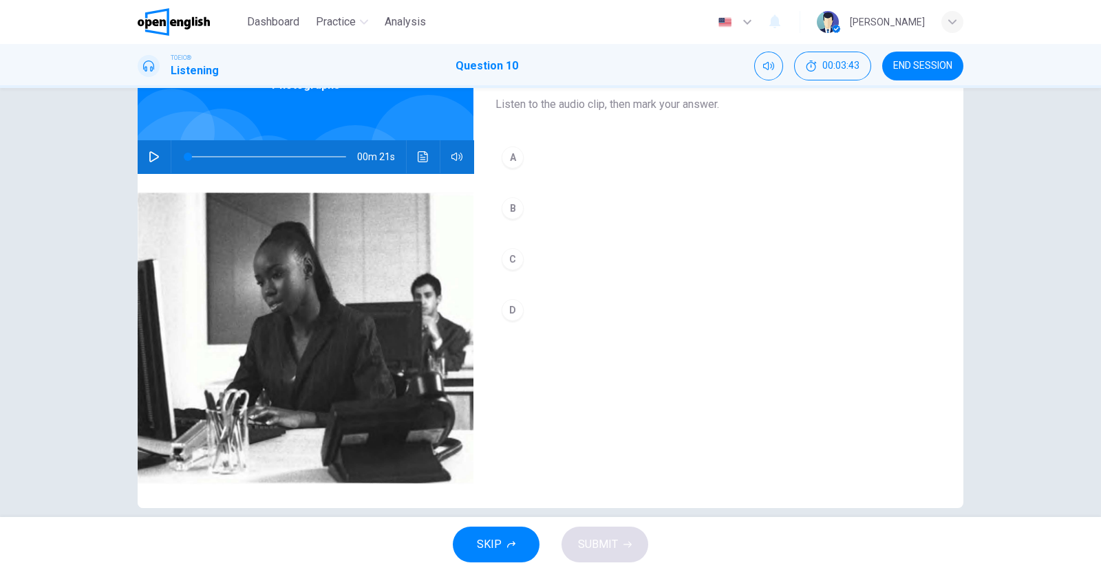
click at [151, 151] on icon "button" at bounding box center [154, 156] width 11 height 11
click at [151, 154] on icon "button" at bounding box center [154, 156] width 10 height 11
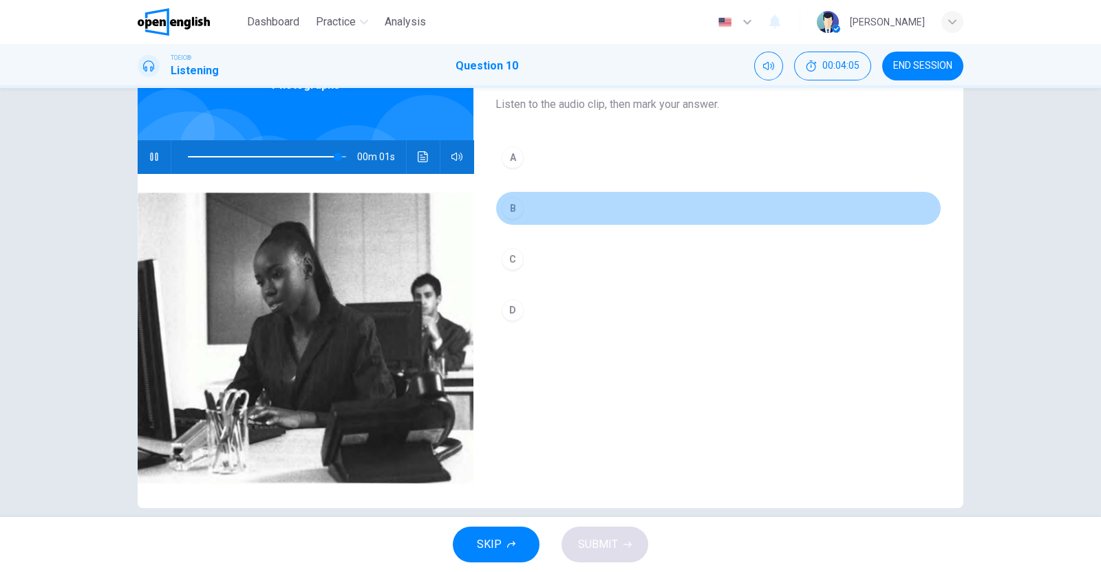
click at [510, 204] on div "B" at bounding box center [512, 208] width 22 height 22
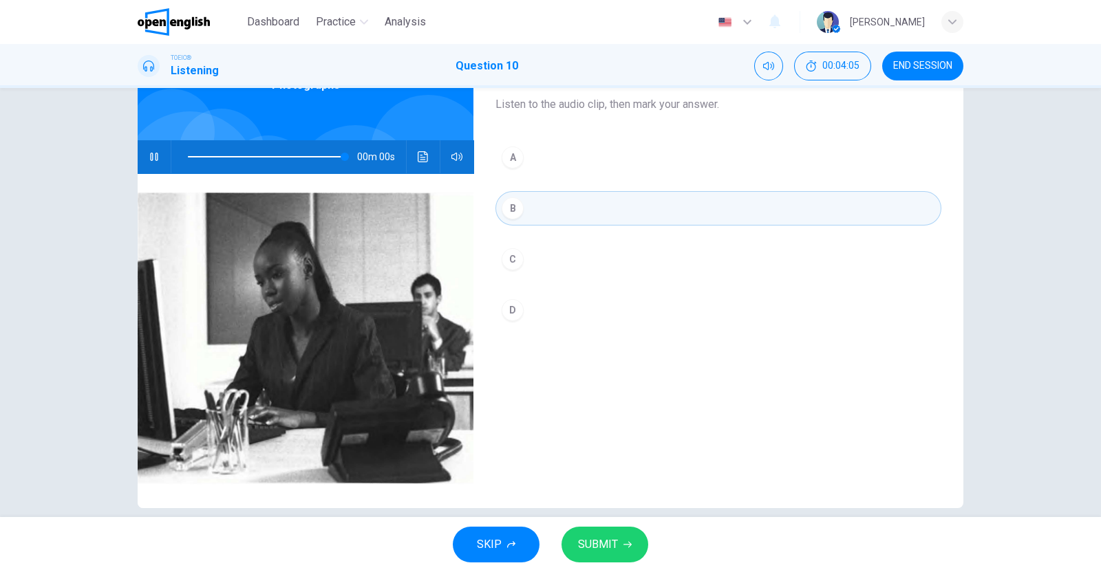
type input "*"
click at [604, 552] on span "SUBMIT" at bounding box center [598, 544] width 40 height 19
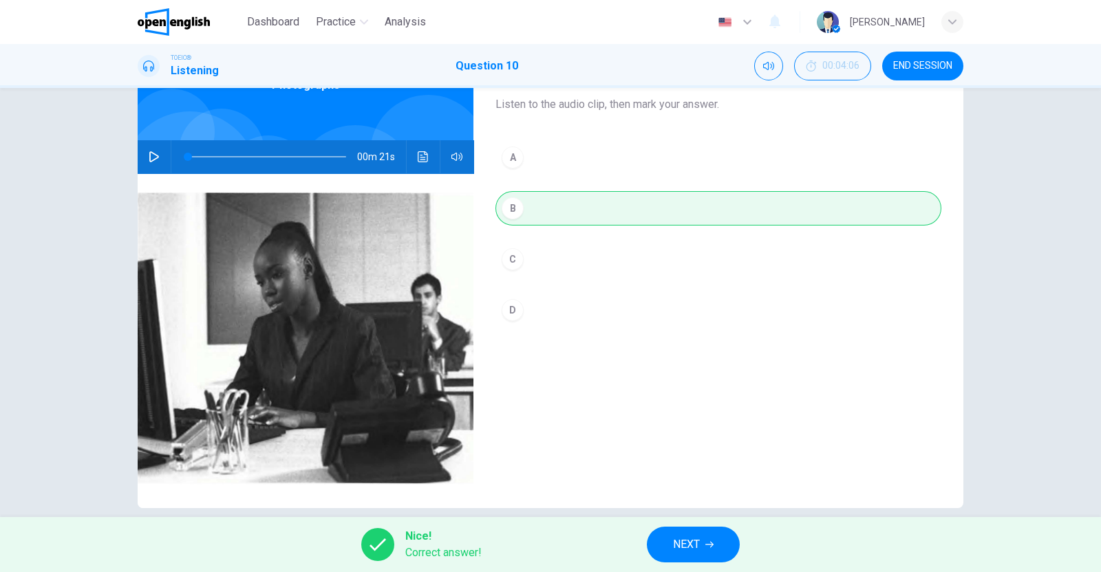
click at [713, 548] on button "NEXT" at bounding box center [693, 545] width 93 height 36
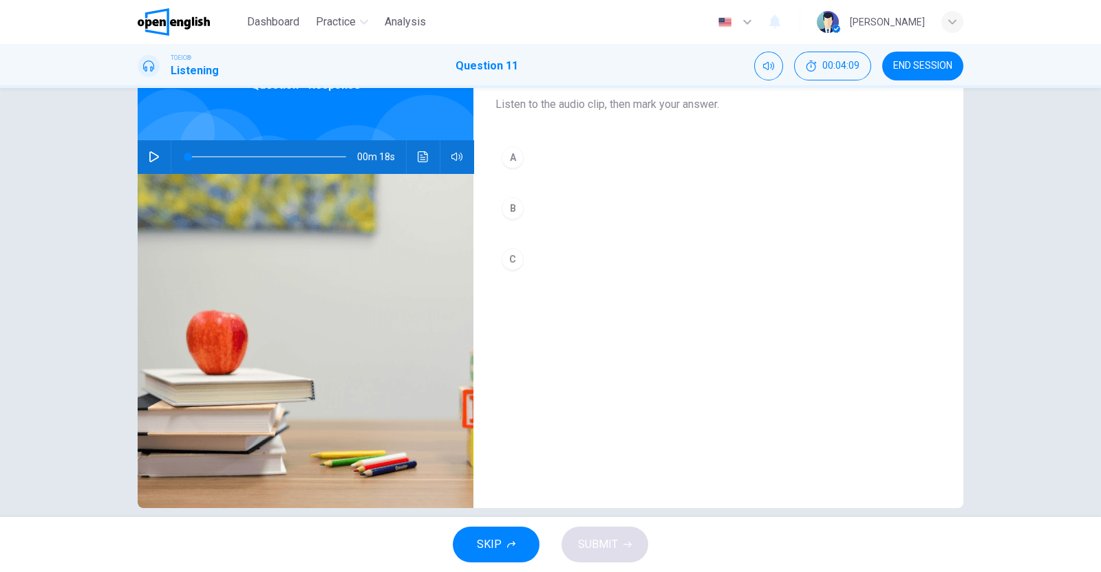
scroll to position [0, 0]
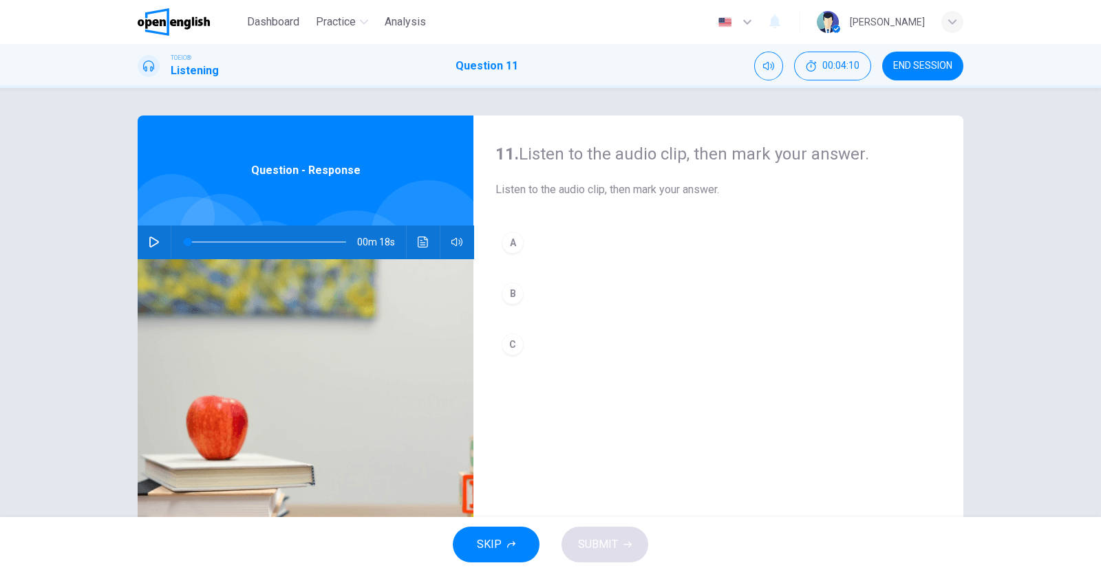
click at [151, 237] on icon "button" at bounding box center [154, 242] width 11 height 11
click at [508, 290] on div "B" at bounding box center [512, 294] width 22 height 22
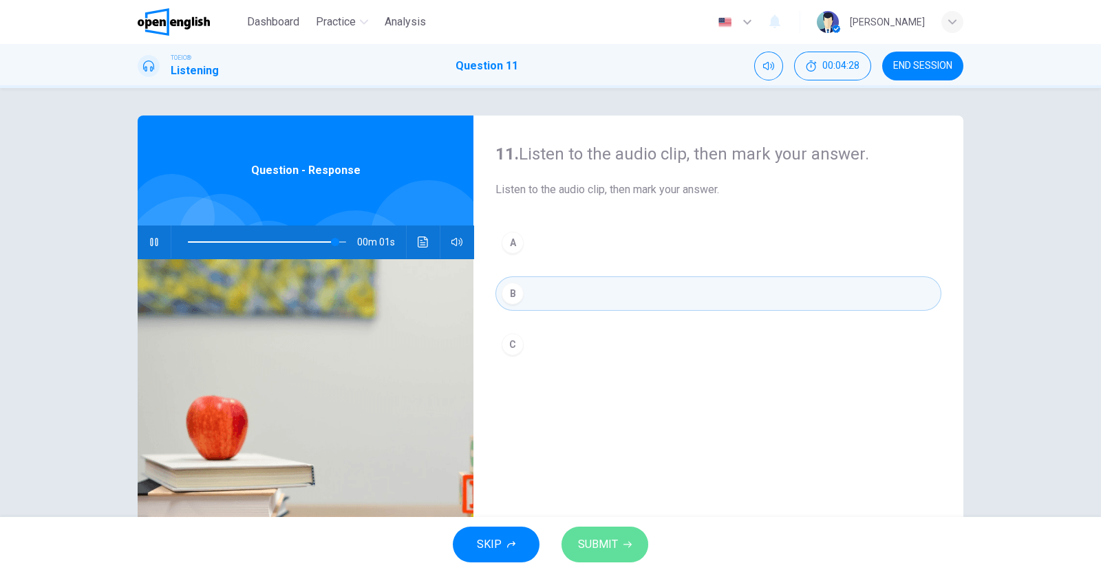
click at [614, 541] on span "SUBMIT" at bounding box center [598, 544] width 40 height 19
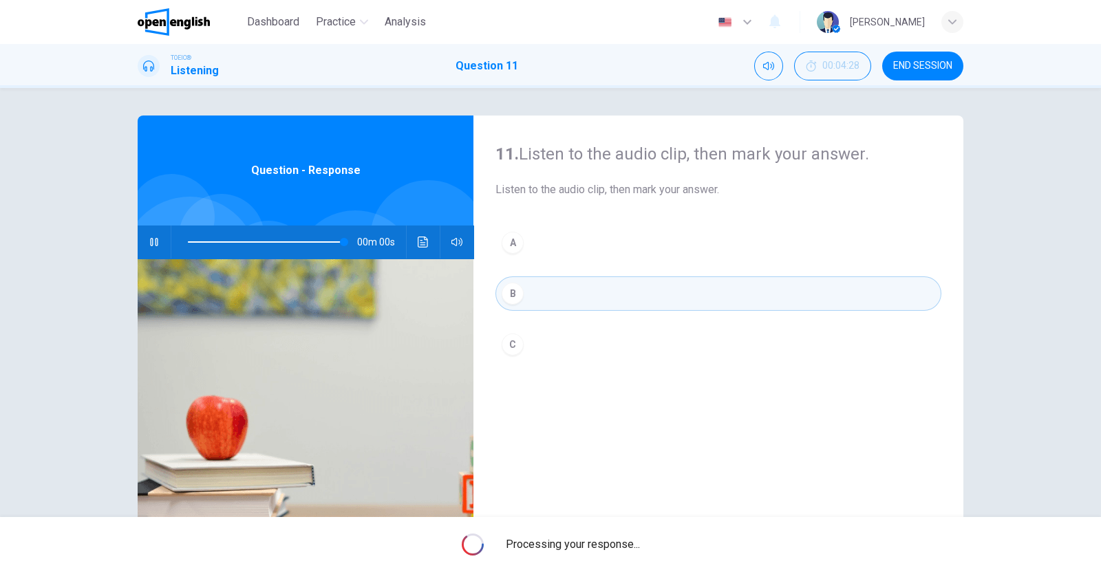
type input "*"
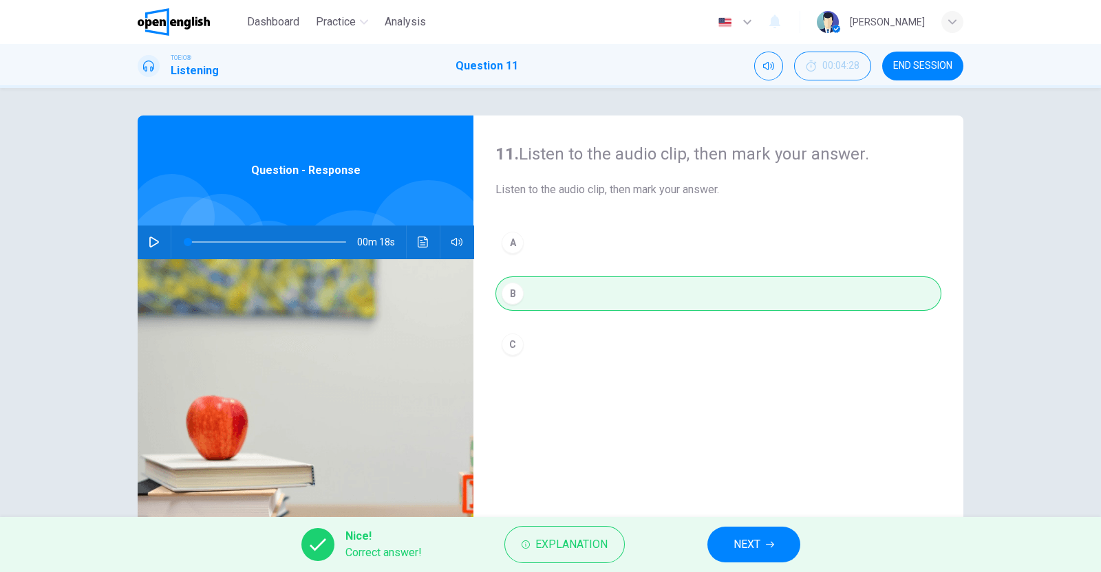
click at [759, 533] on button "NEXT" at bounding box center [753, 545] width 93 height 36
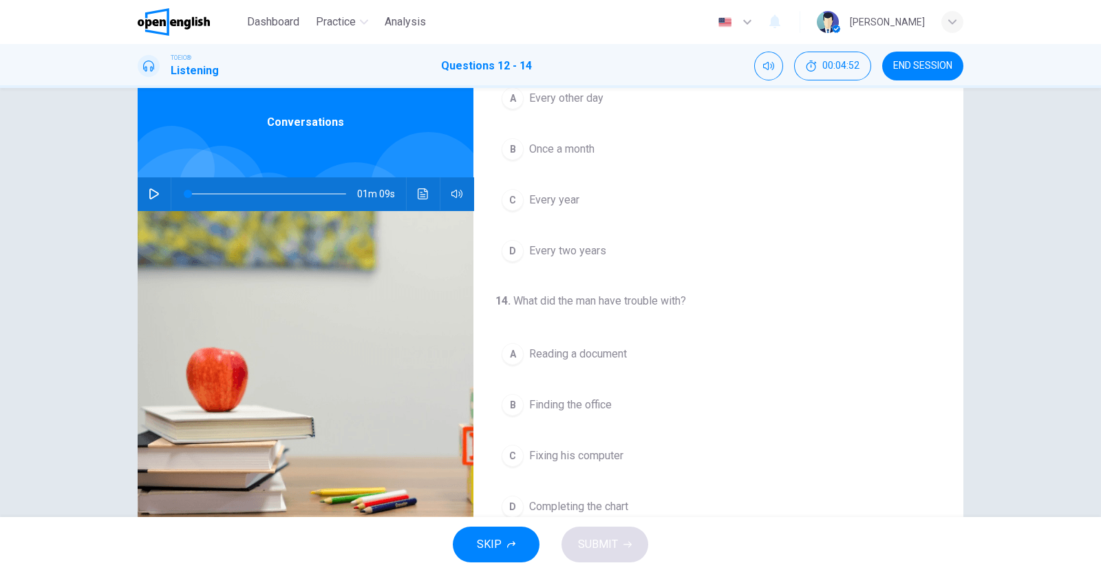
scroll to position [85, 0]
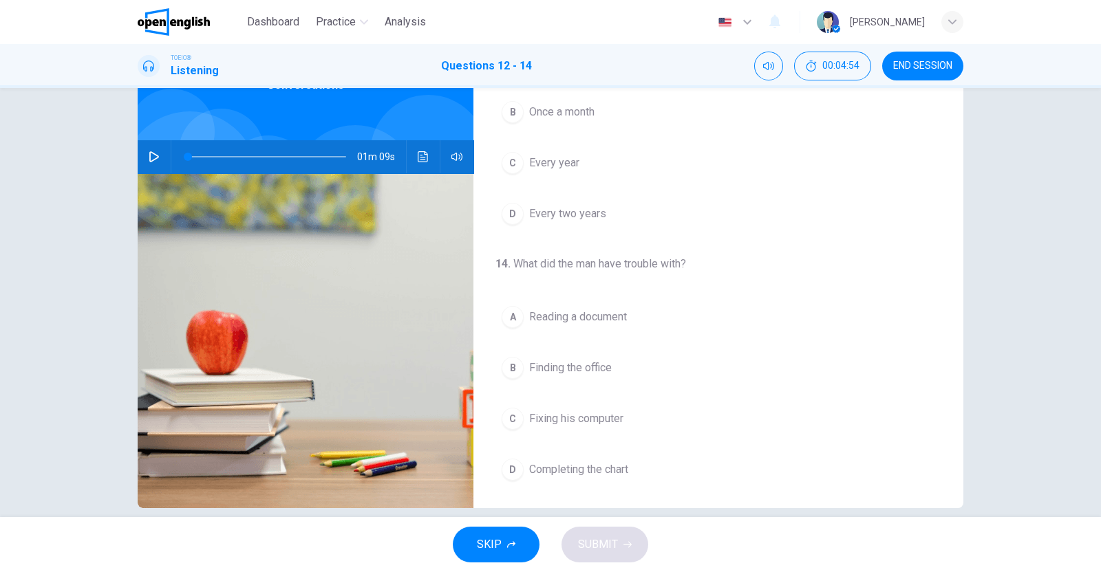
click at [149, 154] on icon "button" at bounding box center [154, 156] width 11 height 11
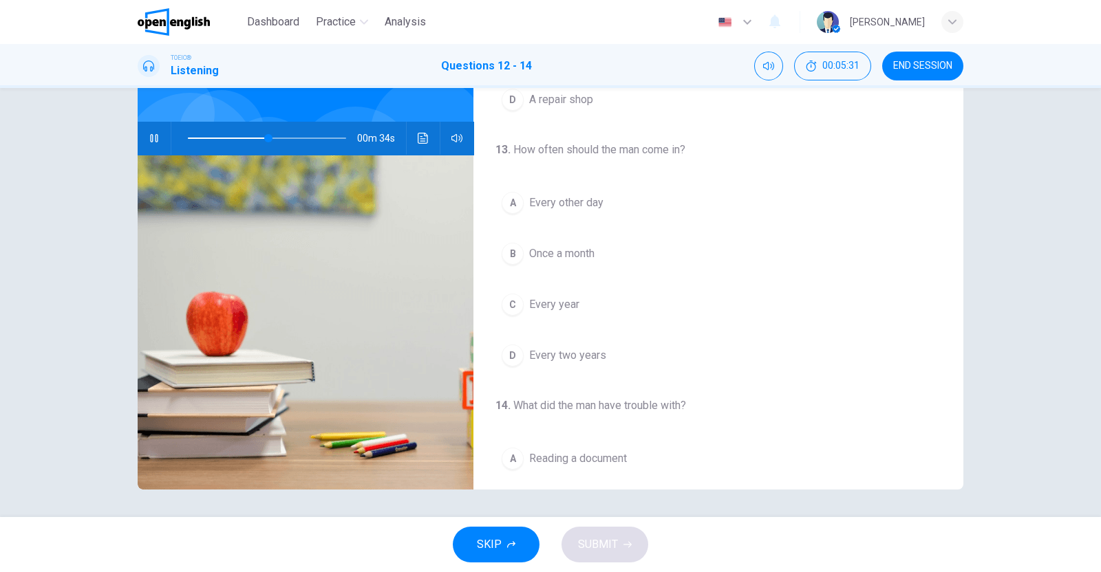
scroll to position [163, 0]
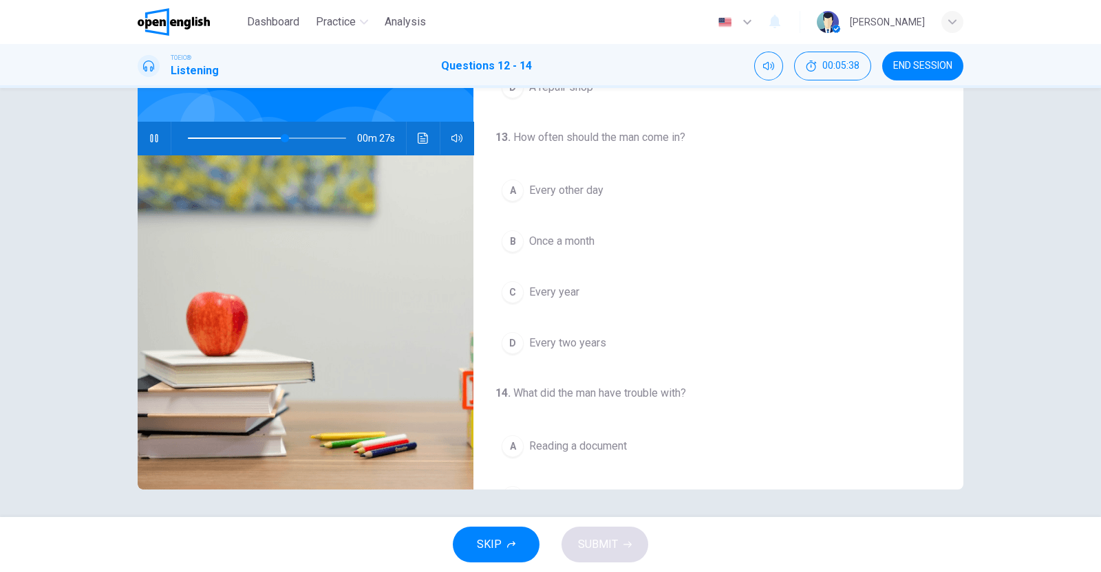
click at [529, 239] on span "Once a month" at bounding box center [561, 241] width 65 height 17
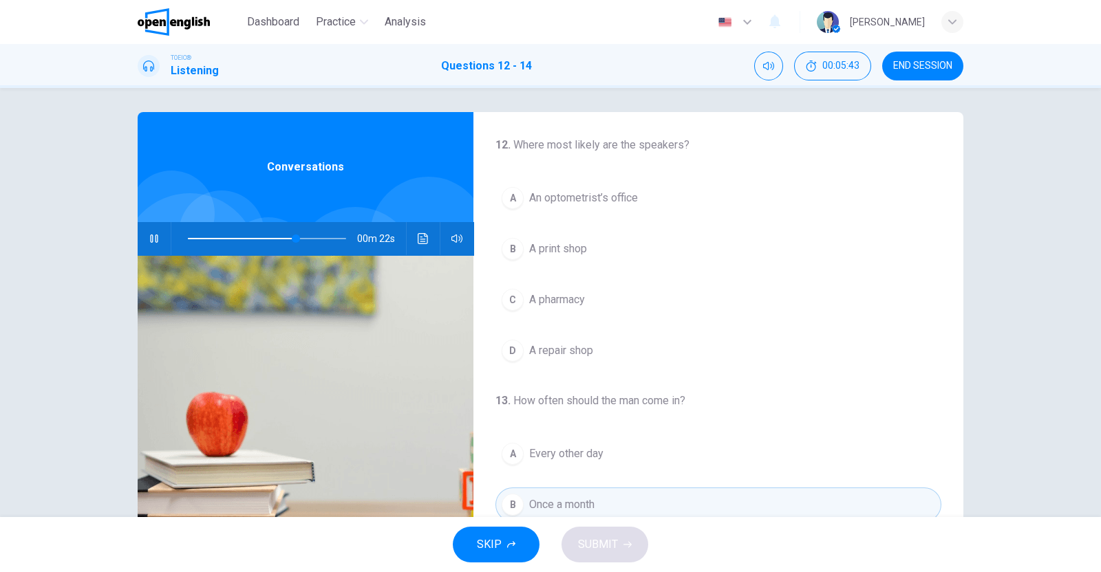
scroll to position [0, 0]
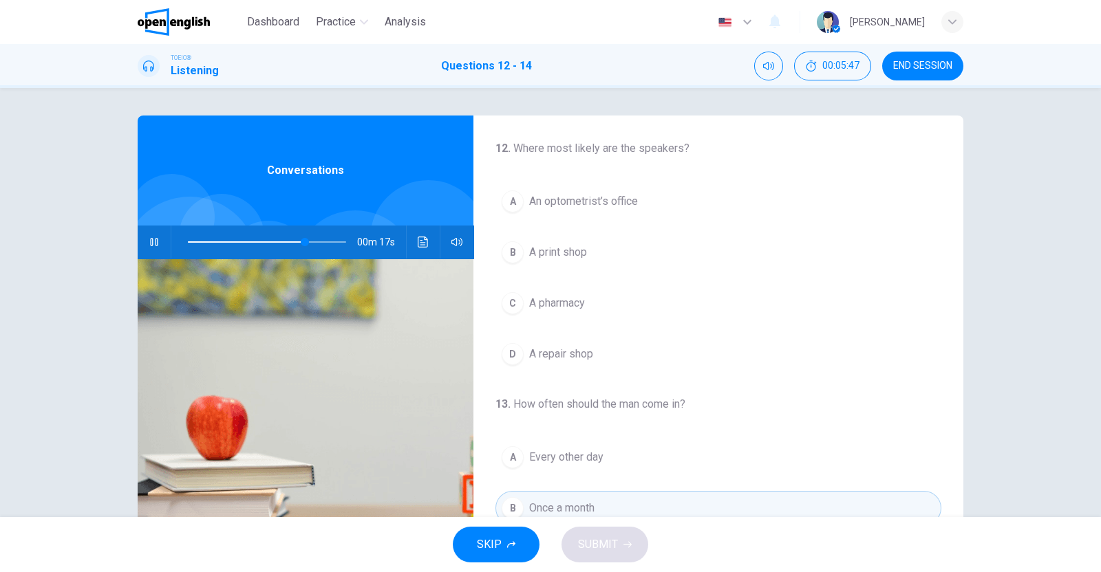
drag, startPoint x: 507, startPoint y: 195, endPoint x: 583, endPoint y: 221, distance: 80.1
click at [508, 196] on div "A" at bounding box center [512, 202] width 22 height 22
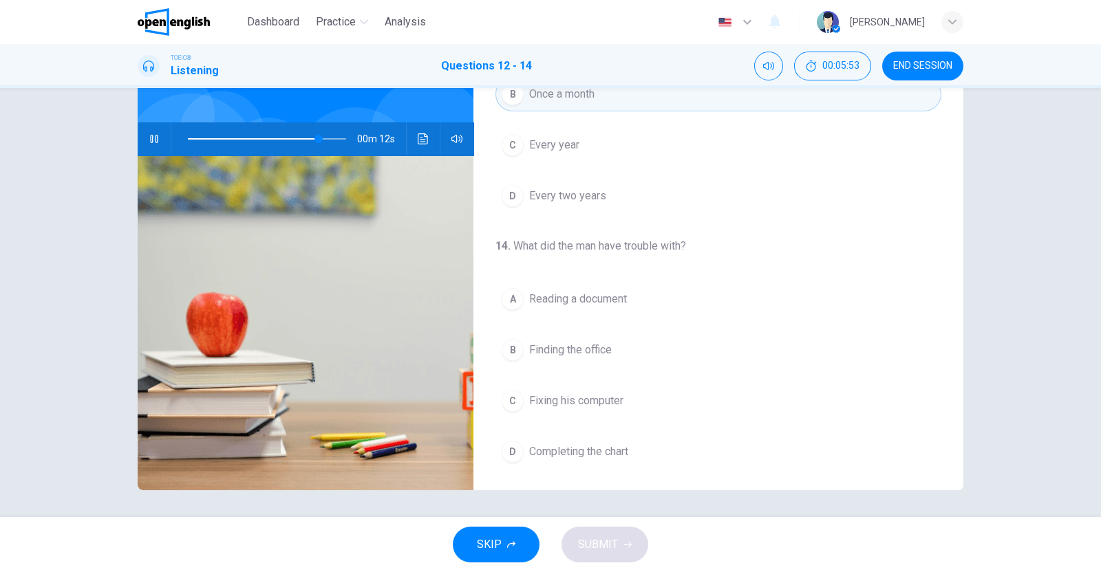
scroll to position [104, 0]
click at [506, 290] on div "A" at bounding box center [512, 299] width 22 height 22
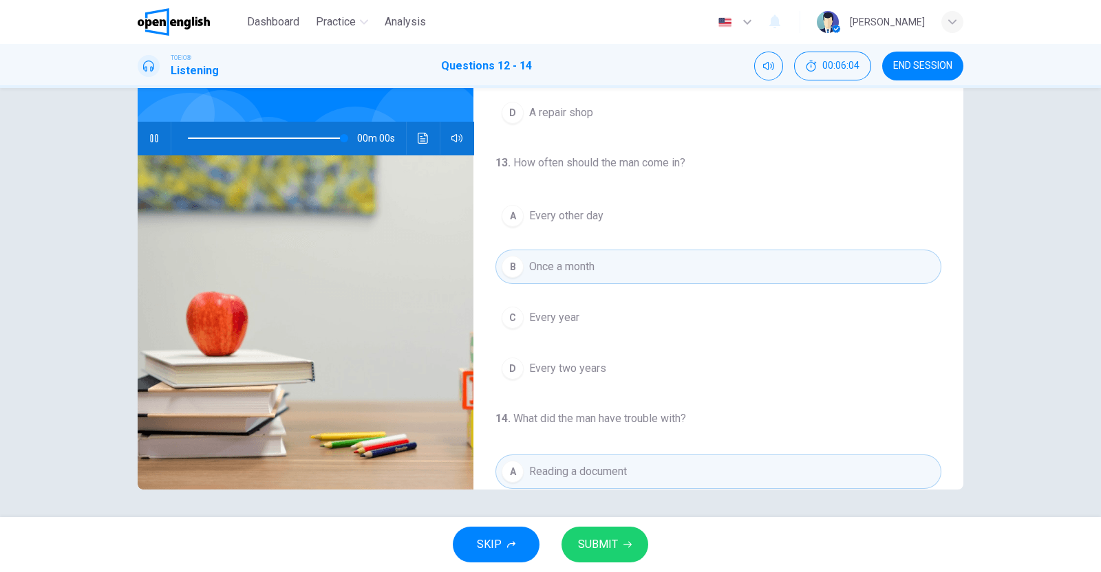
scroll to position [258, 0]
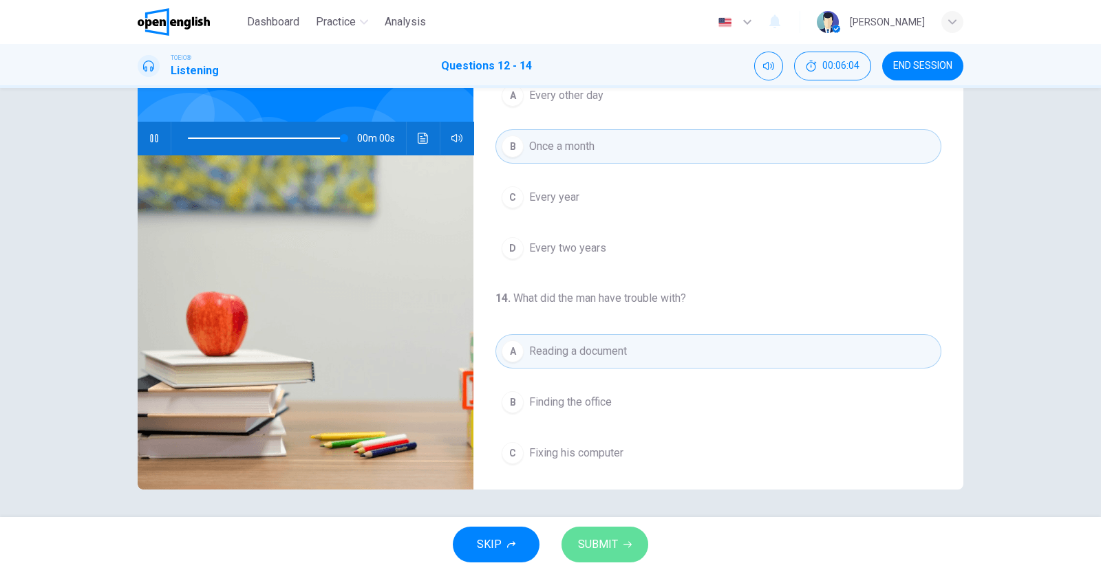
click at [618, 540] on button "SUBMIT" at bounding box center [604, 545] width 87 height 36
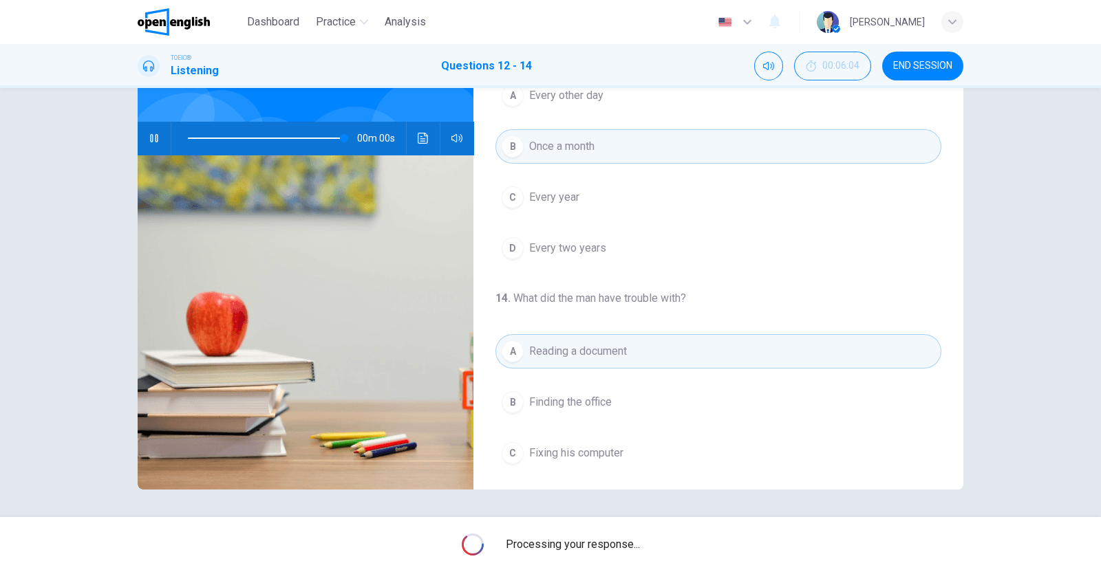
type input "*"
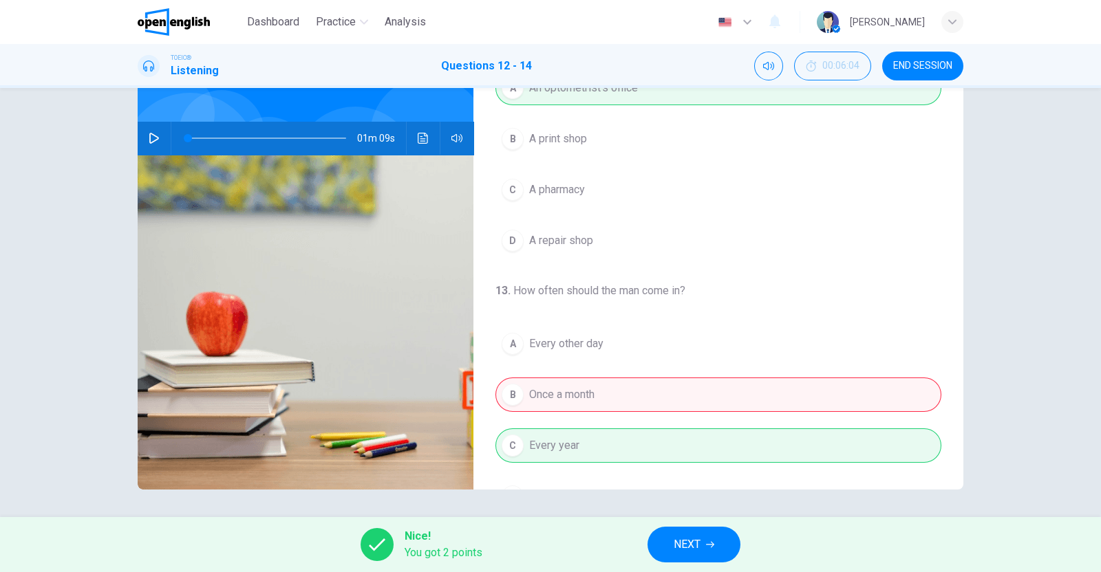
scroll to position [0, 0]
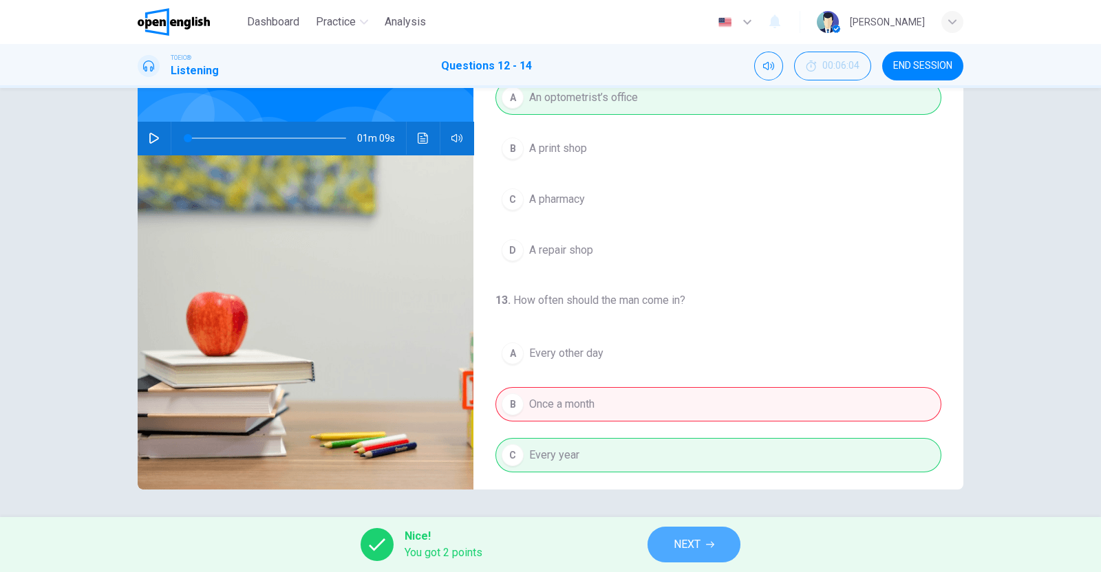
click at [714, 541] on icon "button" at bounding box center [710, 545] width 8 height 8
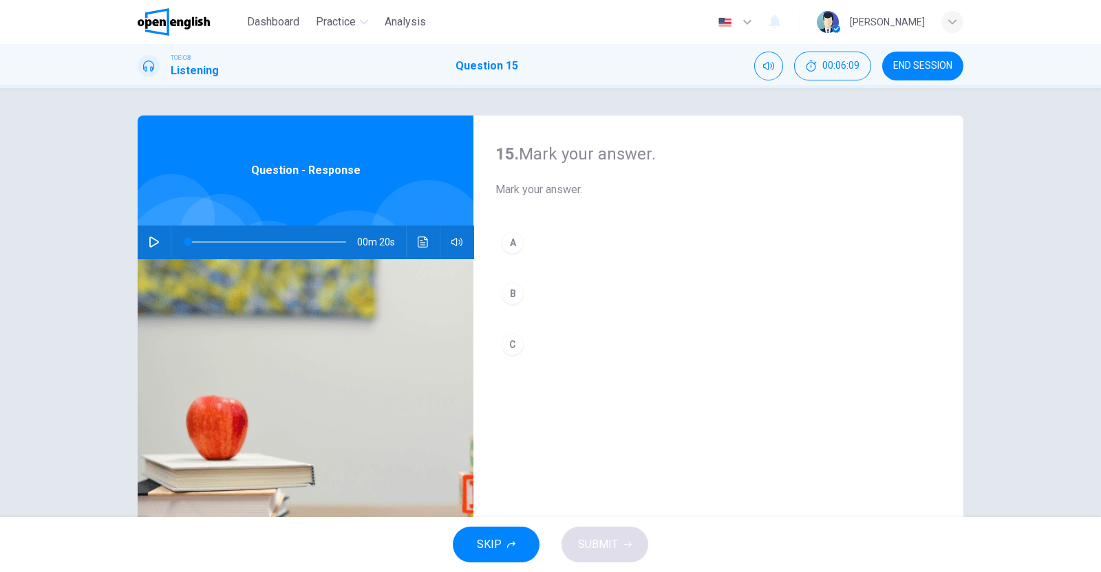
click at [151, 244] on icon "button" at bounding box center [154, 242] width 10 height 11
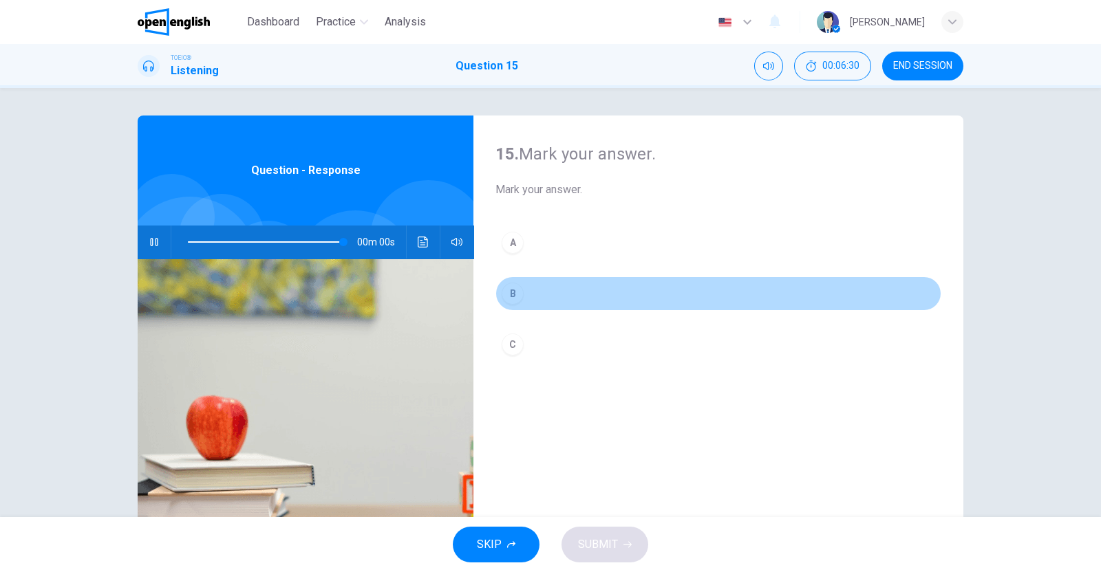
click at [507, 294] on div "B" at bounding box center [512, 294] width 22 height 22
type input "*"
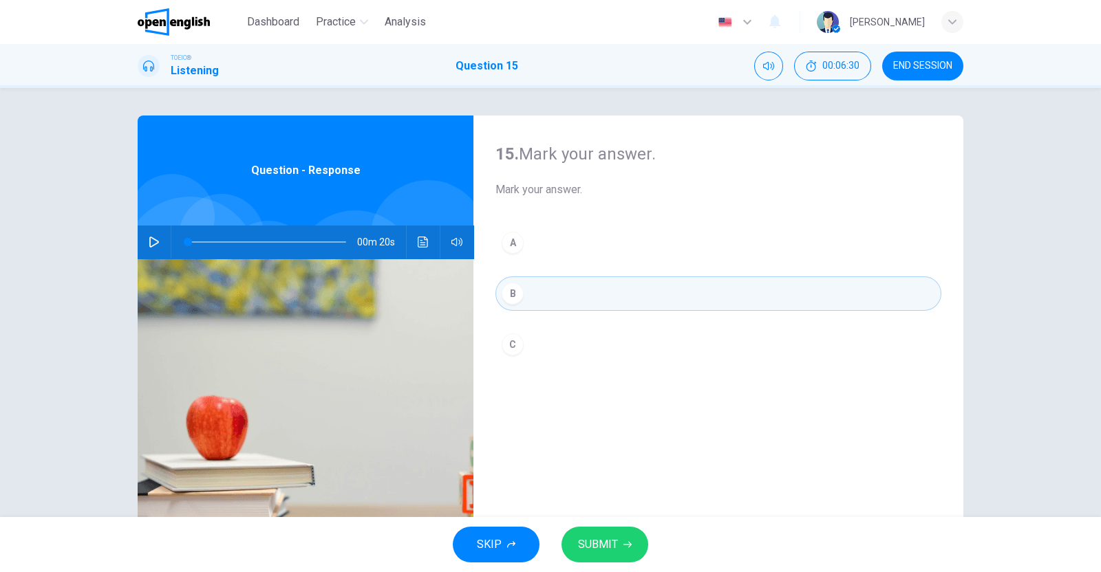
click at [604, 545] on span "SUBMIT" at bounding box center [598, 544] width 40 height 19
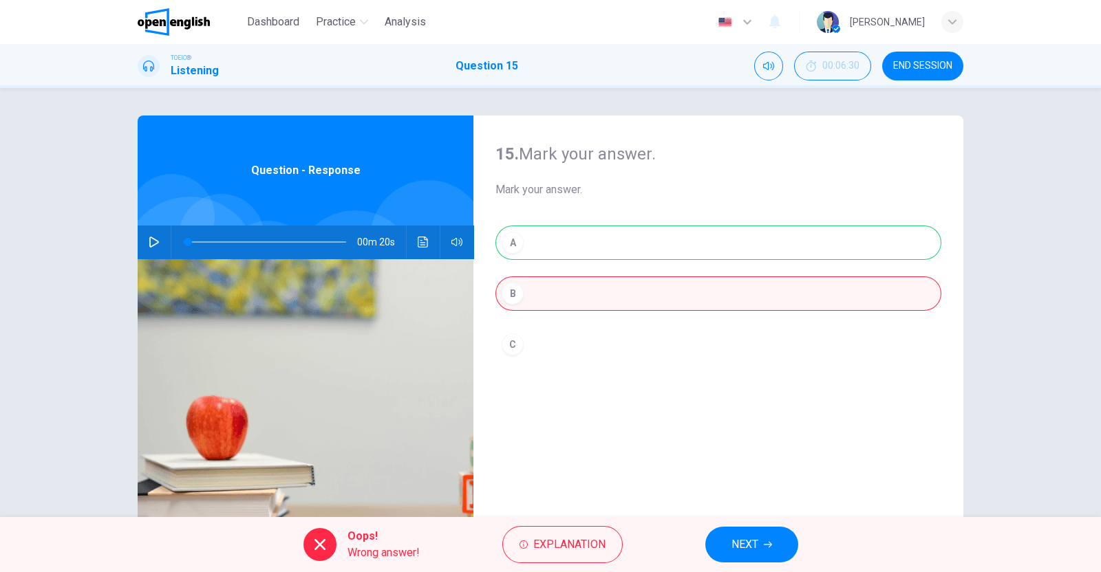
click at [752, 539] on span "NEXT" at bounding box center [744, 544] width 27 height 19
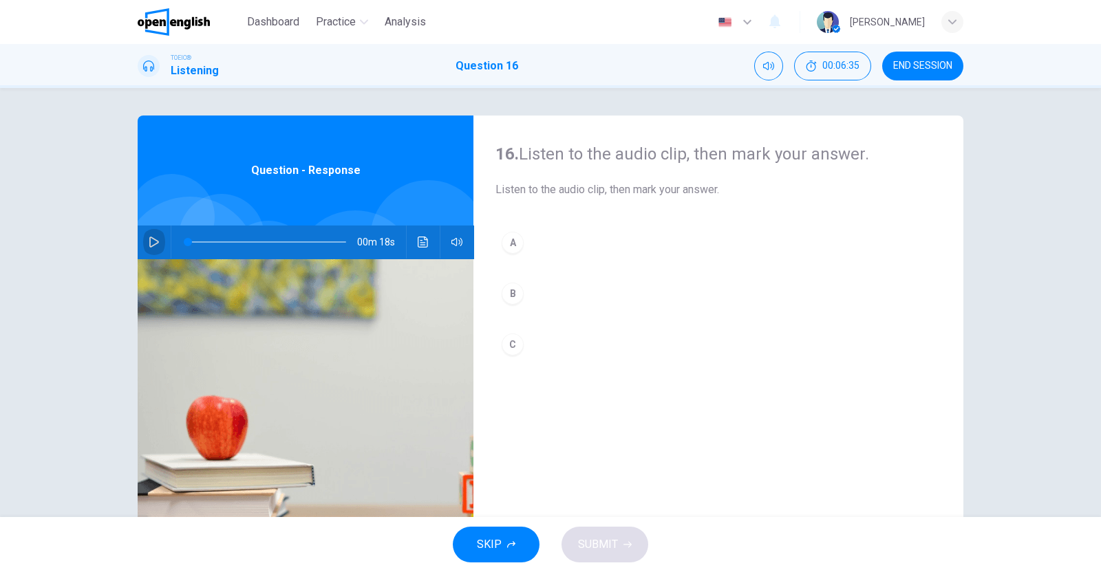
click at [149, 240] on icon "button" at bounding box center [154, 242] width 10 height 11
click at [507, 295] on div "B" at bounding box center [512, 294] width 22 height 22
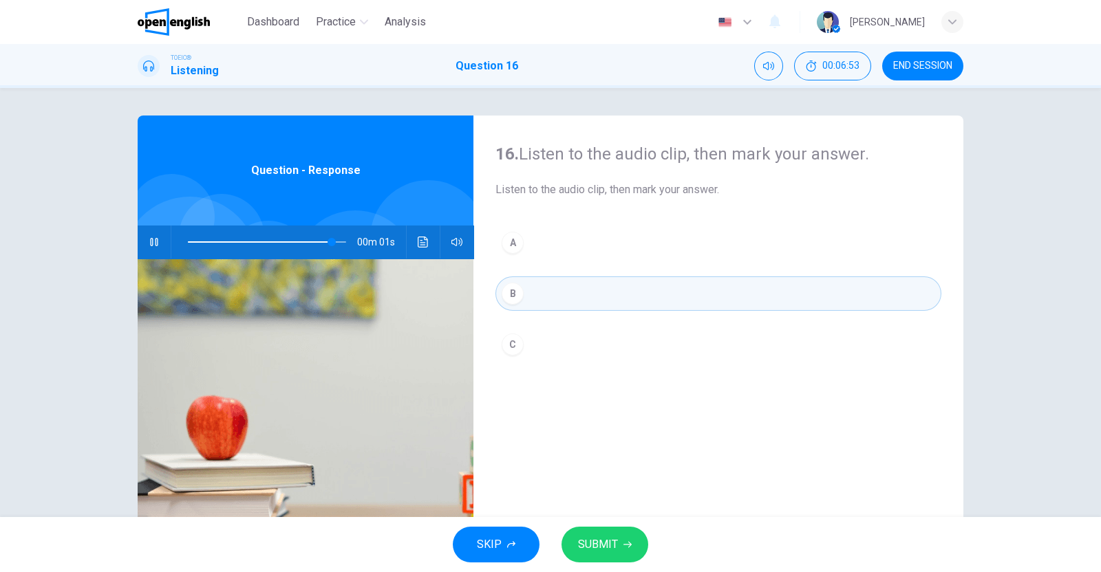
click at [625, 538] on button "SUBMIT" at bounding box center [604, 545] width 87 height 36
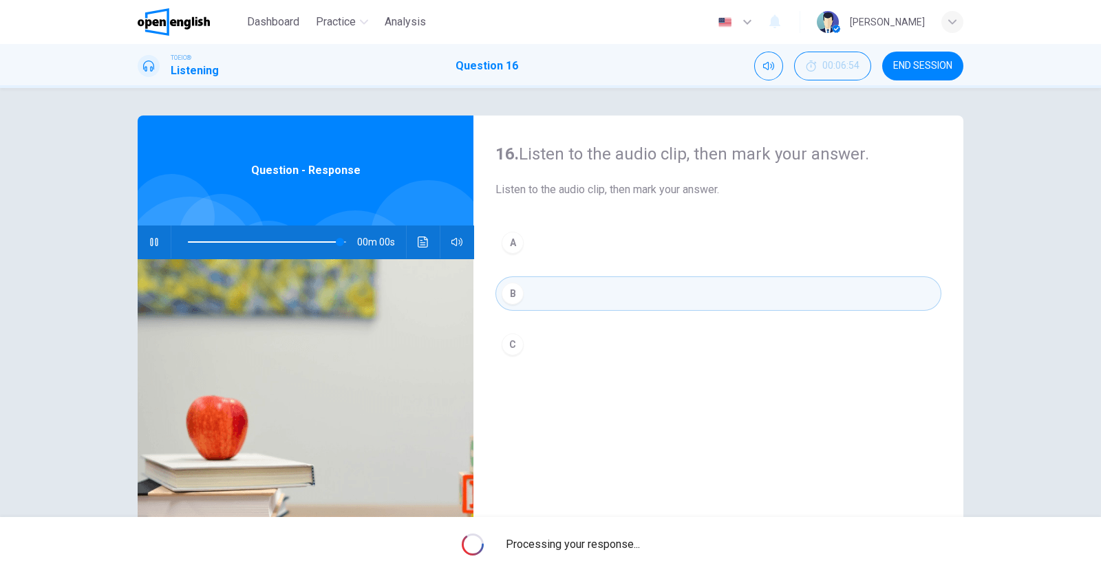
type input "*"
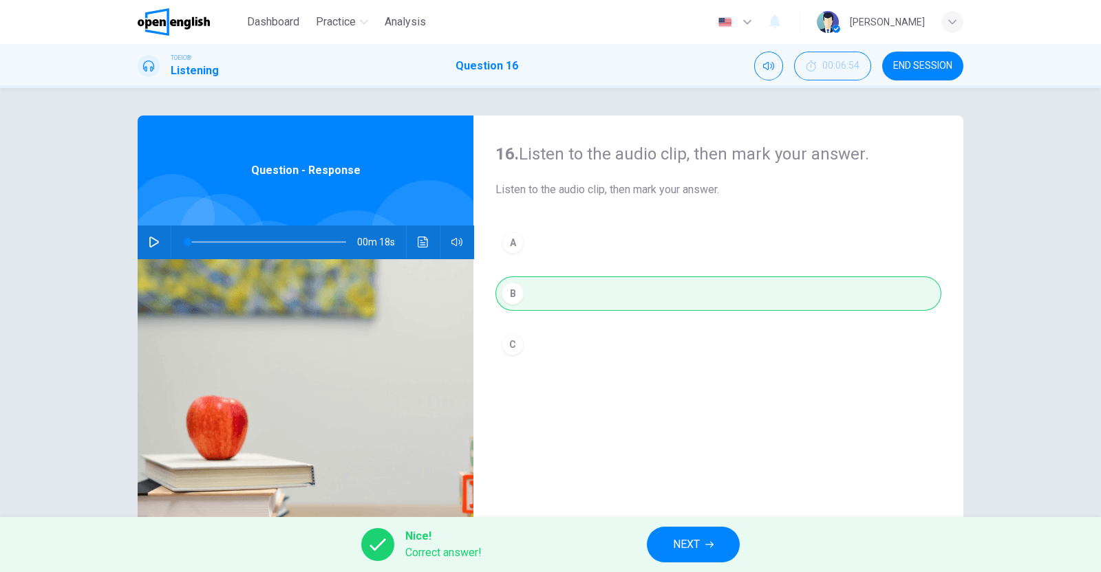
click at [703, 541] on button "NEXT" at bounding box center [693, 545] width 93 height 36
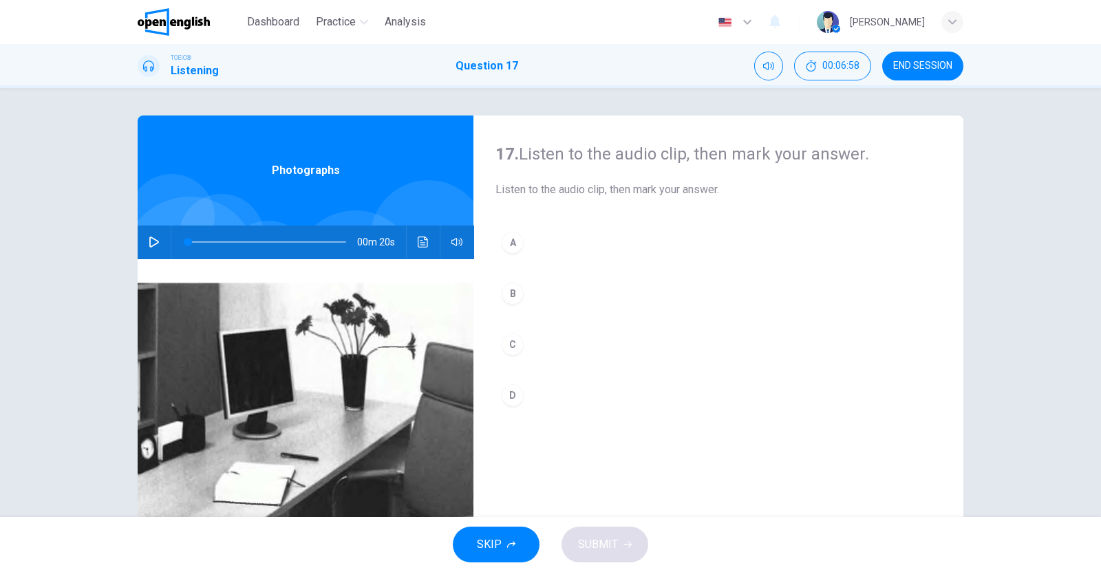
click at [149, 239] on icon "button" at bounding box center [154, 242] width 10 height 11
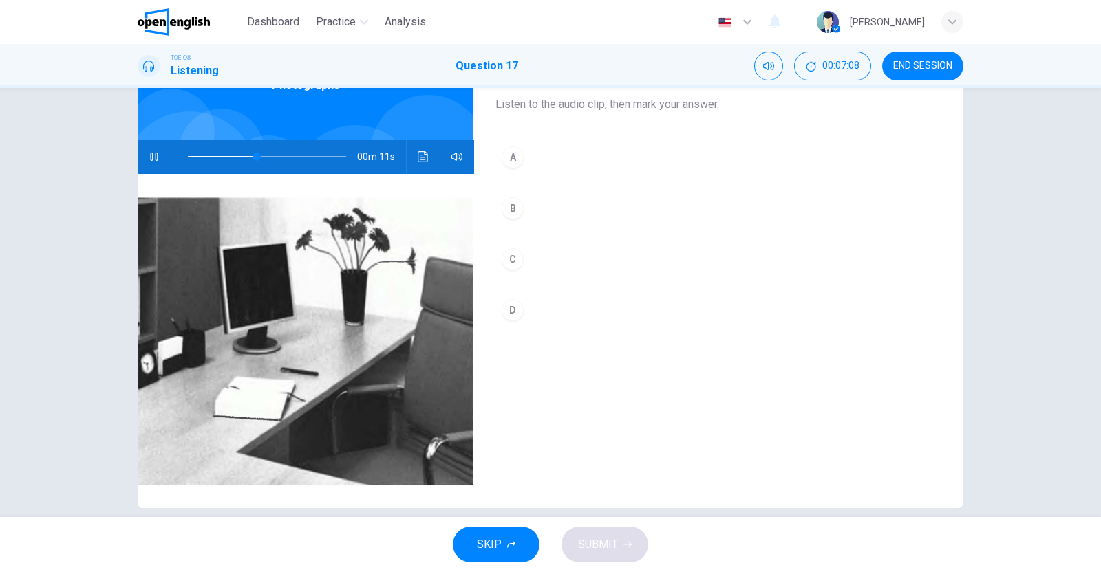
click at [510, 202] on div "B" at bounding box center [512, 208] width 22 height 22
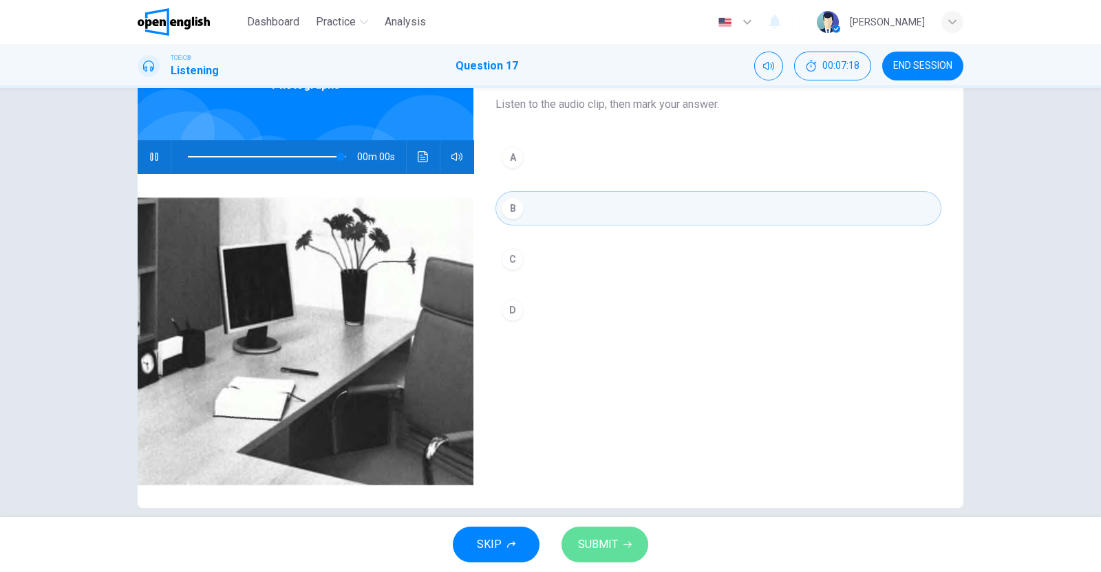
click at [601, 543] on span "SUBMIT" at bounding box center [598, 544] width 40 height 19
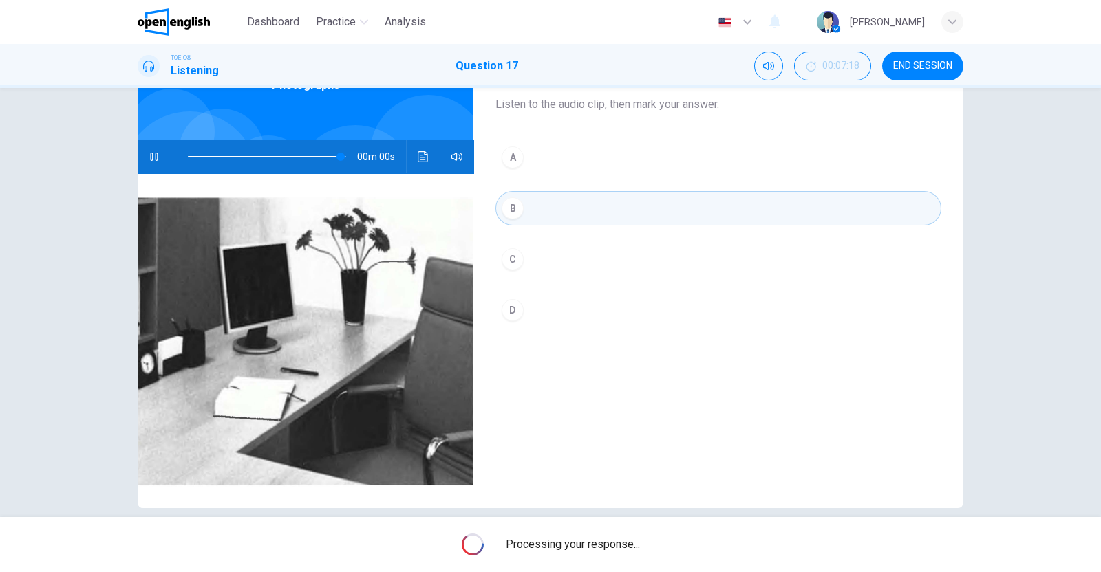
type input "*"
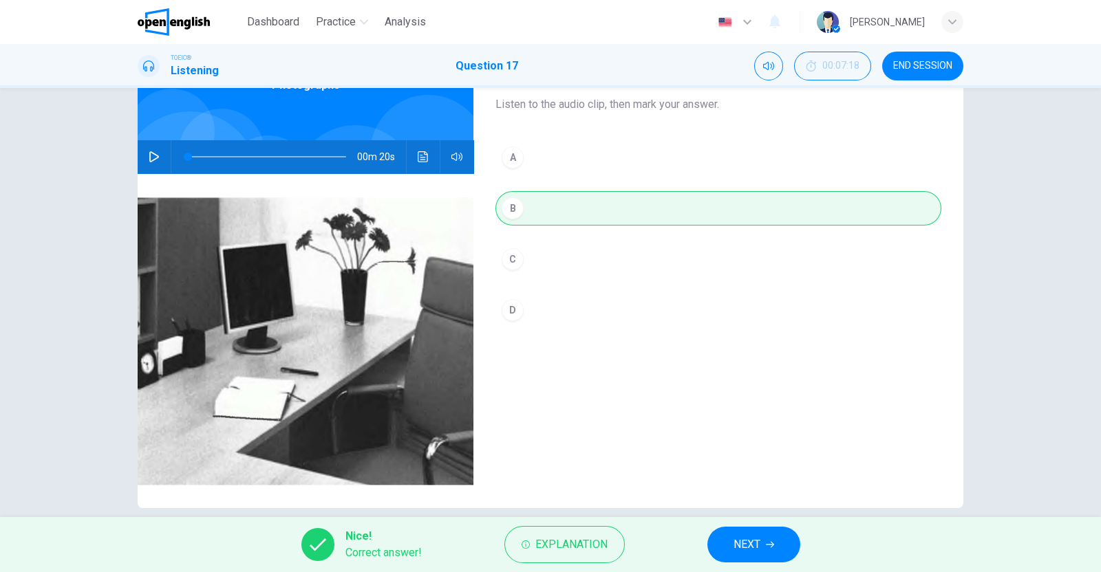
click at [753, 545] on span "NEXT" at bounding box center [746, 544] width 27 height 19
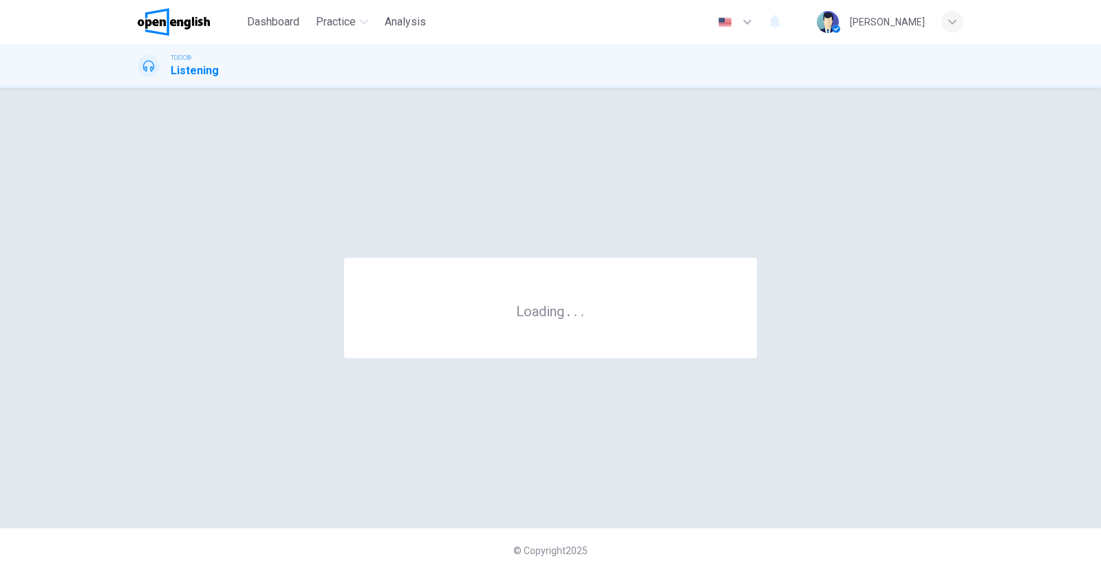
scroll to position [0, 0]
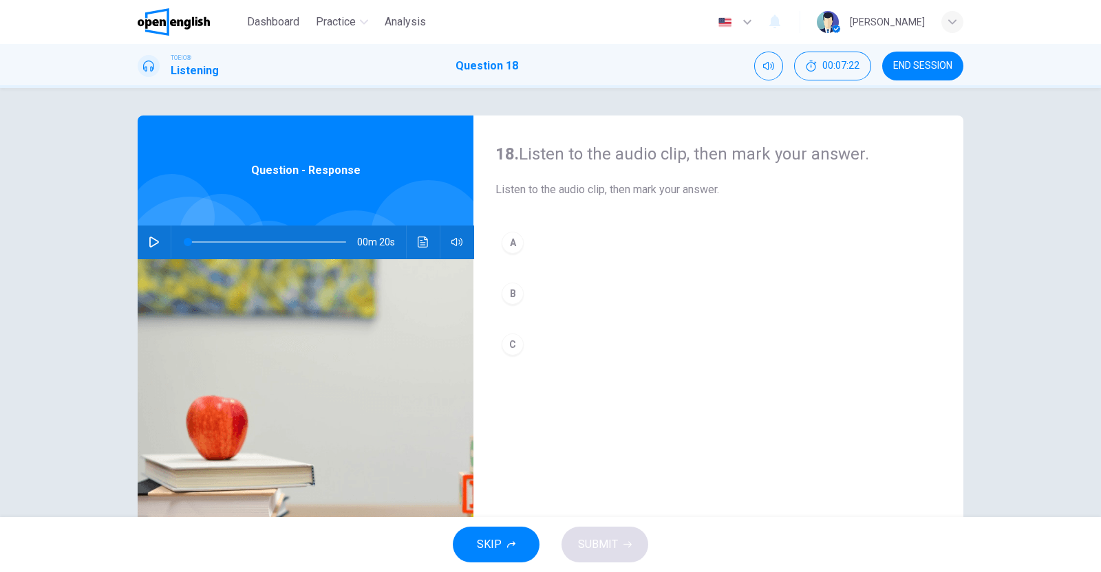
click at [149, 239] on icon "button" at bounding box center [154, 242] width 11 height 11
click at [508, 343] on div "C" at bounding box center [512, 345] width 22 height 22
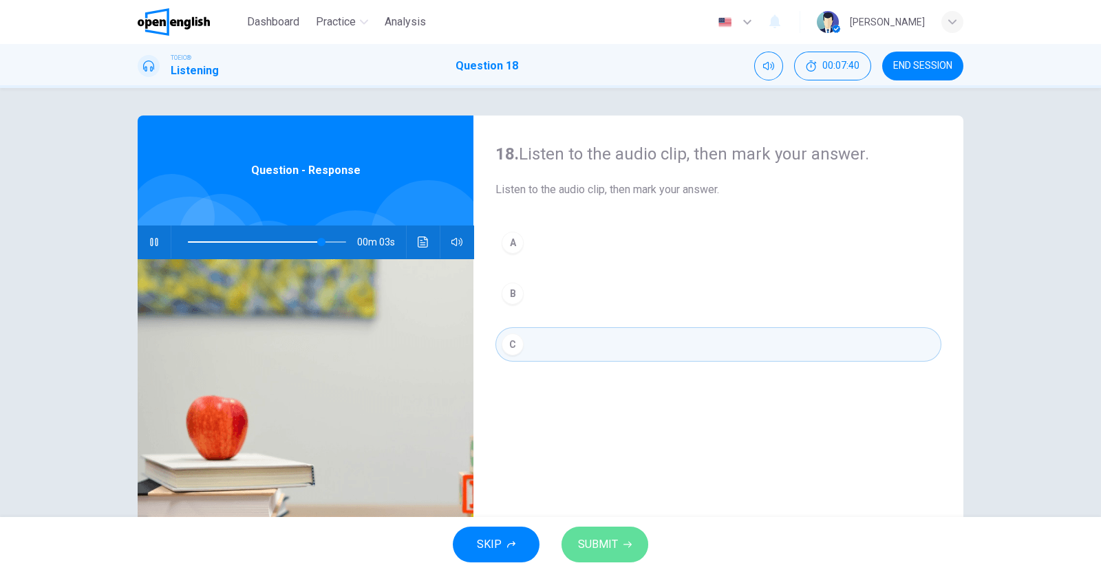
click at [623, 538] on button "SUBMIT" at bounding box center [604, 545] width 87 height 36
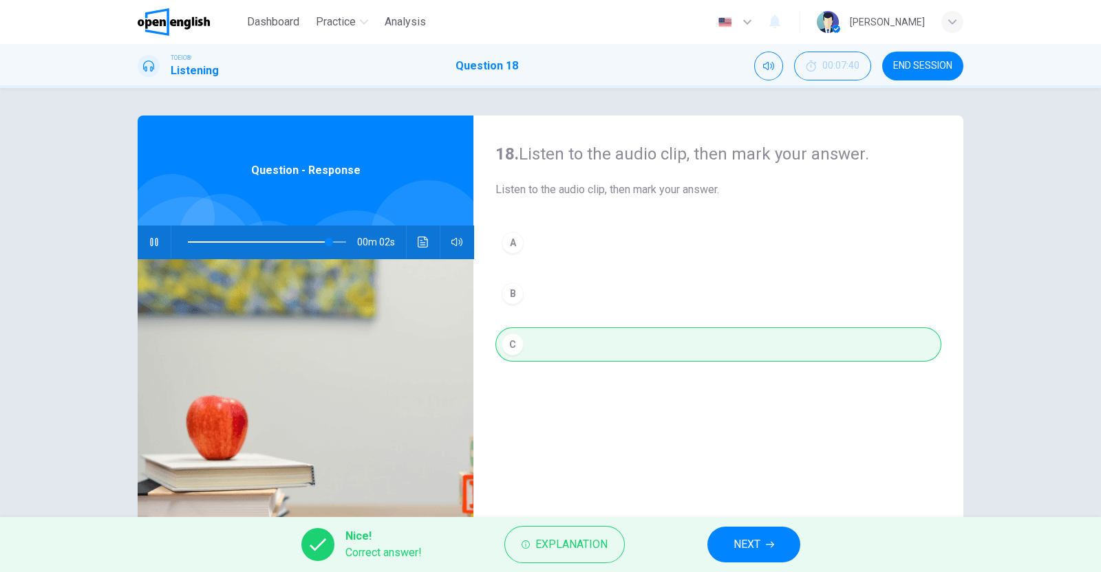
type input "**"
click at [786, 541] on button "NEXT" at bounding box center [753, 545] width 93 height 36
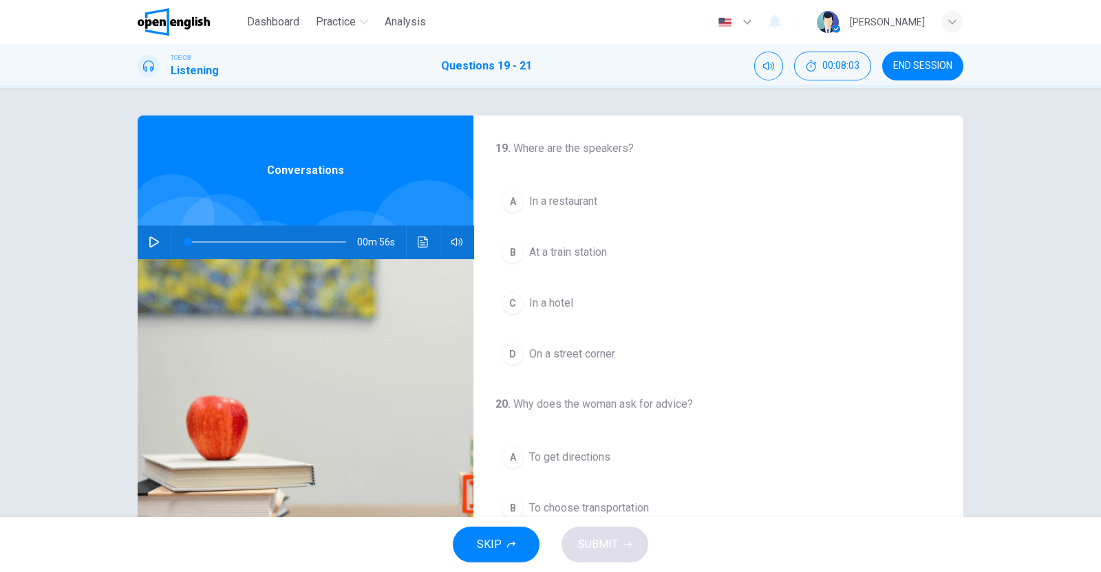
click at [153, 237] on icon "button" at bounding box center [154, 242] width 11 height 11
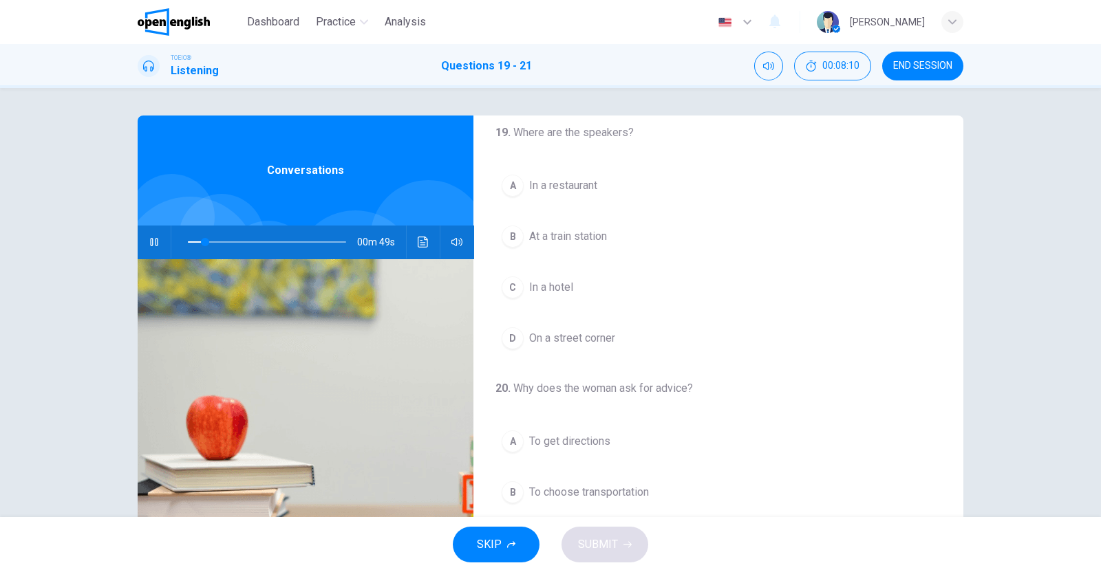
scroll to position [25, 0]
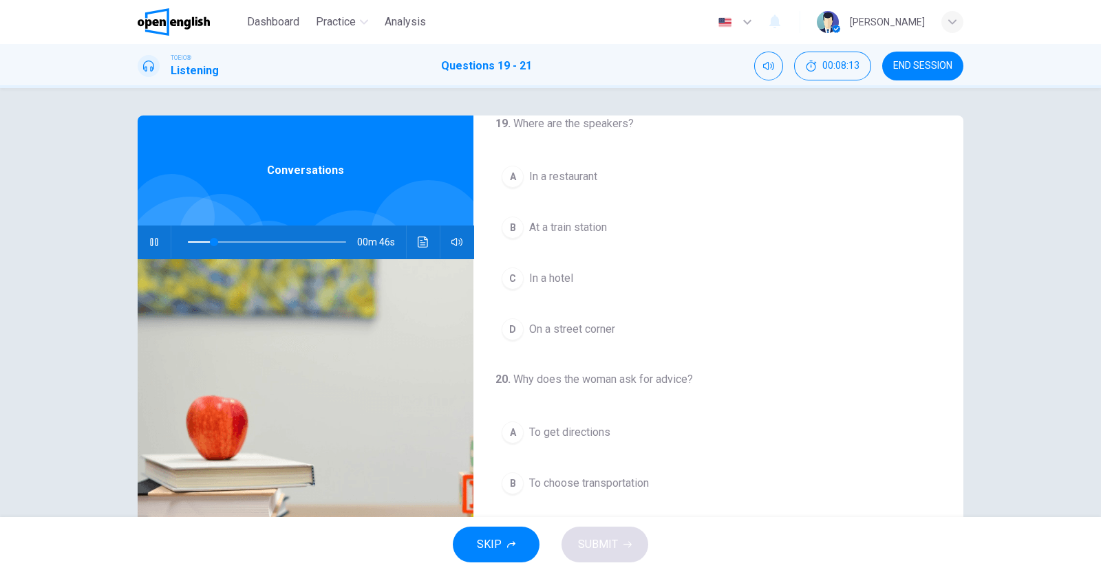
click at [555, 273] on span "In a hotel" at bounding box center [551, 278] width 44 height 17
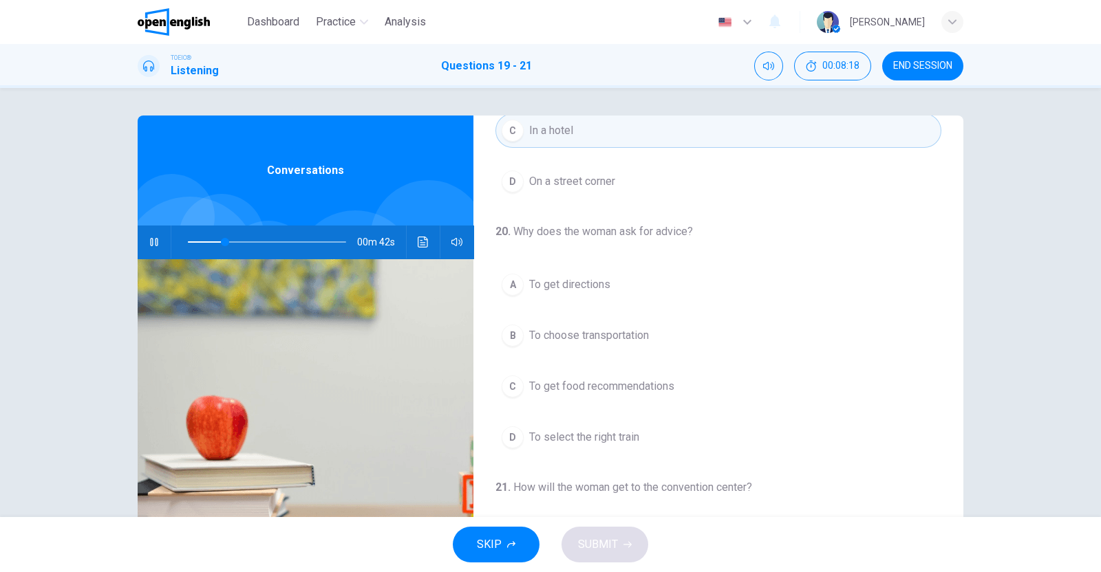
scroll to position [213, 0]
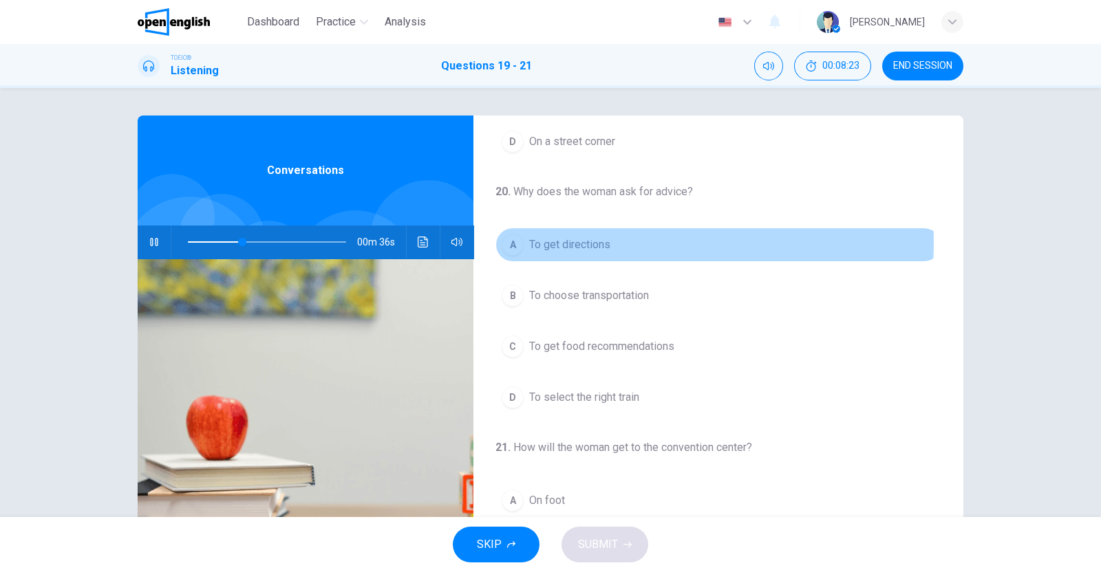
click at [574, 241] on span "To get directions" at bounding box center [569, 245] width 81 height 17
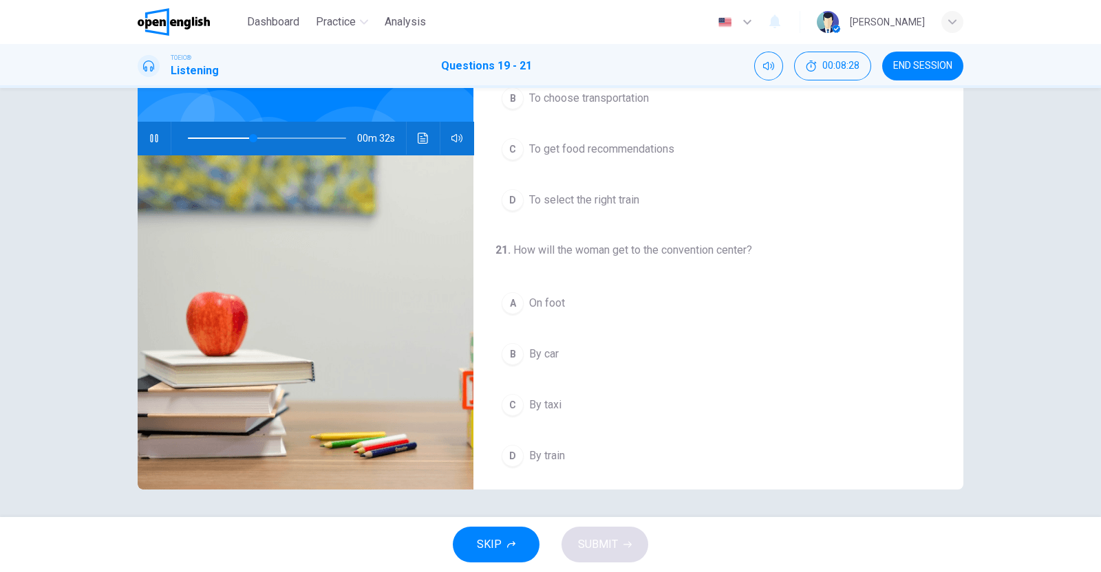
scroll to position [311, 0]
click at [508, 290] on div "A" at bounding box center [512, 299] width 22 height 22
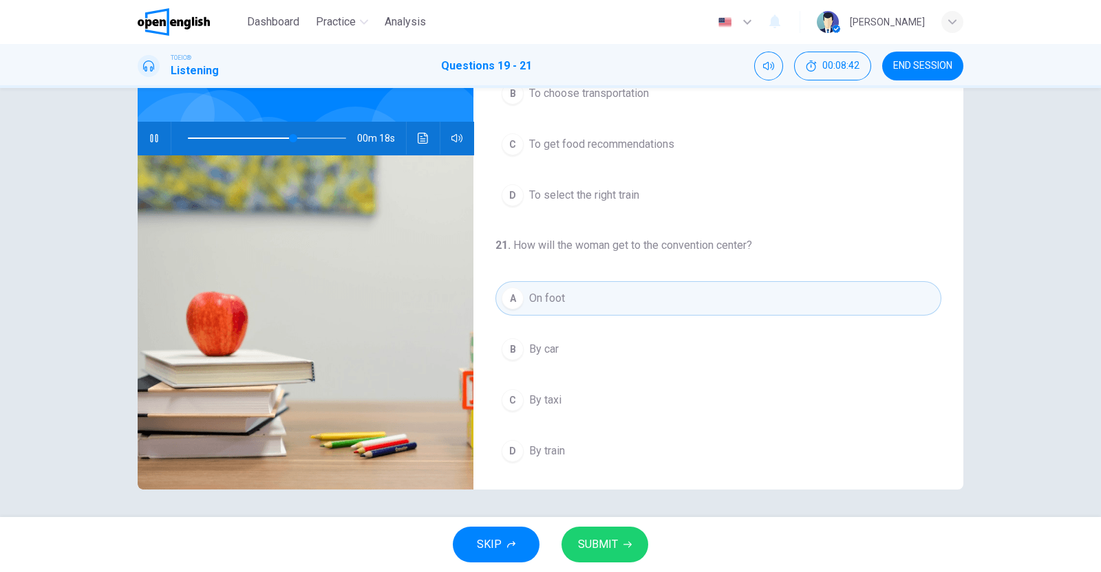
click at [512, 404] on div "C" at bounding box center [512, 400] width 22 height 22
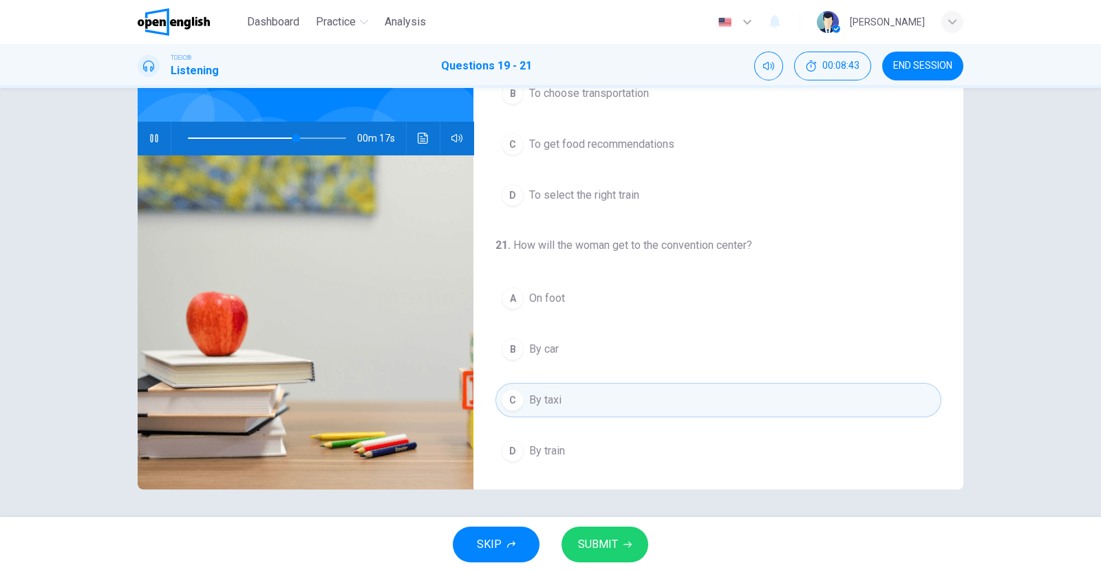
click at [616, 546] on span "SUBMIT" at bounding box center [598, 544] width 40 height 19
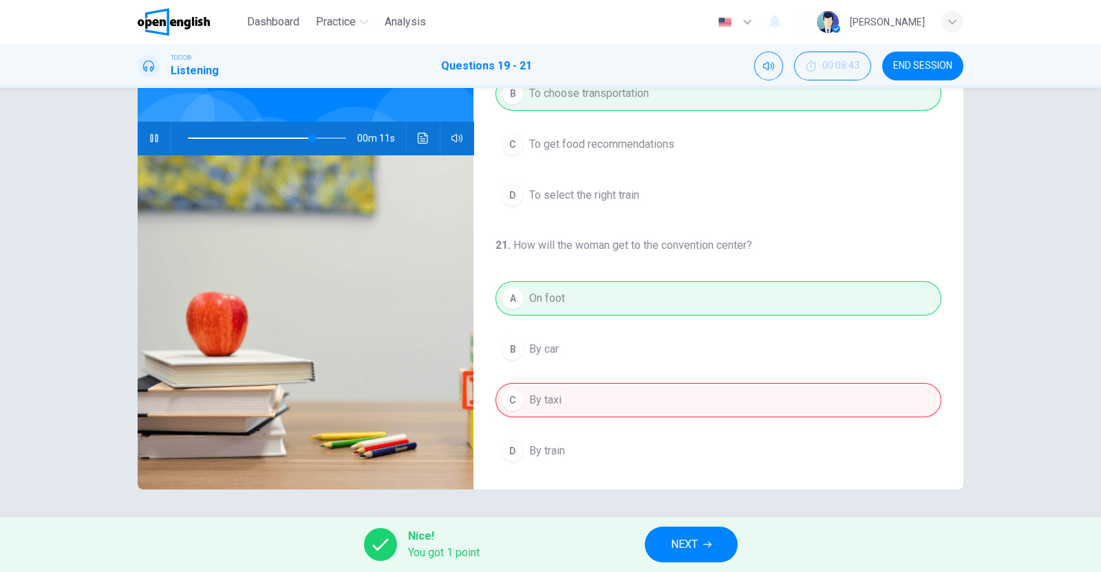
type input "**"
click at [909, 66] on span "END SESSION" at bounding box center [922, 66] width 59 height 11
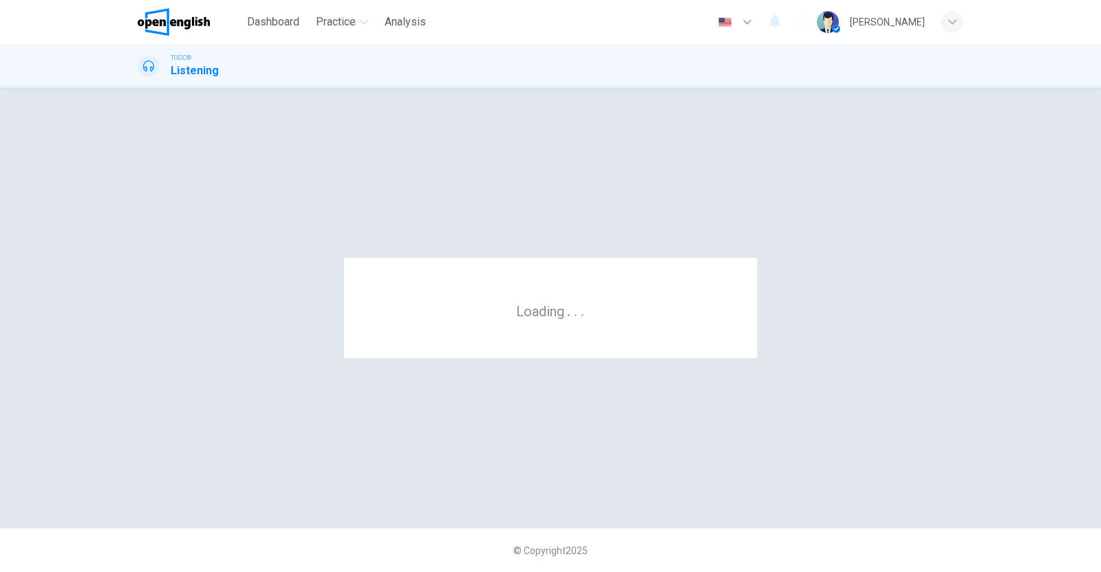
scroll to position [0, 0]
